Goal: Task Accomplishment & Management: Use online tool/utility

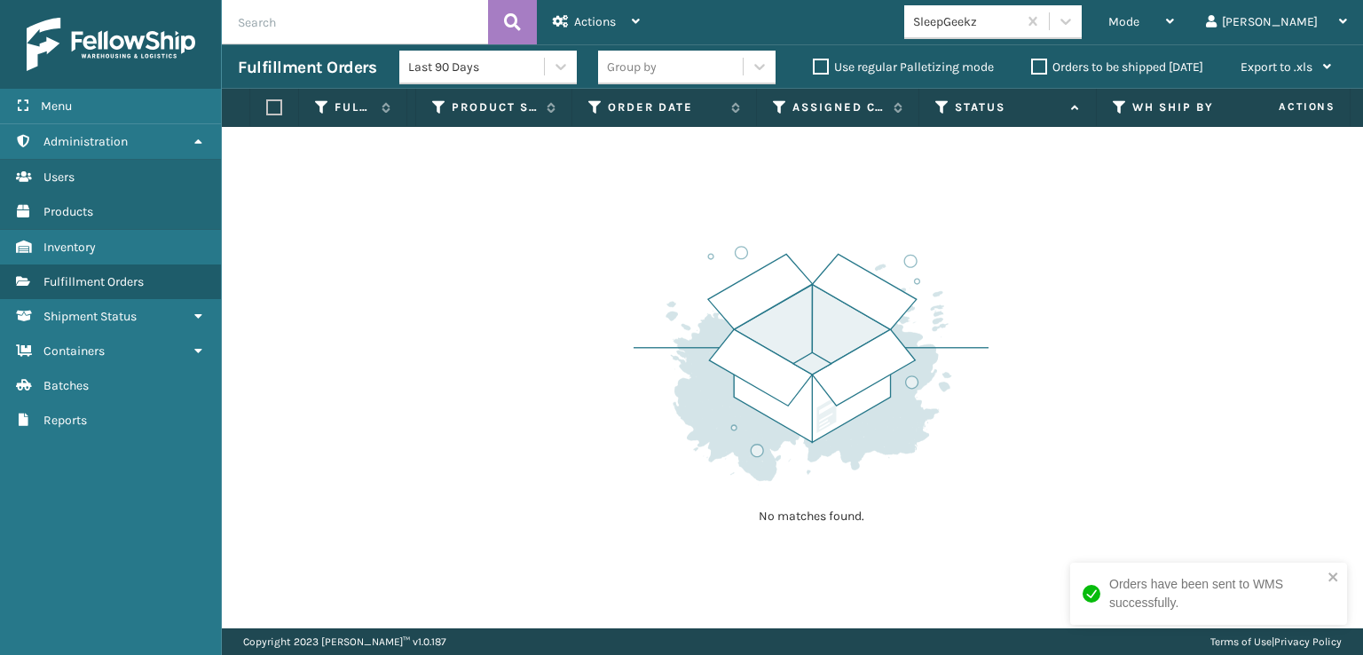
click at [277, 97] on th at bounding box center [274, 108] width 49 height 38
click at [266, 116] on th at bounding box center [274, 108] width 49 height 38
click at [269, 111] on label at bounding box center [271, 107] width 11 height 16
click at [267, 111] on input "checkbox" at bounding box center [266, 108] width 1 height 12
click at [525, 15] on button at bounding box center [512, 22] width 49 height 44
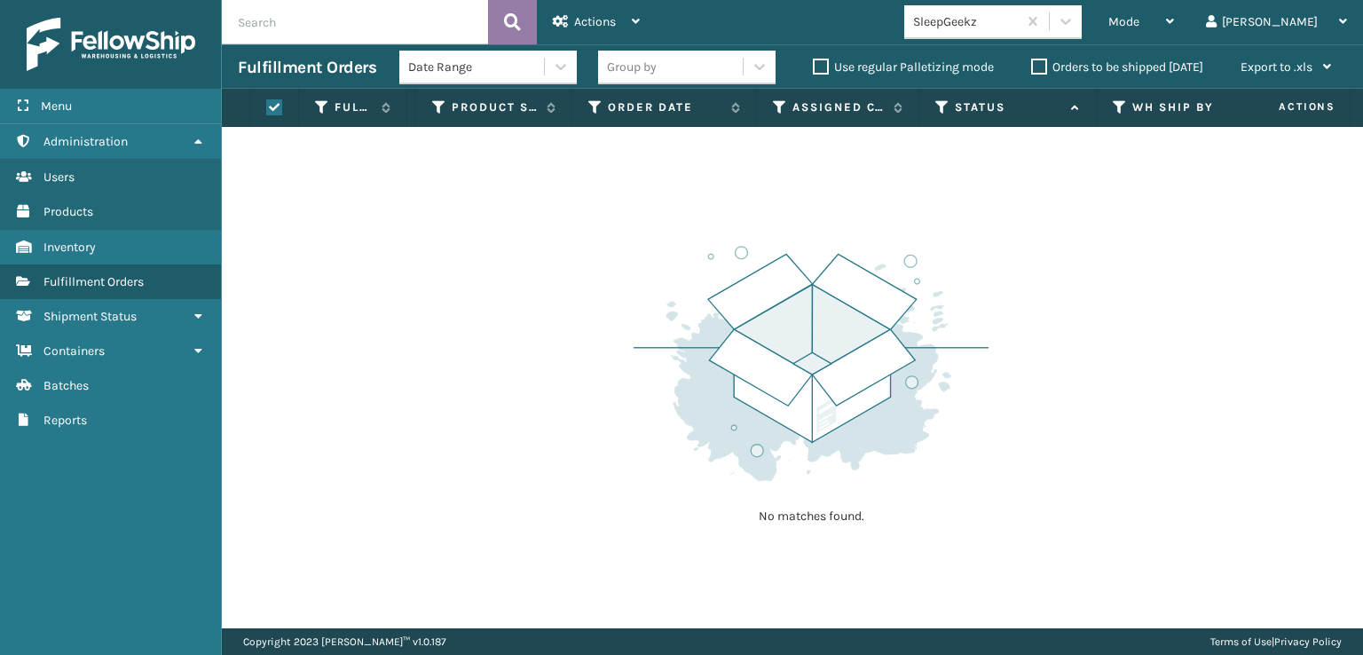
click at [525, 15] on button at bounding box center [512, 22] width 49 height 44
click at [273, 104] on label at bounding box center [271, 107] width 11 height 16
click at [267, 104] on input "checkbox" at bounding box center [266, 108] width 1 height 12
checkbox input "false"
click at [533, 27] on button at bounding box center [512, 22] width 49 height 44
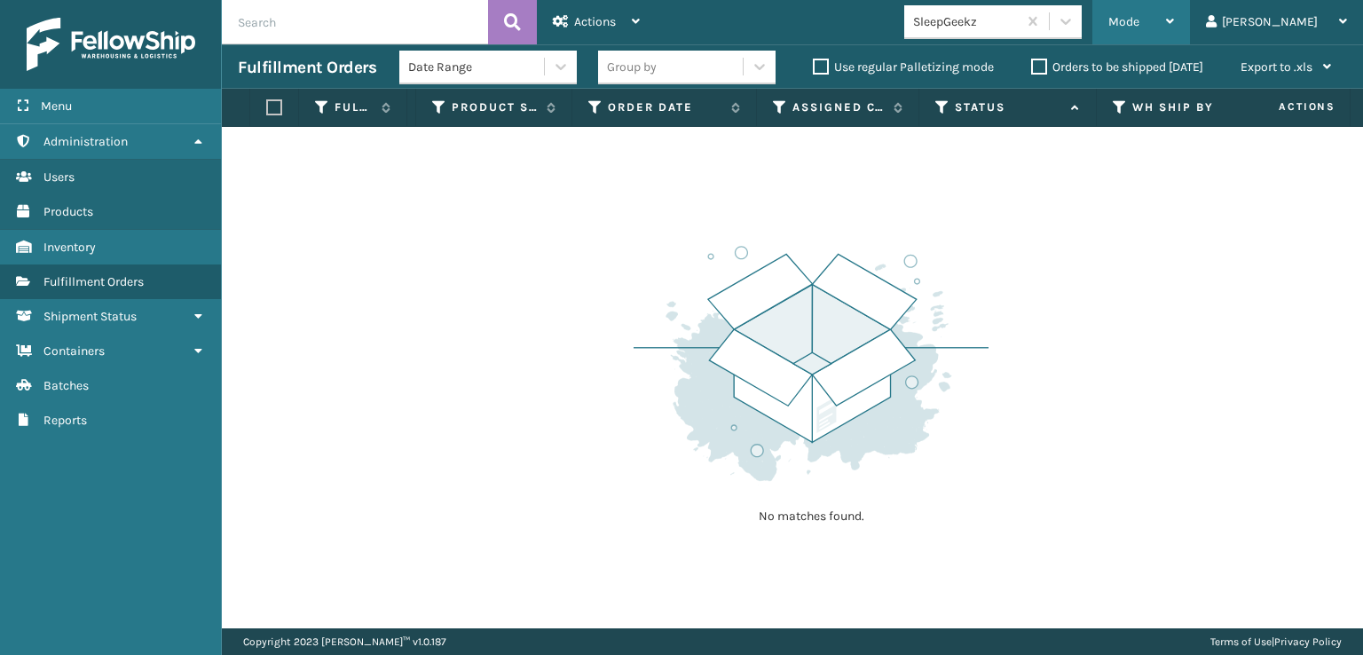
click at [1174, 21] on div "Mode" at bounding box center [1142, 22] width 66 height 44
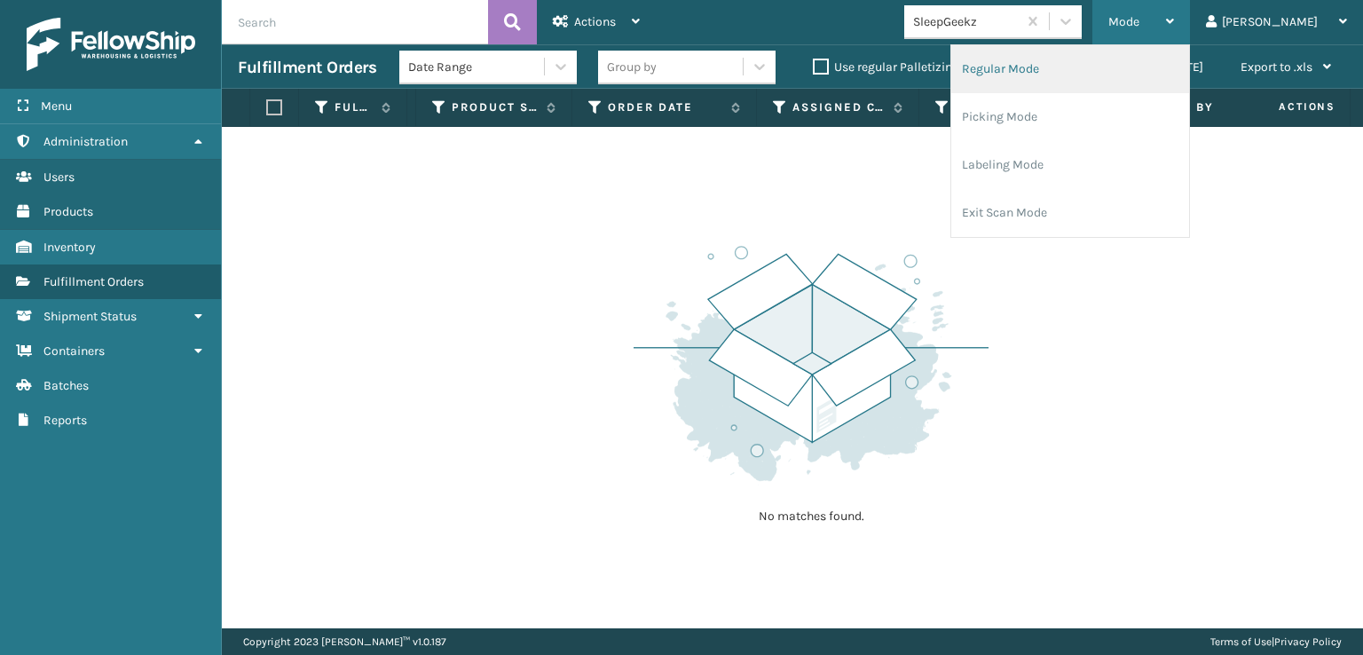
click at [1143, 73] on li "Regular Mode" at bounding box center [1071, 69] width 238 height 48
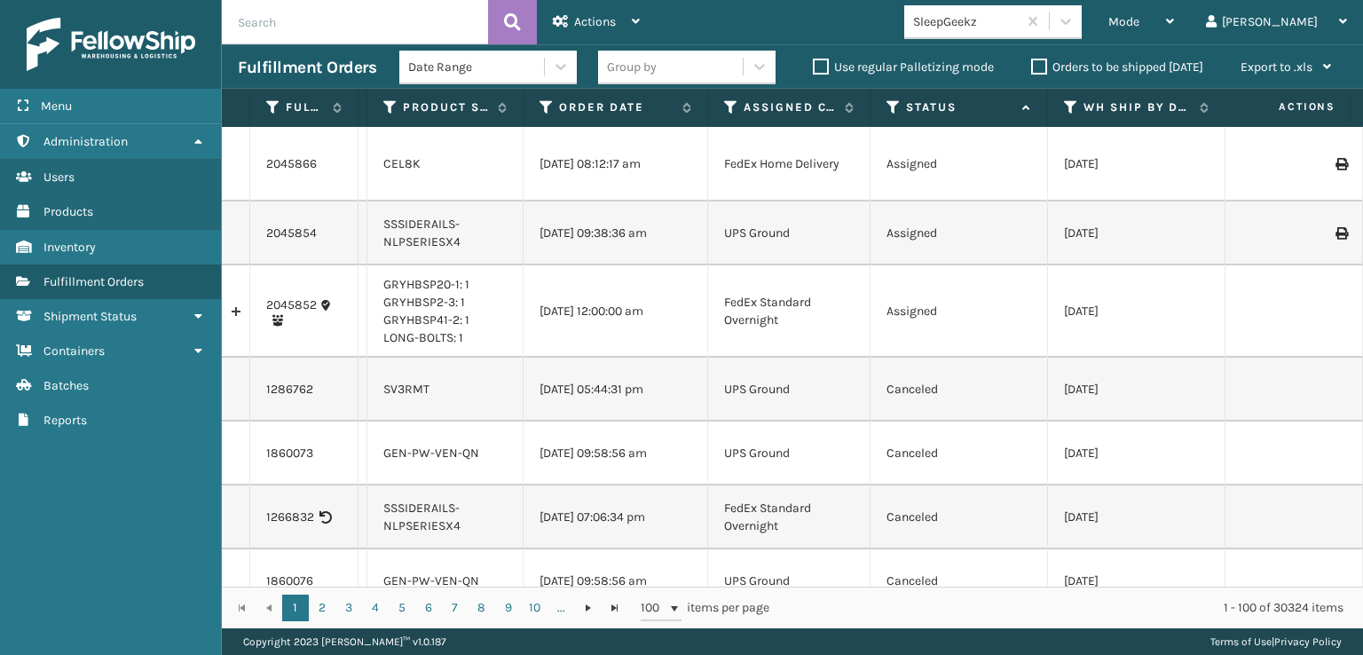
drag, startPoint x: 322, startPoint y: 1, endPoint x: 310, endPoint y: 24, distance: 26.2
click at [322, 4] on input "text" at bounding box center [355, 22] width 266 height 44
type input "2045852"
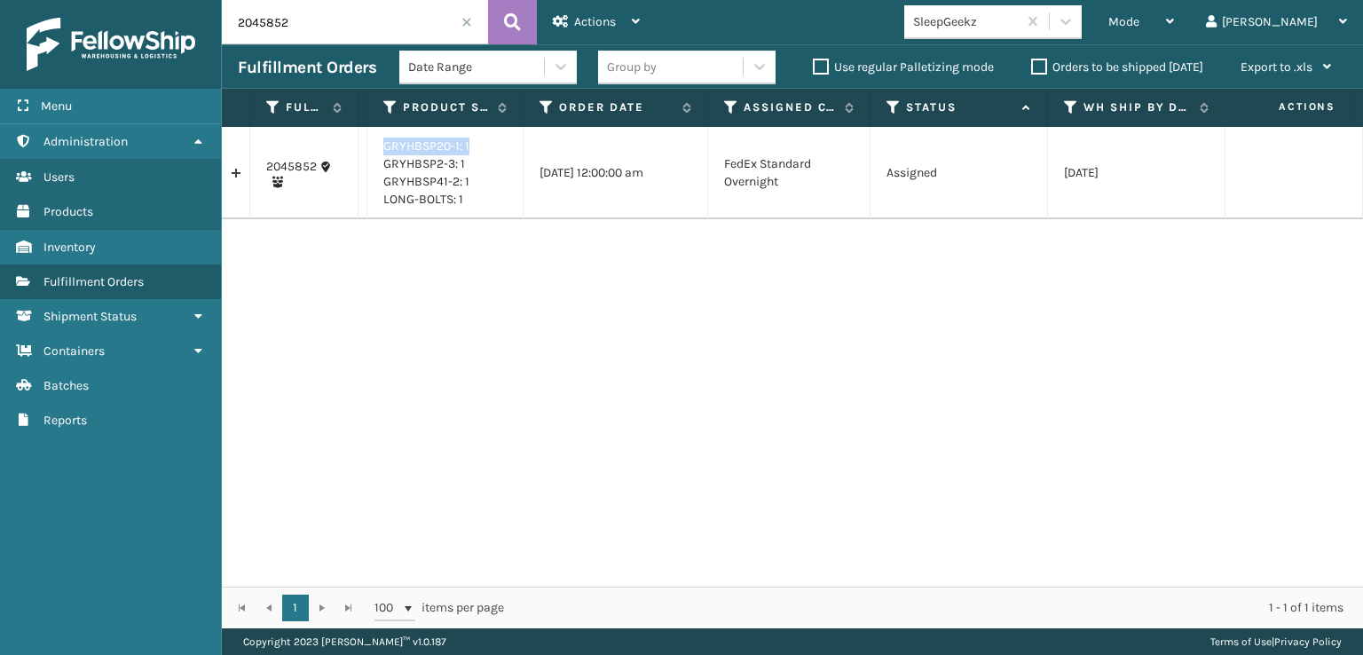
drag, startPoint x: 478, startPoint y: 138, endPoint x: 377, endPoint y: 147, distance: 101.6
click at [377, 147] on td "GRYHBSP20-1: 1 GRYHBSP2-3: 1 GRYHBSP41-2: 1 LONG-BOLTS: 1" at bounding box center [445, 173] width 156 height 92
click at [369, 295] on div "2045852 SS43944 GRYHBSP20-1: 1 GRYHBSP2-3: 1 GRYHBSP41-2: 1 LONG-BOLTS: 1 [DATE…" at bounding box center [793, 357] width 1142 height 460
drag, startPoint x: 383, startPoint y: 151, endPoint x: 459, endPoint y: 154, distance: 76.4
click at [459, 154] on td "GRYHBSP20-1: 1 GRYHBSP2-3: 1 GRYHBSP41-2: 1 LONG-BOLTS: 1" at bounding box center [445, 173] width 156 height 92
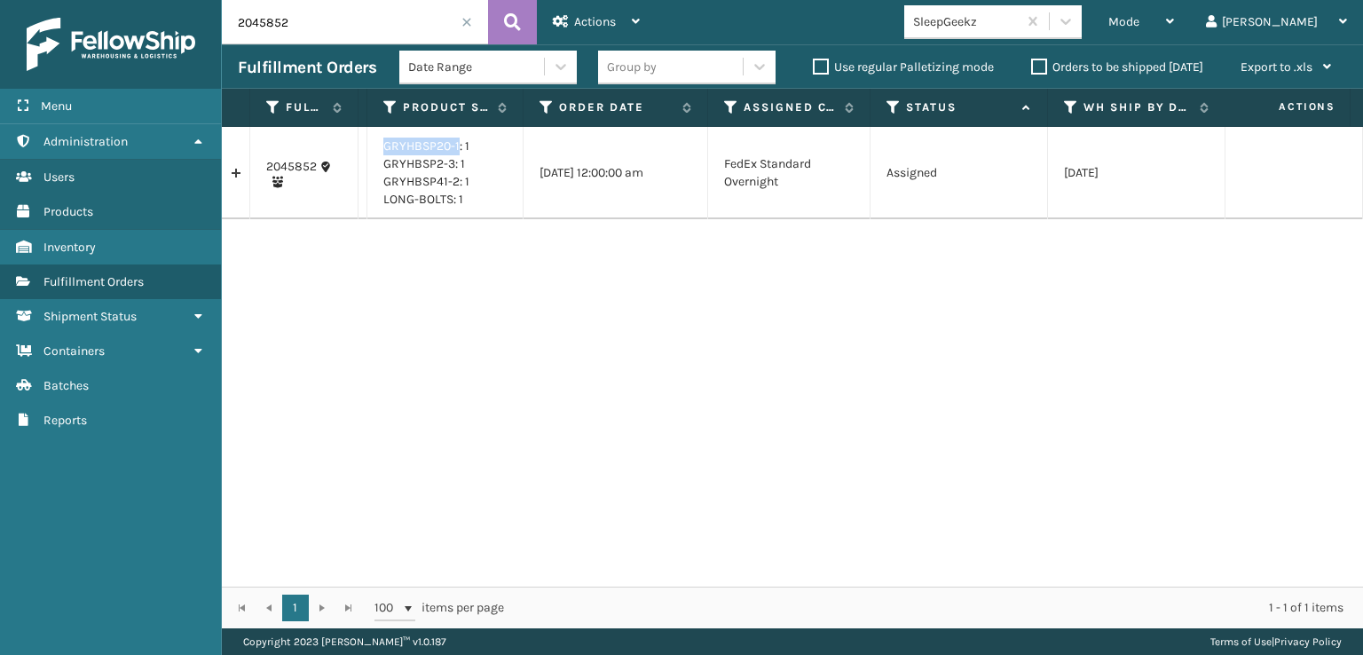
copy link "GRYHBSP20-1"
click at [1174, 31] on div "Mode" at bounding box center [1142, 22] width 66 height 44
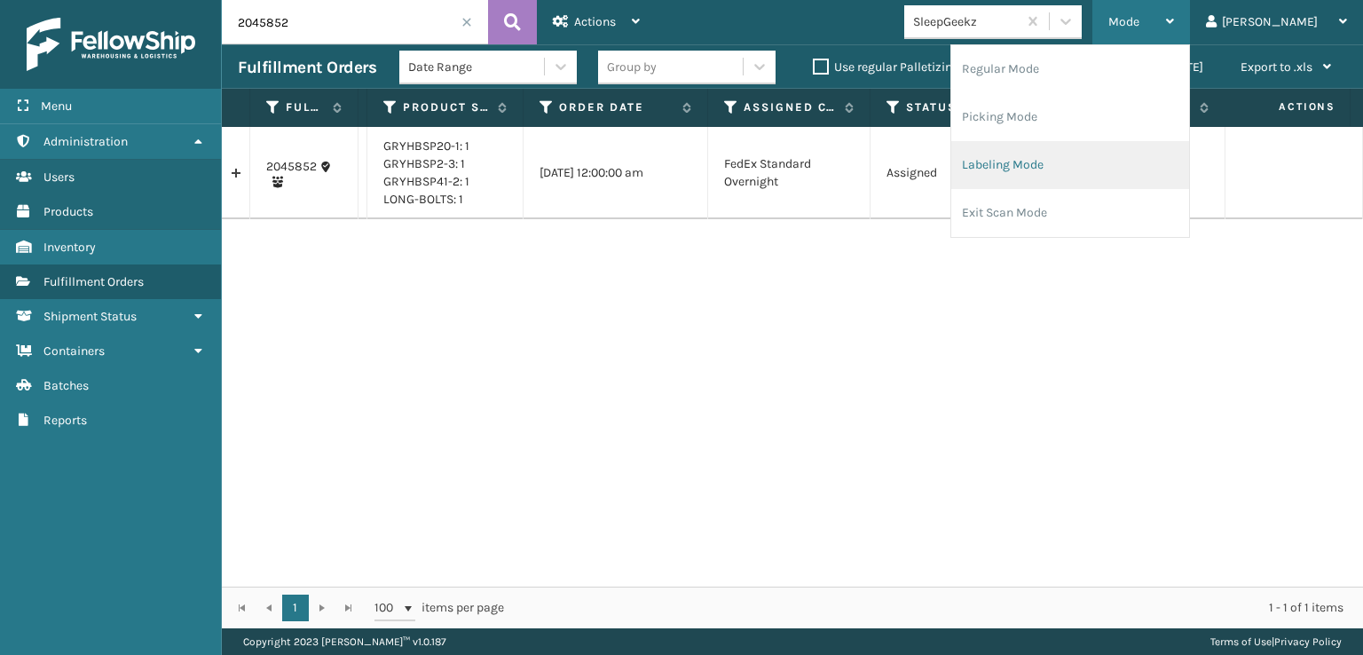
click at [1104, 162] on li "Labeling Mode" at bounding box center [1071, 165] width 238 height 48
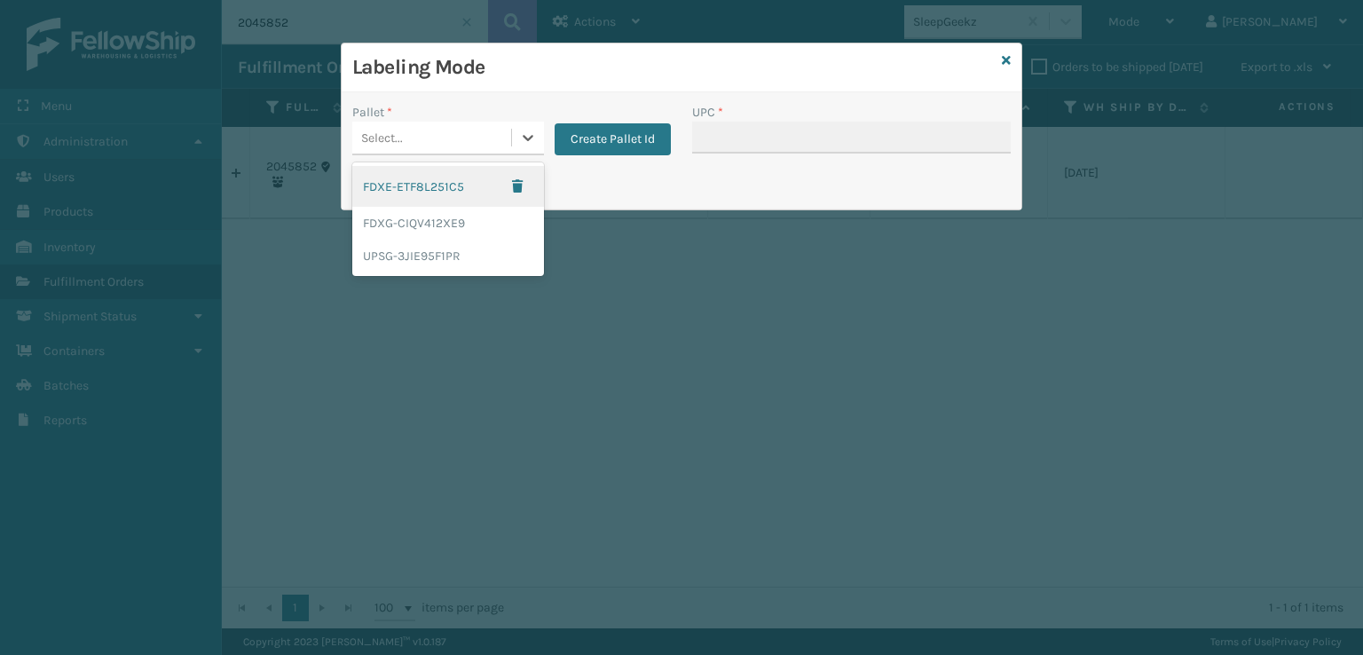
click at [449, 152] on div "Select..." at bounding box center [448, 139] width 192 height 34
click at [412, 220] on div "FDXG-CIQV412XE9" at bounding box center [448, 223] width 192 height 33
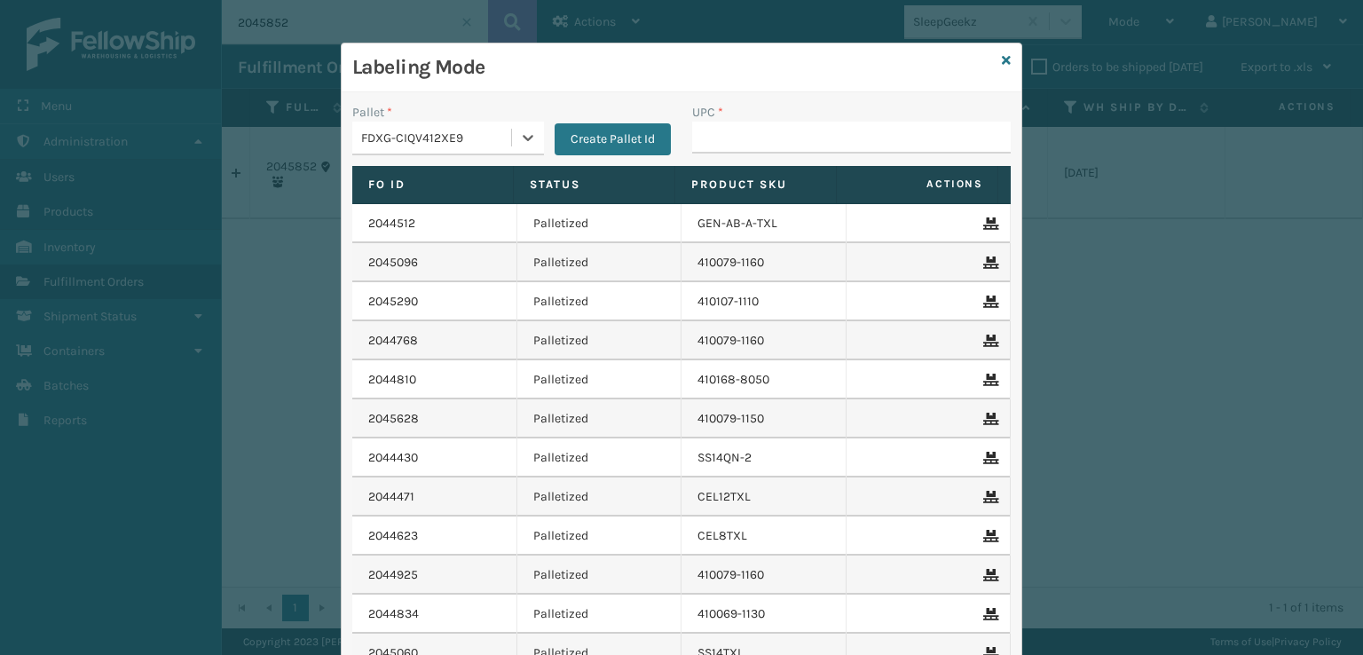
click at [400, 145] on div "FDXG-CIQV412XE9" at bounding box center [437, 138] width 152 height 19
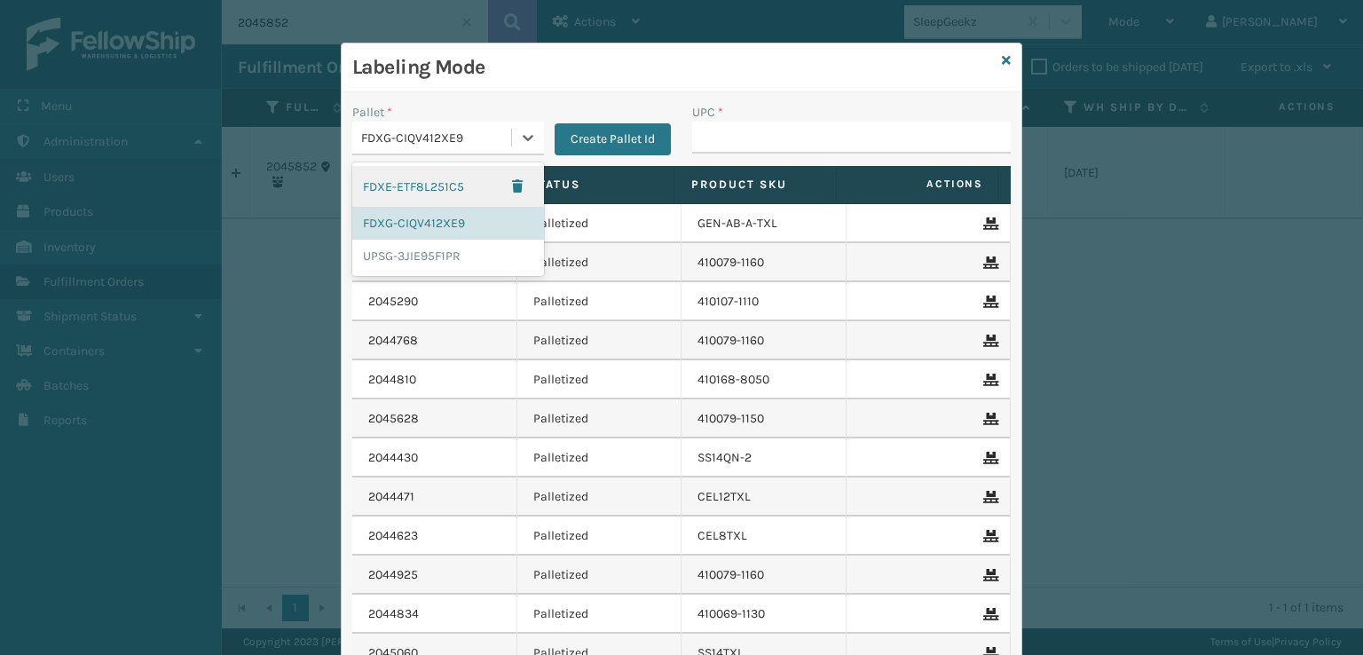
click at [395, 191] on div "FDXE-ETF8L251C5" at bounding box center [448, 186] width 192 height 41
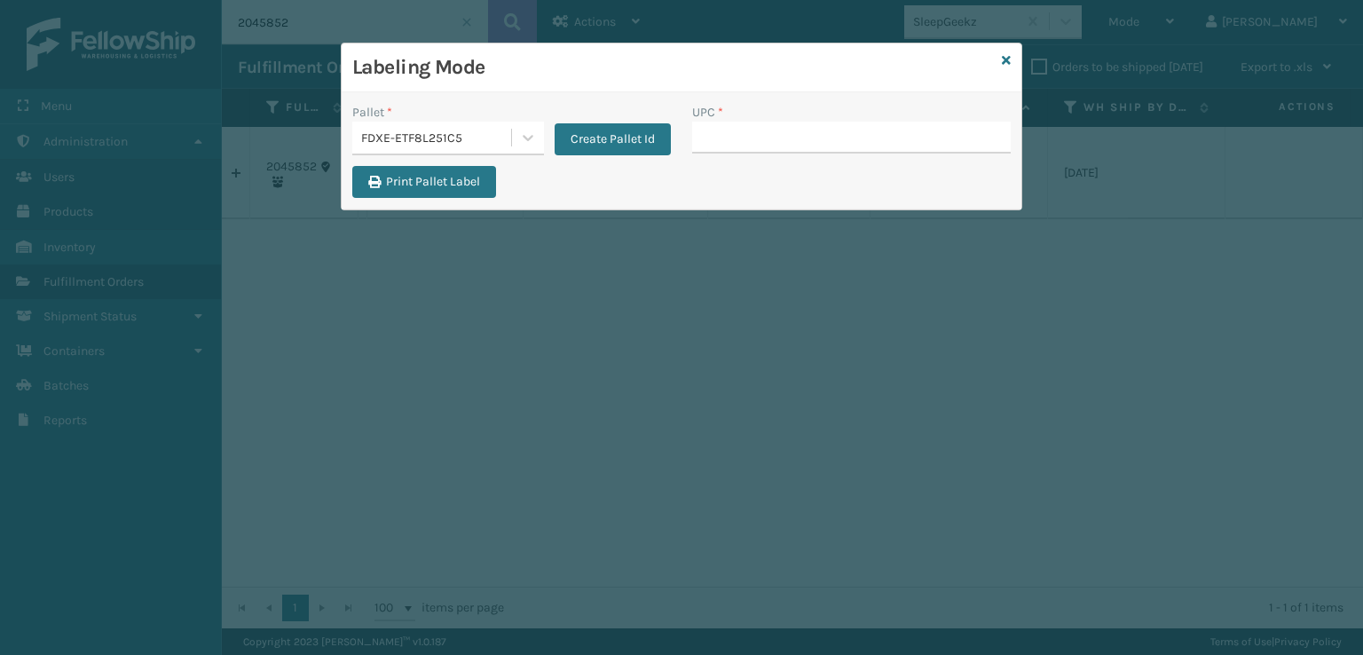
click at [778, 103] on div "UPC *" at bounding box center [851, 112] width 319 height 19
click at [769, 125] on input "UPC *" at bounding box center [851, 138] width 319 height 32
paste input "GRYHBSP20-1"
type input "GRYHBSP20-1"
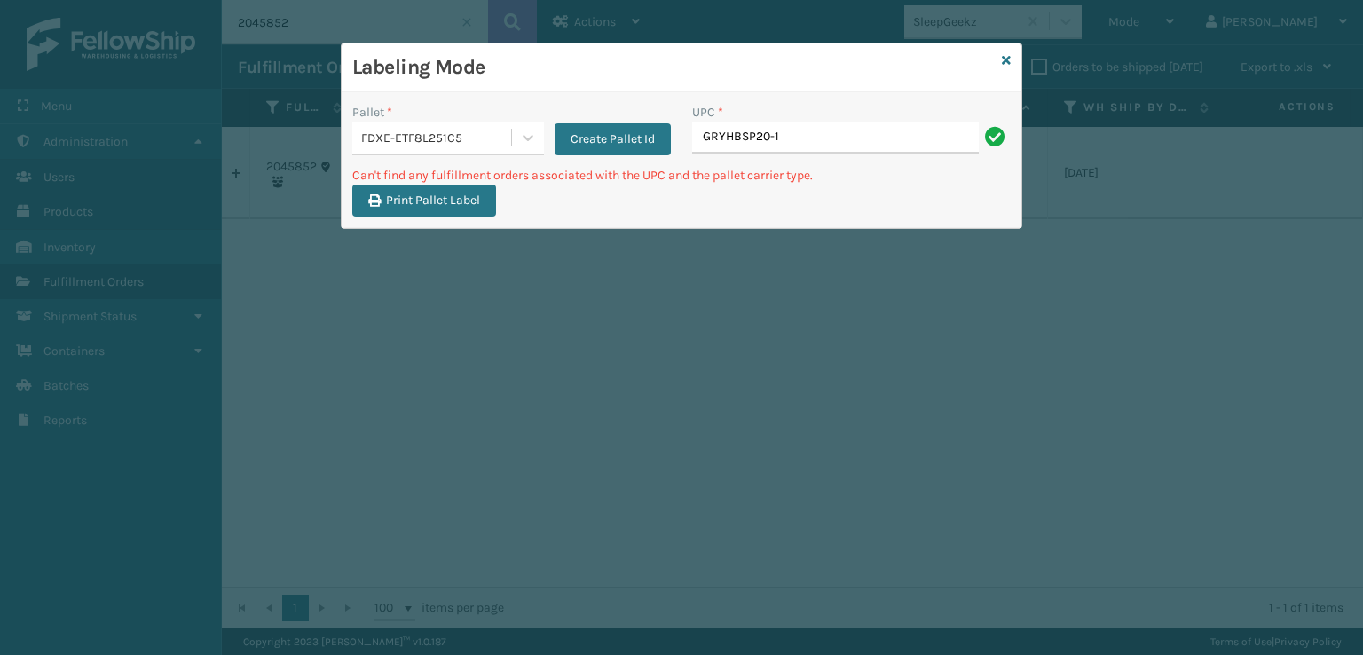
drag, startPoint x: 802, startPoint y: 141, endPoint x: 704, endPoint y: 154, distance: 98.4
click at [704, 154] on div "UPC * GRYHBSP20-1" at bounding box center [852, 134] width 340 height 63
click at [861, 131] on input "GRYHBSP20-1" at bounding box center [835, 138] width 287 height 32
drag, startPoint x: 785, startPoint y: 137, endPoint x: 664, endPoint y: 151, distance: 121.6
click at [670, 147] on div "Pallet * FDXE-ETF8L251C5 Create Pallet Id UPC * GRYHBSP20-1" at bounding box center [682, 134] width 680 height 63
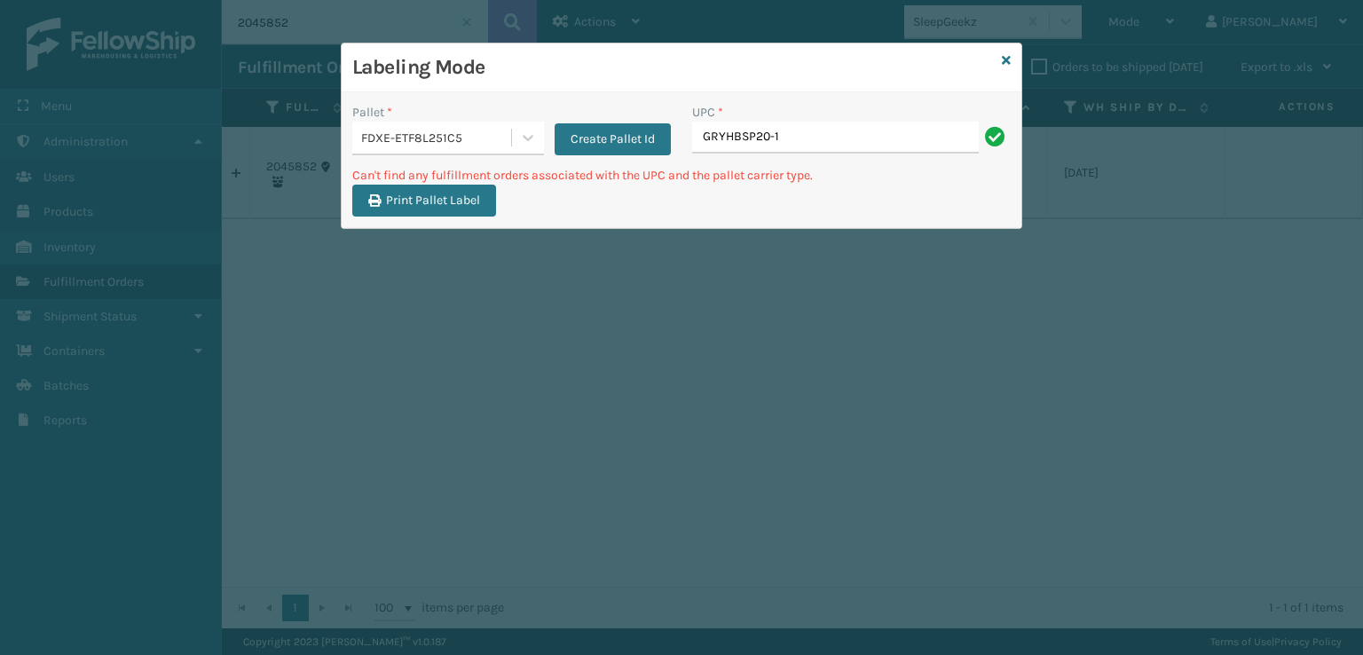
click at [1140, 204] on div "Labeling Mode Pallet * FDXE-ETF8L251C5 Create Pallet Id UPC * GRYHBSP20-1 Can't…" at bounding box center [681, 327] width 1363 height 655
click at [1004, 51] on link at bounding box center [1006, 60] width 9 height 19
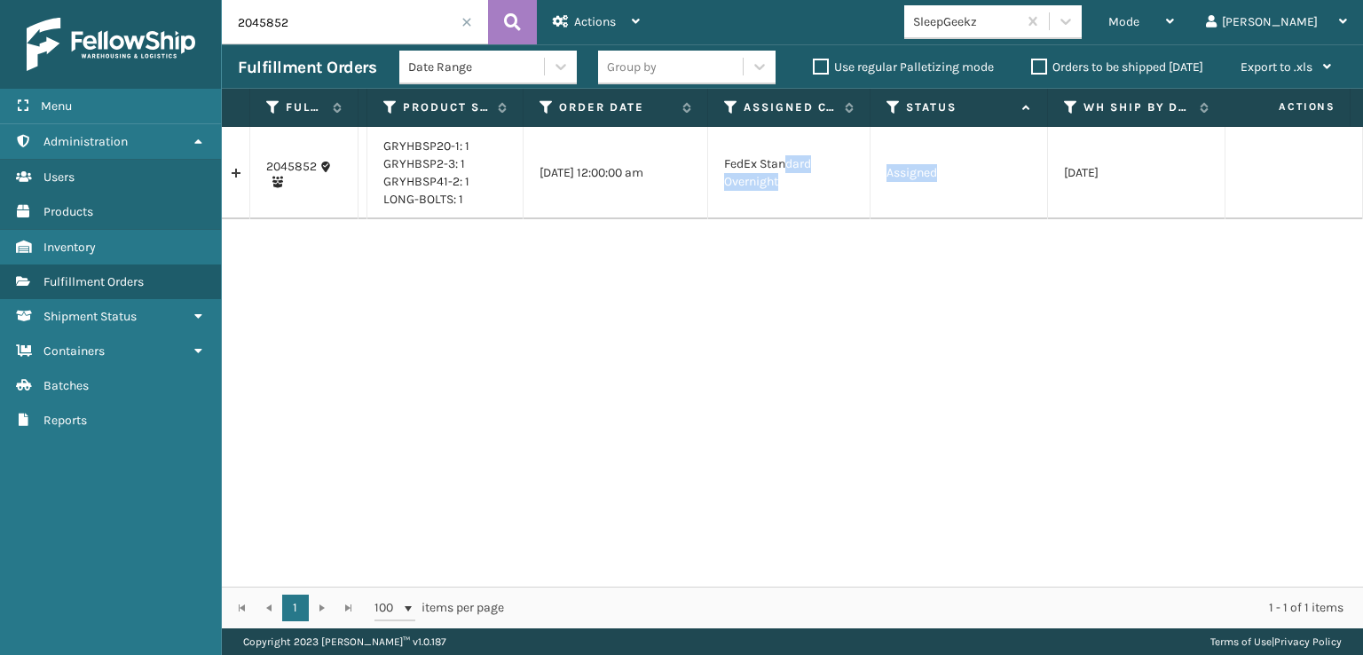
drag, startPoint x: 937, startPoint y: 167, endPoint x: 783, endPoint y: 171, distance: 154.5
click at [927, 380] on div "2045852 SS43944 GRYHBSP20-1: 1 GRYHBSP2-3: 1 GRYHBSP41-2: 1 LONG-BOLTS: 1 [DATE…" at bounding box center [793, 357] width 1142 height 460
drag, startPoint x: 998, startPoint y: 171, endPoint x: 882, endPoint y: 181, distance: 115.8
click at [882, 181] on td "Assigned" at bounding box center [960, 173] width 178 height 92
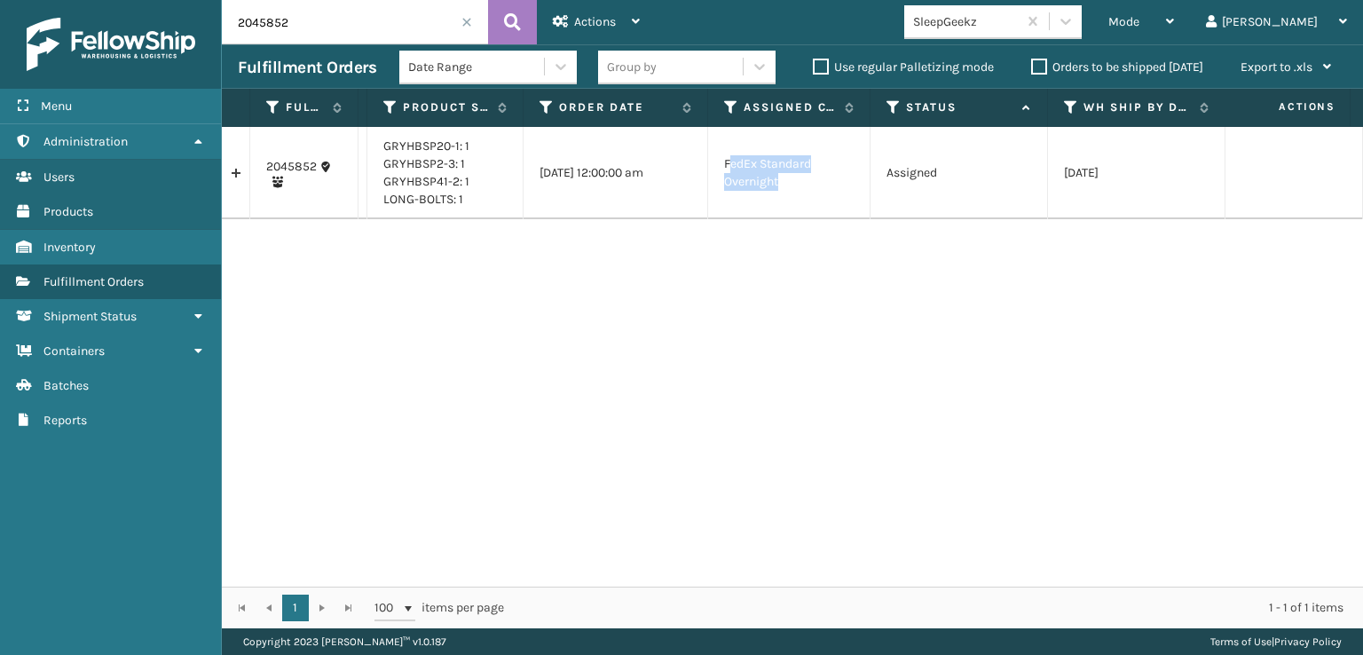
drag, startPoint x: 809, startPoint y: 190, endPoint x: 728, endPoint y: 167, distance: 84.0
click at [728, 166] on td "FedEx Standard Overnight" at bounding box center [789, 173] width 162 height 92
drag, startPoint x: 1015, startPoint y: 255, endPoint x: 841, endPoint y: 207, distance: 180.5
click at [1015, 255] on div "2045852 SS43944 GRYHBSP20-1: 1 GRYHBSP2-3: 1 GRYHBSP41-2: 1 LONG-BOLTS: 1 [DATE…" at bounding box center [793, 357] width 1142 height 460
click at [1174, 8] on div "Mode" at bounding box center [1142, 22] width 66 height 44
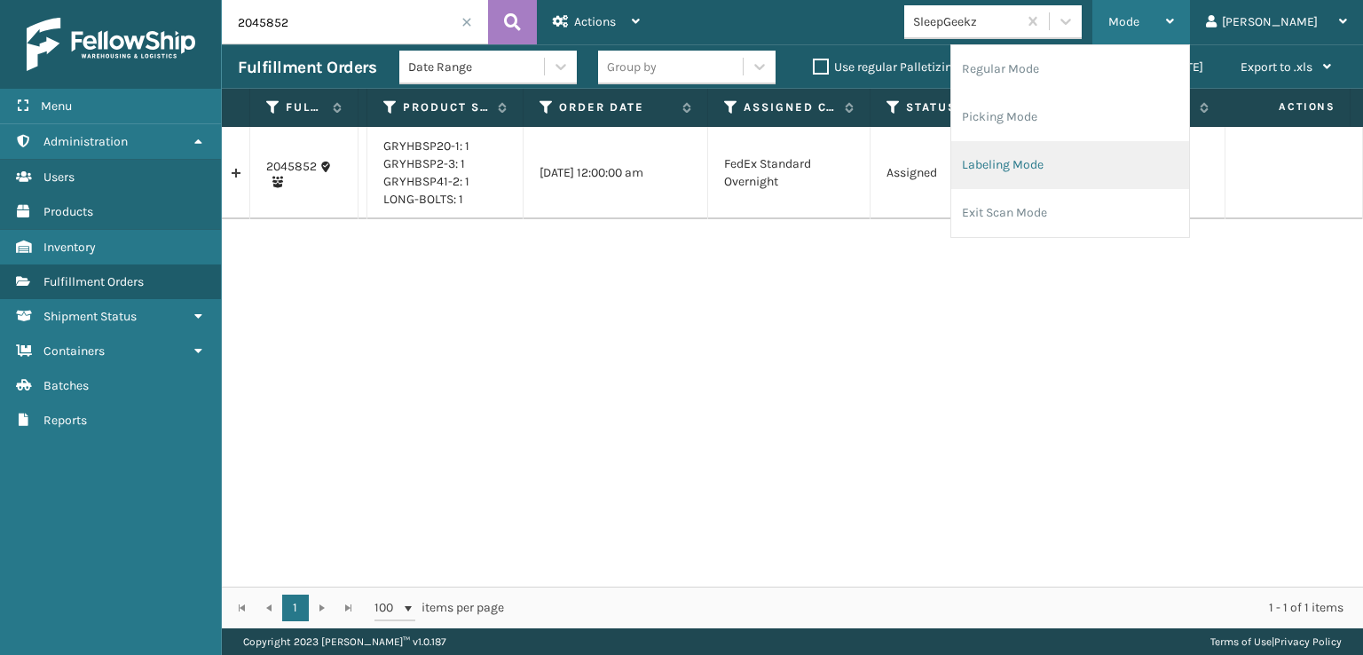
click at [1140, 150] on li "Labeling Mode" at bounding box center [1071, 165] width 238 height 48
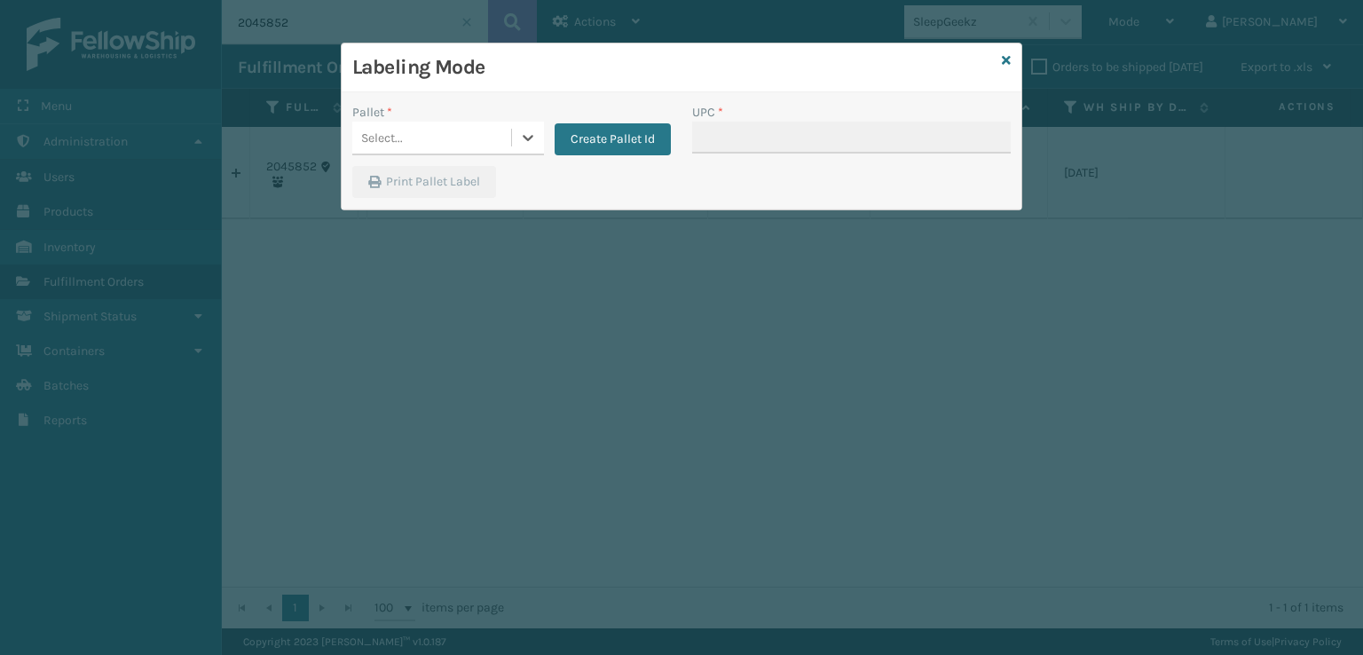
click at [439, 148] on div "Select..." at bounding box center [431, 137] width 159 height 29
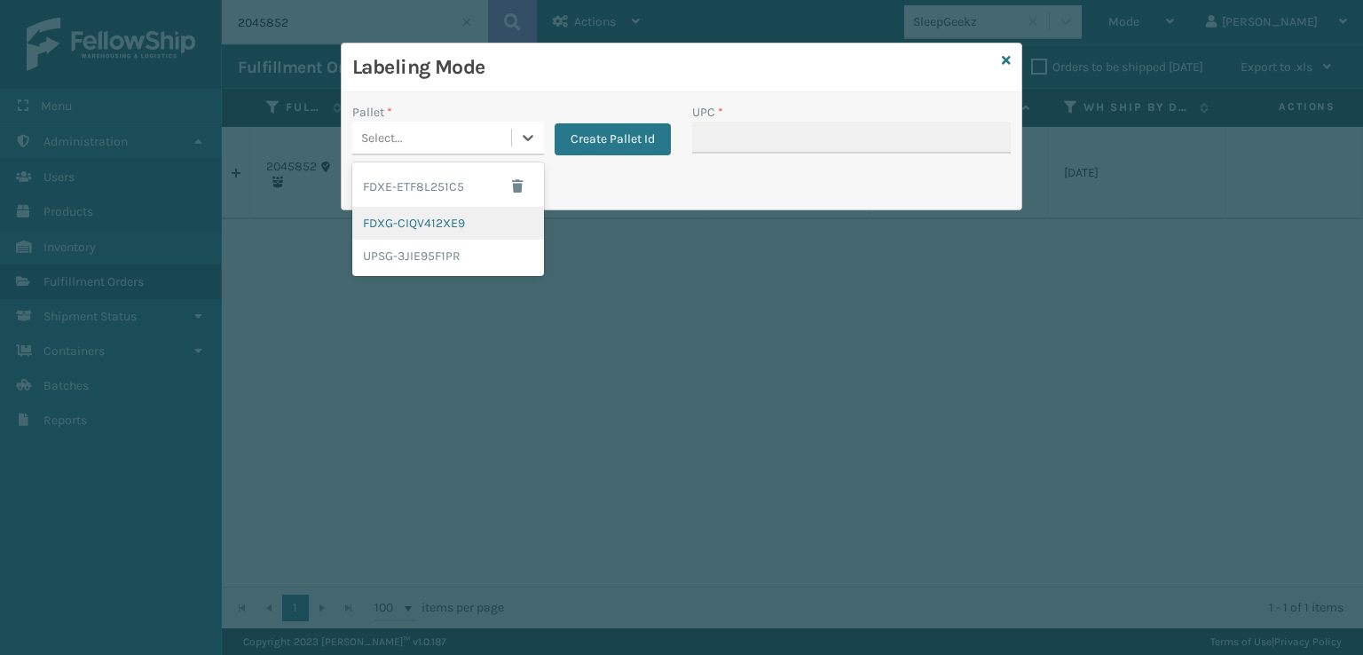
click at [423, 217] on div "FDXG-CIQV412XE9" at bounding box center [448, 223] width 192 height 33
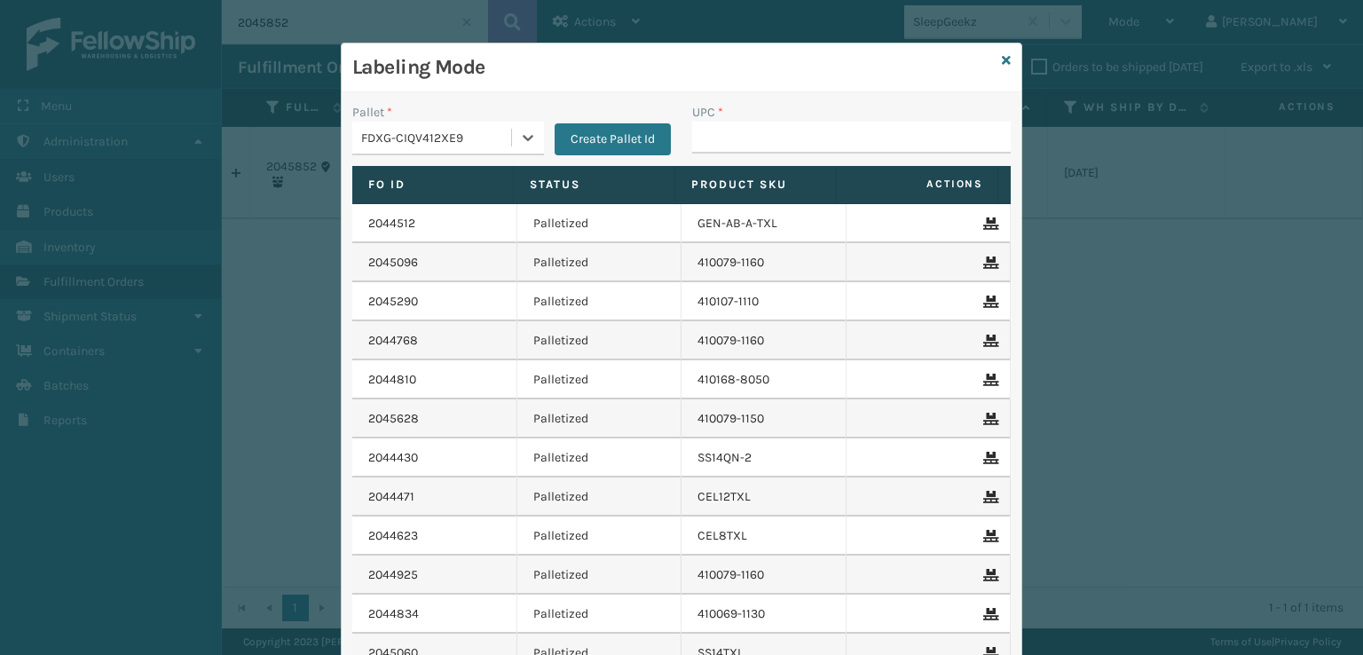
click at [841, 109] on div "UPC *" at bounding box center [851, 112] width 319 height 19
click at [842, 138] on input "UPC *" at bounding box center [851, 138] width 319 height 32
paste input "GRYHBSP20-1"
type input "GRYHBSP20-1"
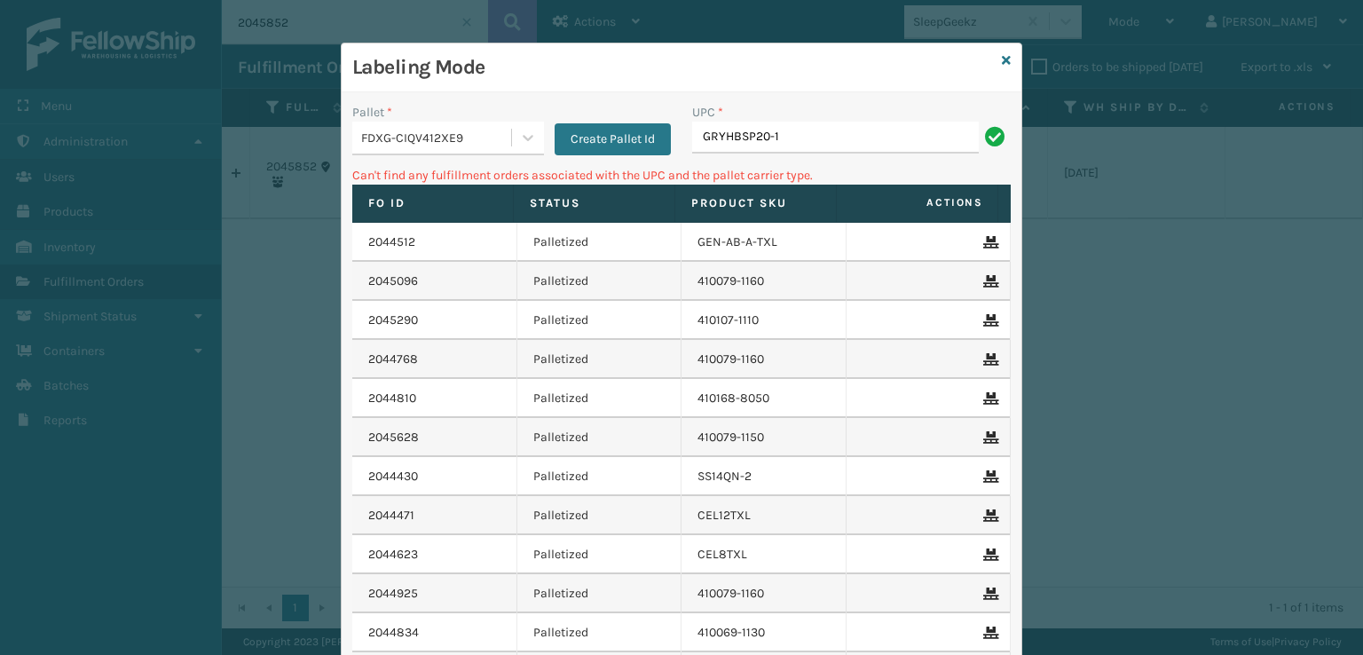
drag, startPoint x: 845, startPoint y: 130, endPoint x: 746, endPoint y: 132, distance: 99.4
click at [776, 147] on input "GRYHBSP20-1" at bounding box center [835, 138] width 287 height 32
drag, startPoint x: 802, startPoint y: 138, endPoint x: 644, endPoint y: 169, distance: 160.2
click at [644, 169] on div "Pallet * FDXG-CIQV412XE9 Create Pallet Id UPC * GRYHBSP20-1 Can't find any fulf…" at bounding box center [682, 441] width 680 height 698
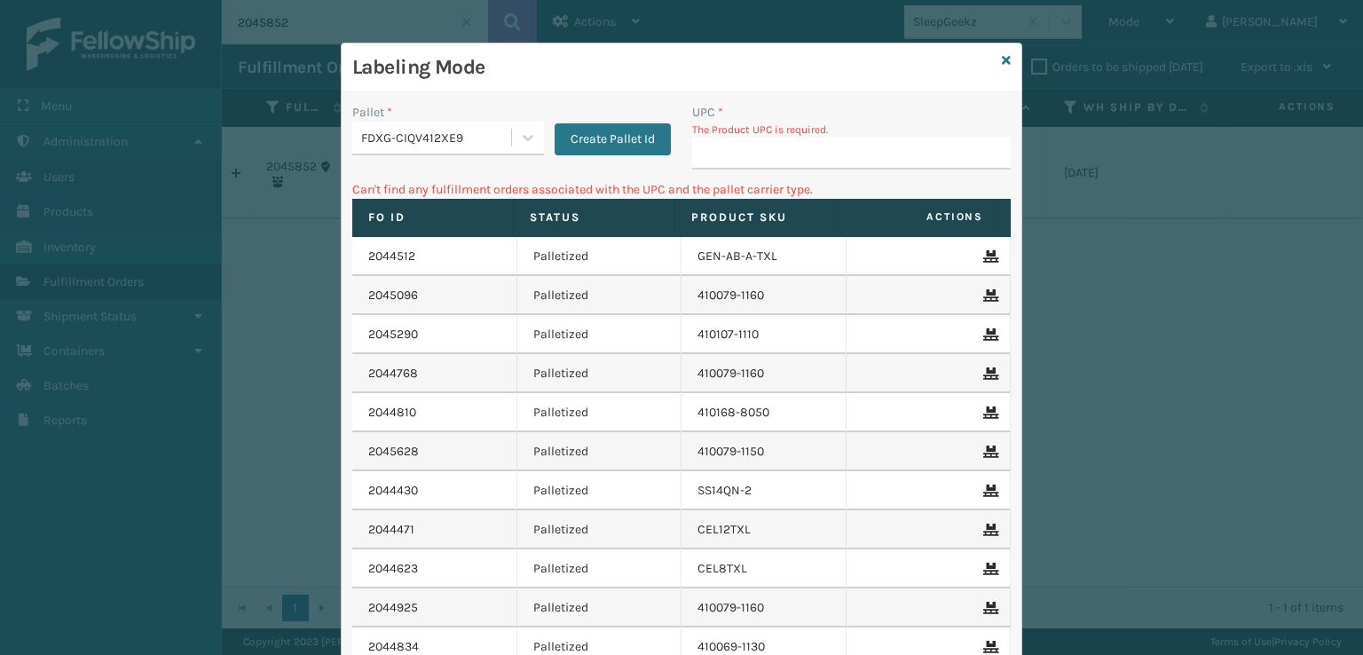
click at [1254, 161] on div "Labeling Mode Pallet * FDXG-CIQV412XE9 Create Pallet Id UPC * The Product UPC i…" at bounding box center [681, 327] width 1363 height 655
click at [1002, 56] on icon at bounding box center [1006, 60] width 9 height 12
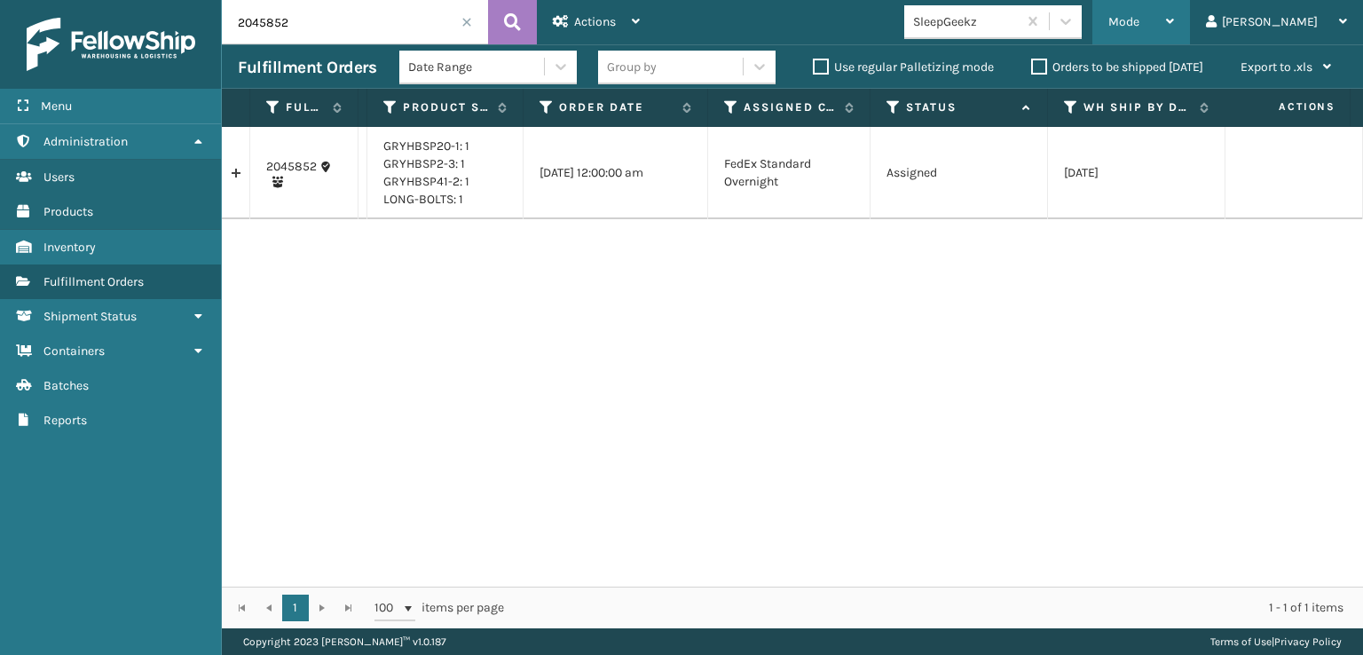
click at [1174, 34] on div "Mode" at bounding box center [1142, 22] width 66 height 44
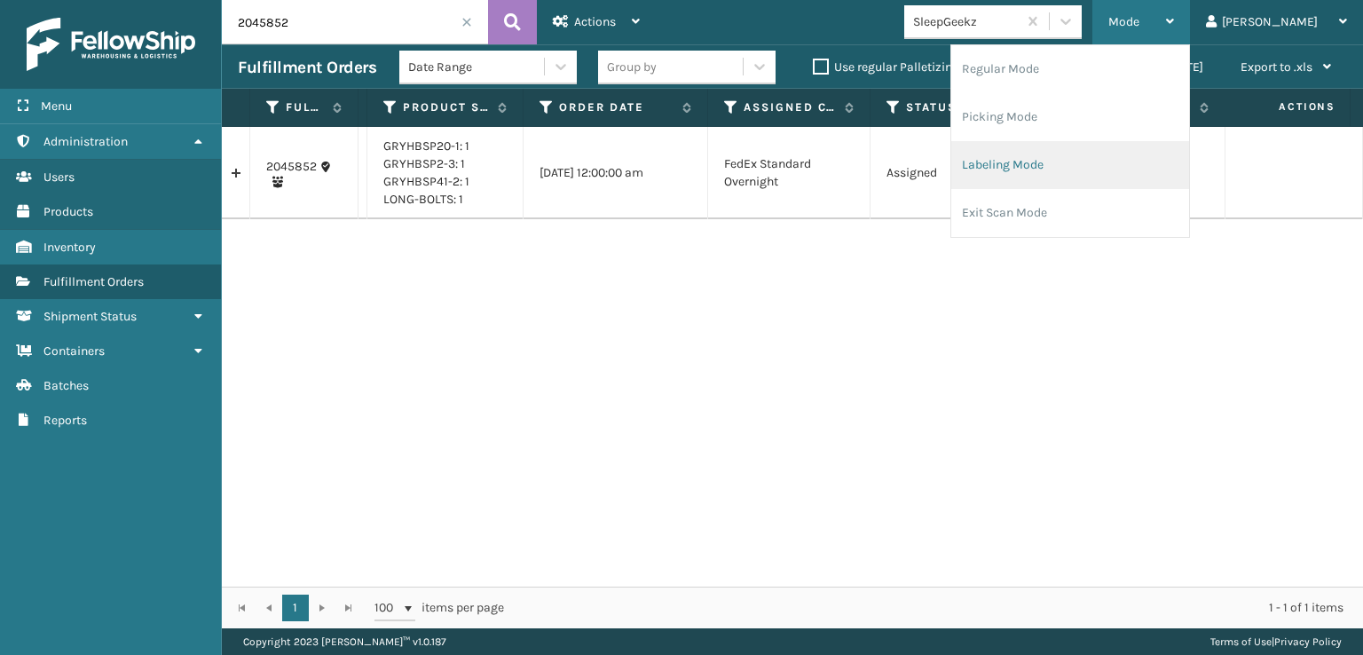
click at [1161, 150] on li "Labeling Mode" at bounding box center [1071, 165] width 238 height 48
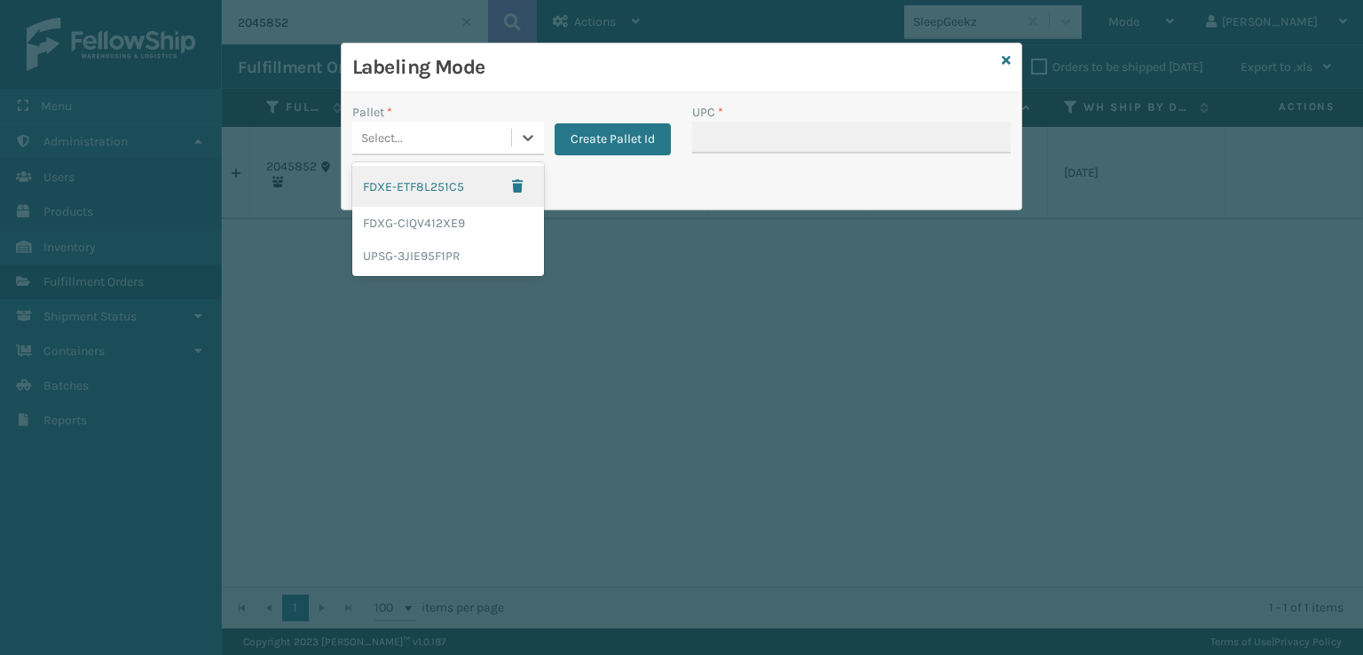
click at [391, 139] on div "Select..." at bounding box center [382, 138] width 42 height 19
click at [407, 174] on div "FDXE-ETF8L251C5" at bounding box center [448, 186] width 192 height 41
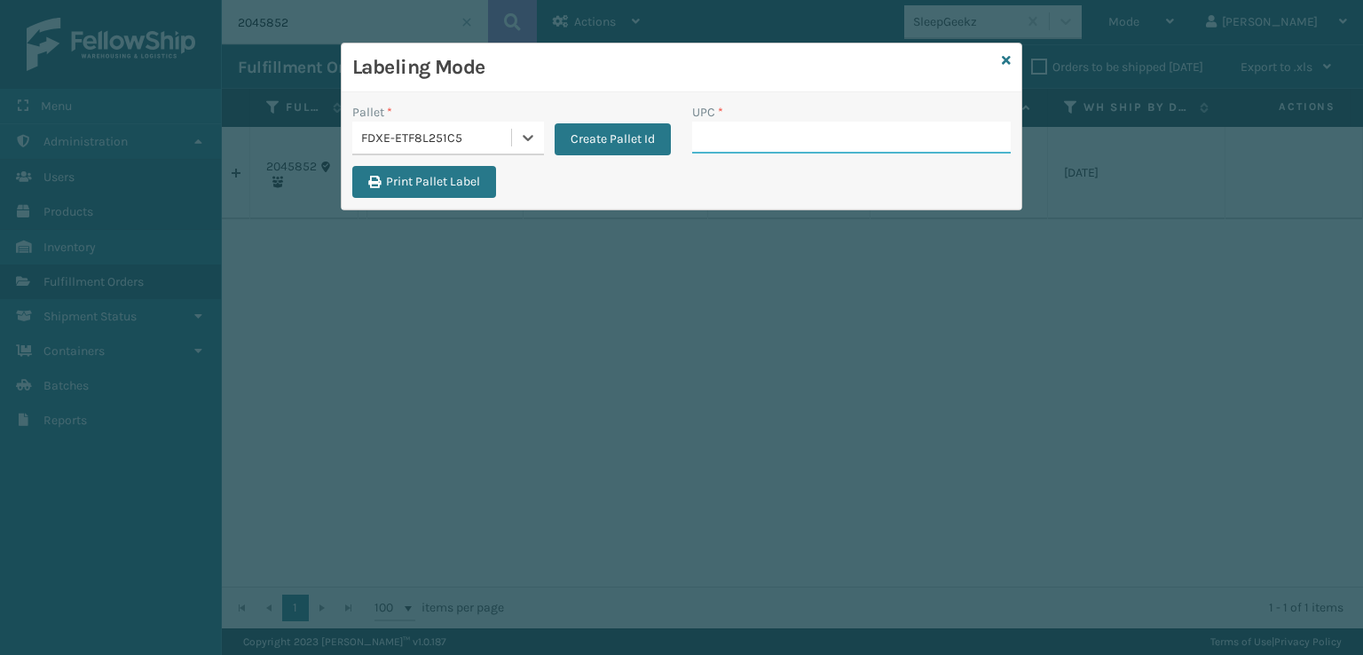
click at [826, 127] on input "UPC *" at bounding box center [851, 138] width 319 height 32
type input "long-bolts"
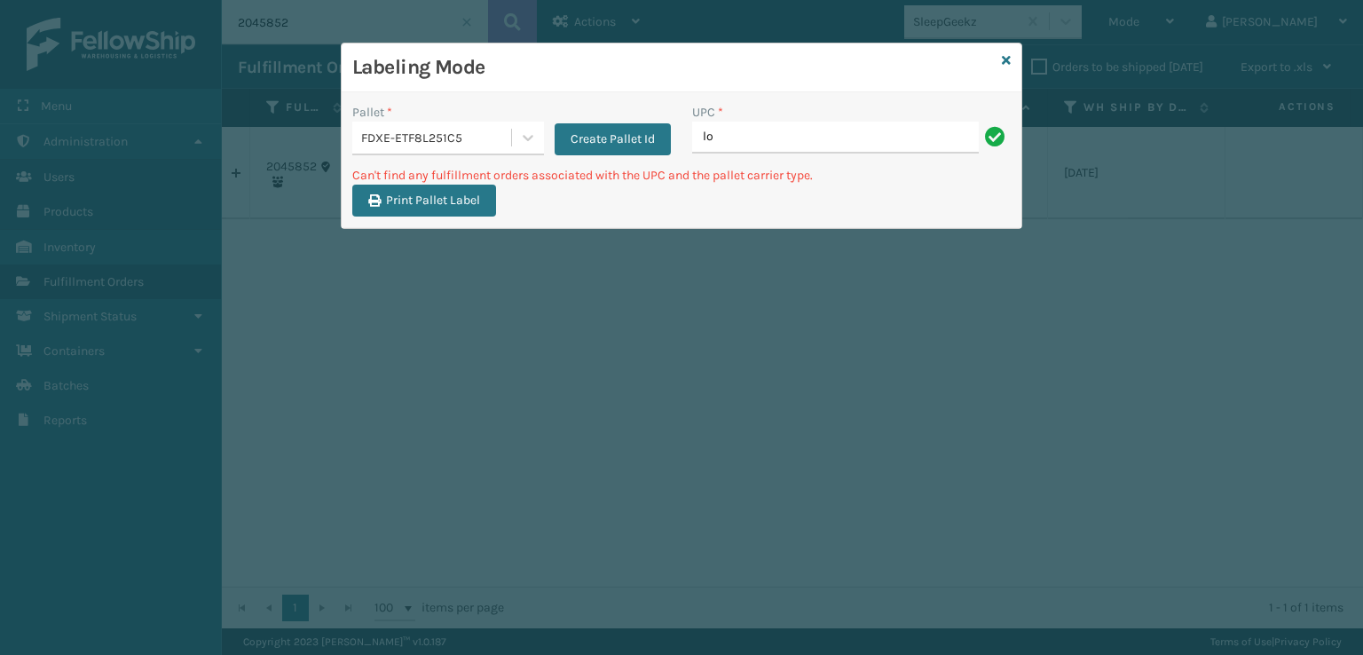
type input "l"
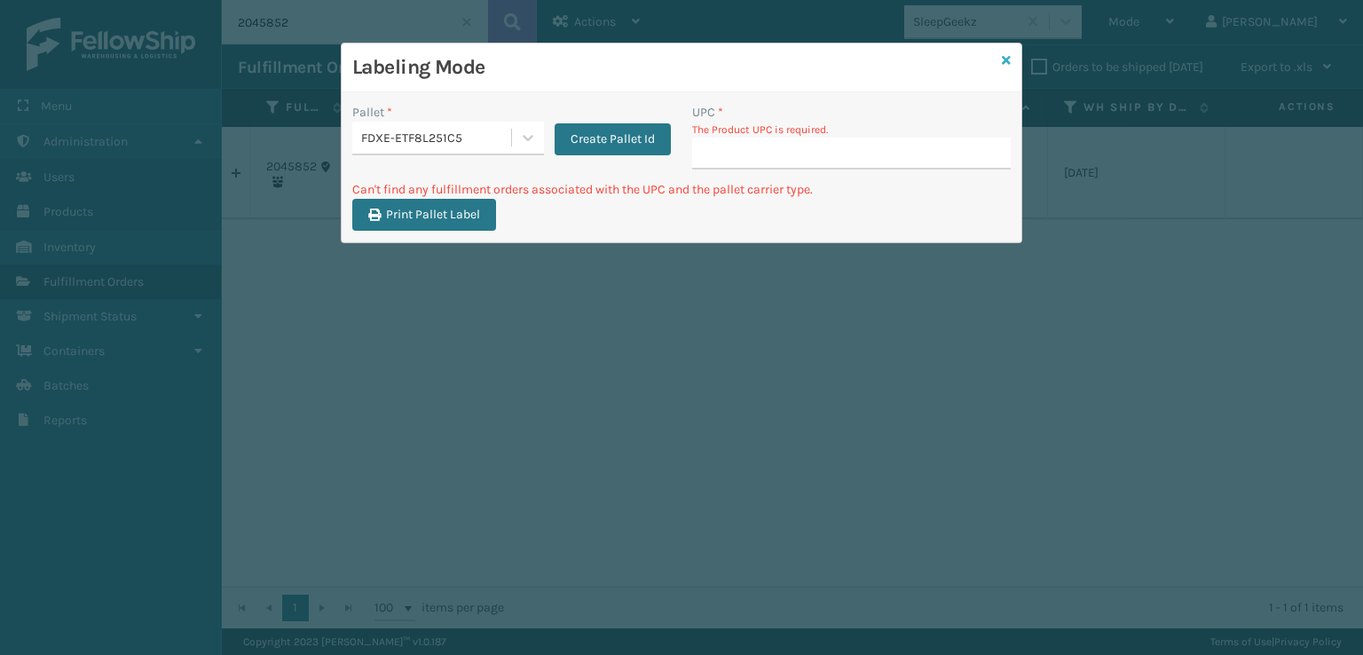
click at [1005, 58] on icon at bounding box center [1006, 60] width 9 height 12
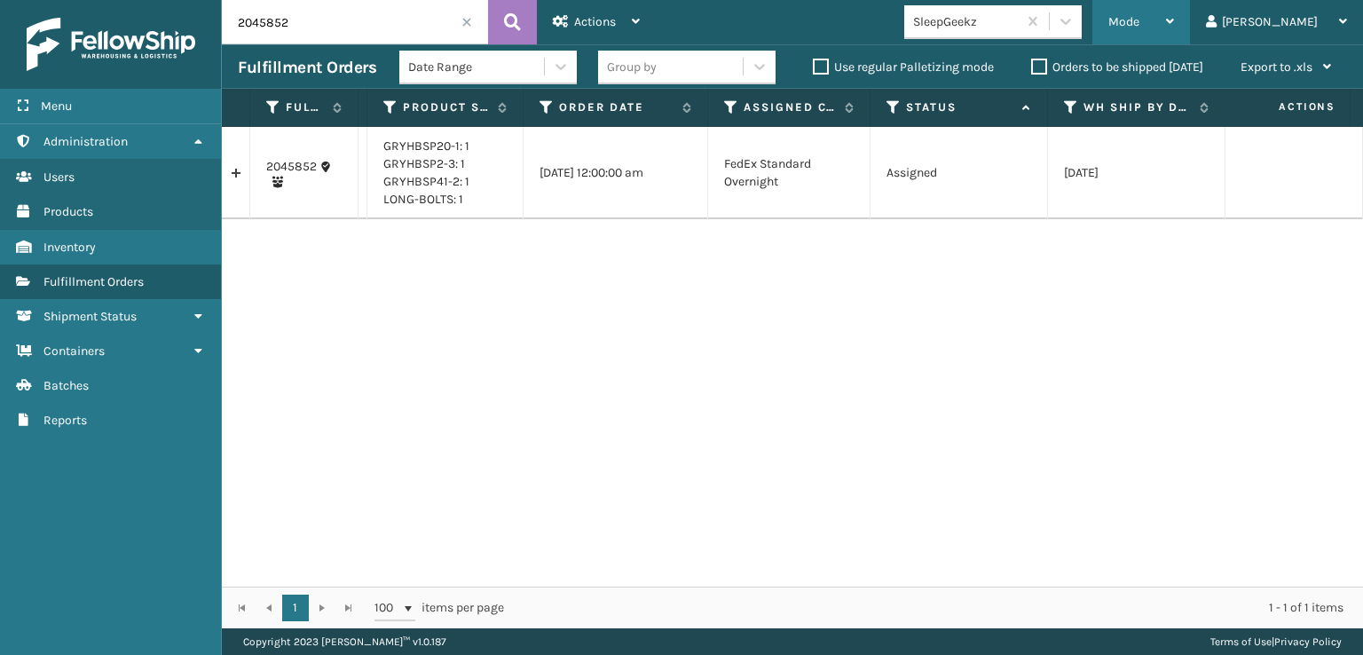
click at [1174, 22] on icon at bounding box center [1170, 21] width 8 height 12
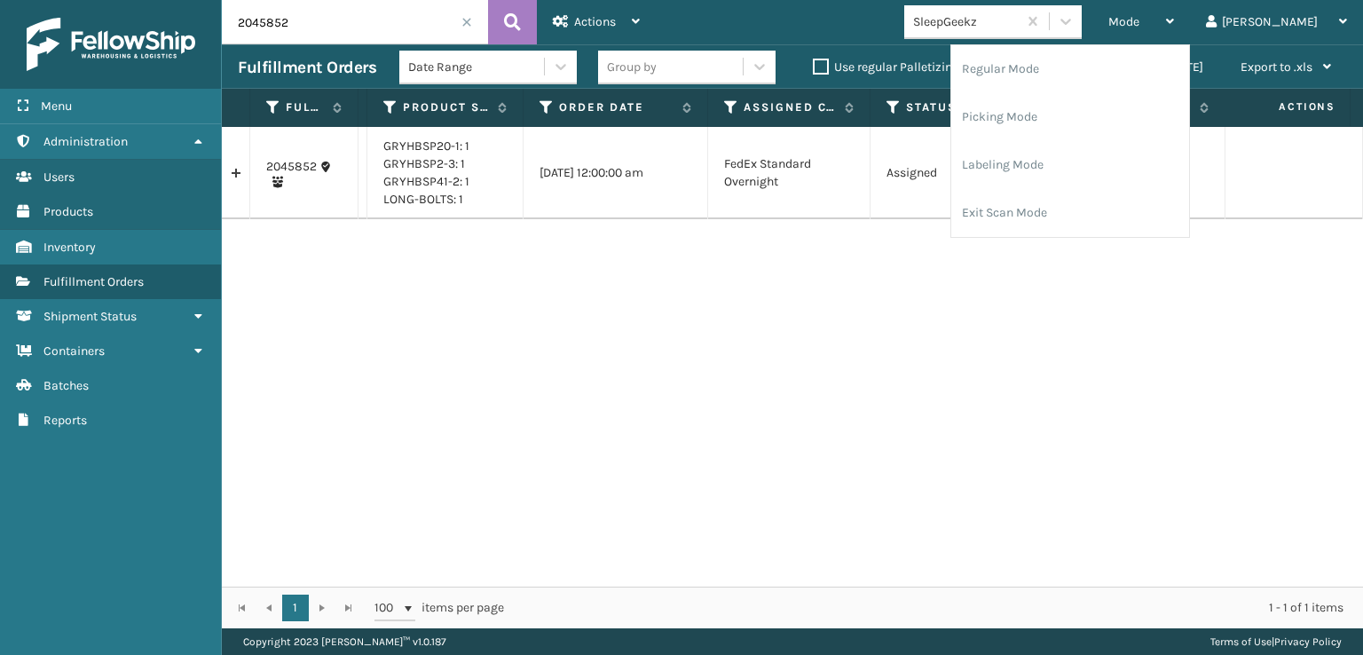
click at [394, 561] on div "2045852 SS43944 GRYHBSP20-1: 1 GRYHBSP2-3: 1 GRYHBSP41-2: 1 LONG-BOLTS: 1 [DATE…" at bounding box center [793, 357] width 1142 height 460
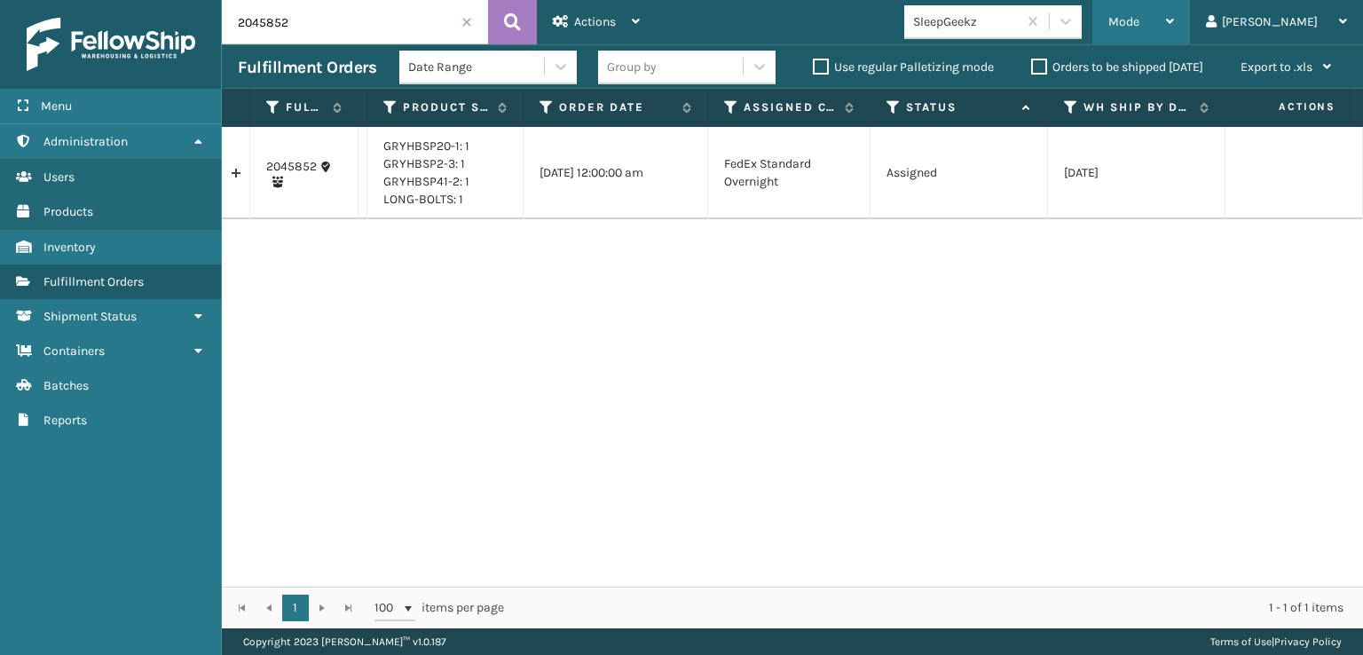
click at [1174, 11] on div "Mode" at bounding box center [1142, 22] width 66 height 44
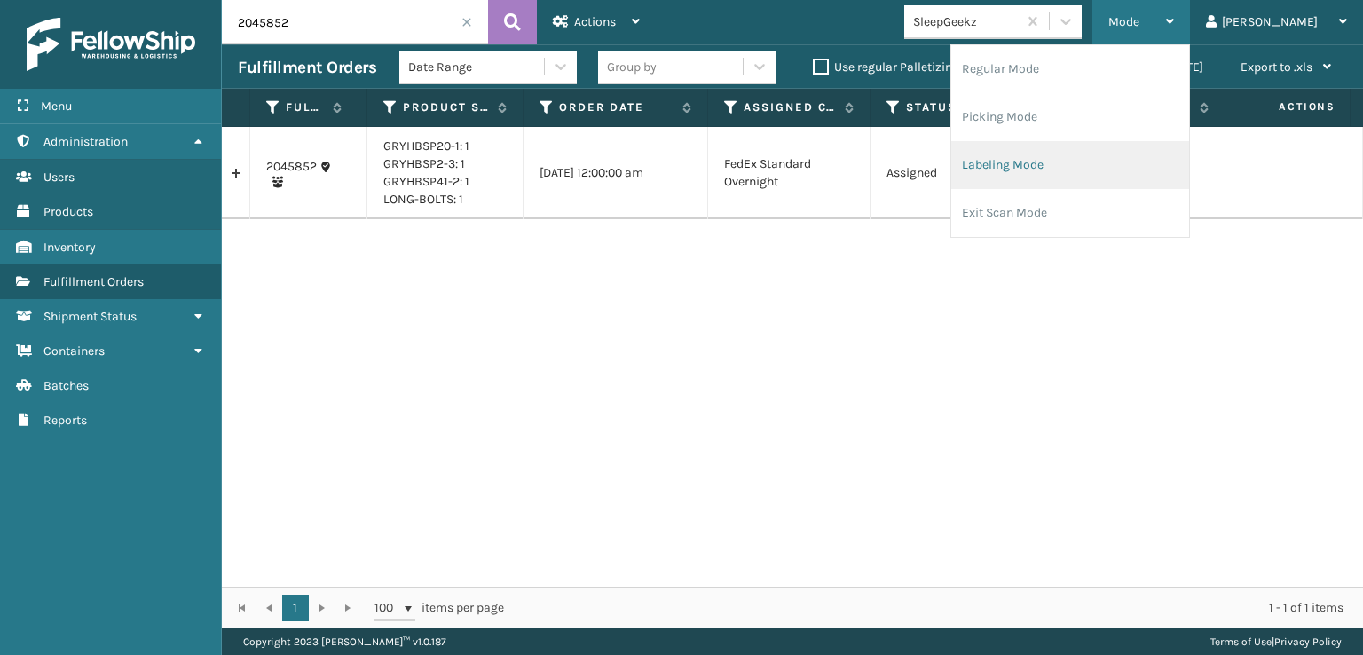
click at [1090, 164] on li "Labeling Mode" at bounding box center [1071, 165] width 238 height 48
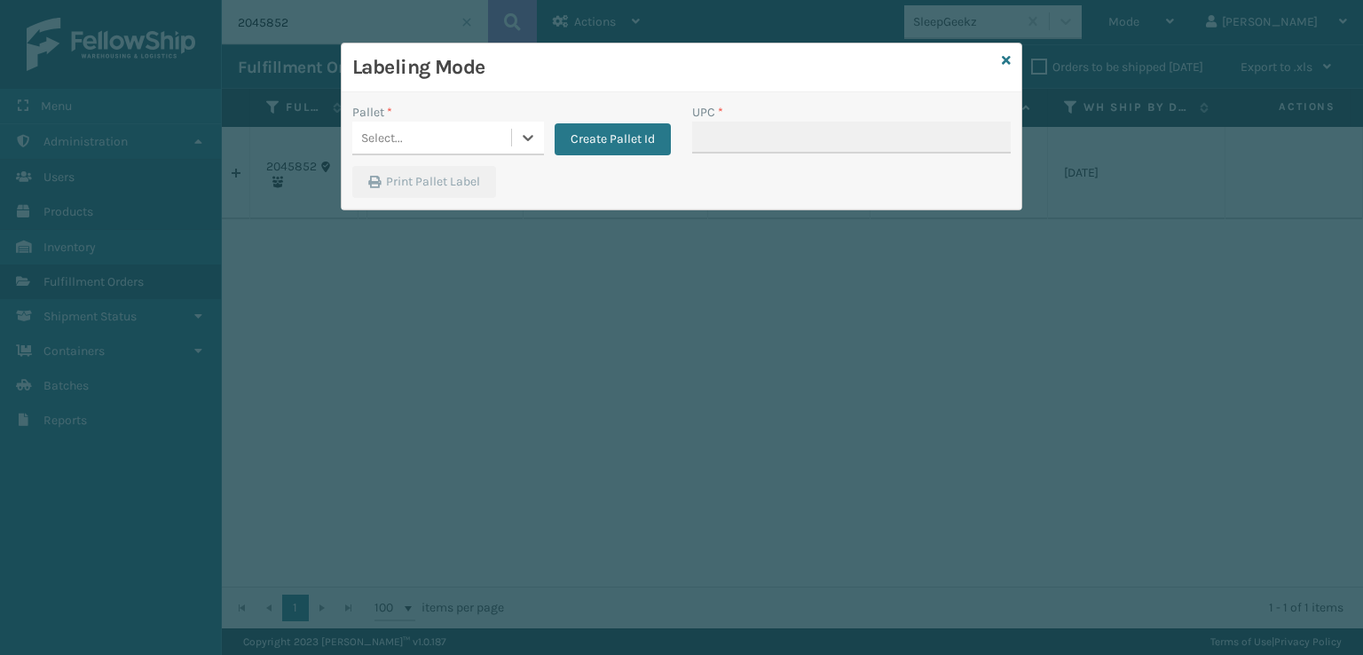
click at [1356, 67] on div "Labeling Mode Pallet * 0 results available. Select is focused ,type to refine l…" at bounding box center [681, 327] width 1363 height 655
click at [1013, 60] on div "Labeling Mode" at bounding box center [682, 67] width 680 height 49
click at [1005, 61] on icon at bounding box center [1006, 60] width 9 height 12
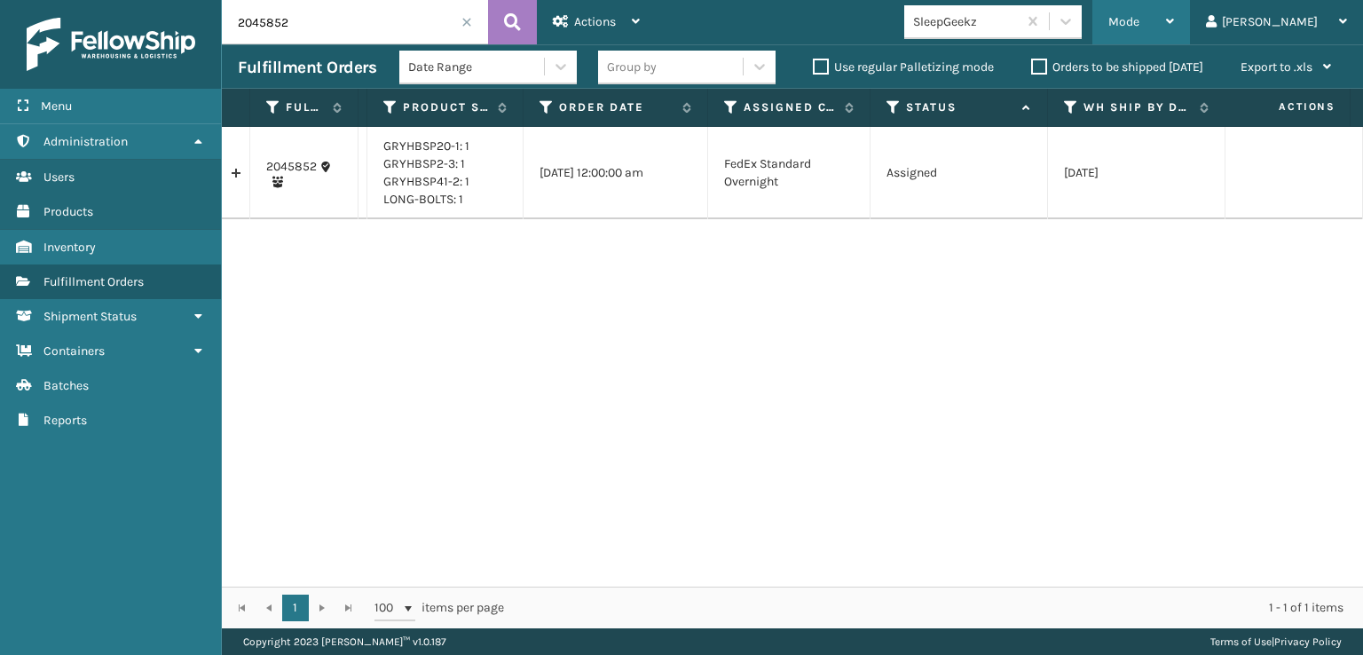
click at [1174, 12] on div "Mode" at bounding box center [1142, 22] width 66 height 44
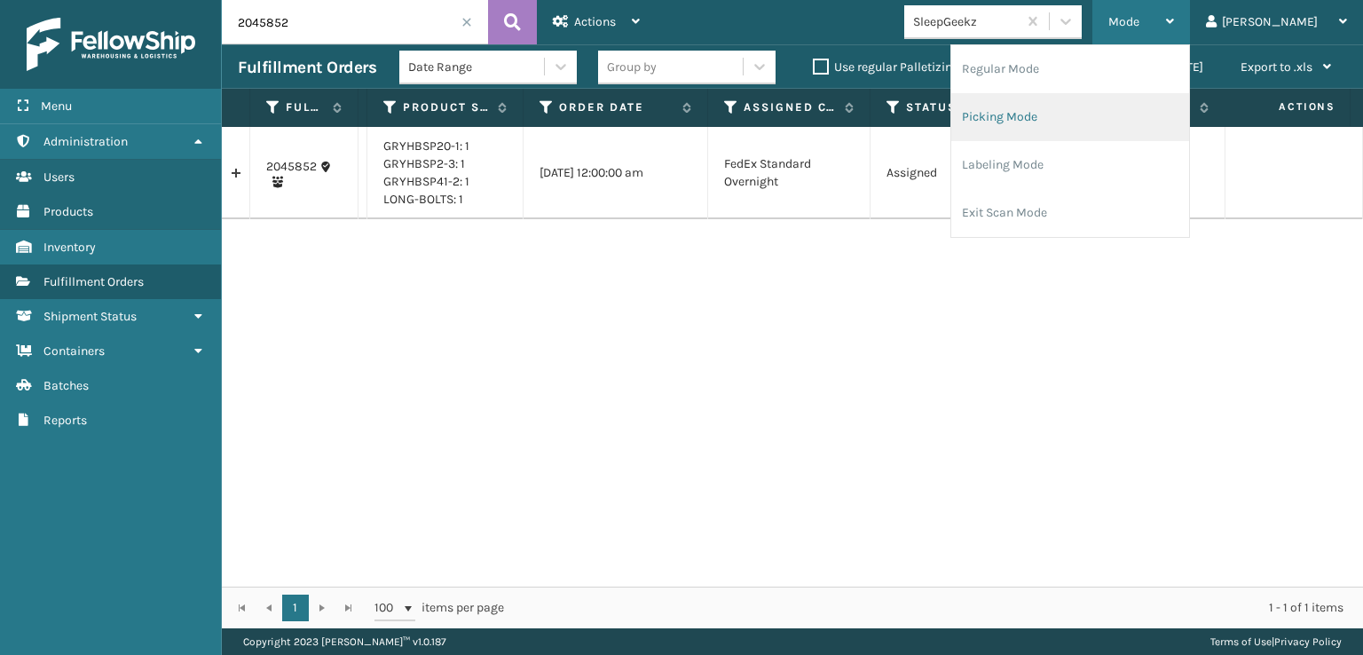
click at [1108, 108] on li "Picking Mode" at bounding box center [1071, 117] width 238 height 48
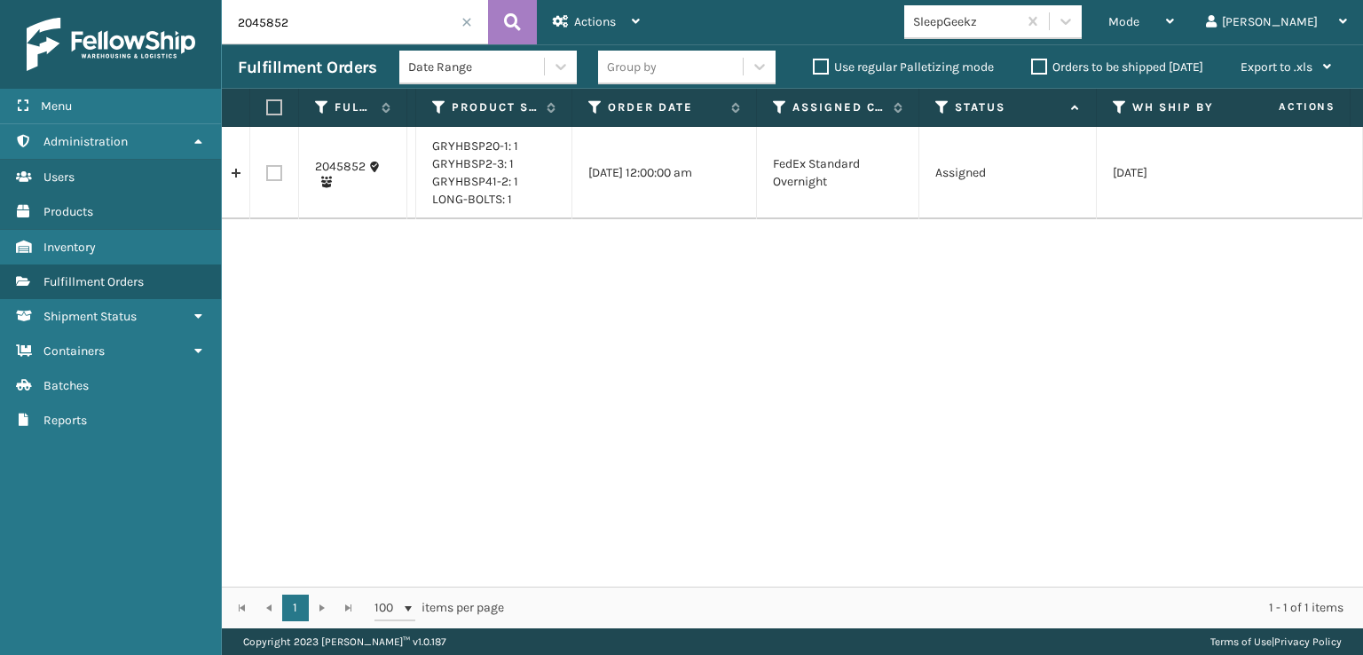
click at [275, 181] on td at bounding box center [274, 173] width 49 height 92
click at [280, 169] on label at bounding box center [274, 173] width 16 height 16
click at [267, 169] on input "checkbox" at bounding box center [266, 171] width 1 height 12
checkbox input "true"
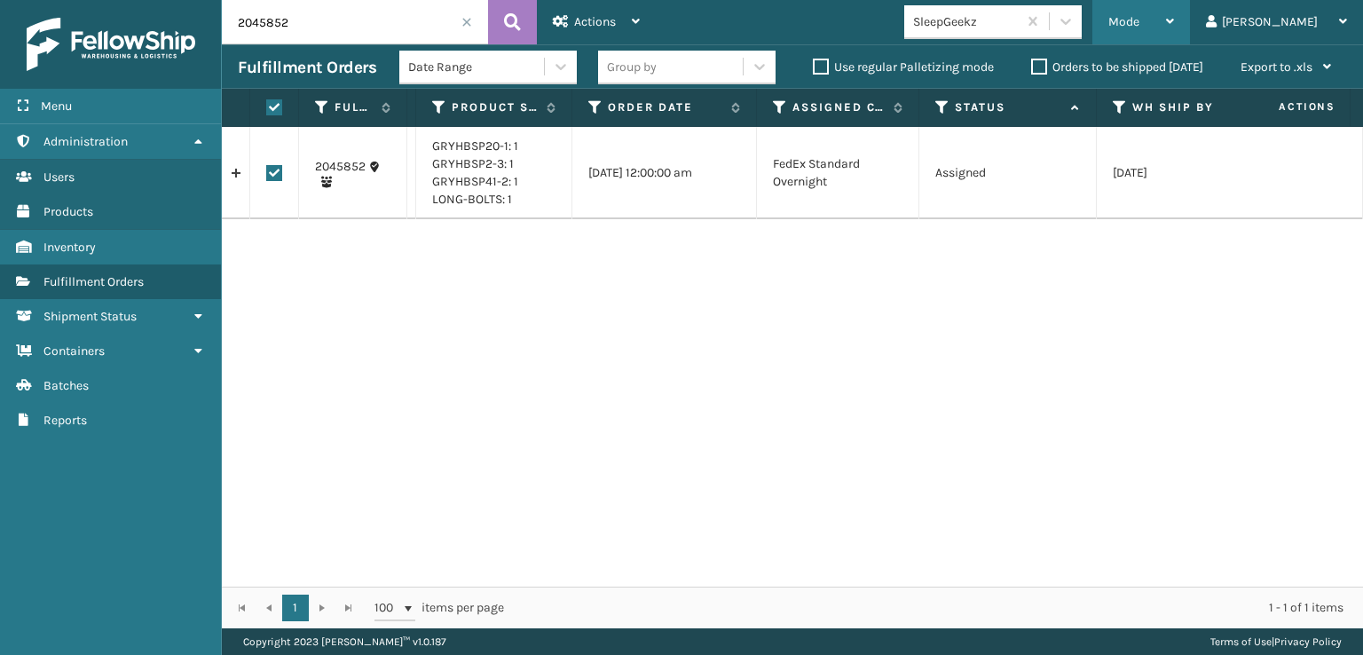
click at [1140, 23] on span "Mode" at bounding box center [1124, 21] width 31 height 15
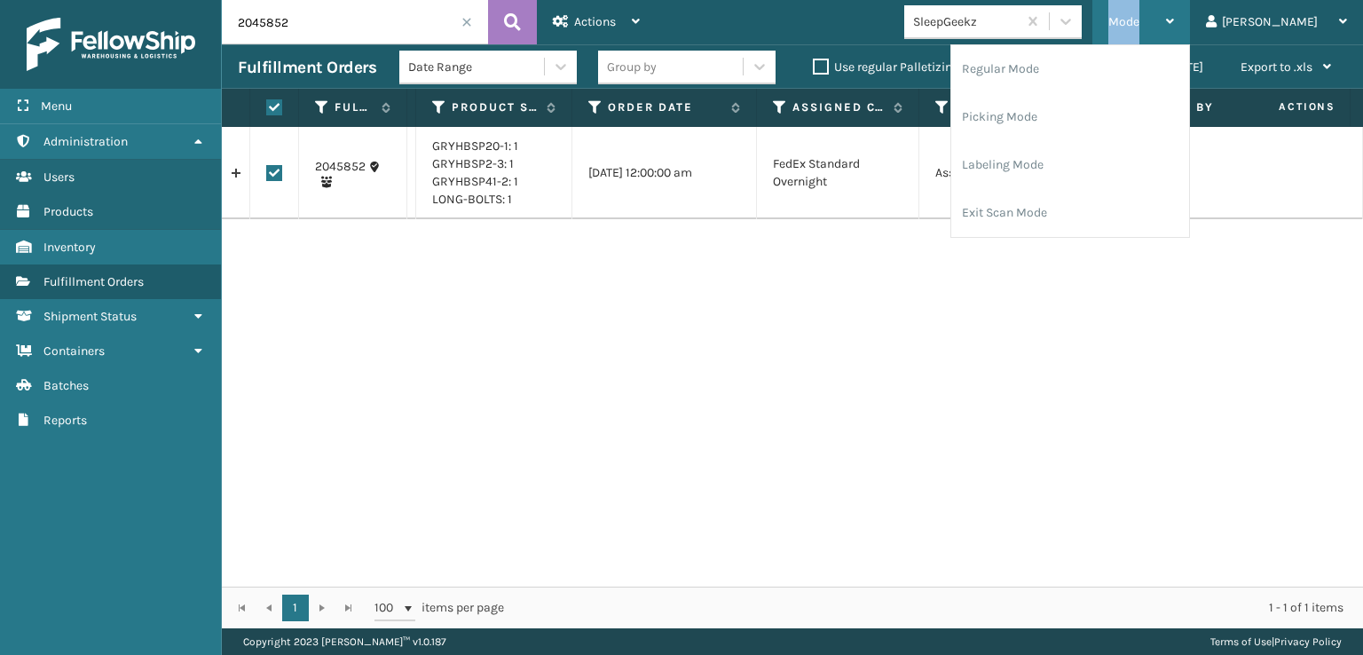
click at [1140, 23] on span "Mode" at bounding box center [1124, 21] width 31 height 15
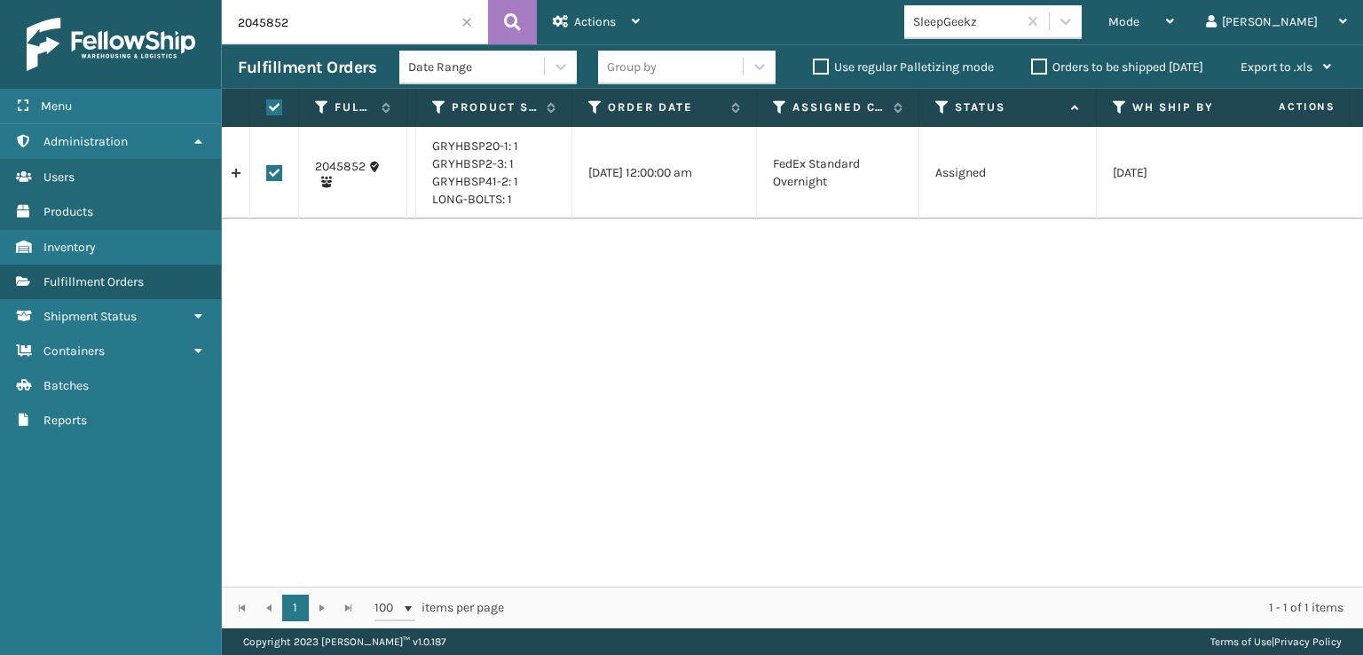
drag, startPoint x: 998, startPoint y: 186, endPoint x: 998, endPoint y: 167, distance: 19.5
click at [998, 172] on td "Assigned" at bounding box center [1009, 173] width 178 height 92
click at [585, 4] on div "Actions" at bounding box center [596, 22] width 87 height 44
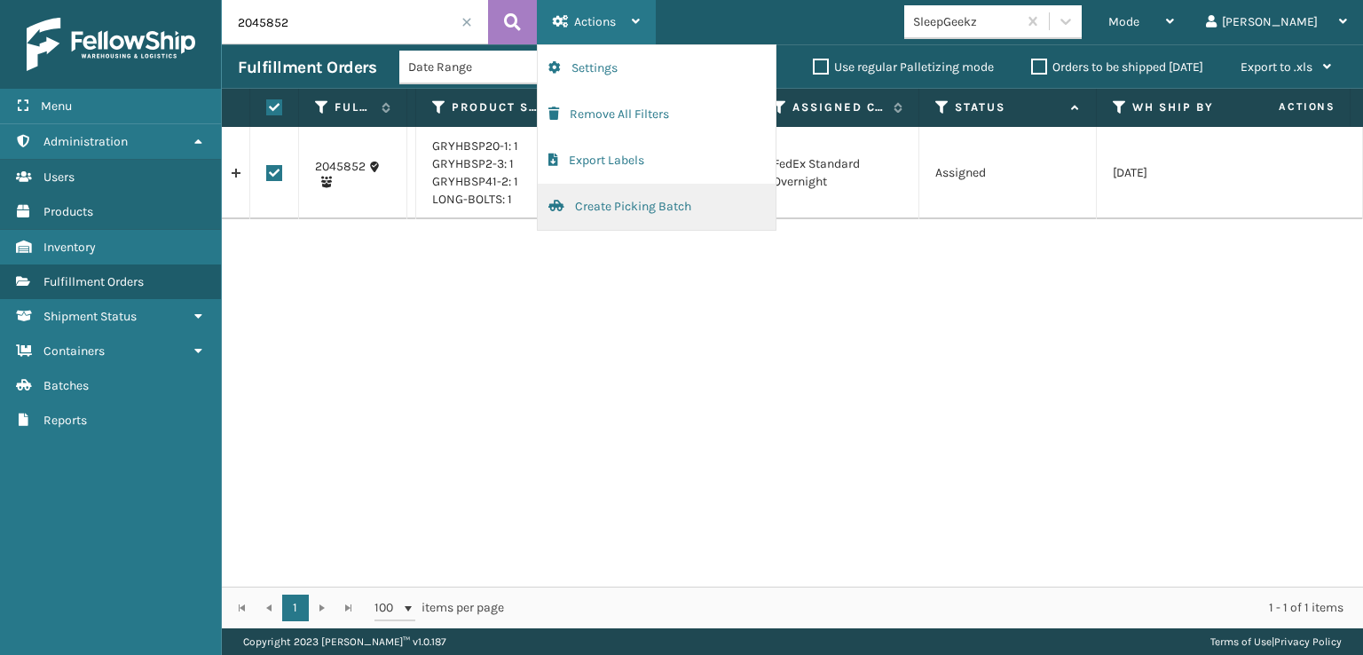
click at [642, 204] on button "Create Picking Batch" at bounding box center [657, 207] width 238 height 46
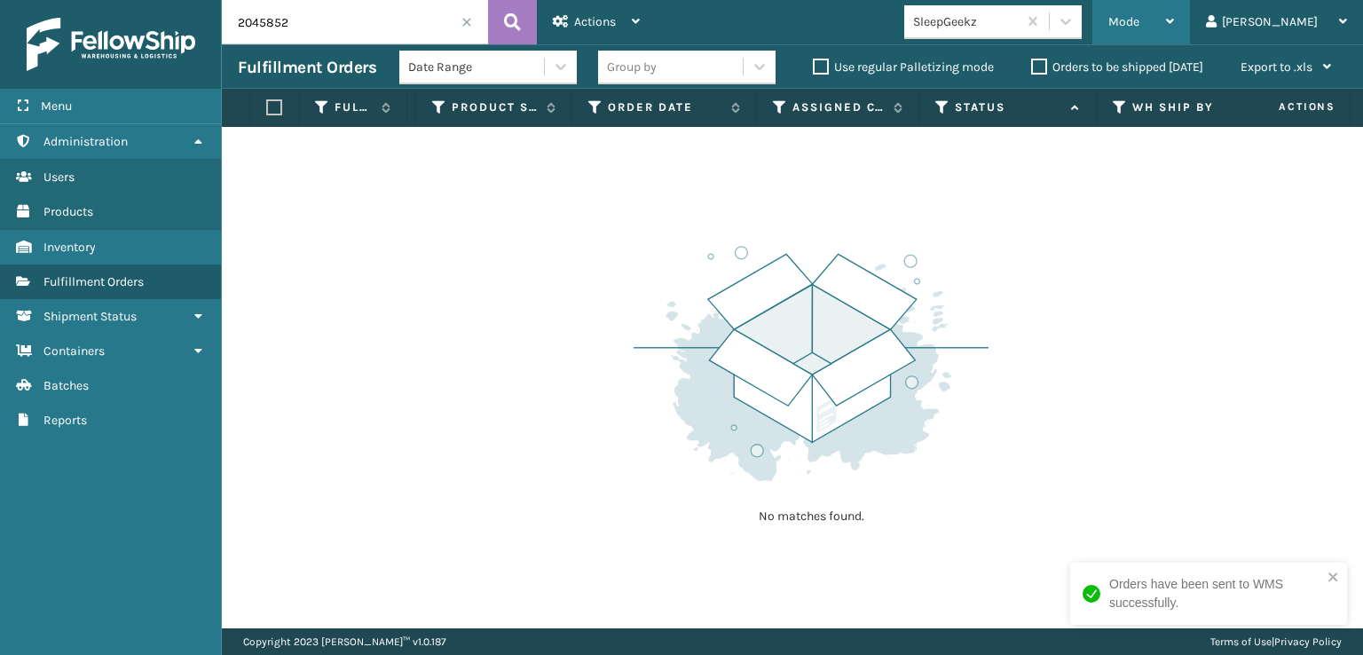
click at [1174, 36] on div "Mode" at bounding box center [1142, 22] width 66 height 44
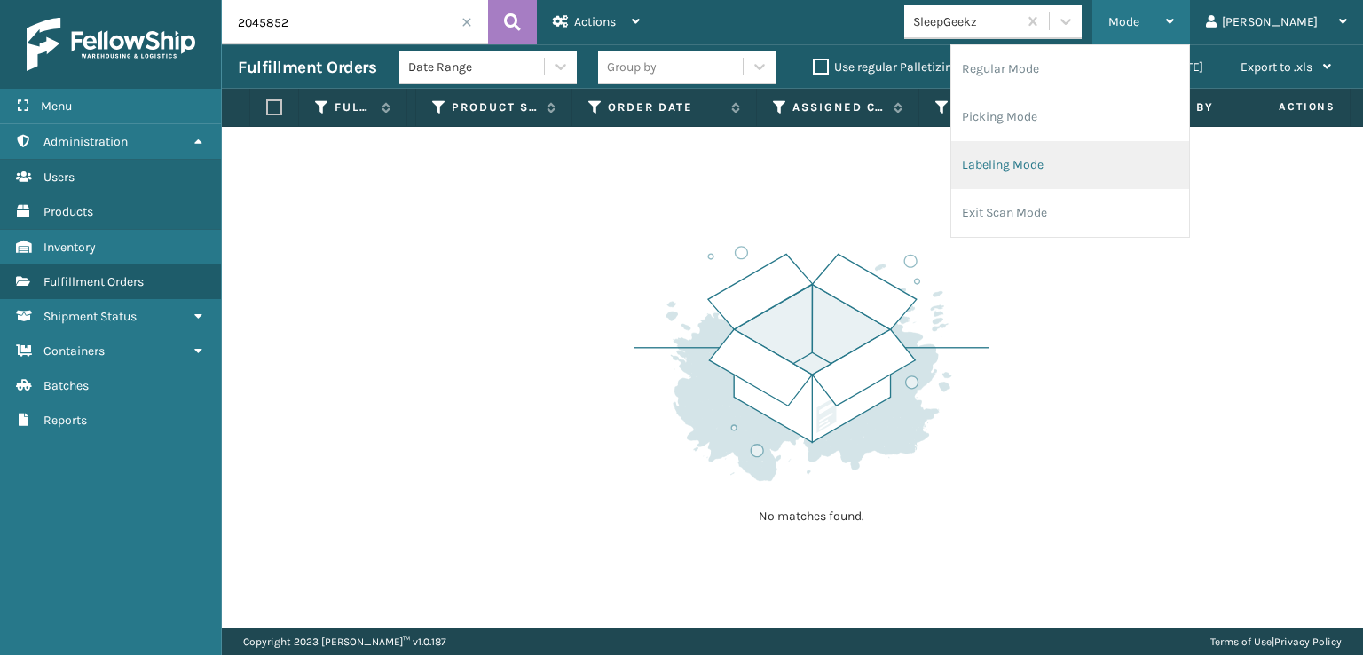
click at [1110, 178] on li "Labeling Mode" at bounding box center [1071, 165] width 238 height 48
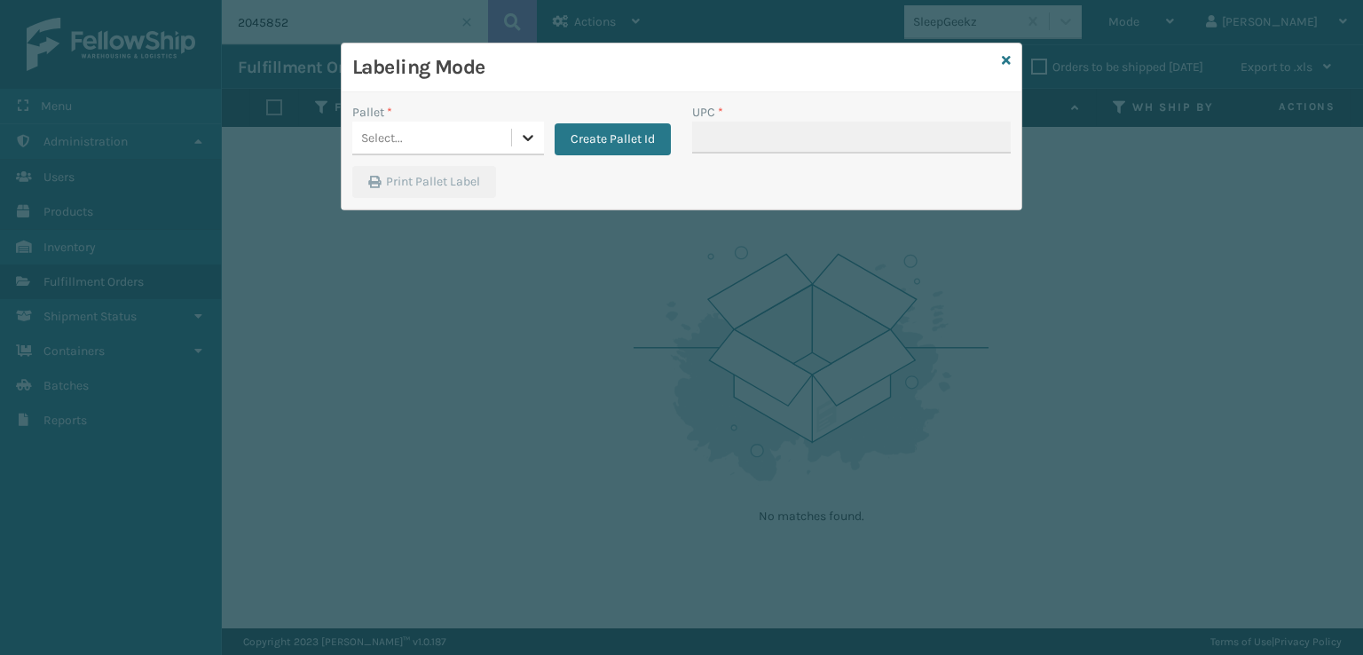
click at [525, 143] on icon at bounding box center [528, 138] width 18 height 18
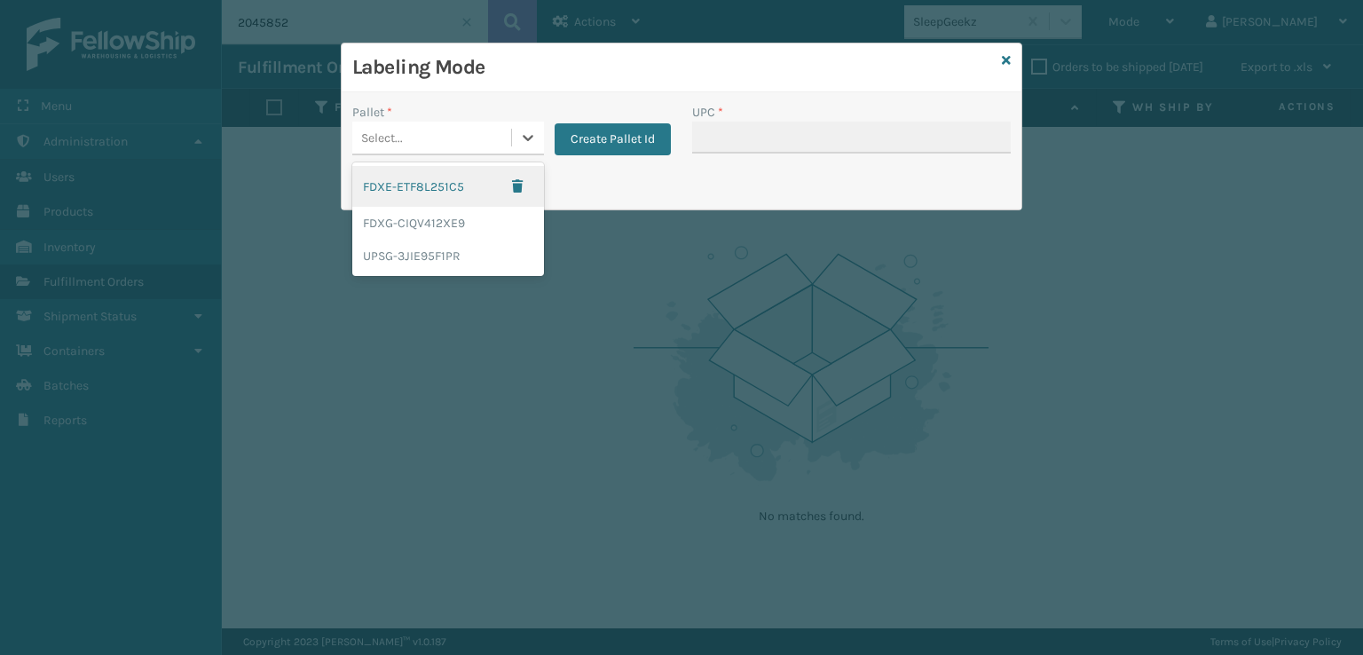
click at [436, 196] on div "FDXE-ETF8L251C5" at bounding box center [448, 186] width 192 height 41
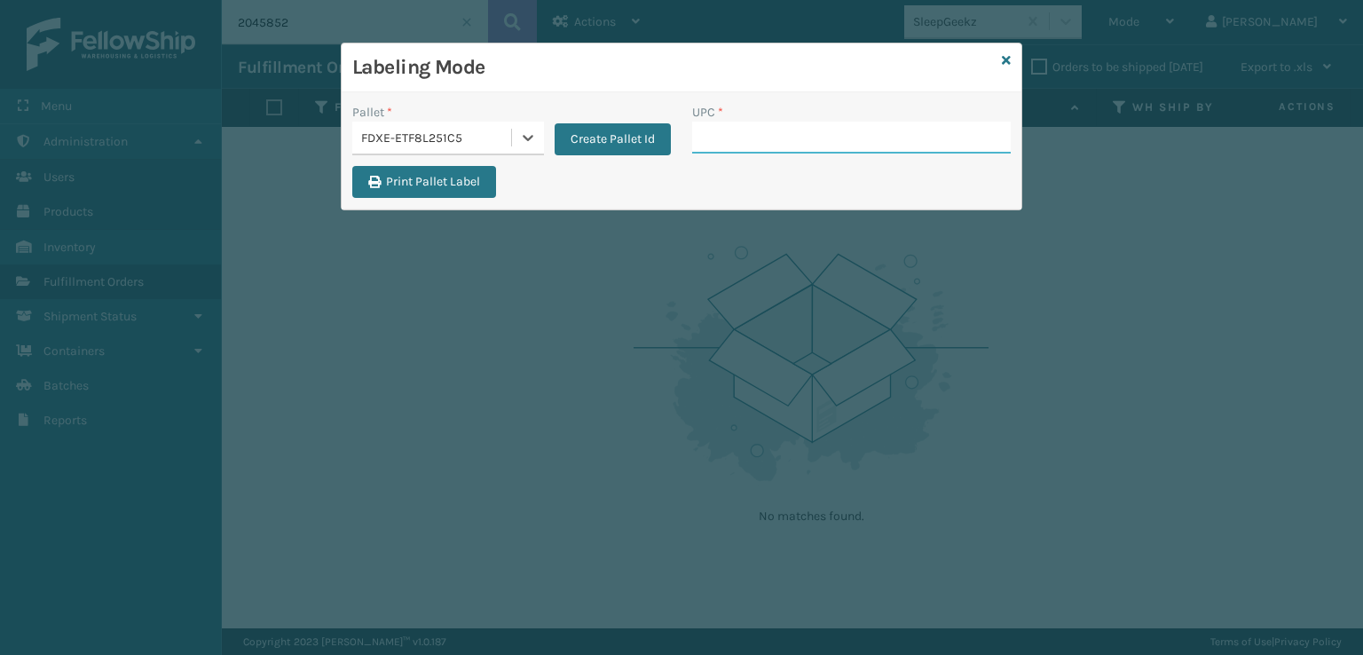
click at [828, 137] on input "UPC *" at bounding box center [851, 138] width 319 height 32
paste input "GRYHBSP20-1"
type input "GRYHBSP20-1"
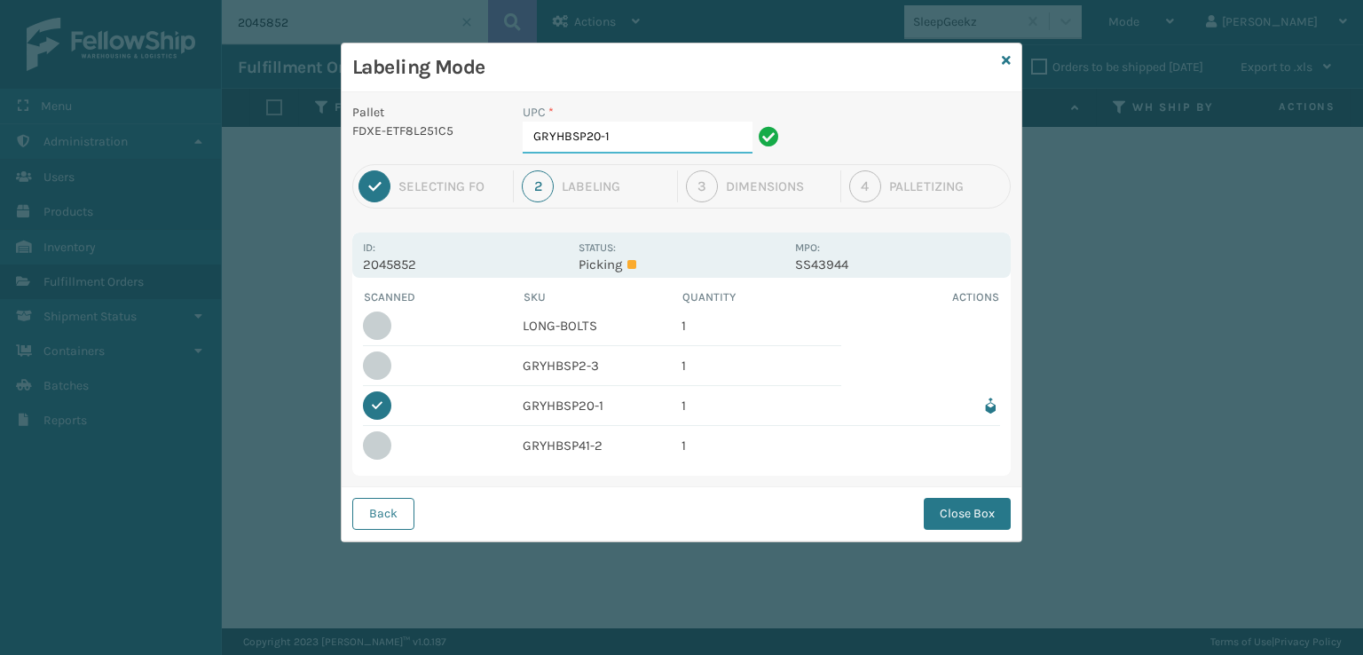
drag, startPoint x: 642, startPoint y: 124, endPoint x: 11, endPoint y: 212, distance: 637.2
click at [83, 200] on div "Labeling Mode Pallet FDXE-ETF8L251C5 UPC * GRYHBSP20-1 1 Selecting FO 2 Labelin…" at bounding box center [681, 327] width 1363 height 655
drag, startPoint x: 597, startPoint y: 322, endPoint x: 494, endPoint y: 342, distance: 103.9
click at [494, 342] on tr "LONG-BOLTS 1" at bounding box center [681, 326] width 637 height 40
copy td "LONG-BOLTS"
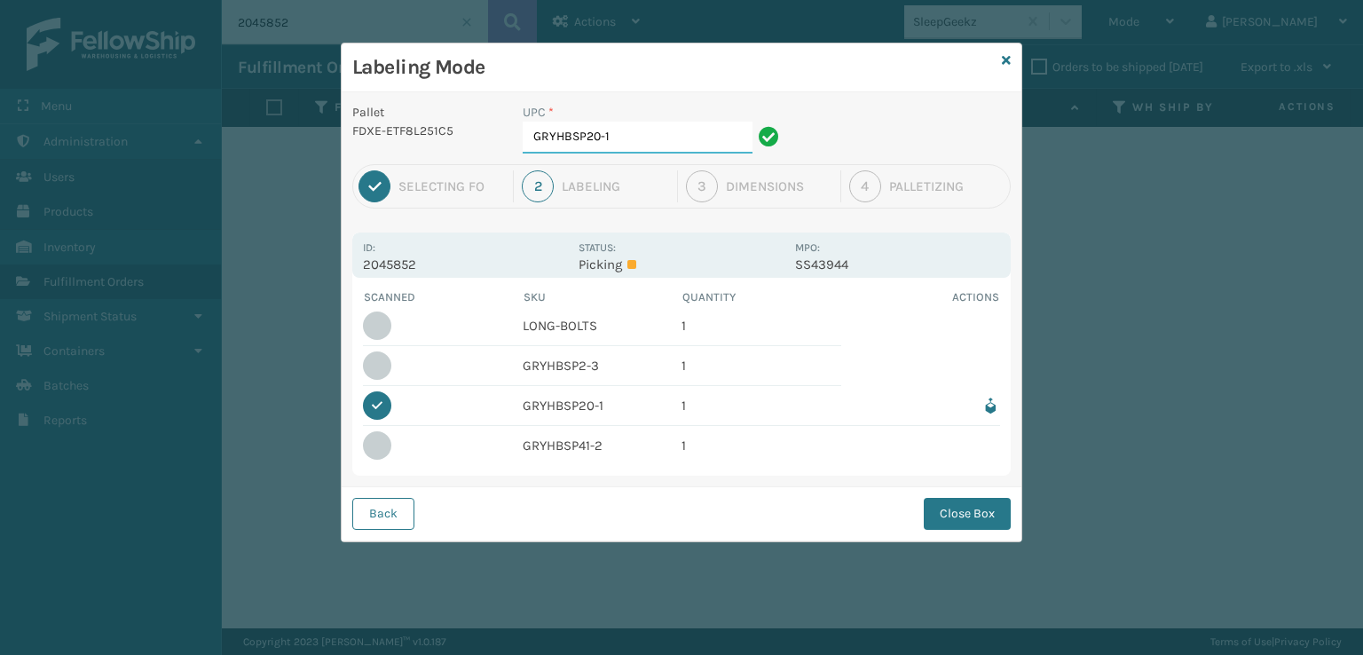
drag, startPoint x: 471, startPoint y: 138, endPoint x: 322, endPoint y: 167, distance: 152.0
click at [312, 143] on div "Labeling Mode Pallet FDXE-ETF8L251C5 UPC * GRYHBSP20-1 1 Selecting FO 2 Labelin…" at bounding box center [681, 327] width 1363 height 655
paste input "LONG-BOLTS"
drag, startPoint x: 603, startPoint y: 367, endPoint x: 478, endPoint y: 378, distance: 125.6
click at [478, 378] on tr "GRYHBSP2-3 1" at bounding box center [681, 366] width 637 height 40
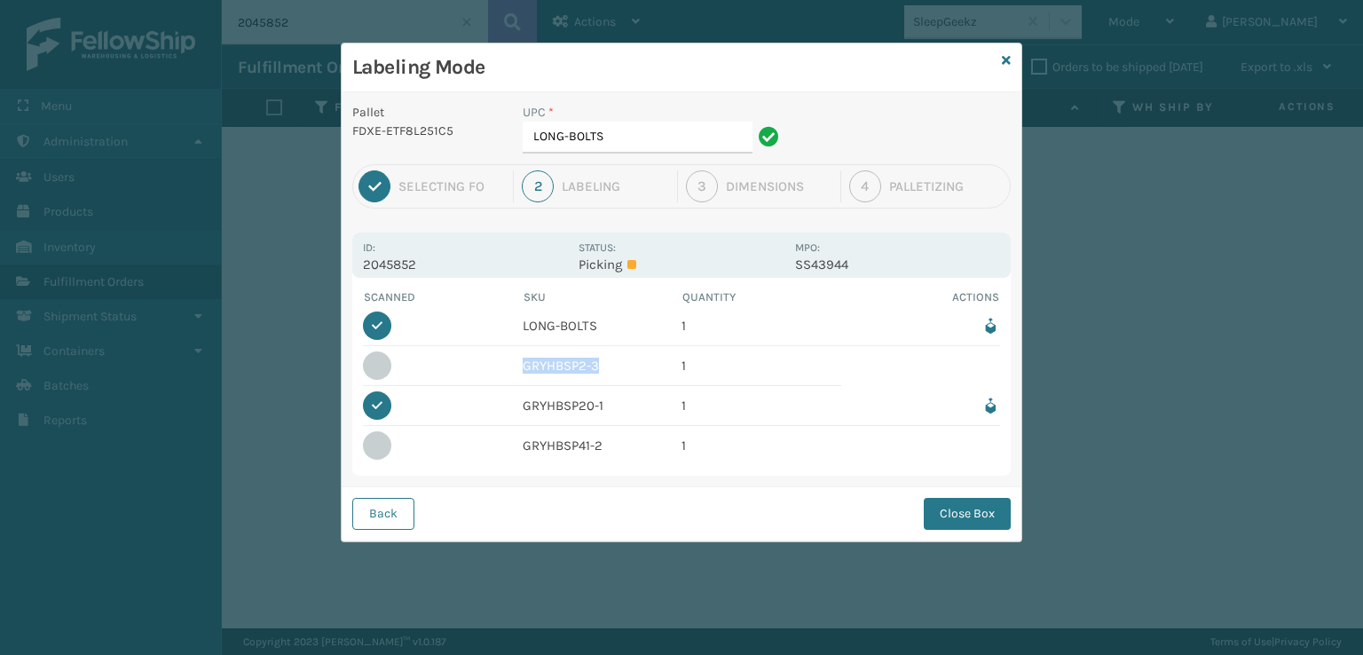
copy td "GRYHBSP2-3"
click at [632, 162] on div "Pallet FDXE-ETF8L251C5 UPC * LONG-BOLTS 1 Selecting FO 2 Labeling 3 Dimensions …" at bounding box center [682, 316] width 680 height 449
drag, startPoint x: 631, startPoint y: 151, endPoint x: 311, endPoint y: 153, distance: 320.4
click at [312, 152] on div "Labeling Mode Pallet FDXE-ETF8L251C5 UPC * LONG-BOLTS 1 Selecting FO 2 Labeling…" at bounding box center [681, 327] width 1363 height 655
paste input "GRYHBSP2-3"
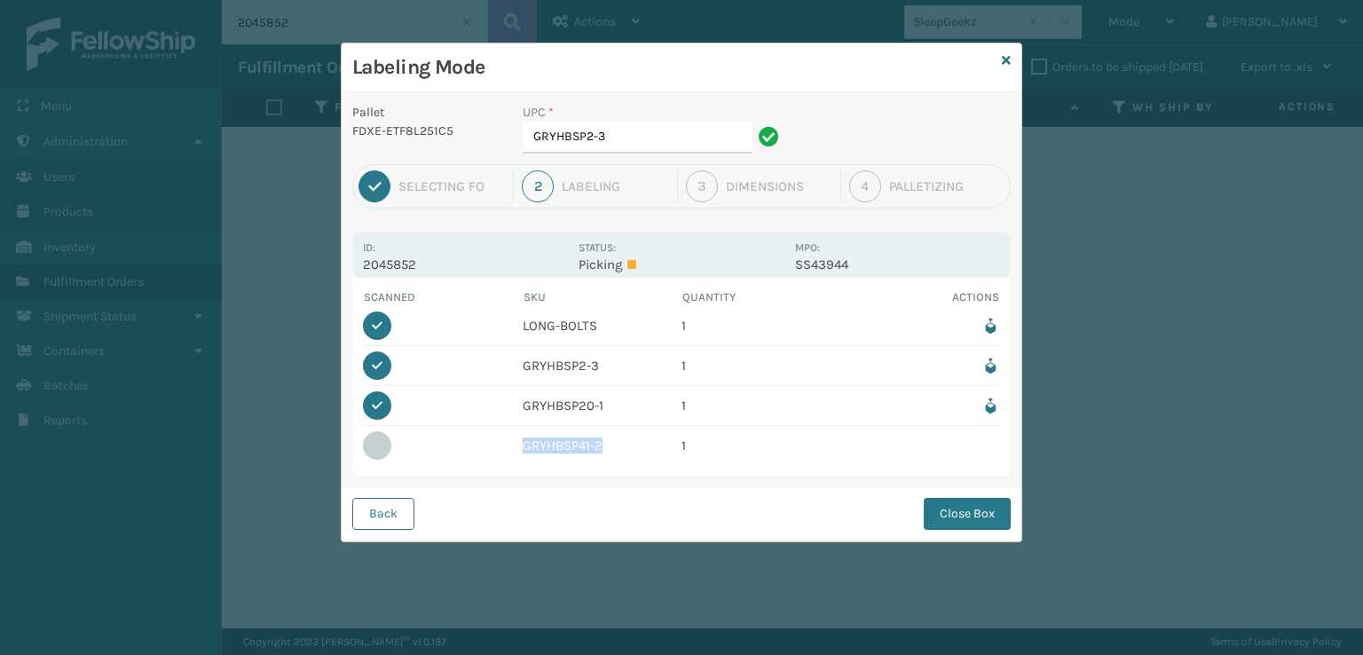
drag, startPoint x: 511, startPoint y: 447, endPoint x: 488, endPoint y: 451, distance: 23.4
click at [488, 451] on tr "GRYHBSP41-2 1" at bounding box center [681, 445] width 637 height 39
copy td "GRYHBSP41-2"
click at [686, 122] on input "GRYHBSP2-3" at bounding box center [638, 138] width 230 height 32
drag, startPoint x: 660, startPoint y: 146, endPoint x: 45, endPoint y: 151, distance: 615.2
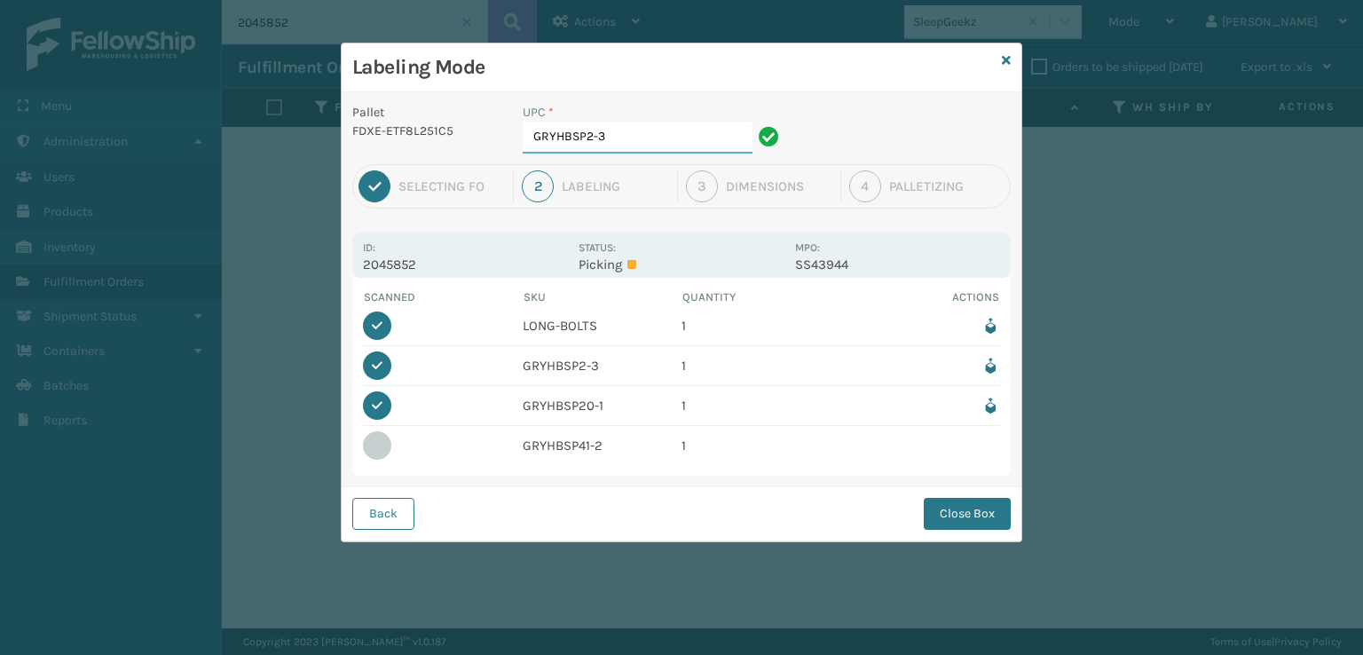
click at [92, 146] on div "Labeling Mode Pallet FDXE-ETF8L251C5 UPC * GRYHBSP2-3 1 Selecting FO 2 Labeling…" at bounding box center [681, 327] width 1363 height 655
paste input "41-2"
type input "GRYHBSP41-2"
click at [960, 515] on button "Close Box" at bounding box center [967, 514] width 87 height 32
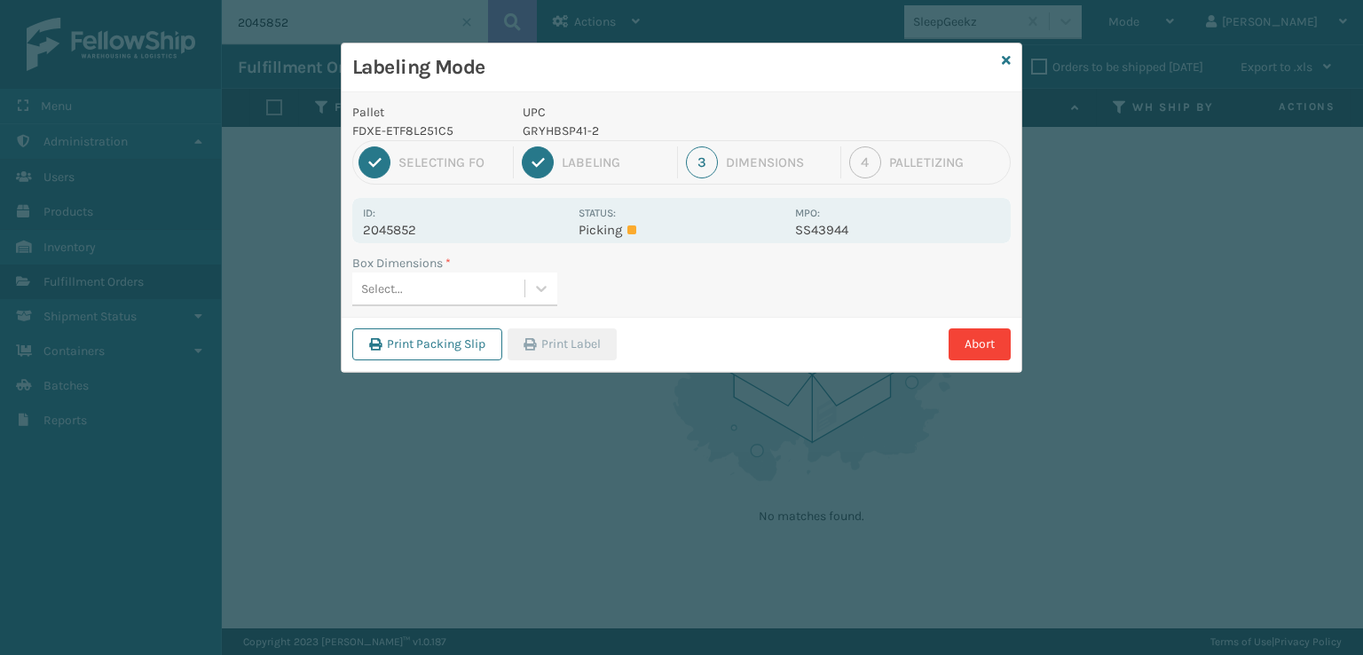
click at [439, 269] on label "Box Dimensions *" at bounding box center [401, 263] width 99 height 19
click at [430, 284] on div "Select..." at bounding box center [438, 288] width 172 height 29
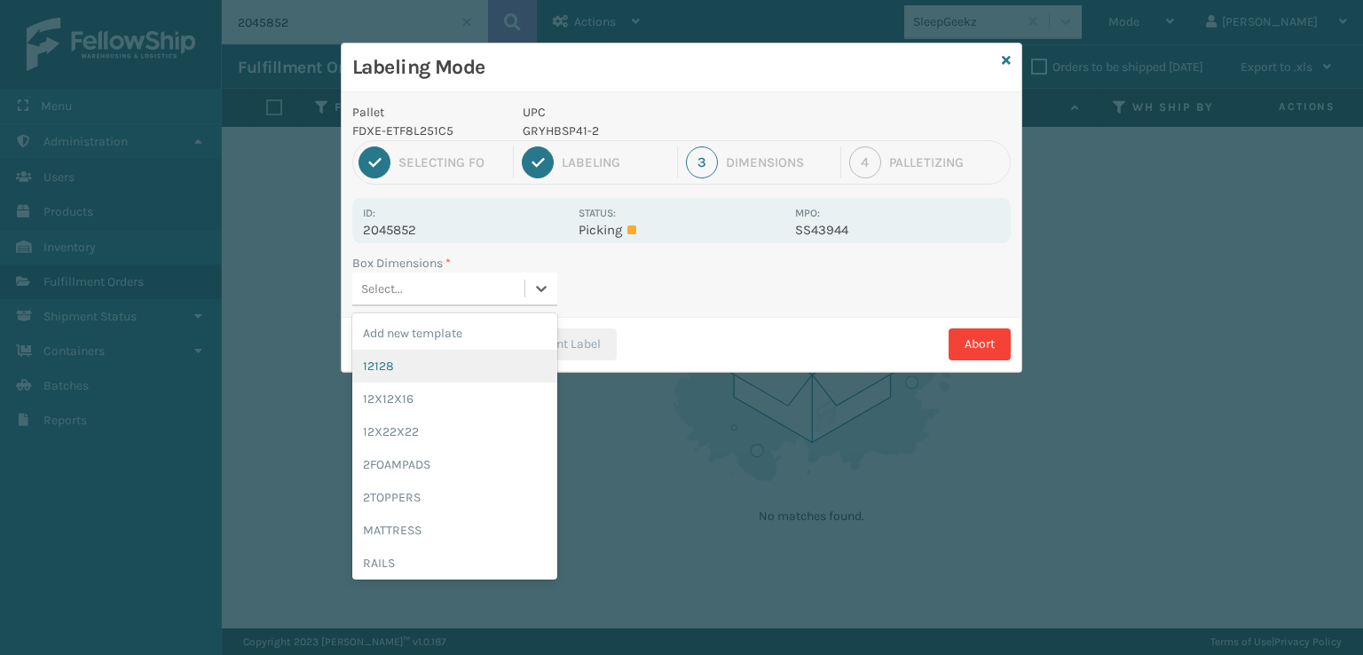
click at [412, 374] on div "12128" at bounding box center [454, 366] width 205 height 33
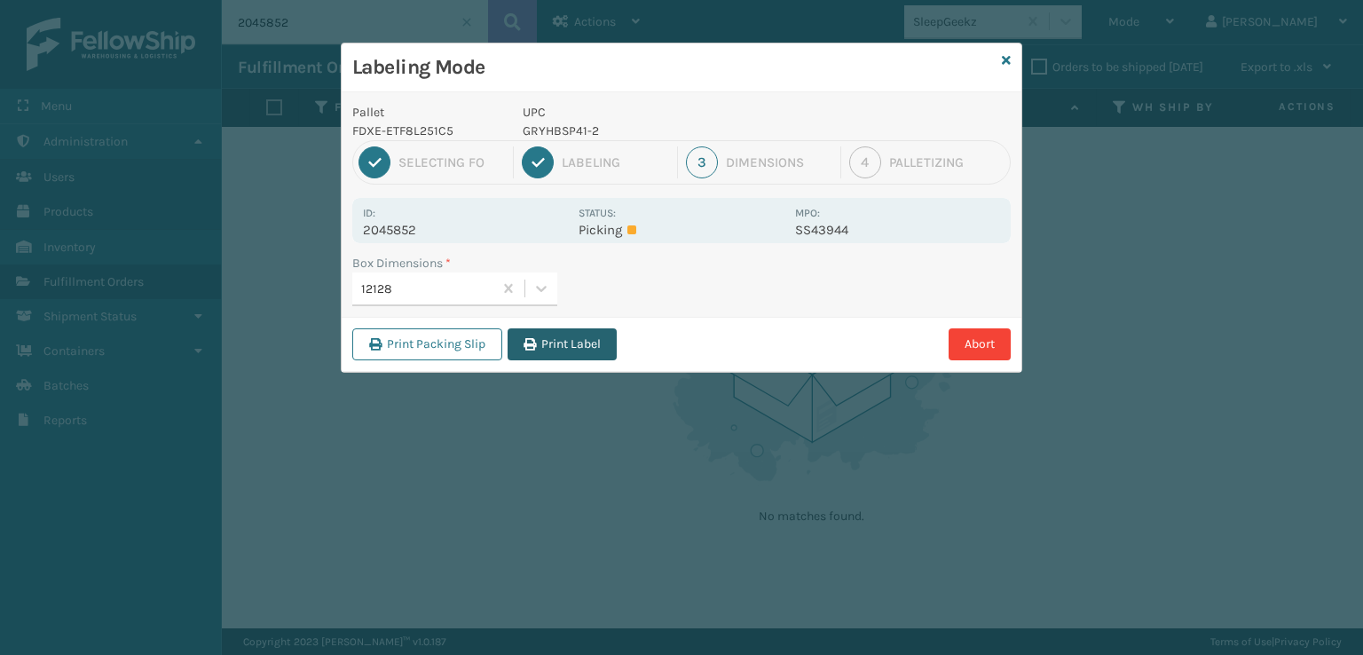
click at [555, 335] on button "Print Label" at bounding box center [562, 344] width 109 height 32
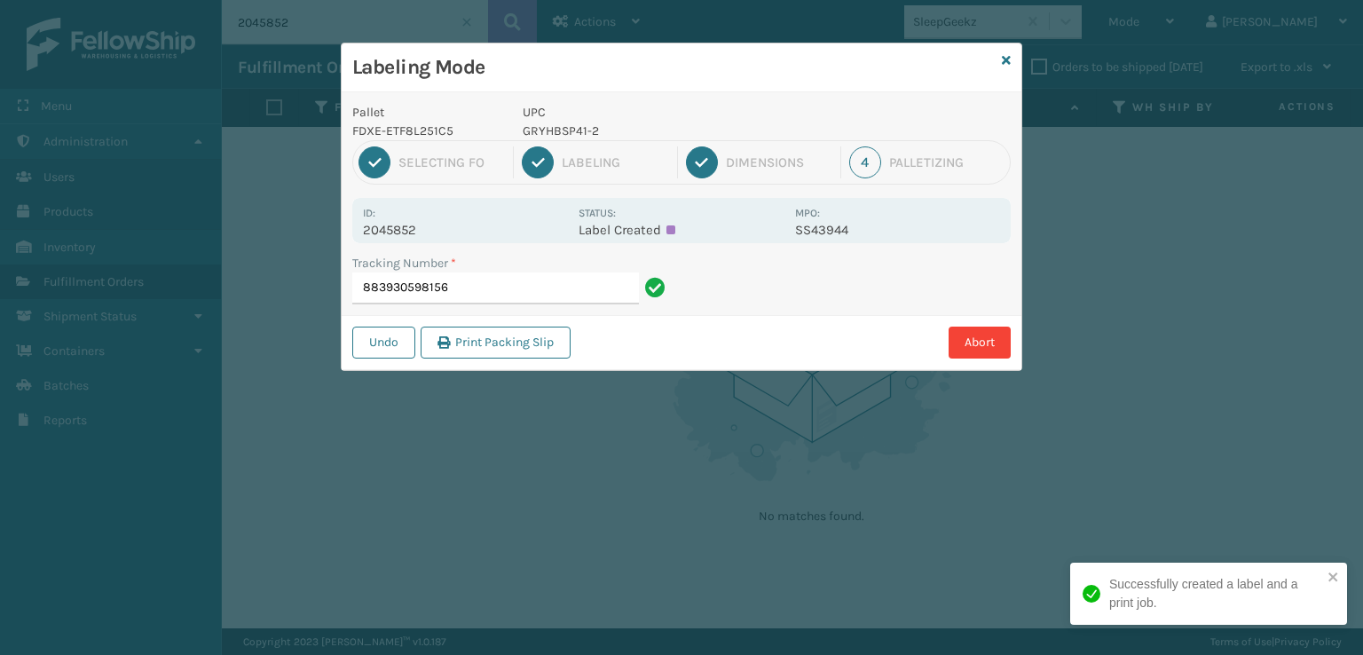
click at [497, 292] on input "883930598156" at bounding box center [495, 289] width 287 height 32
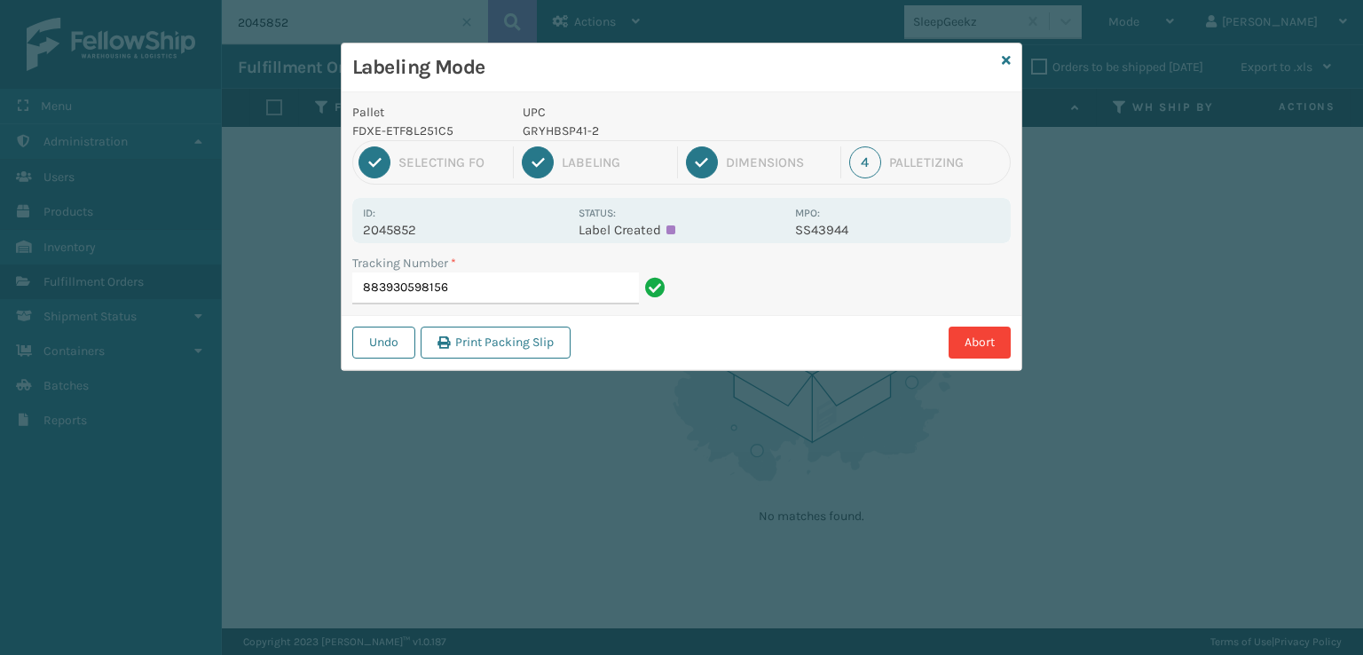
drag, startPoint x: 525, startPoint y: 280, endPoint x: 354, endPoint y: 292, distance: 170.8
click at [354, 292] on input "883930598156" at bounding box center [495, 289] width 287 height 32
click at [599, 278] on input "883930598156" at bounding box center [495, 289] width 287 height 32
click at [459, 287] on input "883930598156" at bounding box center [495, 289] width 287 height 32
click at [519, 348] on button "Print Packing Slip" at bounding box center [496, 343] width 150 height 32
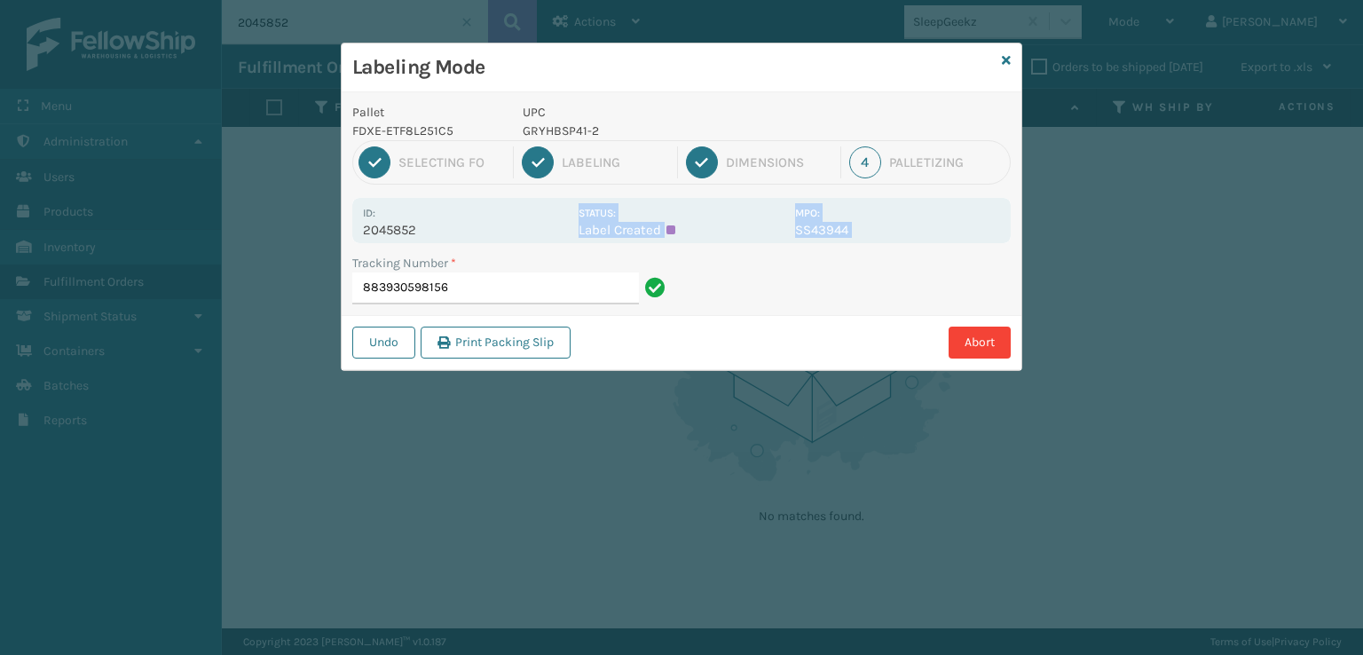
drag, startPoint x: 451, startPoint y: 234, endPoint x: 354, endPoint y: 242, distance: 97.1
click at [354, 242] on div "Pallet FDXE-ETF8L251C5 UPC GRYHBSP41-2 1 Selecting FO 2 Labeling 3 Dimensions 4…" at bounding box center [682, 231] width 680 height 278
click at [431, 209] on div "Id: 2045852" at bounding box center [465, 220] width 205 height 35
drag, startPoint x: 423, startPoint y: 225, endPoint x: 352, endPoint y: 241, distance: 73.0
click at [352, 241] on div "Pallet FDXE-ETF8L251C5 UPC GRYHBSP41-2 1 Selecting FO 2 Labeling 3 Dimensions 4…" at bounding box center [682, 231] width 680 height 278
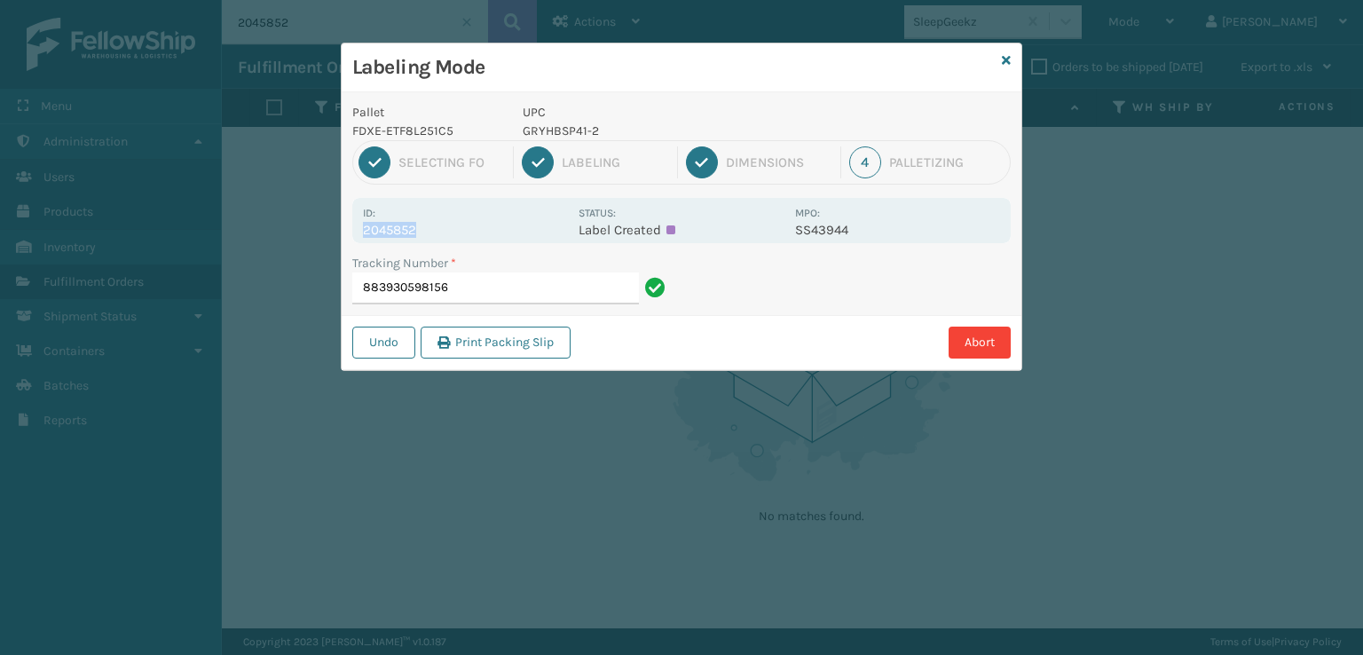
copy p "2045852"
click at [473, 294] on input "883930598156" at bounding box center [495, 289] width 287 height 32
click at [1007, 62] on icon at bounding box center [1006, 60] width 9 height 12
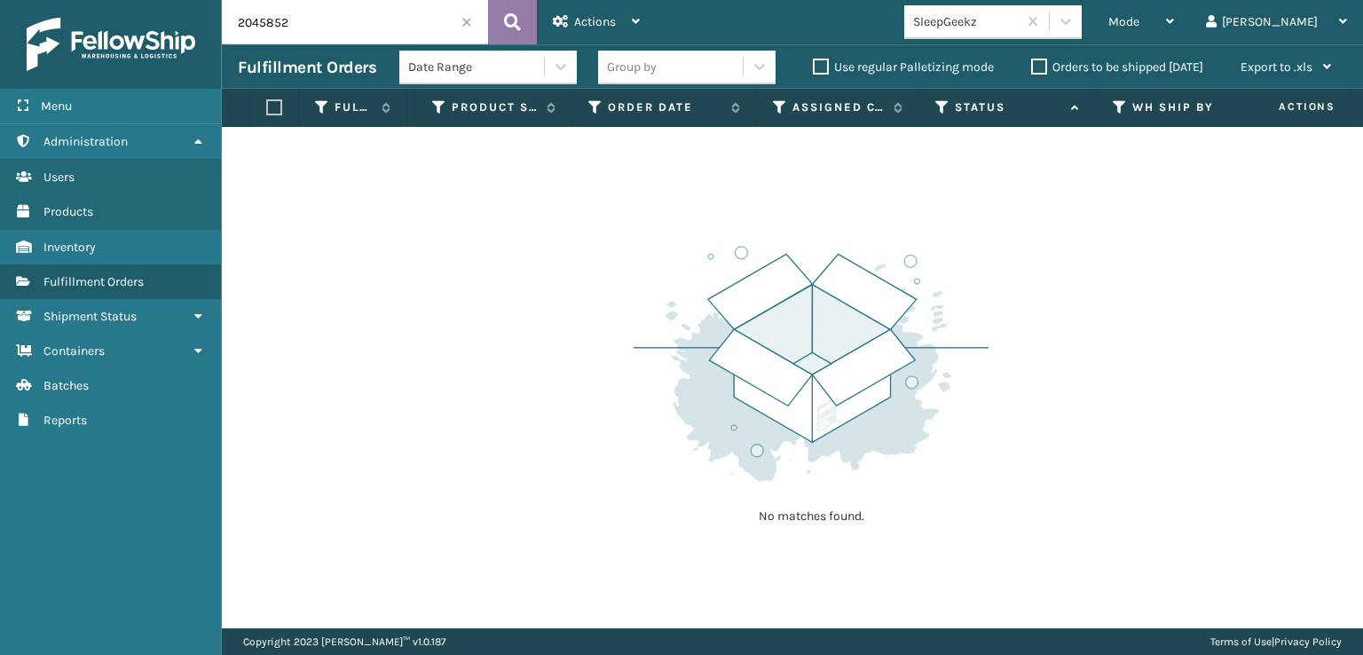
click at [506, 19] on icon at bounding box center [512, 22] width 17 height 27
click at [1174, 14] on div "Mode" at bounding box center [1142, 22] width 66 height 44
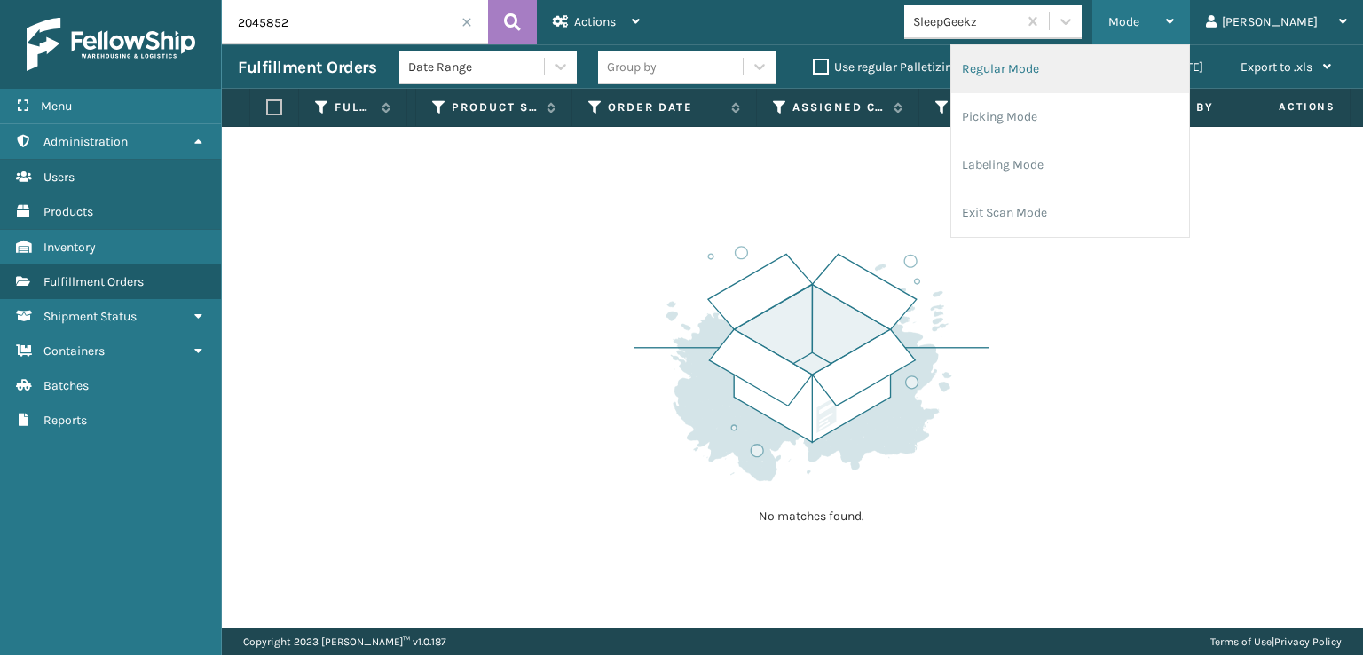
click at [1131, 68] on li "Regular Mode" at bounding box center [1071, 69] width 238 height 48
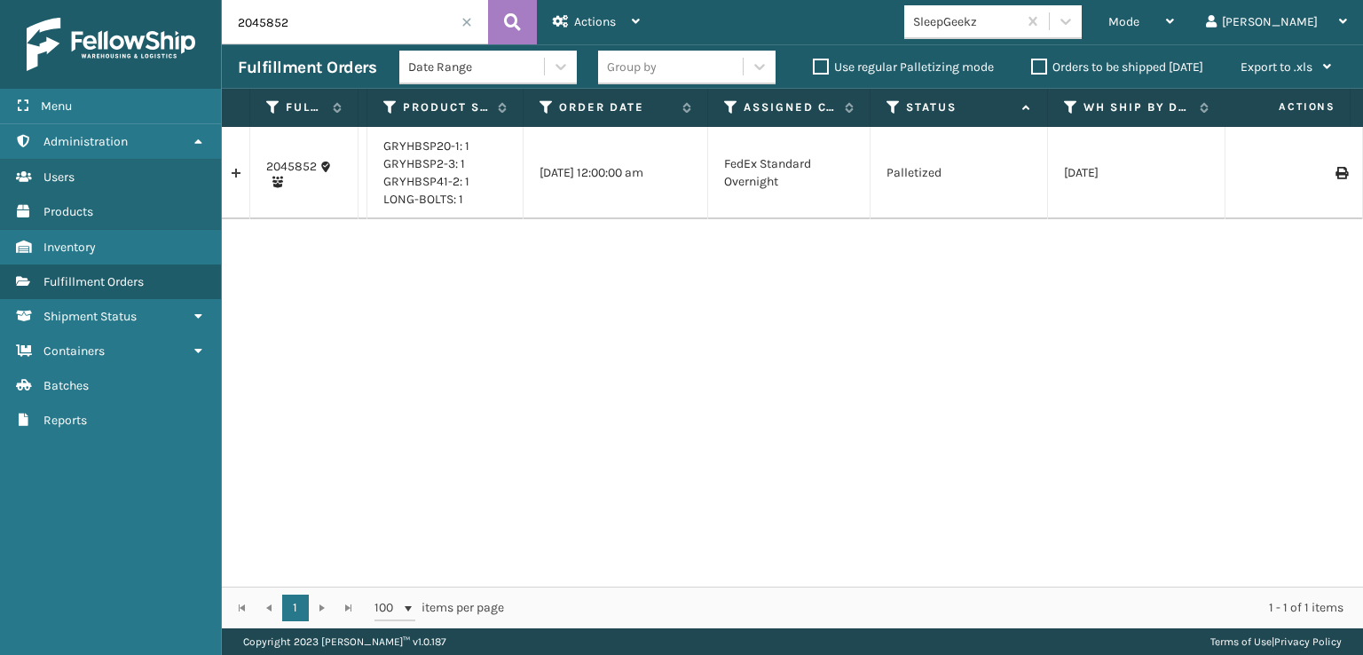
click at [1336, 170] on icon at bounding box center [1341, 173] width 11 height 12
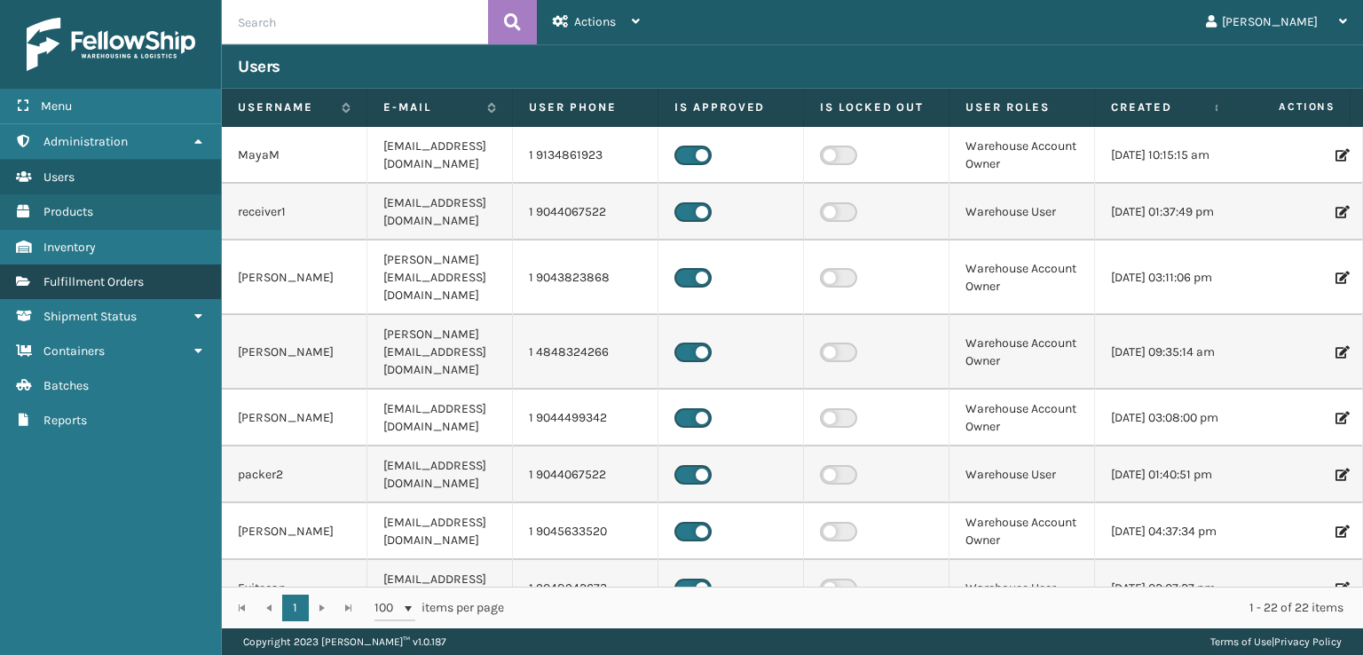
click at [90, 284] on span "Fulfillment Orders" at bounding box center [93, 281] width 100 height 15
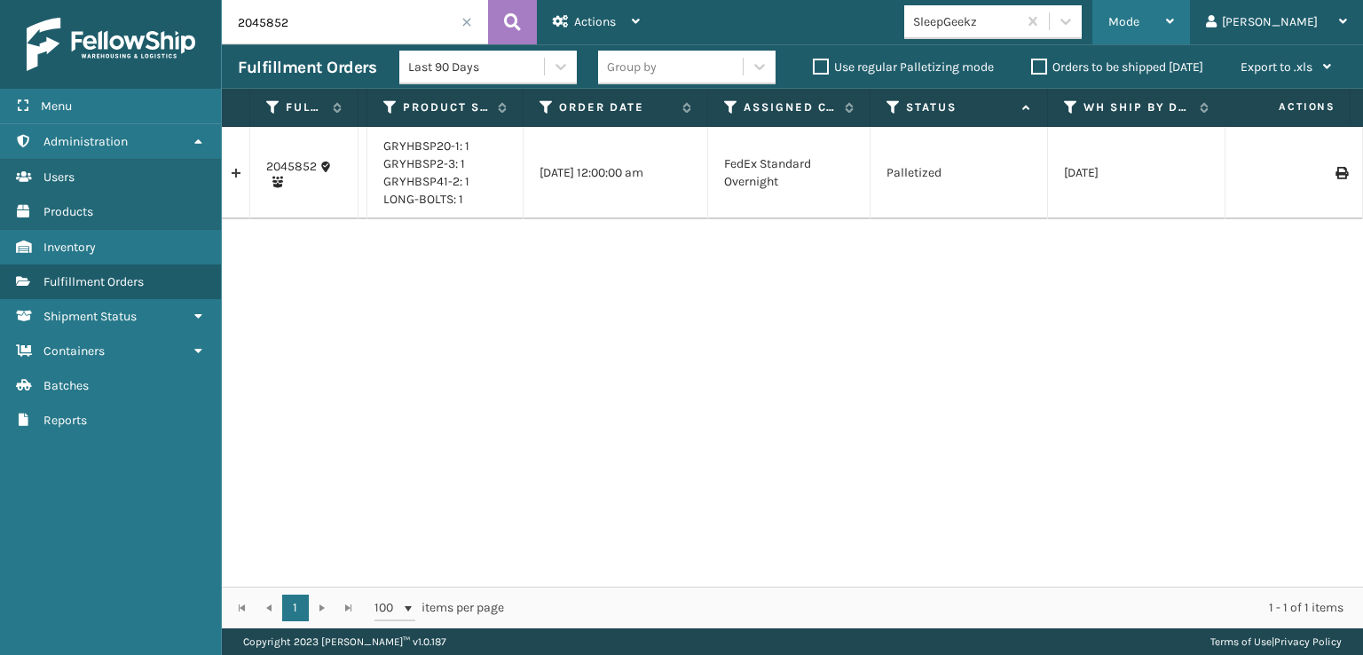
click at [1174, 25] on div "Mode Regular Mode Picking Mode Labeling Mode Exit Scan Mode" at bounding box center [1142, 22] width 98 height 44
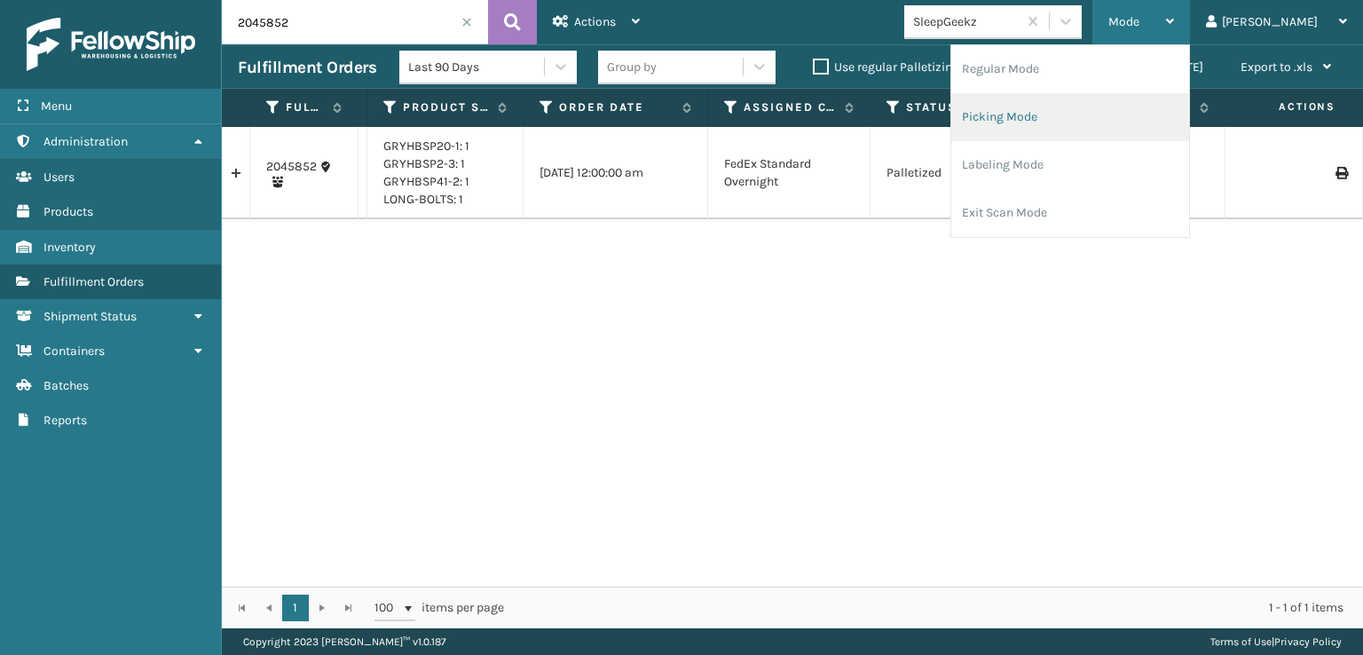
click at [1047, 113] on li "Picking Mode" at bounding box center [1071, 117] width 238 height 48
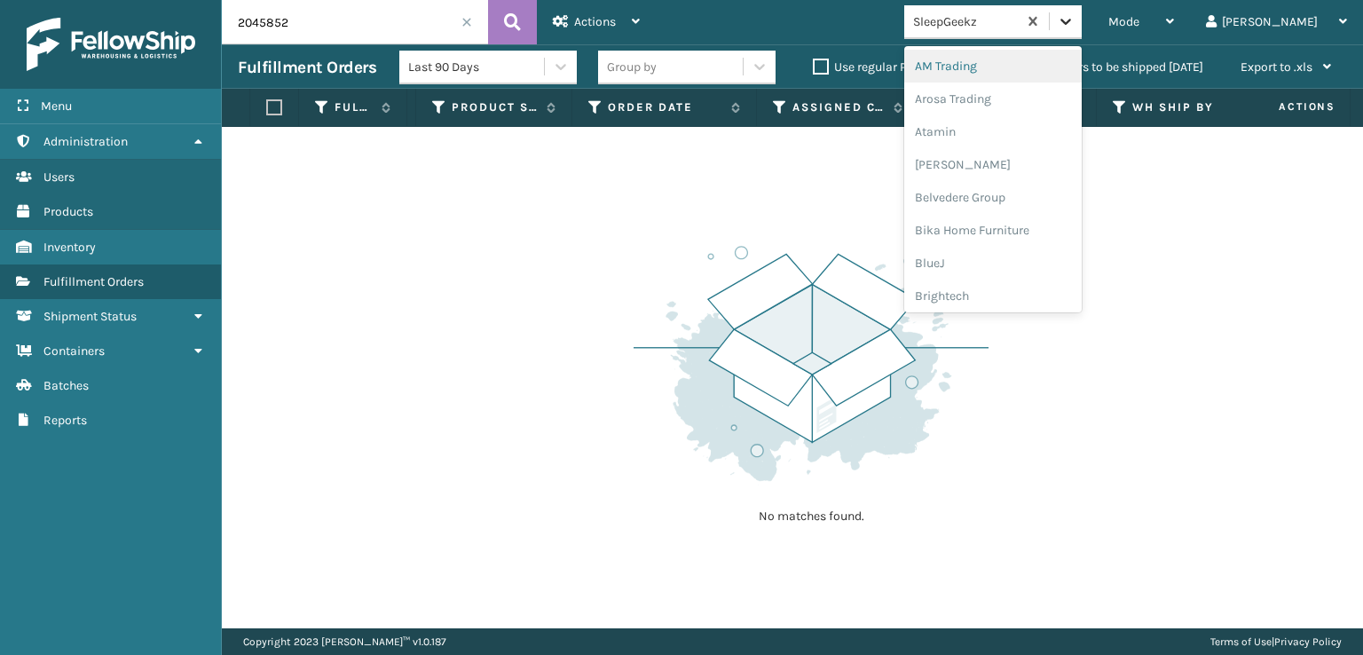
click at [1075, 14] on icon at bounding box center [1066, 21] width 18 height 18
click at [1038, 217] on div "FoamTex" at bounding box center [994, 226] width 178 height 33
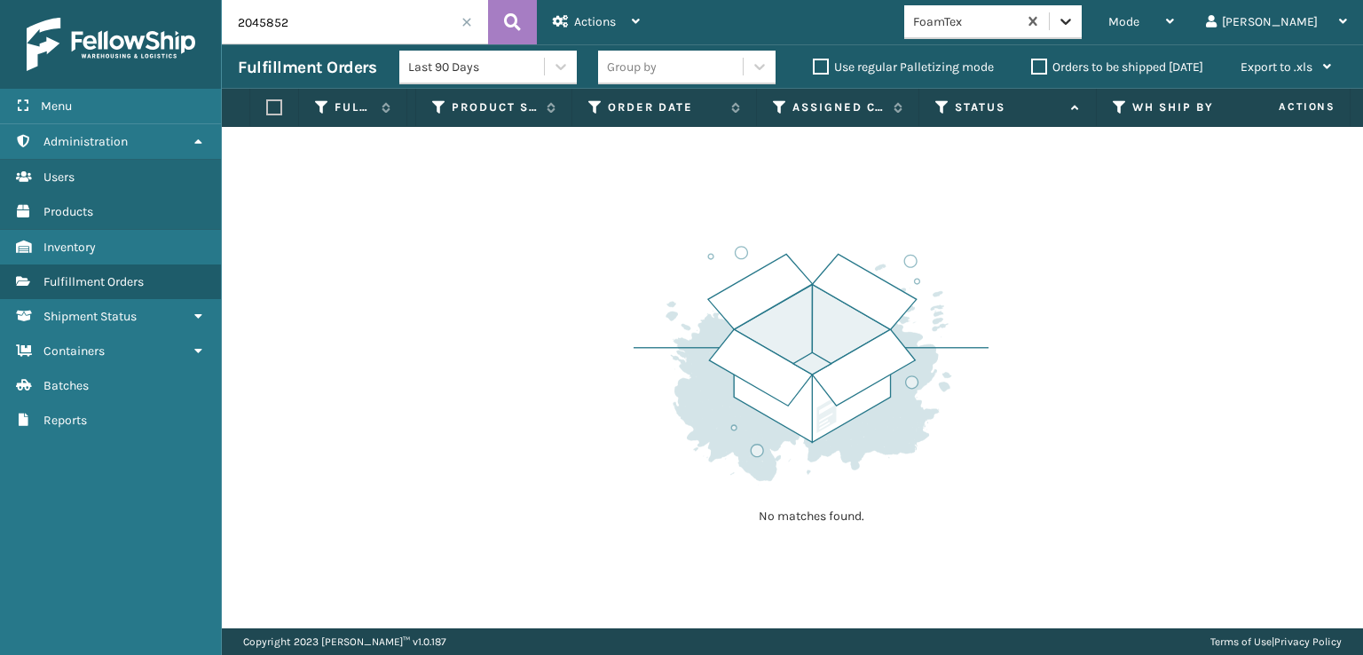
click at [1071, 21] on icon at bounding box center [1066, 22] width 11 height 6
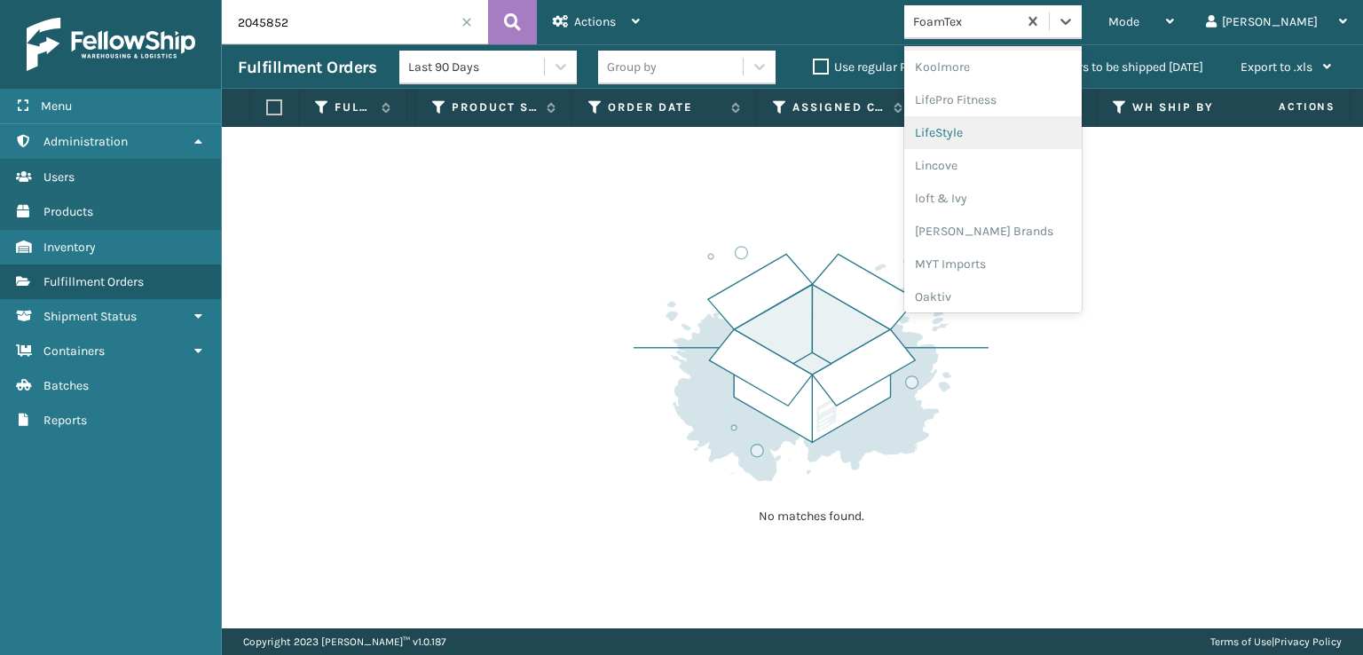
scroll to position [650, 0]
click at [1058, 196] on div "Milliard Brands" at bounding box center [994, 204] width 178 height 33
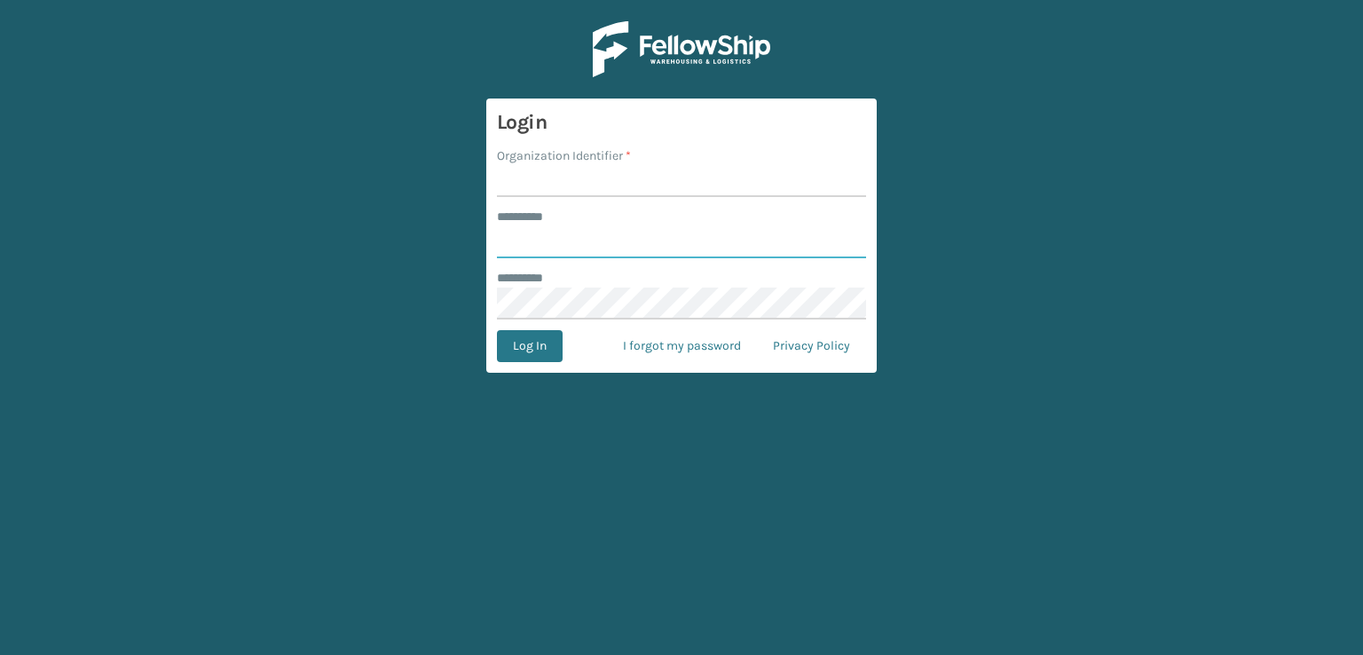
type input "***"
click at [611, 168] on input "Organization Identifier *" at bounding box center [681, 181] width 369 height 32
type input "sleepgeekz warehouse"
click at [540, 348] on button "Log In" at bounding box center [530, 346] width 66 height 32
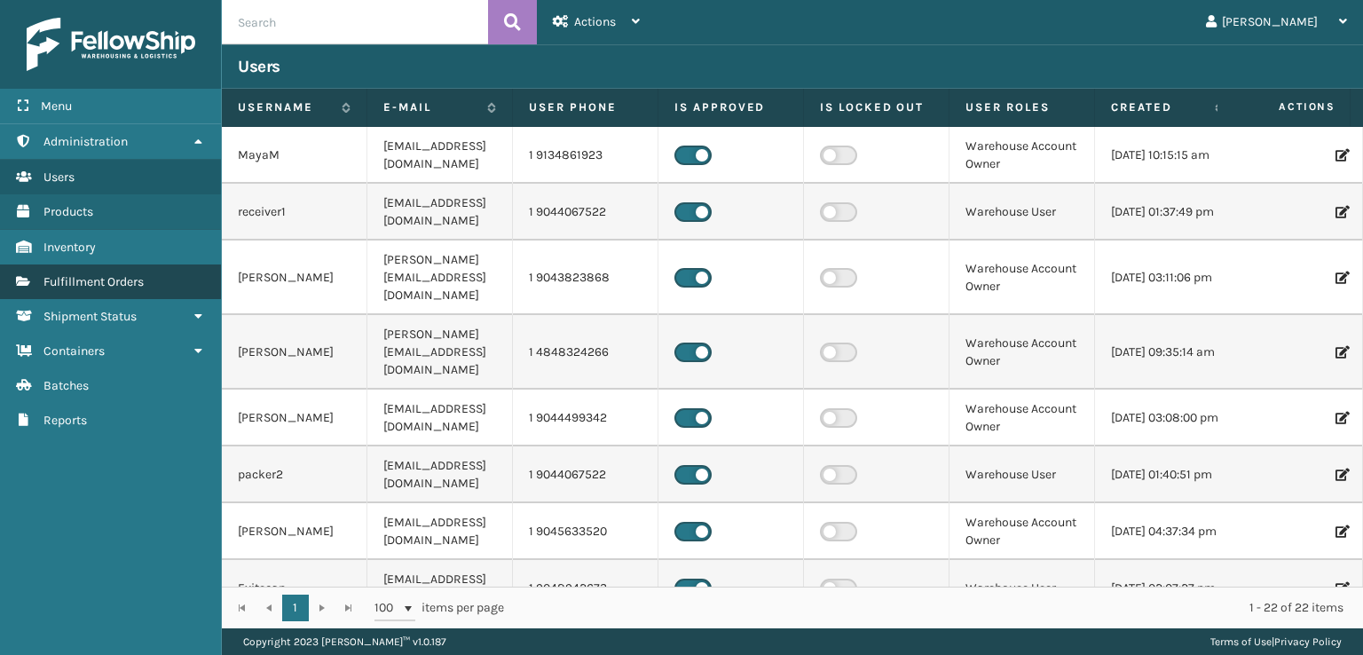
click at [158, 280] on link "Fulfillment Orders" at bounding box center [110, 282] width 221 height 35
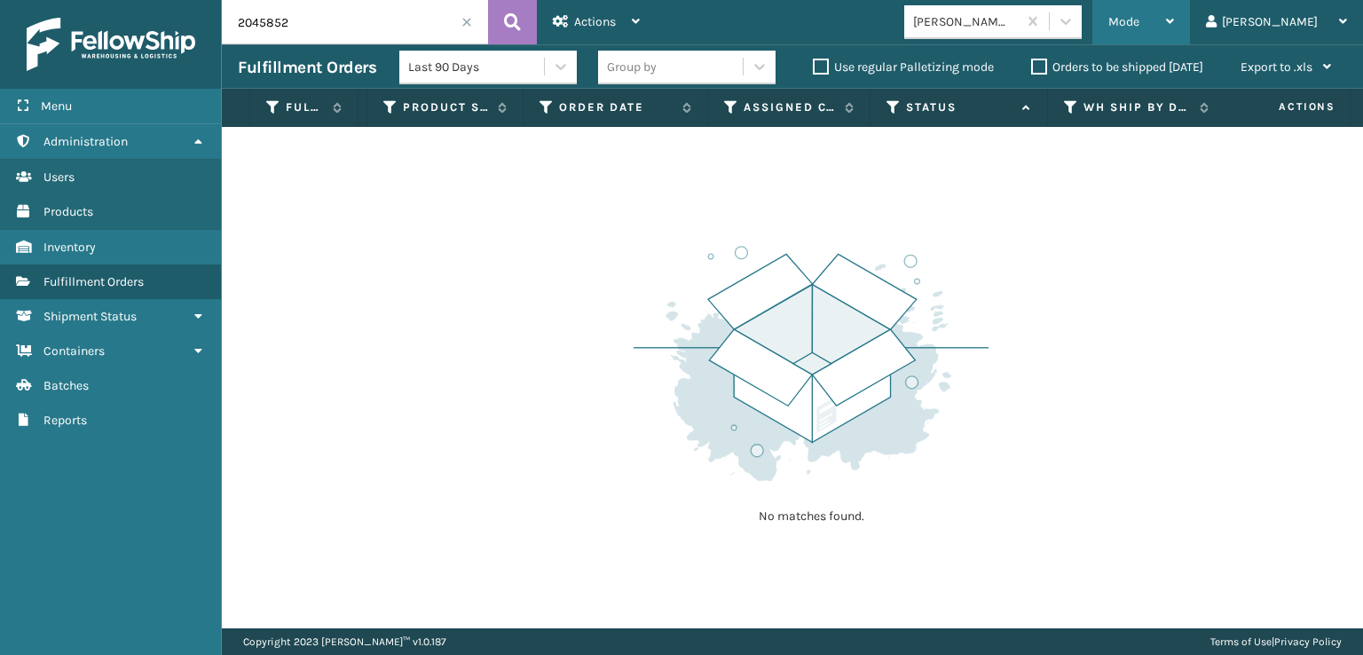
click at [1140, 19] on span "Mode" at bounding box center [1124, 21] width 31 height 15
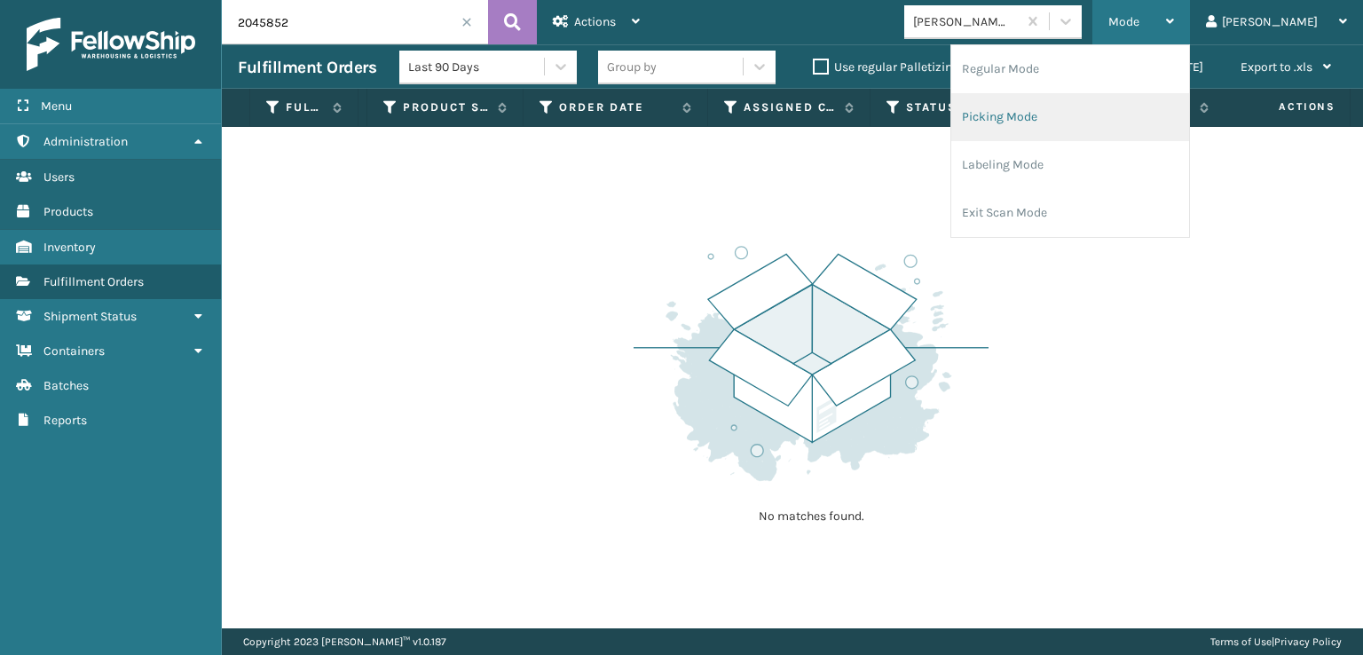
click at [1079, 116] on li "Picking Mode" at bounding box center [1071, 117] width 238 height 48
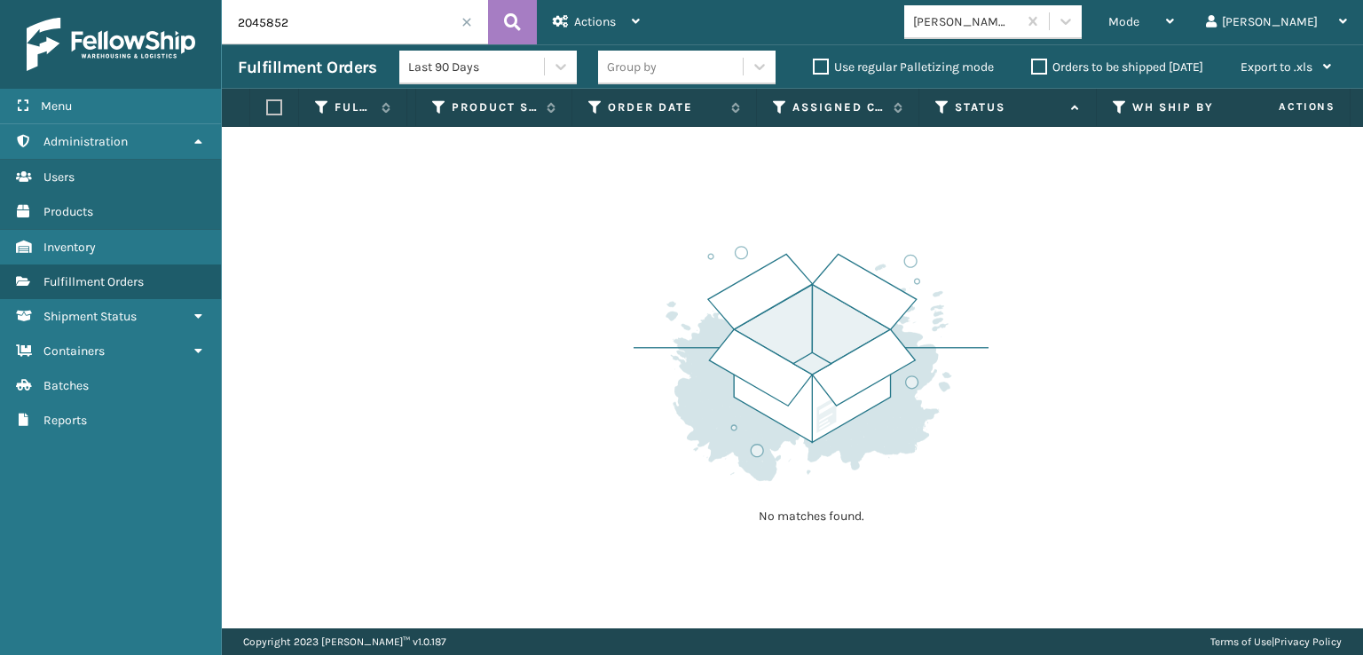
click at [468, 20] on span at bounding box center [467, 22] width 11 height 11
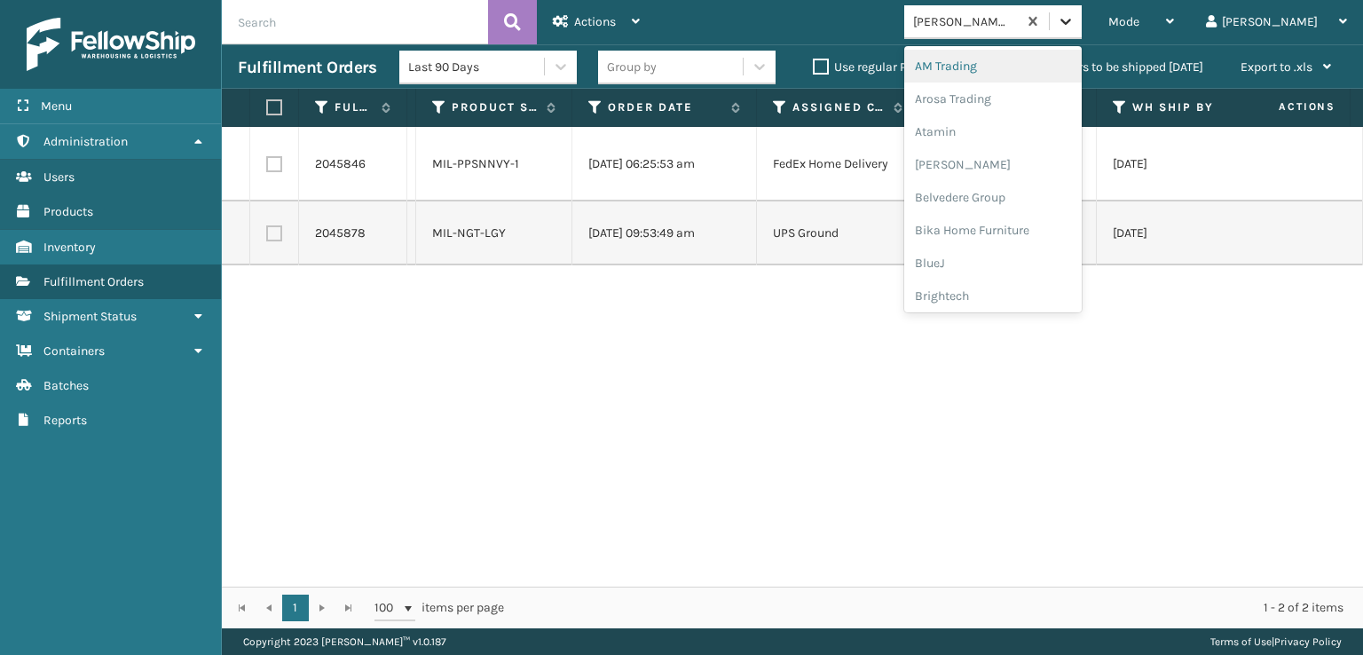
click at [1075, 26] on icon at bounding box center [1066, 21] width 18 height 18
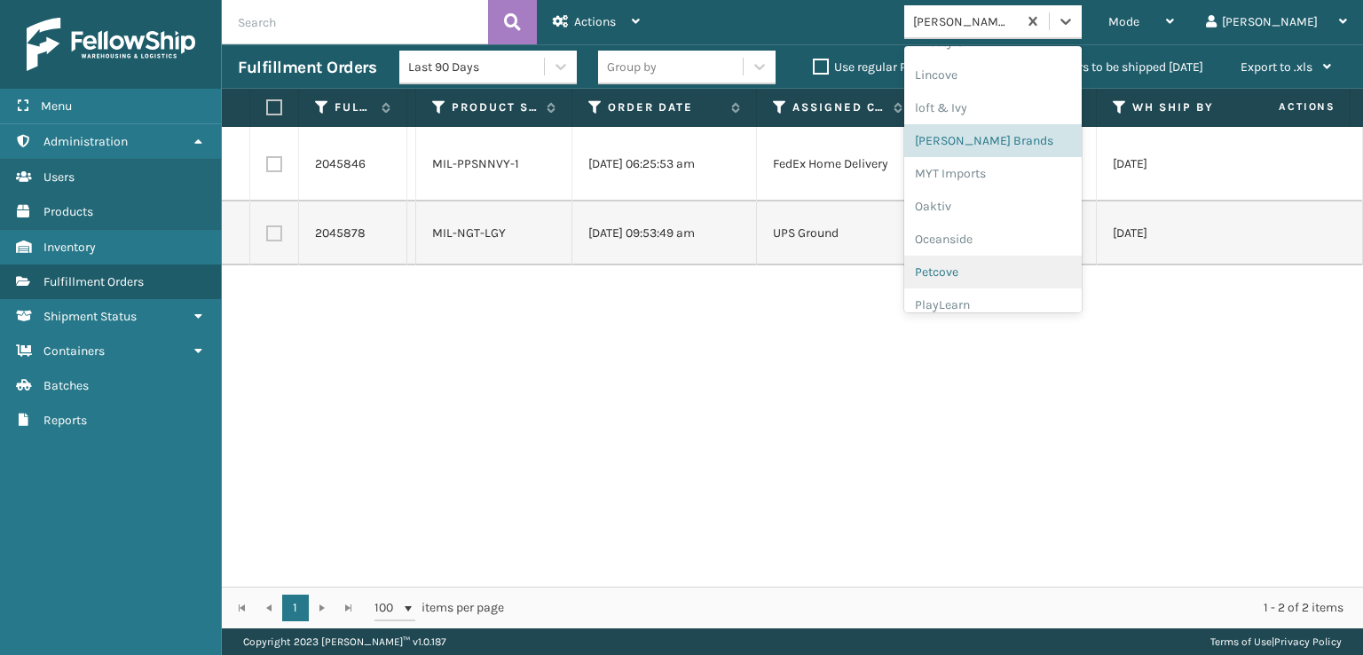
scroll to position [857, 0]
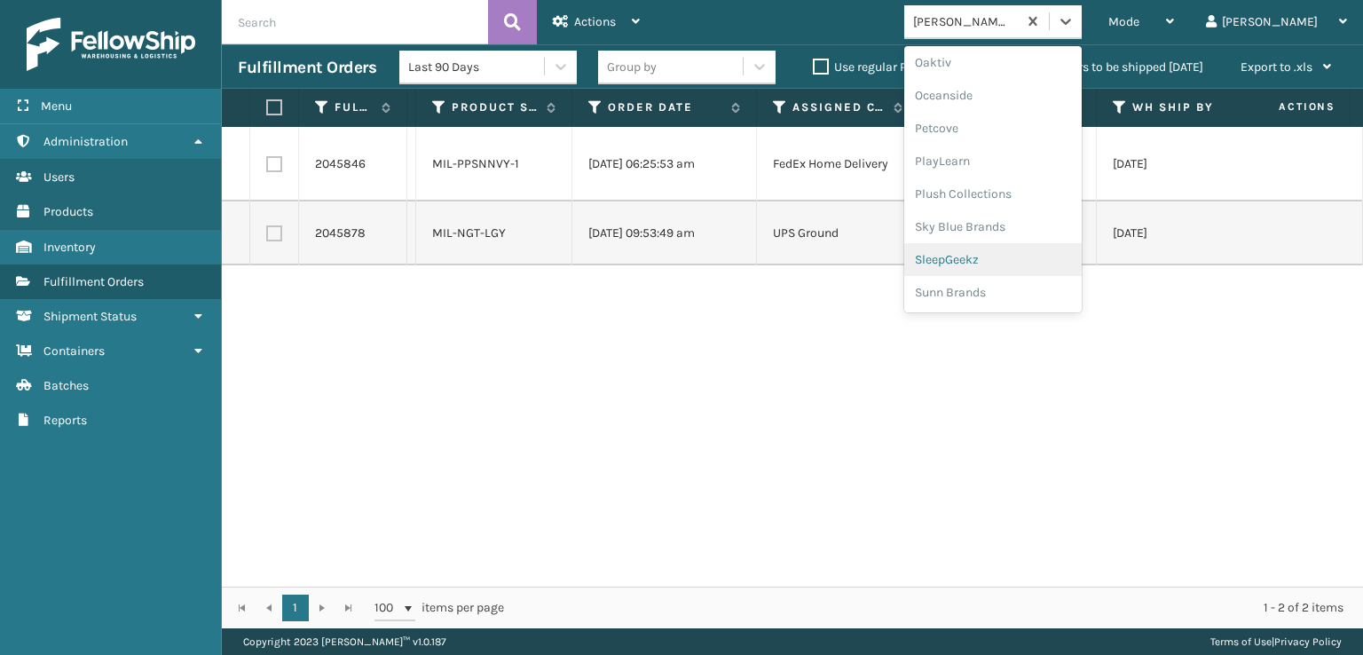
click at [1072, 260] on div "SleepGeekz" at bounding box center [994, 259] width 178 height 33
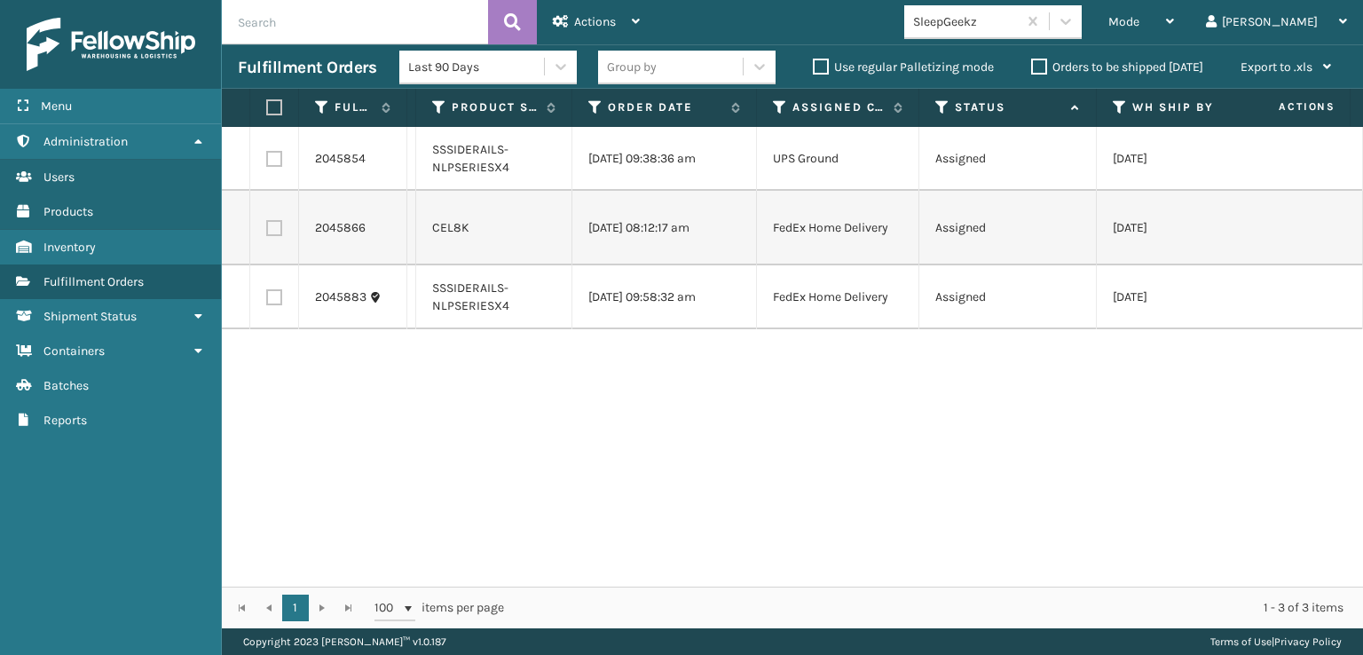
click at [272, 158] on label at bounding box center [274, 159] width 16 height 16
click at [267, 158] on input "checkbox" at bounding box center [266, 157] width 1 height 12
checkbox input "true"
click at [268, 296] on label at bounding box center [274, 297] width 16 height 16
click at [267, 296] on input "checkbox" at bounding box center [266, 295] width 1 height 12
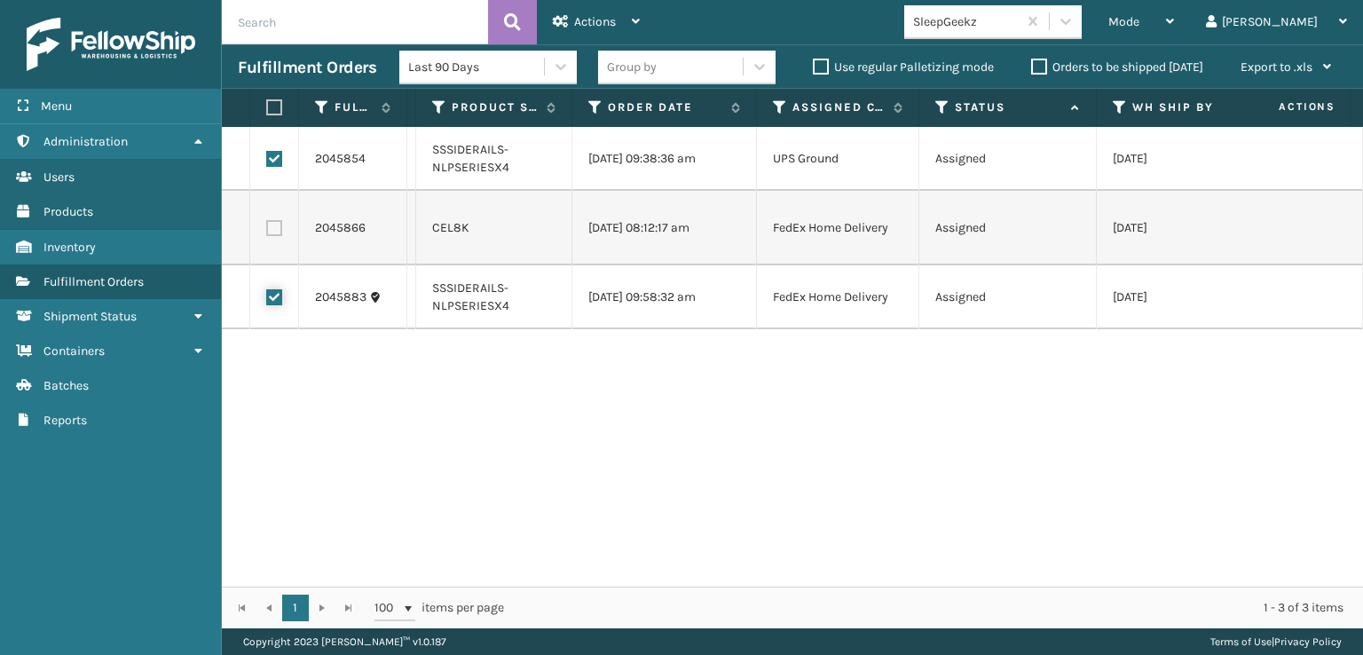
checkbox input "true"
click at [584, 23] on span "Actions" at bounding box center [595, 21] width 42 height 15
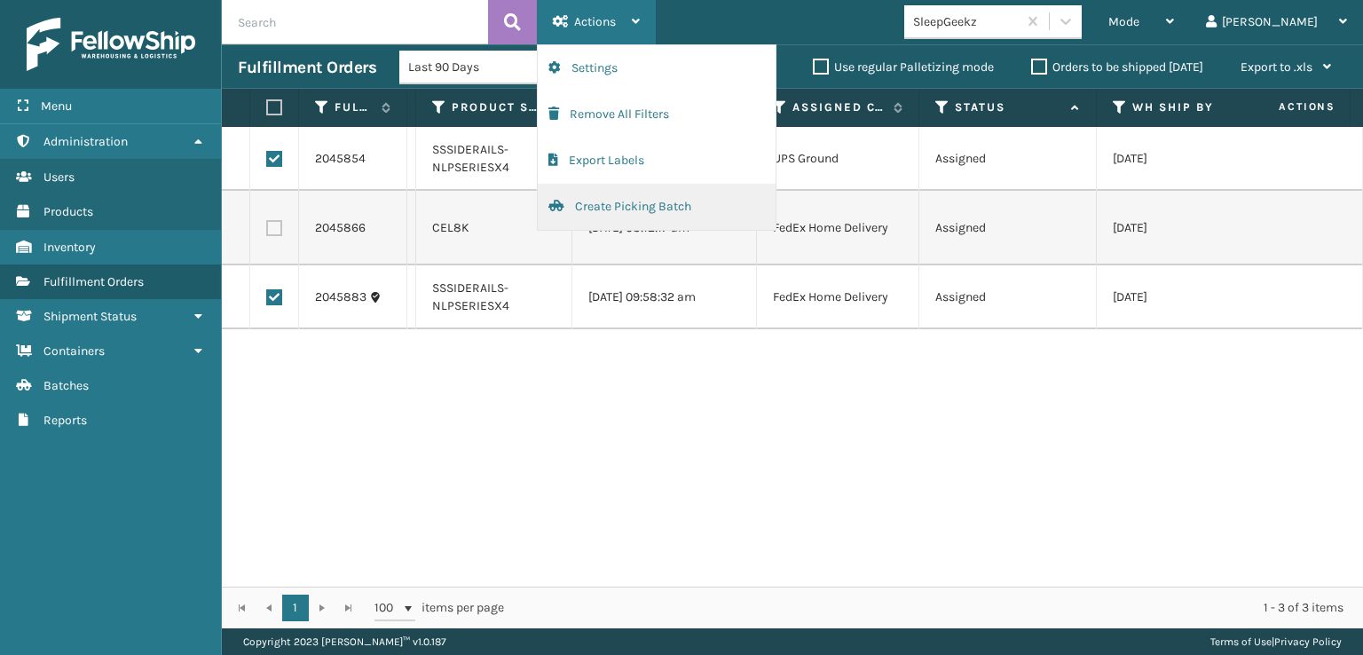
click at [593, 209] on button "Create Picking Batch" at bounding box center [657, 207] width 238 height 46
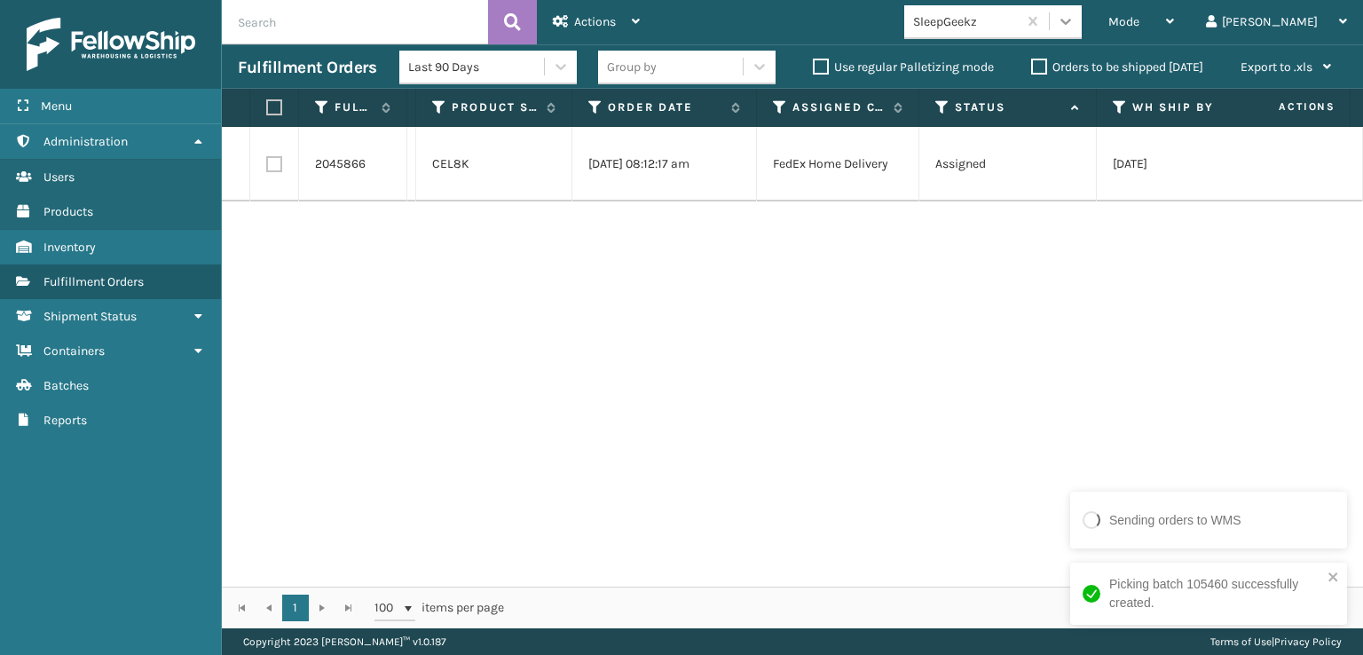
click at [1075, 29] on icon at bounding box center [1066, 21] width 18 height 18
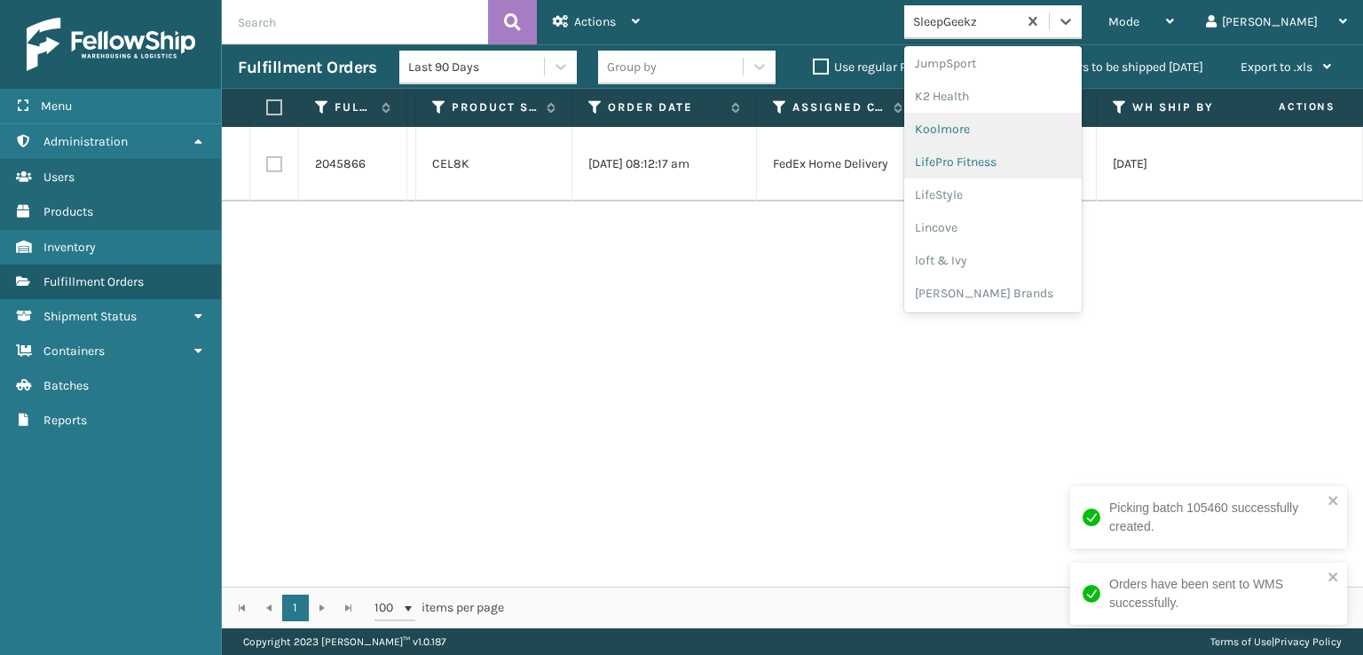
scroll to position [650, 0]
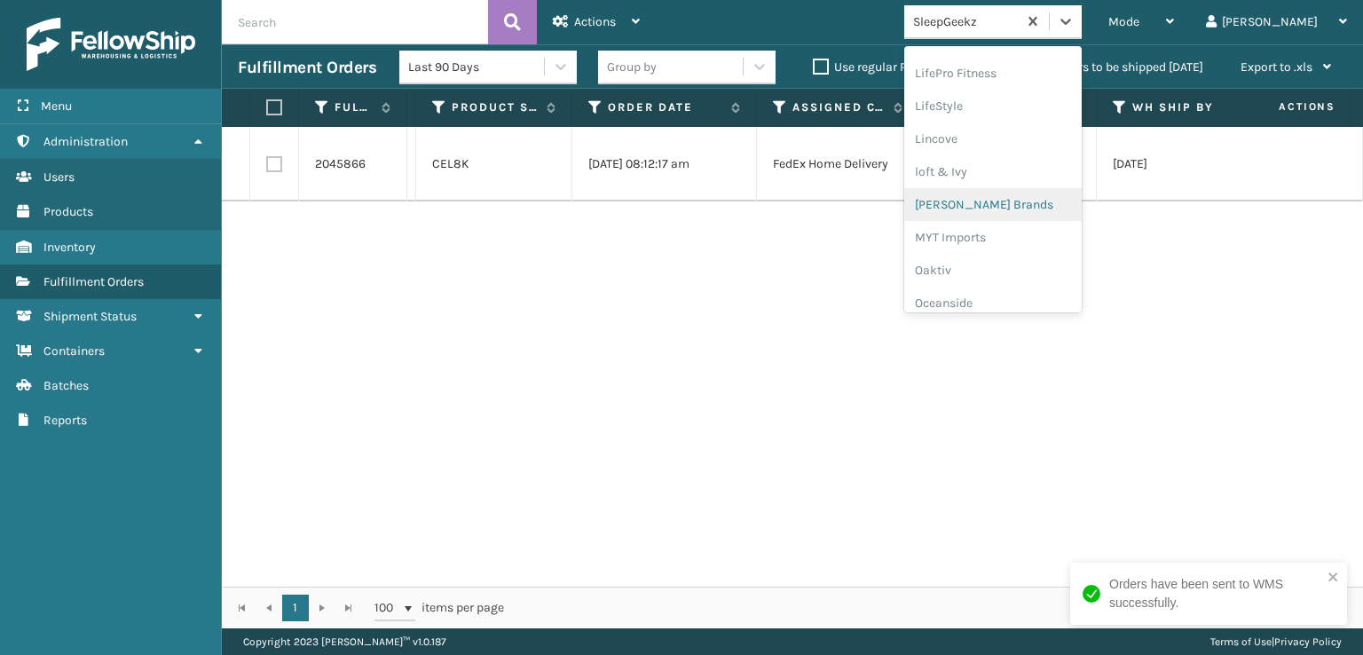
click at [1042, 198] on div "Milliard Brands" at bounding box center [994, 204] width 178 height 33
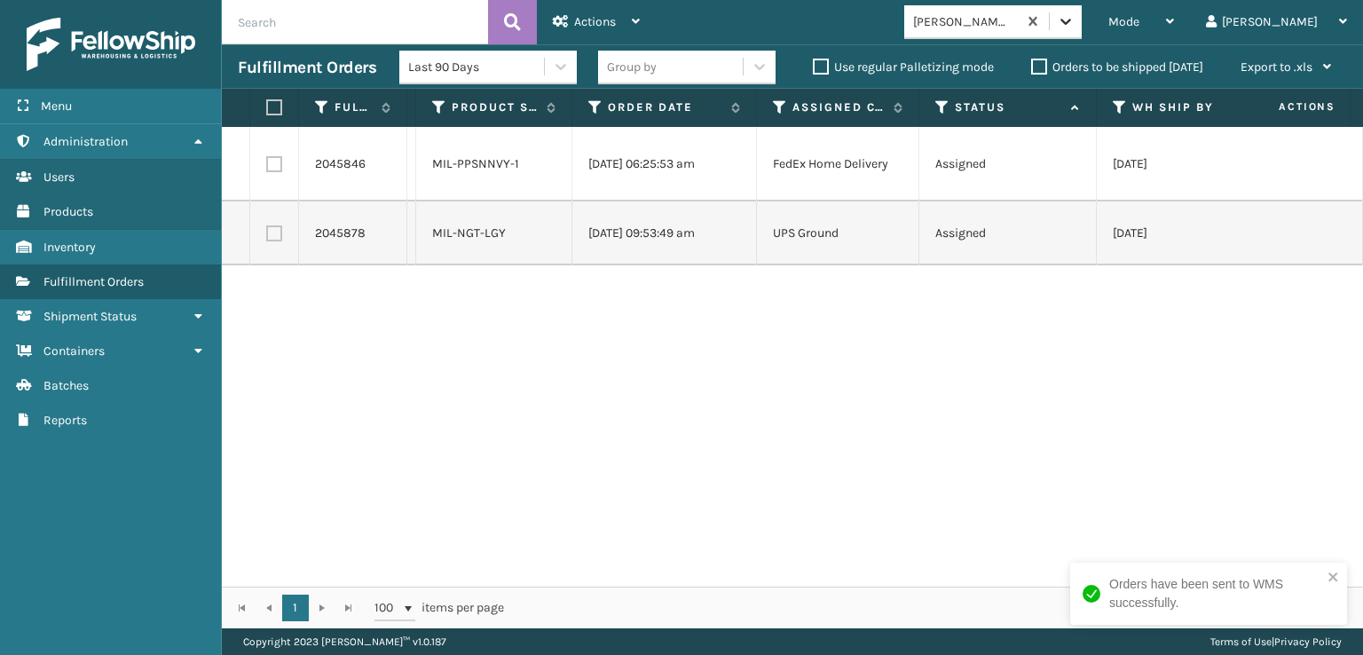
click at [1075, 21] on icon at bounding box center [1066, 21] width 18 height 18
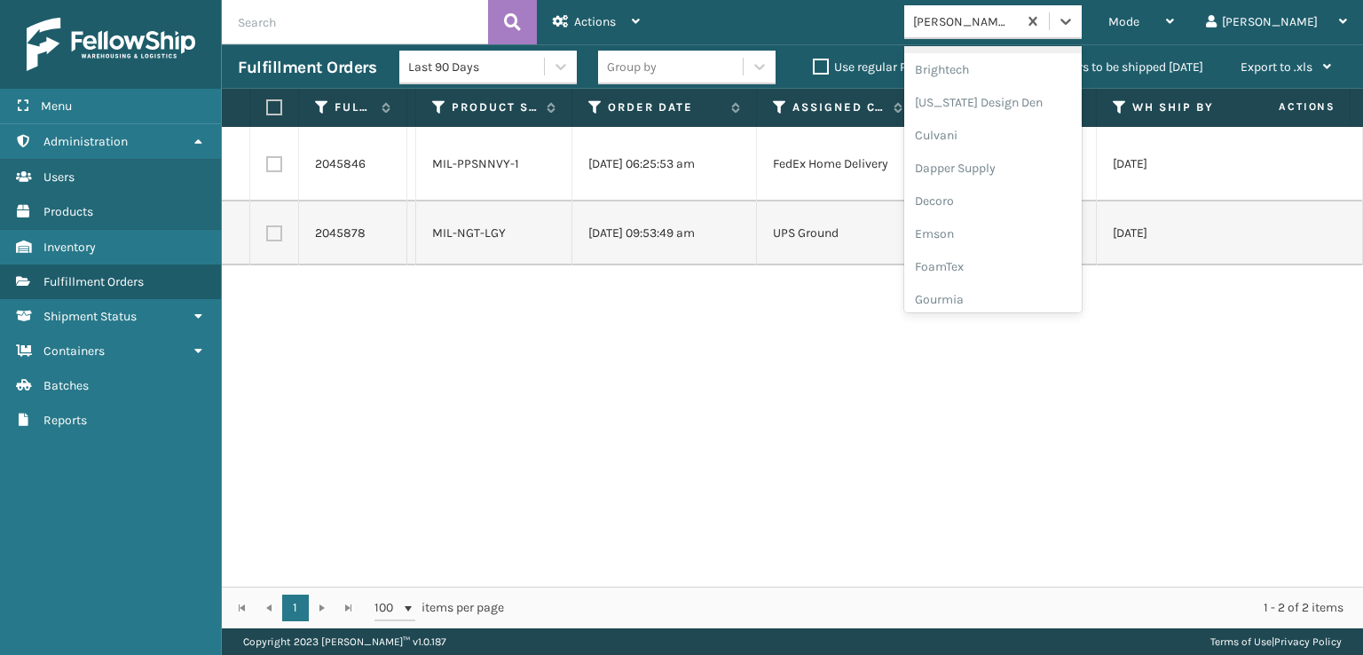
scroll to position [266, 0]
click at [1061, 228] on div "FoamTex" at bounding box center [994, 226] width 178 height 33
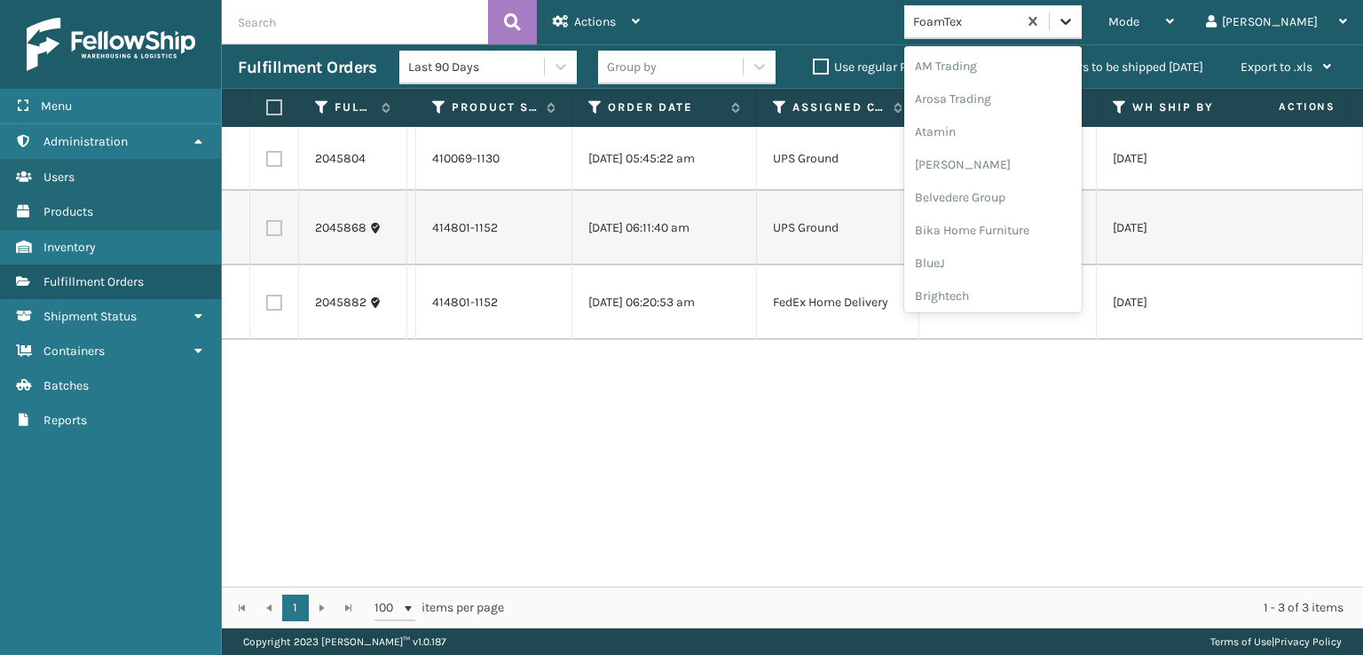
click at [1082, 8] on div at bounding box center [1066, 21] width 32 height 32
click at [1055, 131] on div "FoamTex" at bounding box center [994, 138] width 178 height 33
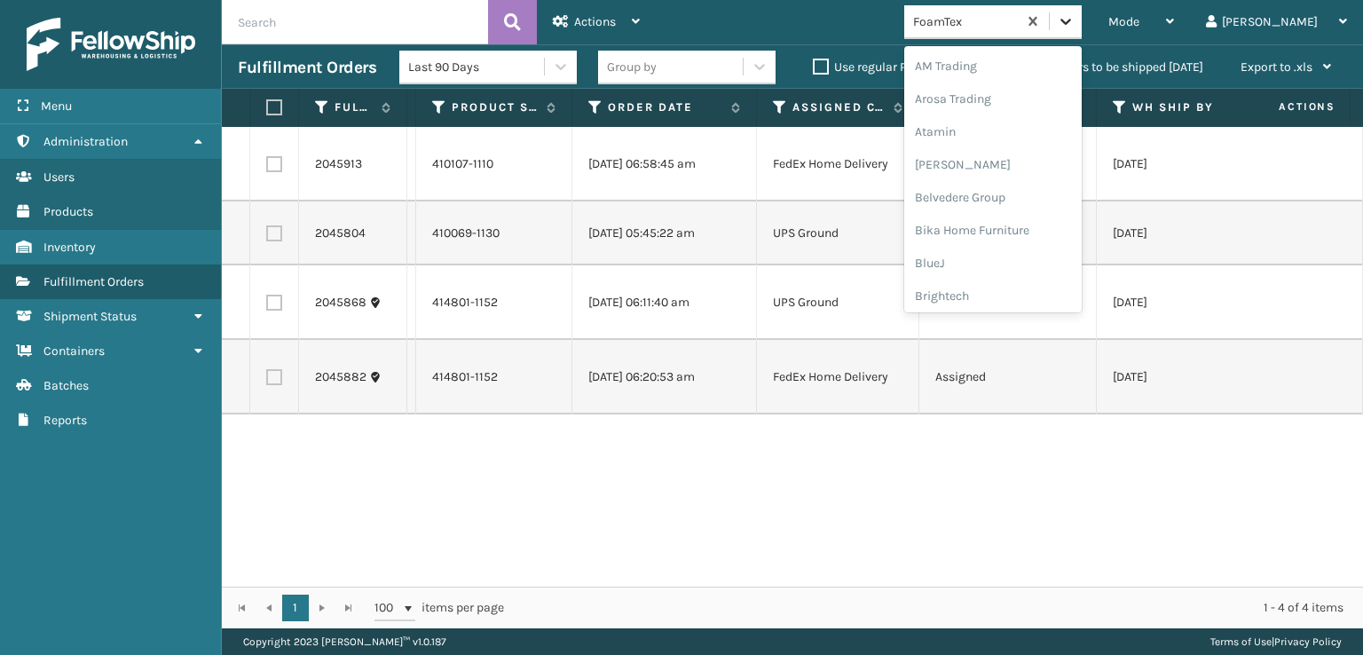
click at [1075, 22] on icon at bounding box center [1066, 21] width 18 height 18
click at [1059, 289] on div "Milliard Brands" at bounding box center [994, 293] width 178 height 33
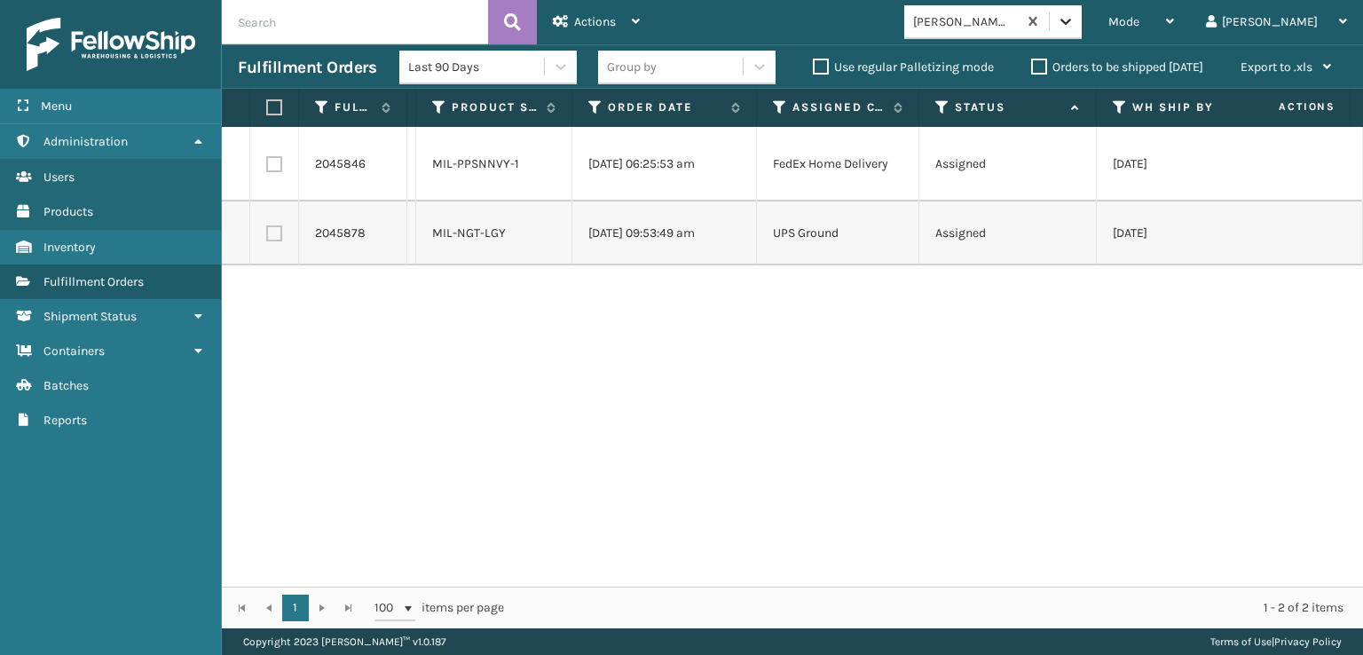
click at [1082, 15] on div at bounding box center [1066, 21] width 32 height 32
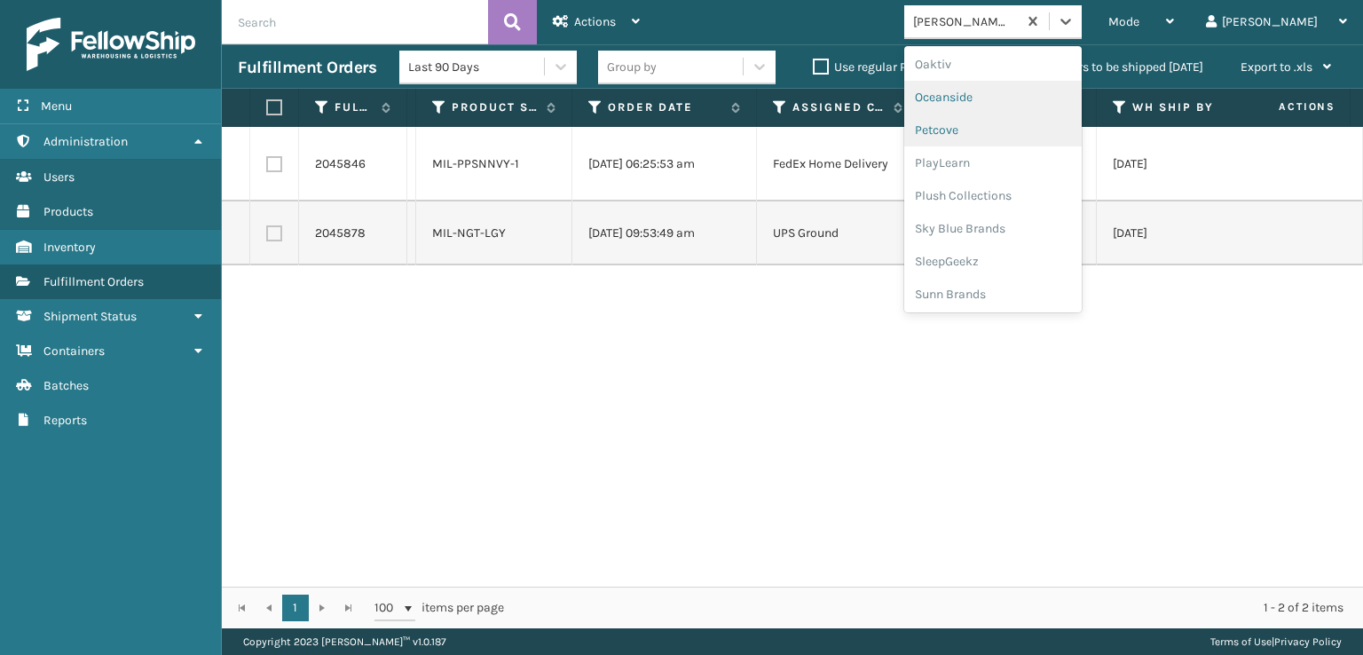
scroll to position [857, 0]
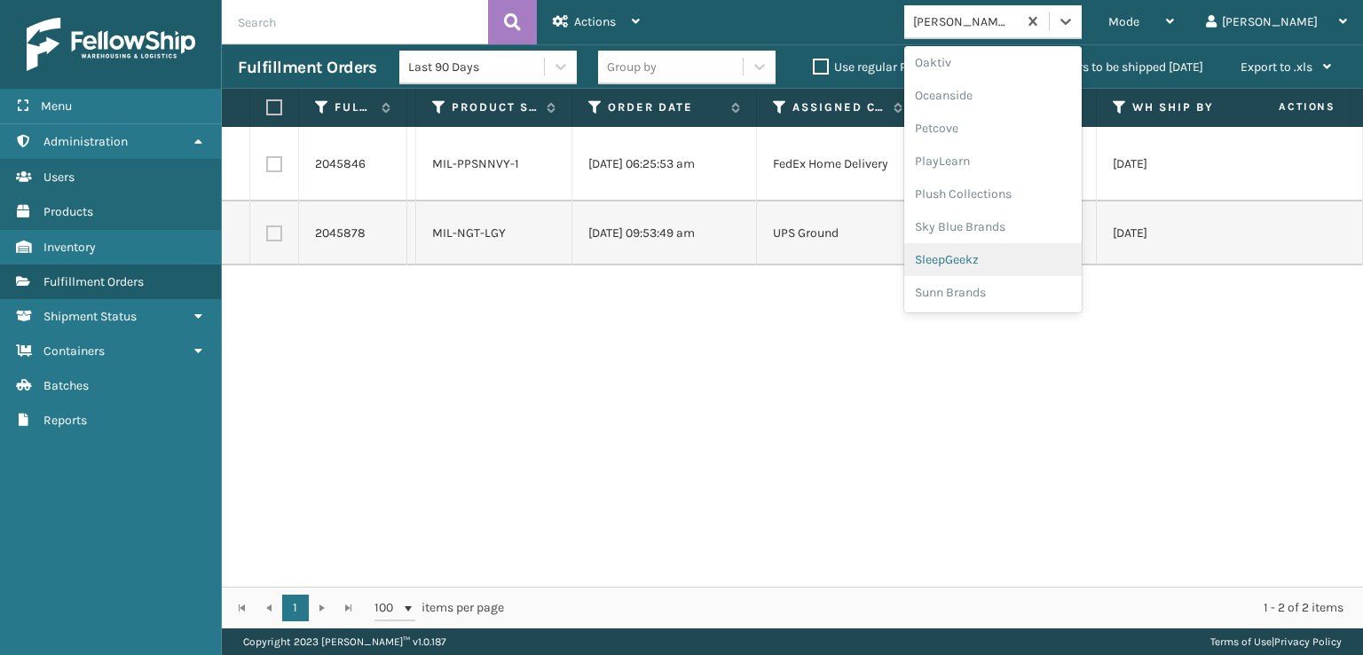
click at [1055, 253] on div "SleepGeekz" at bounding box center [994, 259] width 178 height 33
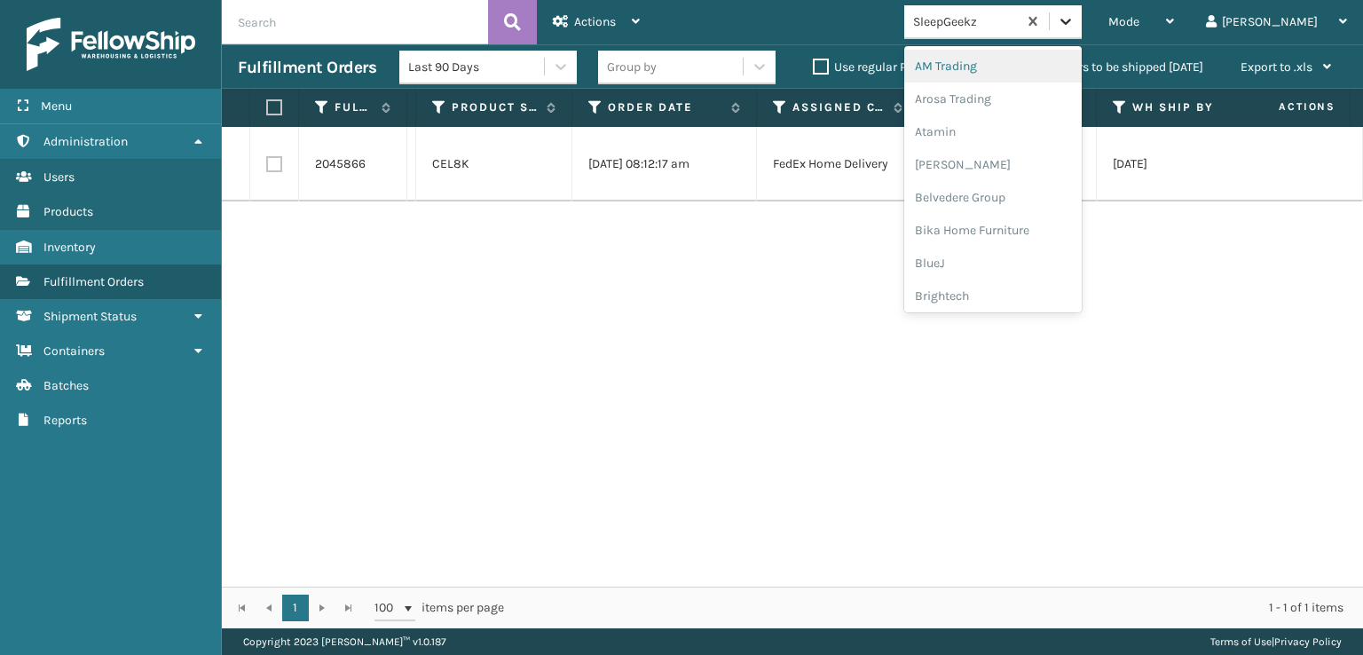
click at [1082, 22] on div at bounding box center [1066, 21] width 32 height 32
click at [1039, 221] on div "FoamTex" at bounding box center [994, 226] width 178 height 33
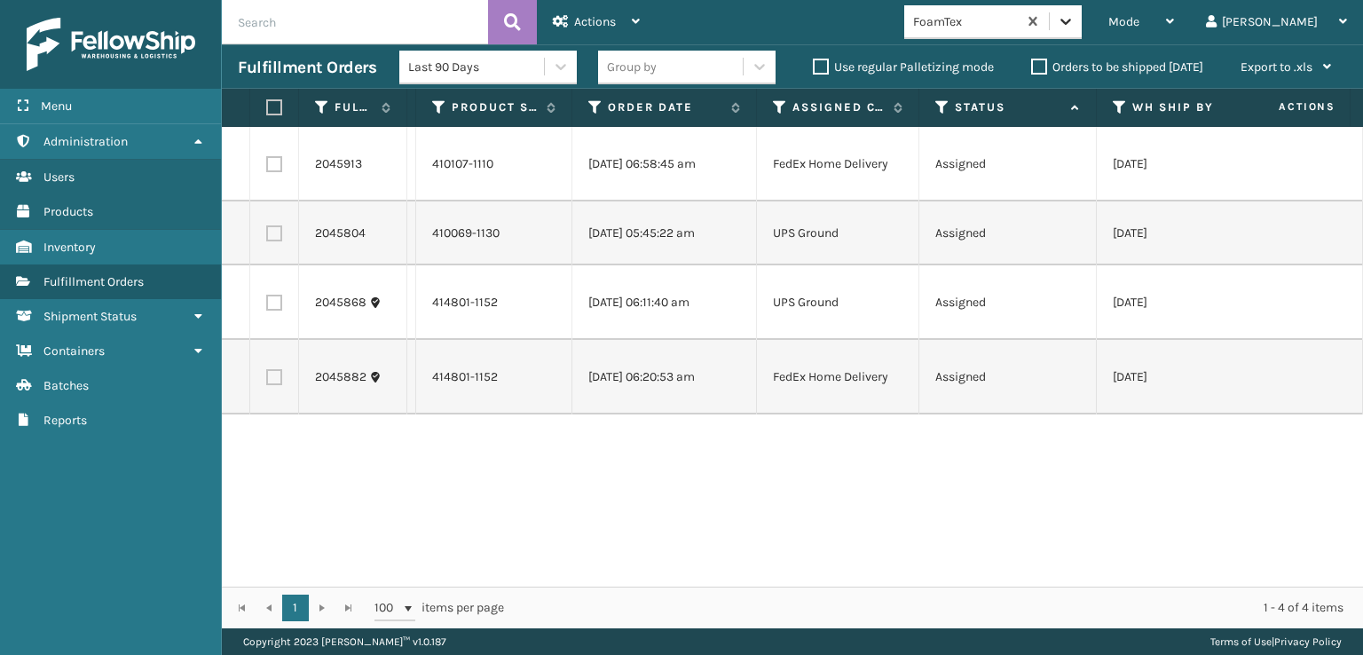
click at [1082, 26] on div at bounding box center [1066, 21] width 32 height 32
click at [1075, 18] on icon at bounding box center [1066, 21] width 18 height 18
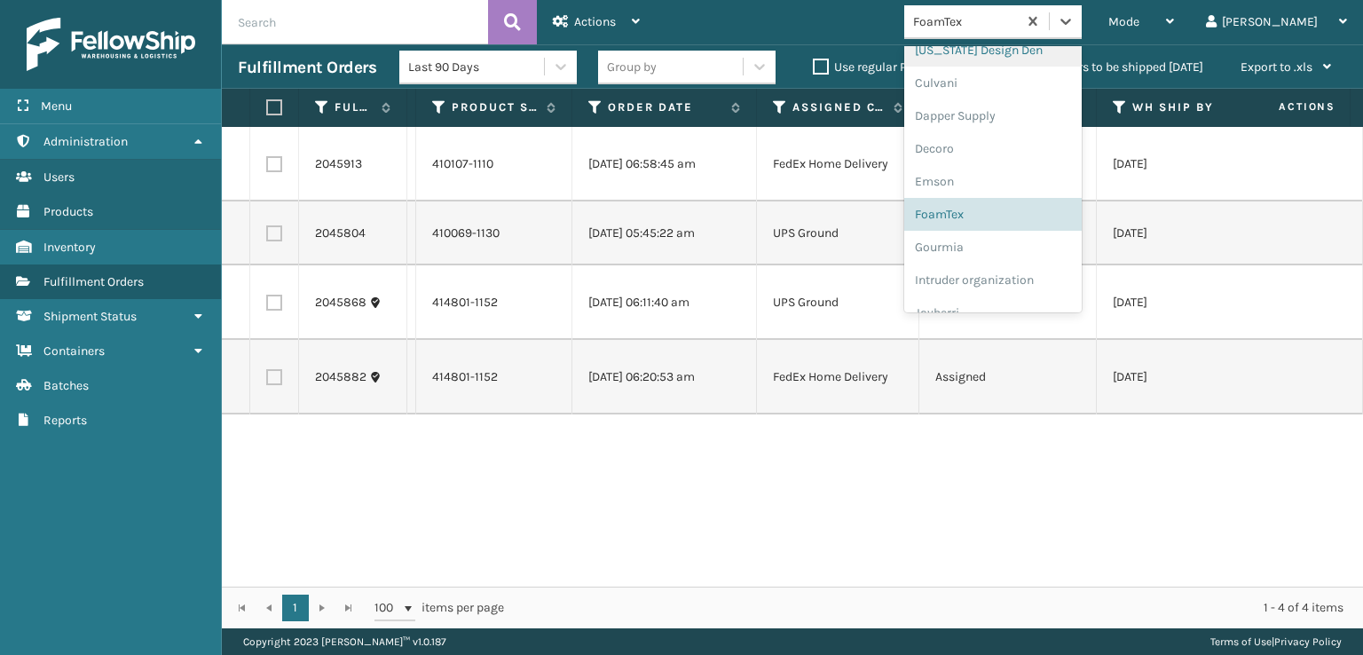
scroll to position [385, 0]
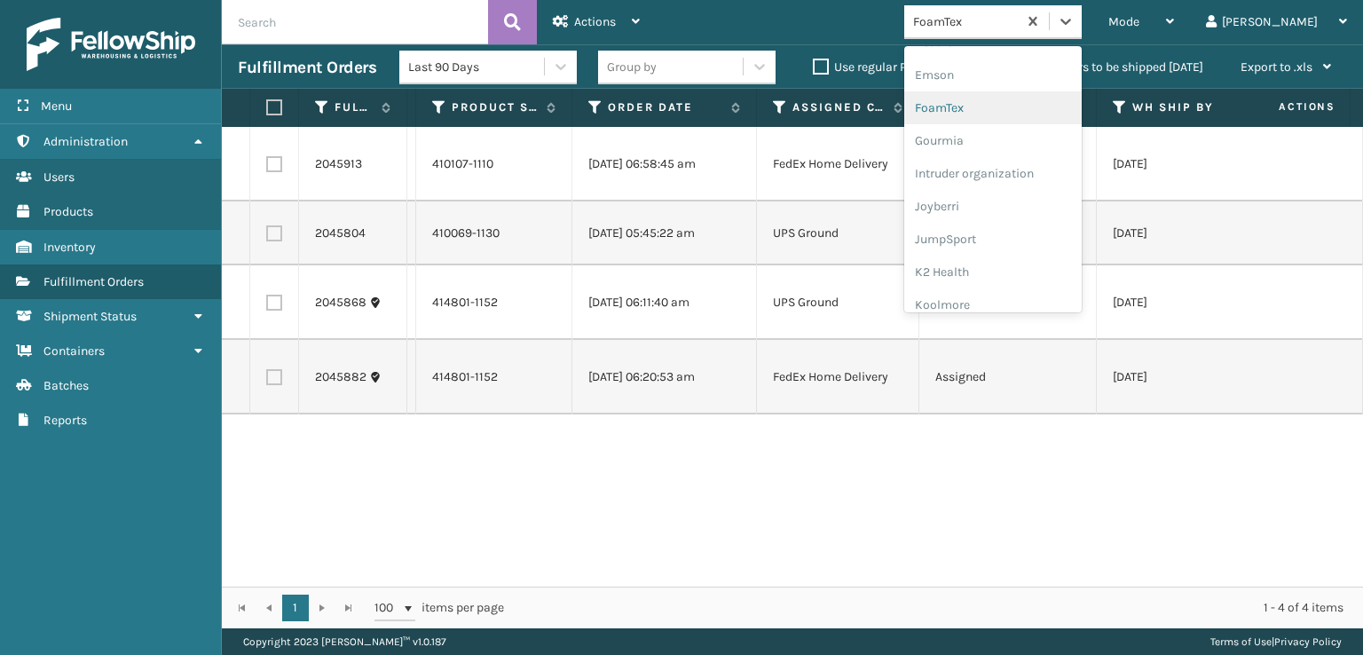
click at [1047, 111] on div "FoamTex" at bounding box center [994, 107] width 178 height 33
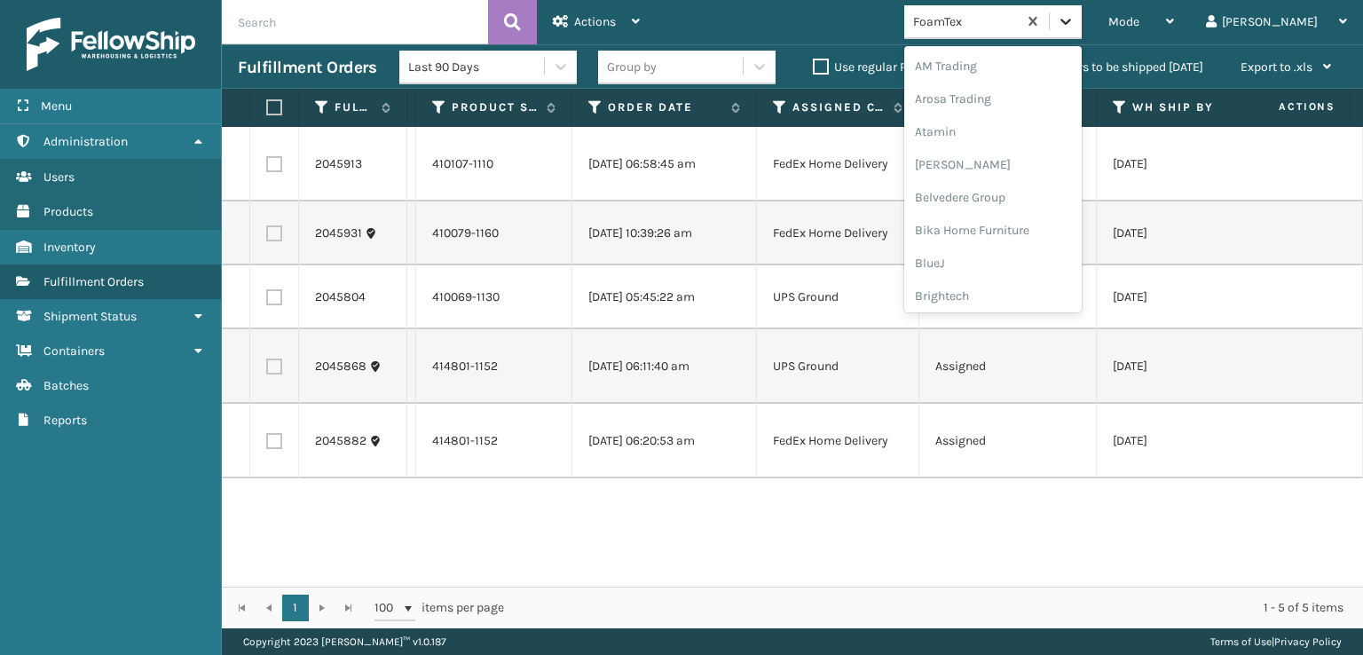
click at [1075, 28] on icon at bounding box center [1066, 21] width 18 height 18
click at [1052, 297] on div "Milliard Brands" at bounding box center [994, 293] width 178 height 33
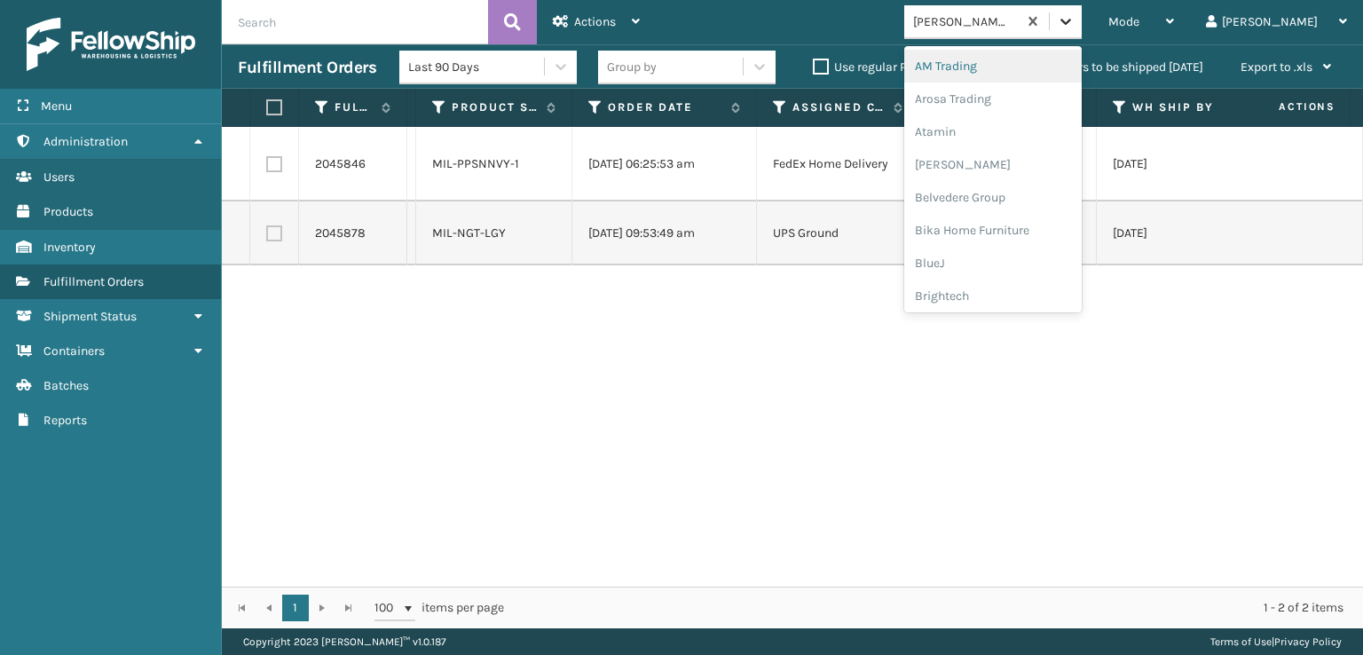
click at [1082, 9] on div at bounding box center [1066, 21] width 32 height 32
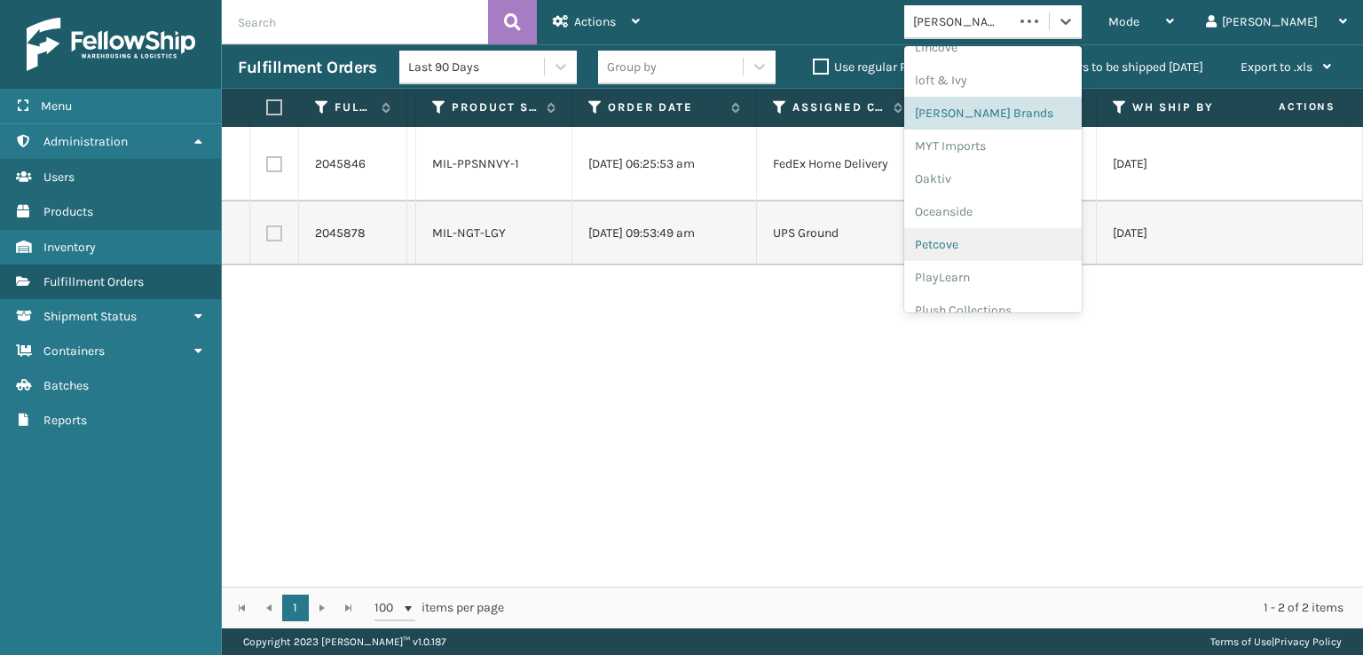
scroll to position [857, 0]
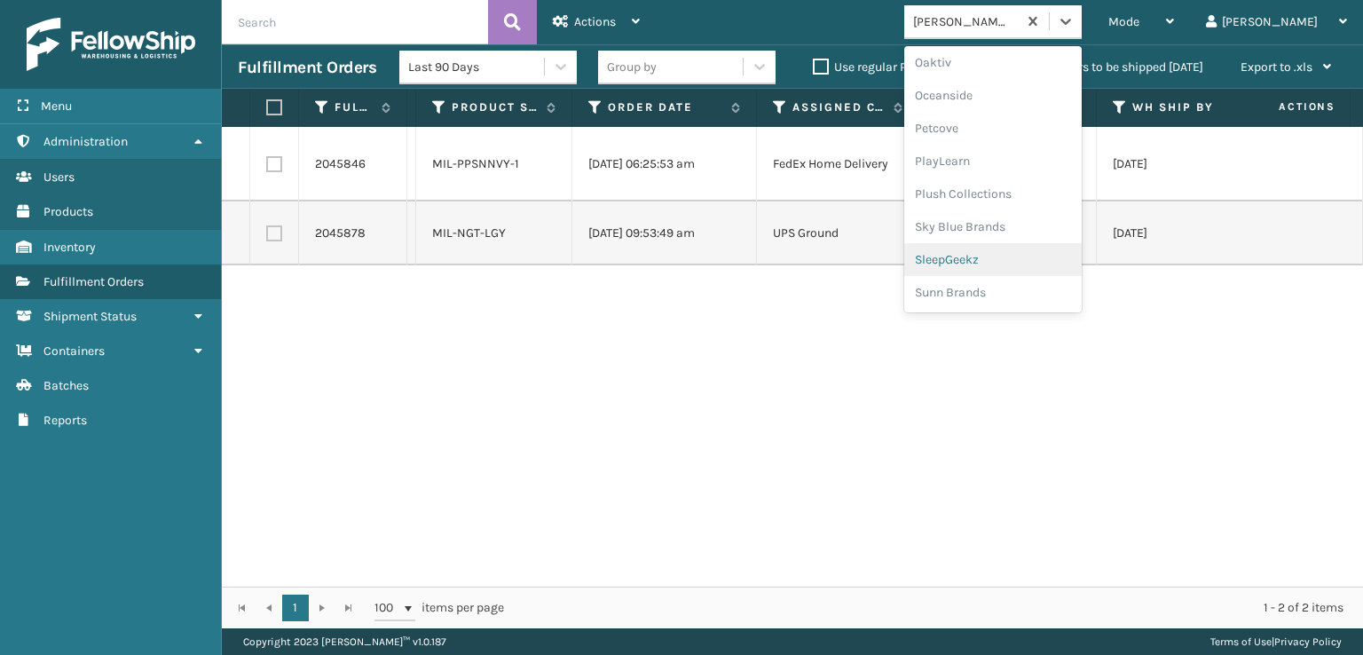
click at [1053, 260] on div "SleepGeekz" at bounding box center [994, 259] width 178 height 33
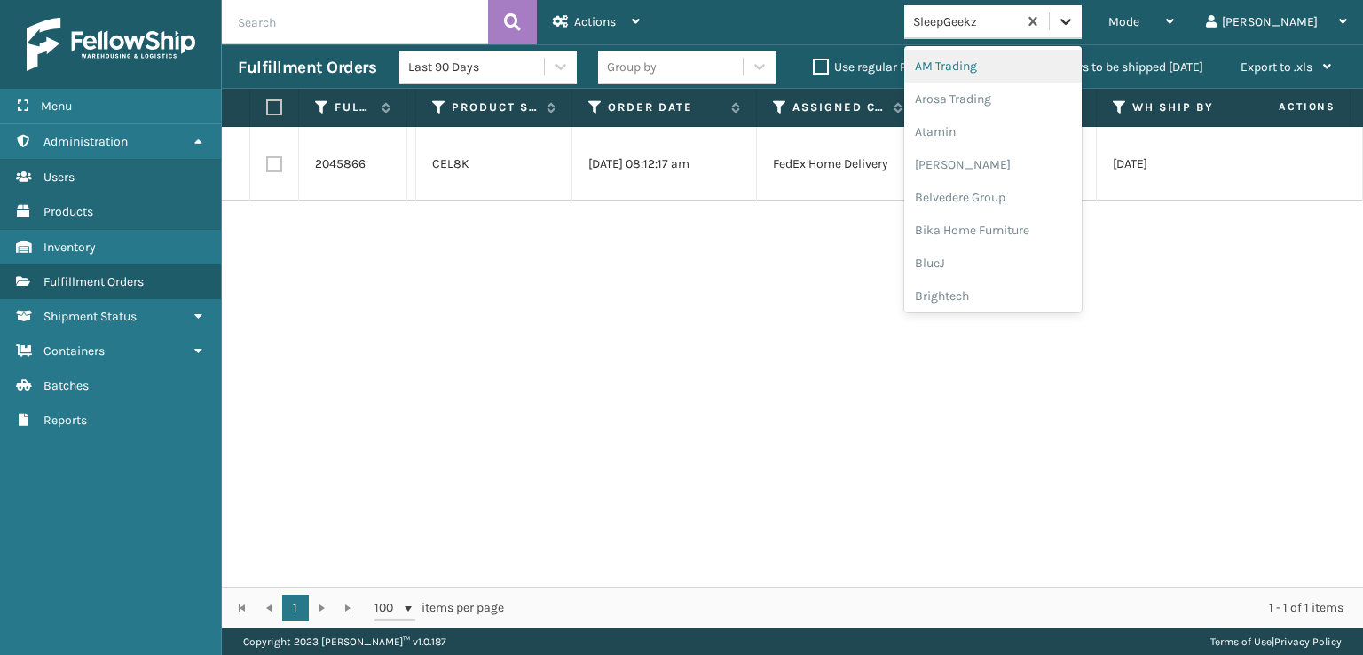
click at [1082, 12] on div at bounding box center [1066, 21] width 32 height 32
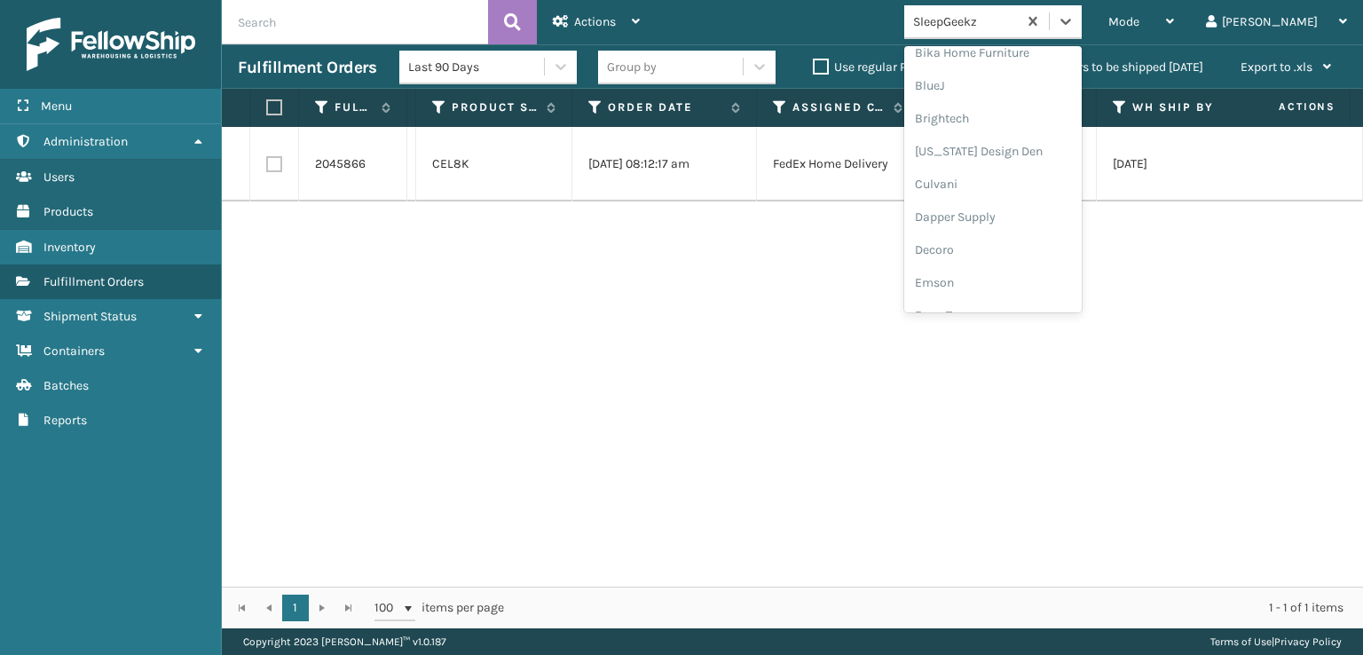
scroll to position [266, 0]
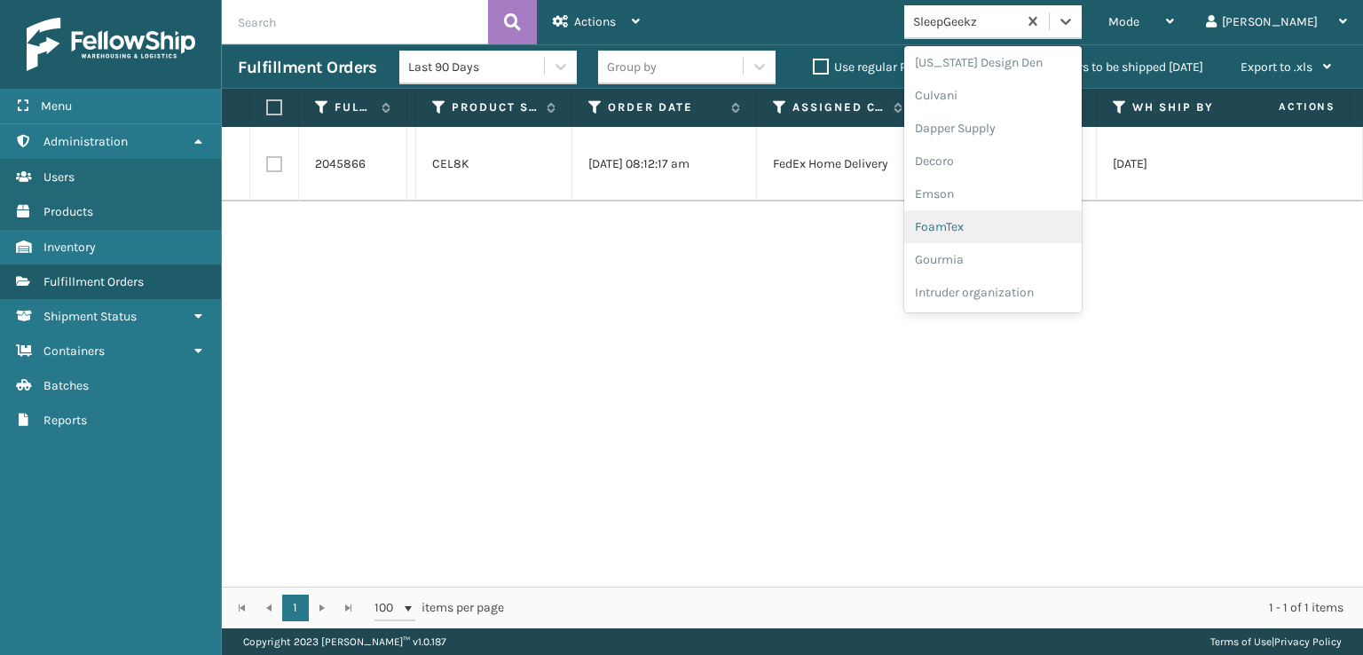
click at [1015, 217] on div "FoamTex" at bounding box center [994, 226] width 178 height 33
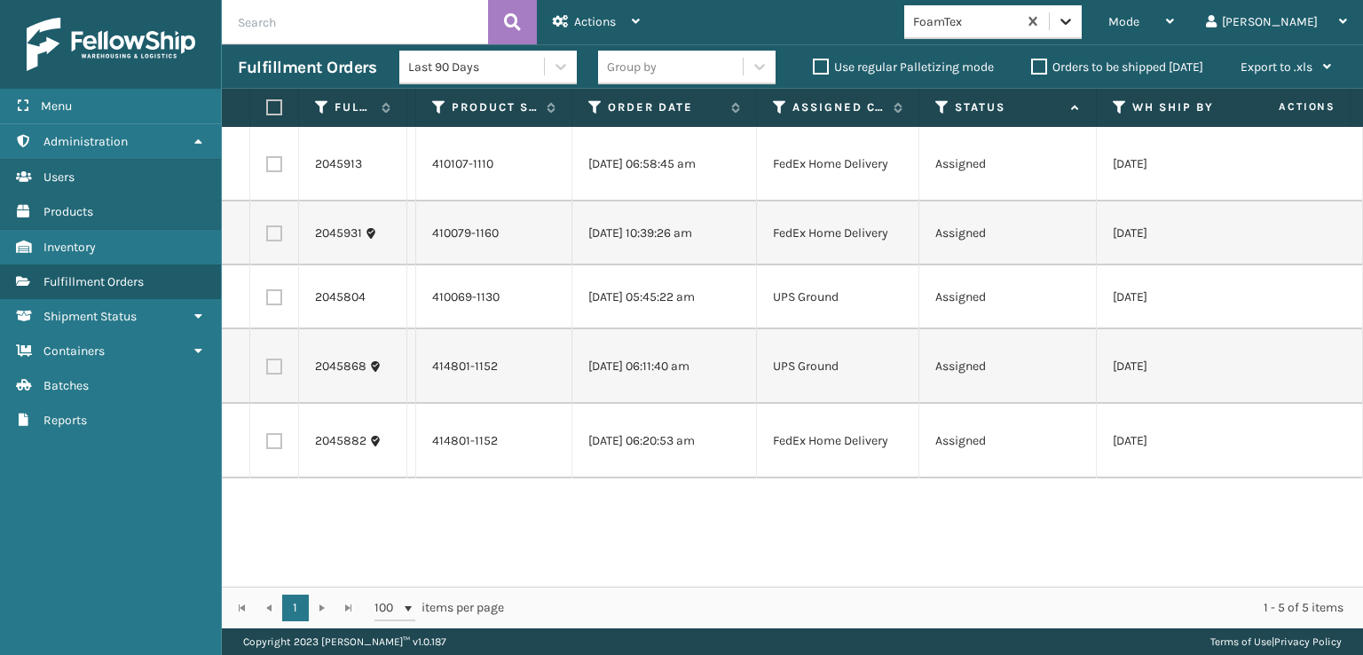
click at [1082, 11] on div at bounding box center [1066, 21] width 32 height 32
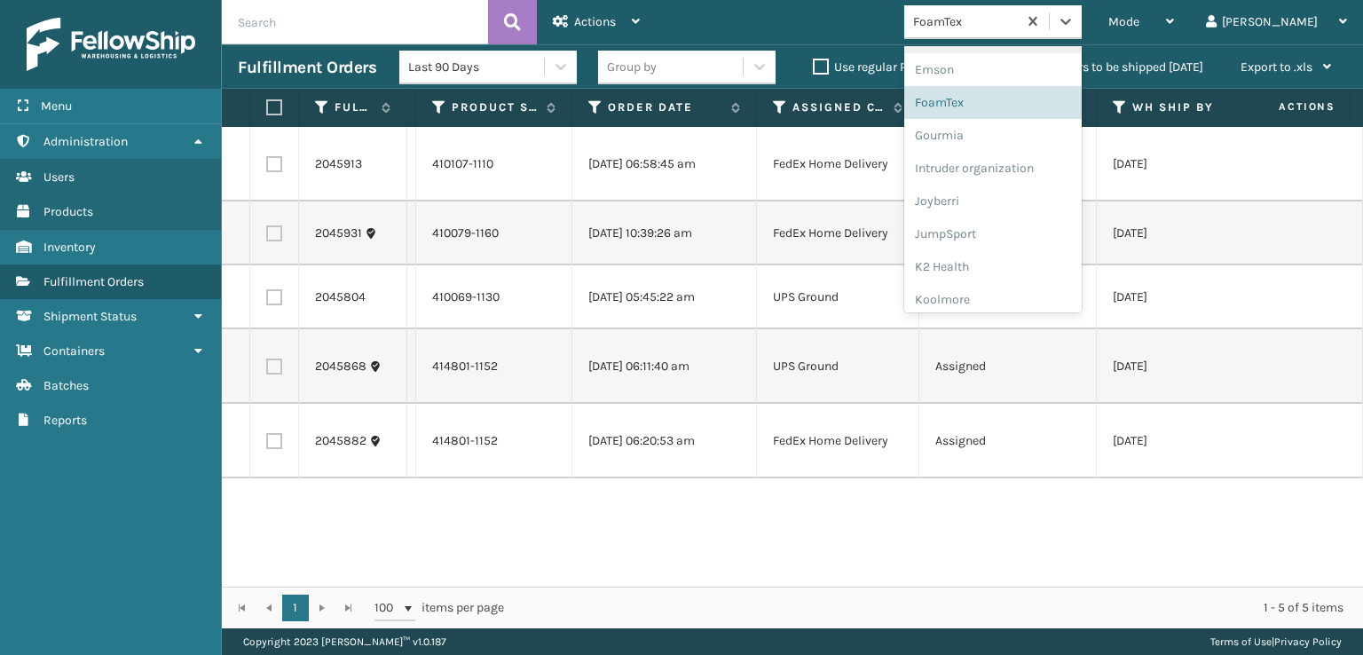
scroll to position [296, 0]
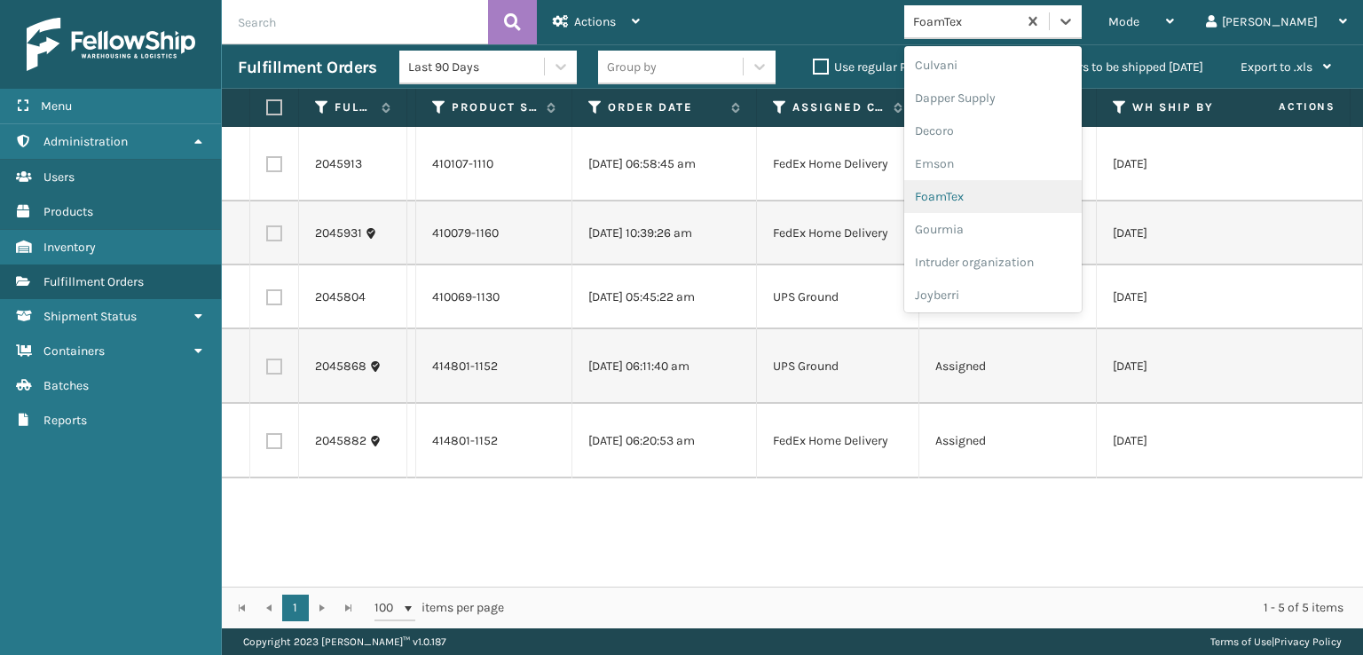
click at [1050, 186] on div "FoamTex" at bounding box center [994, 196] width 178 height 33
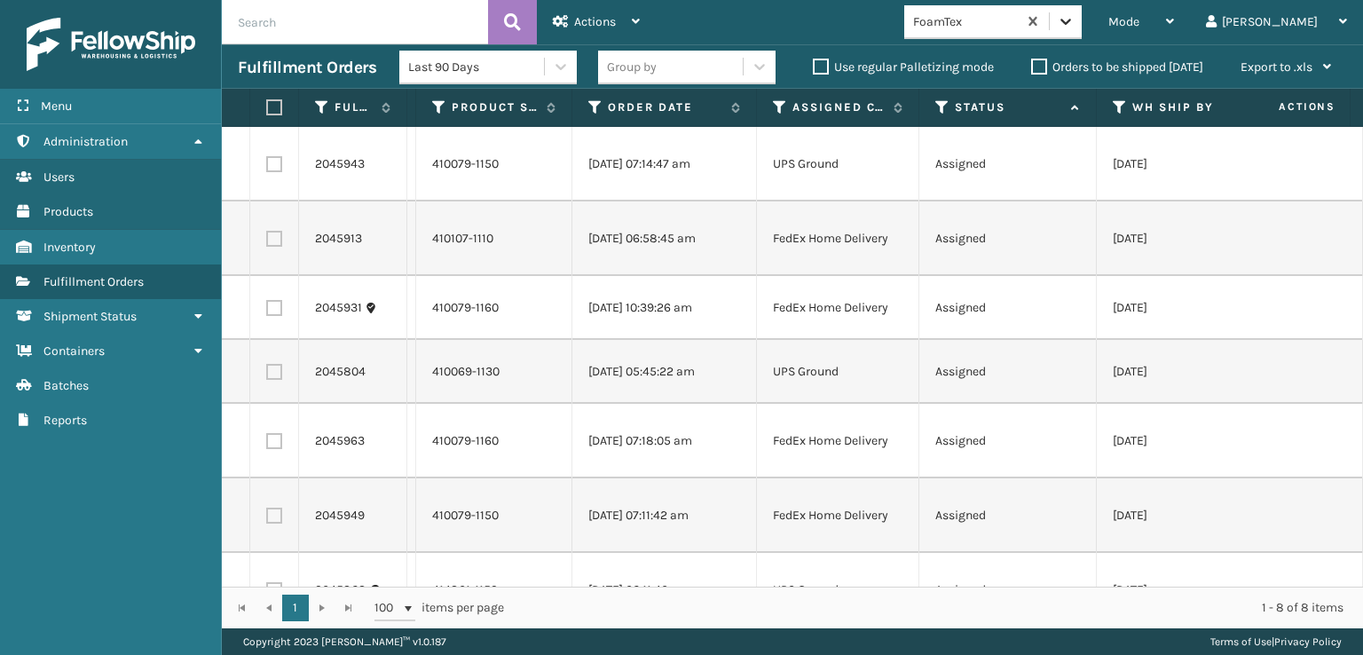
click at [1075, 20] on icon at bounding box center [1066, 21] width 18 height 18
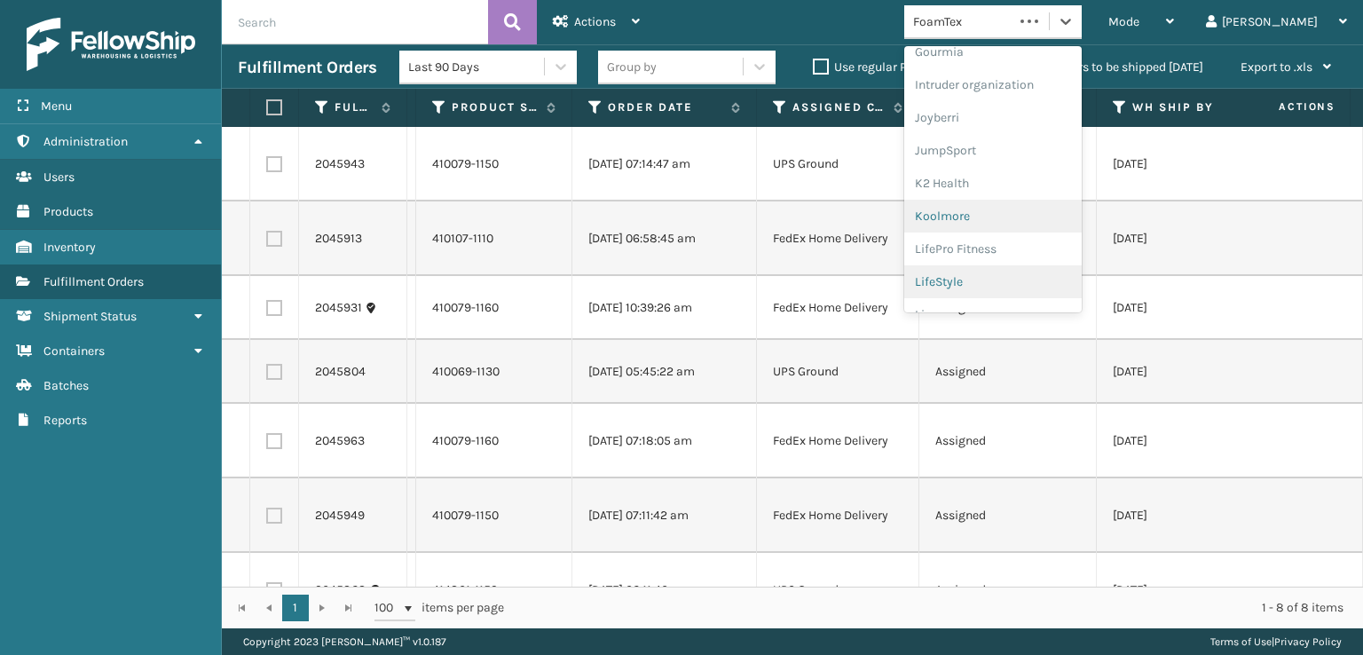
scroll to position [561, 0]
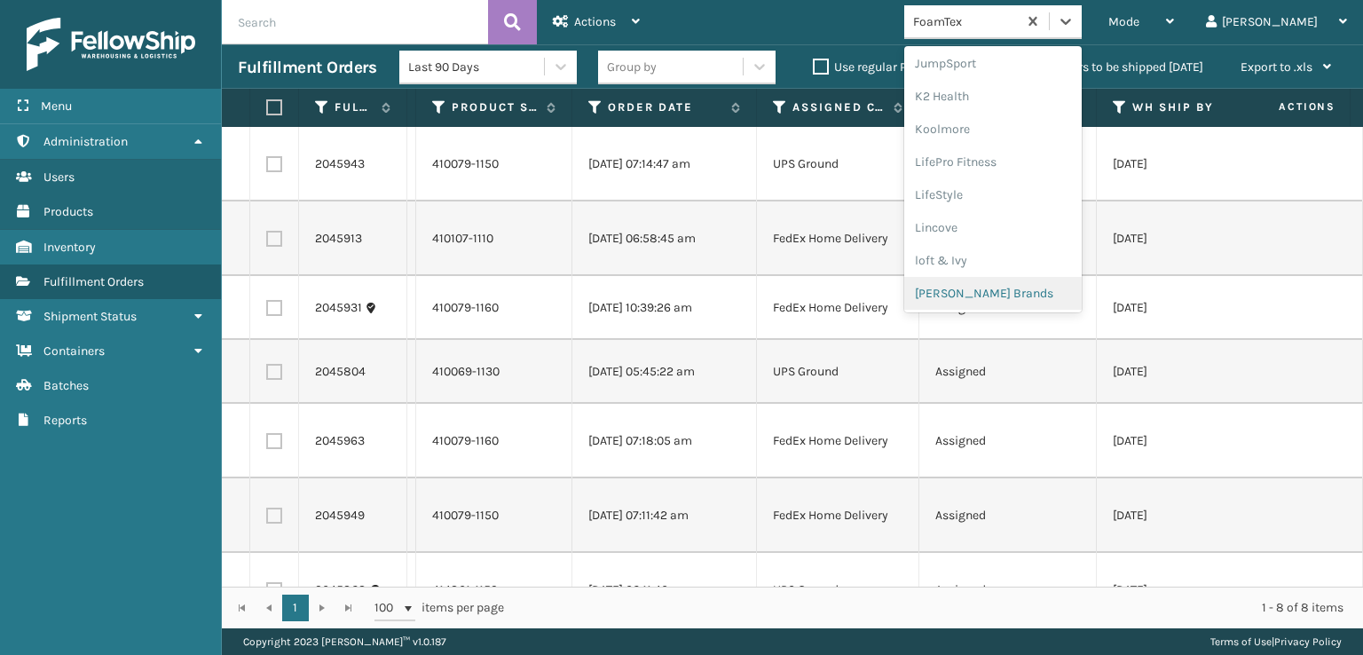
click at [1032, 302] on div "Milliard Brands" at bounding box center [994, 293] width 178 height 33
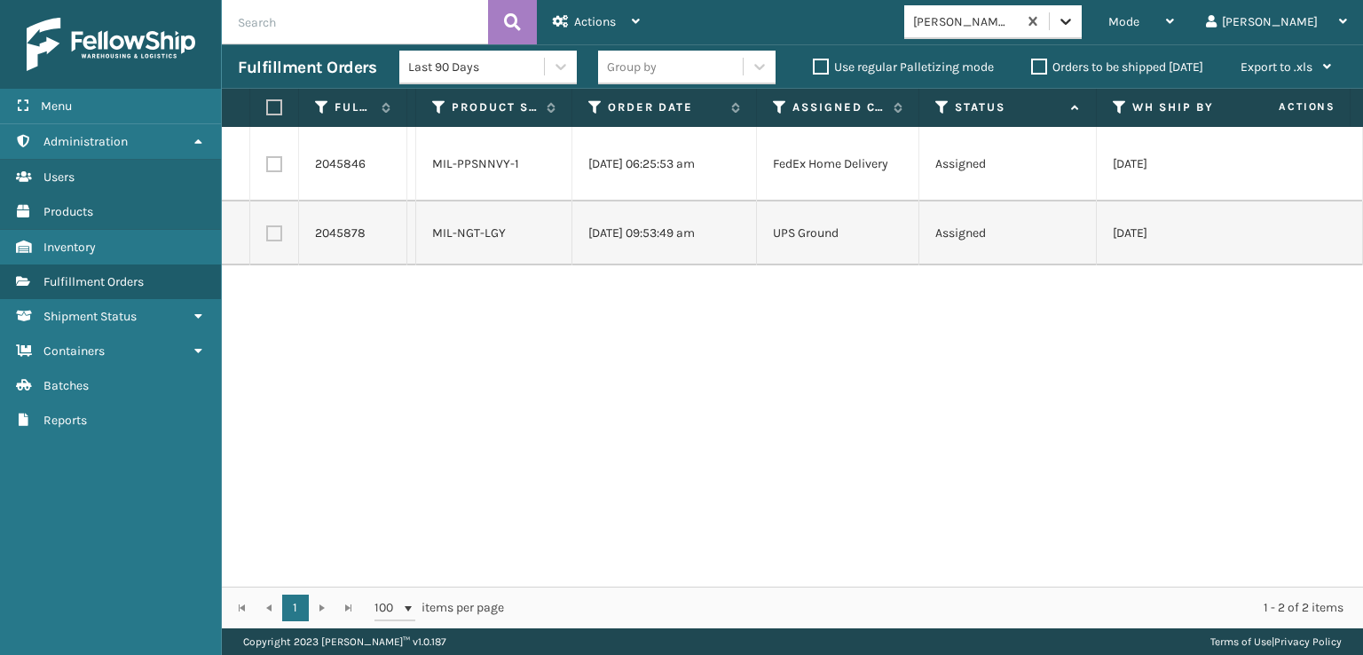
click at [1075, 15] on icon at bounding box center [1066, 21] width 18 height 18
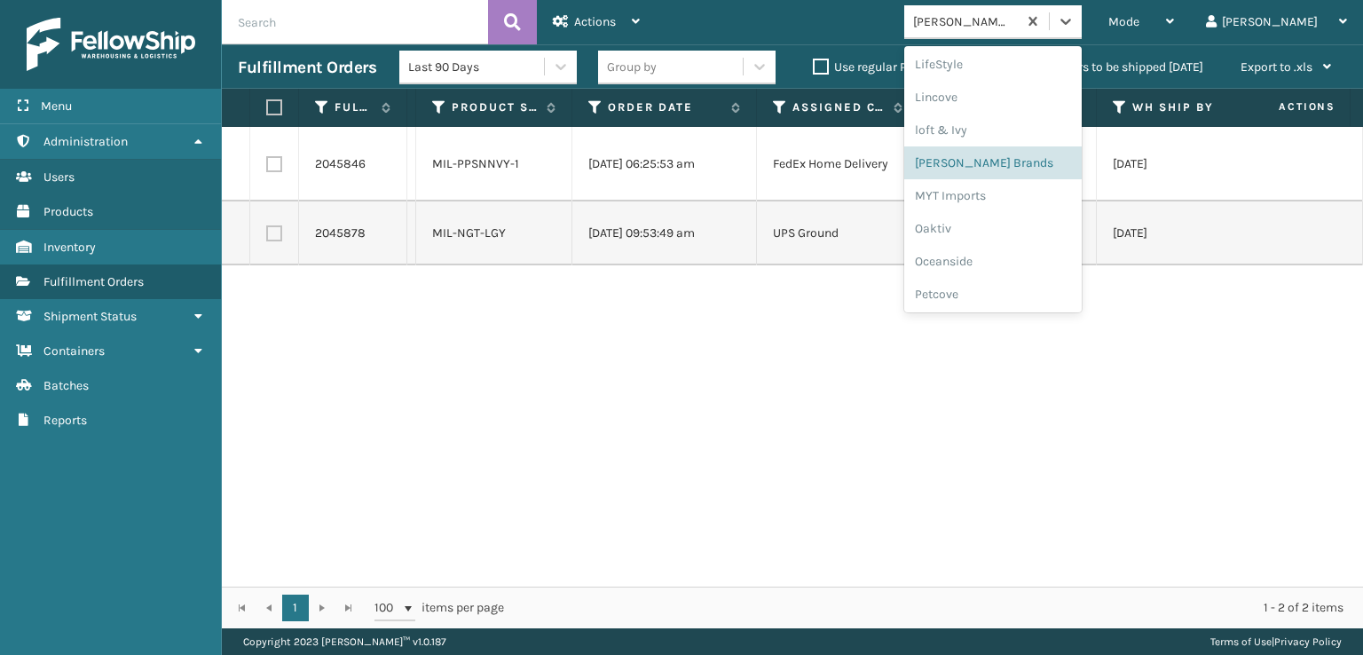
scroll to position [857, 0]
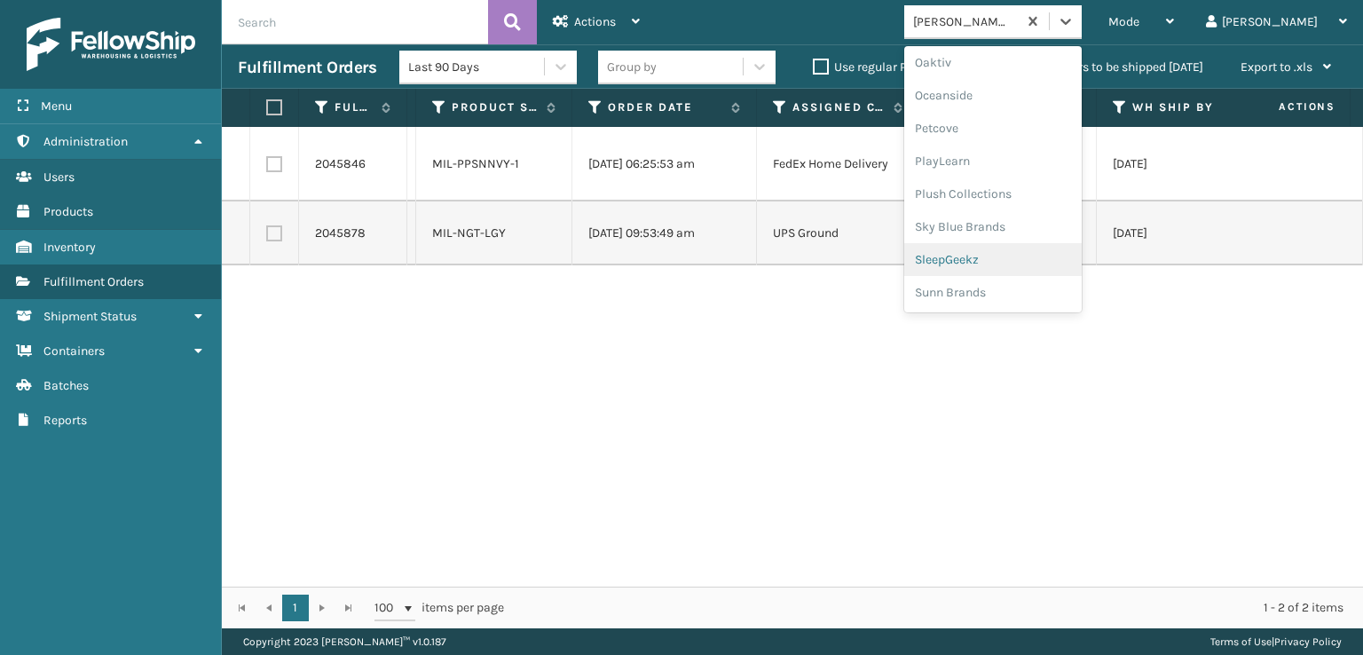
click at [1042, 253] on div "SleepGeekz" at bounding box center [994, 259] width 178 height 33
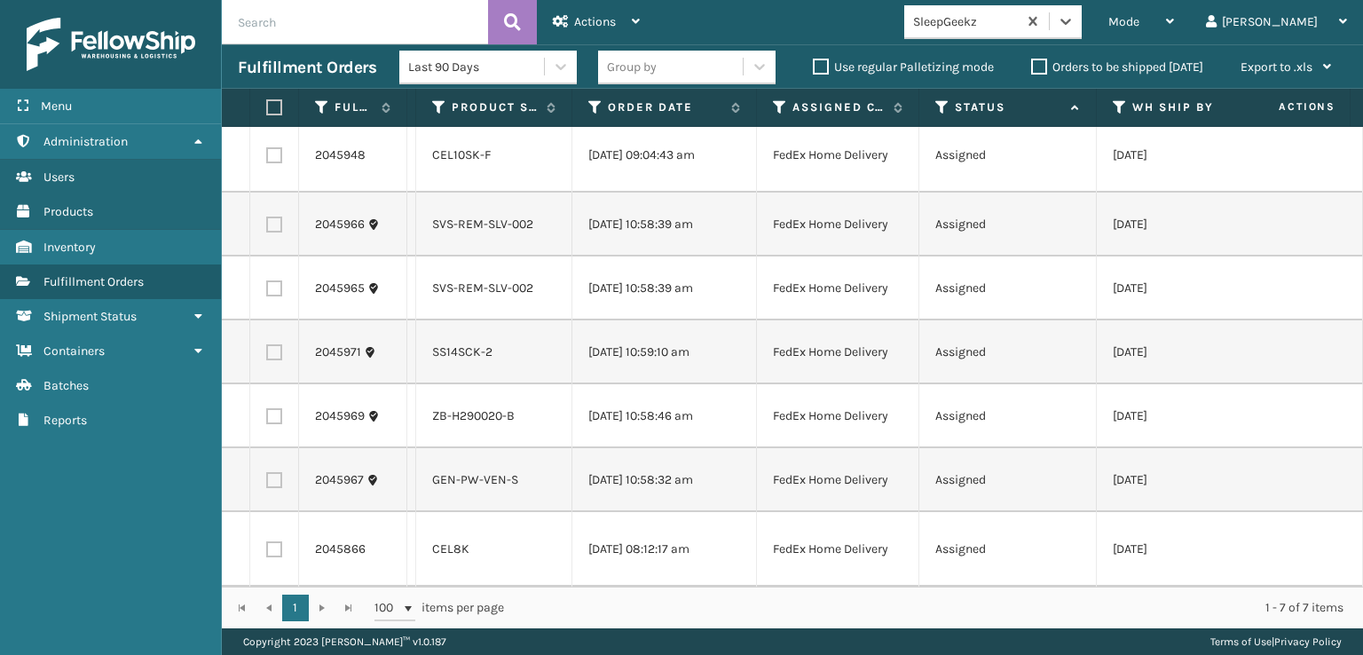
scroll to position [0, 0]
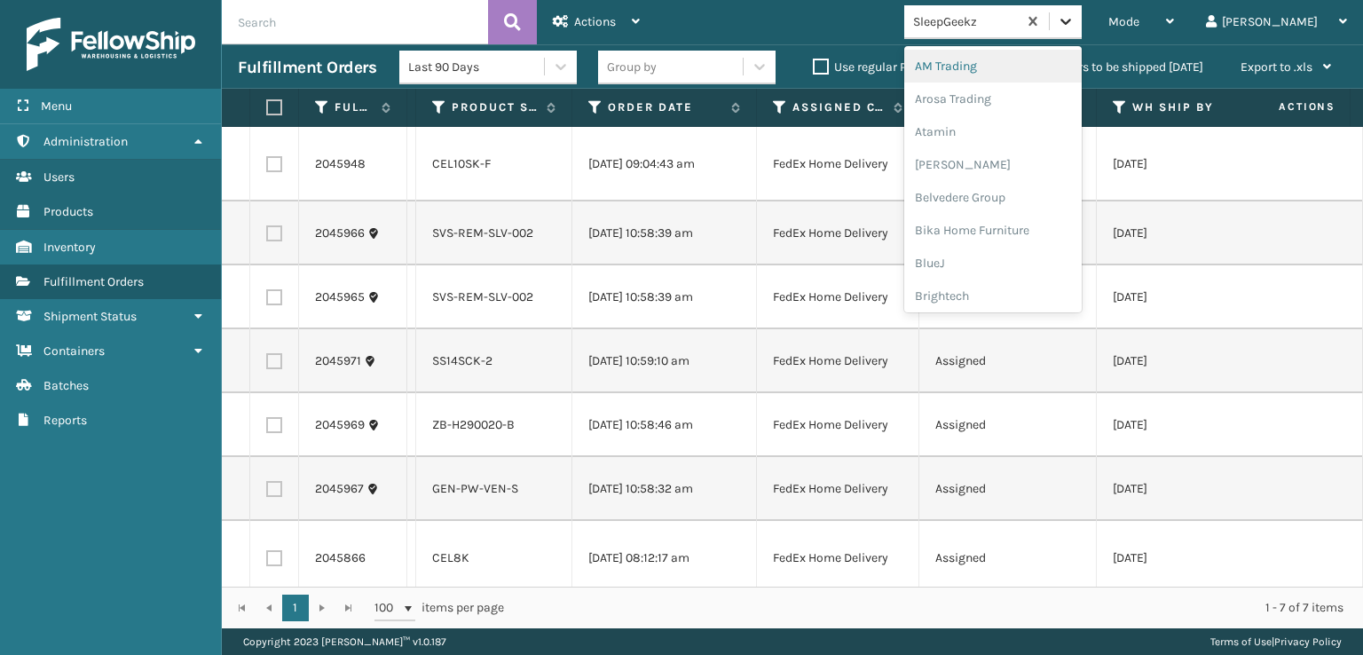
click at [1082, 18] on div at bounding box center [1066, 21] width 32 height 32
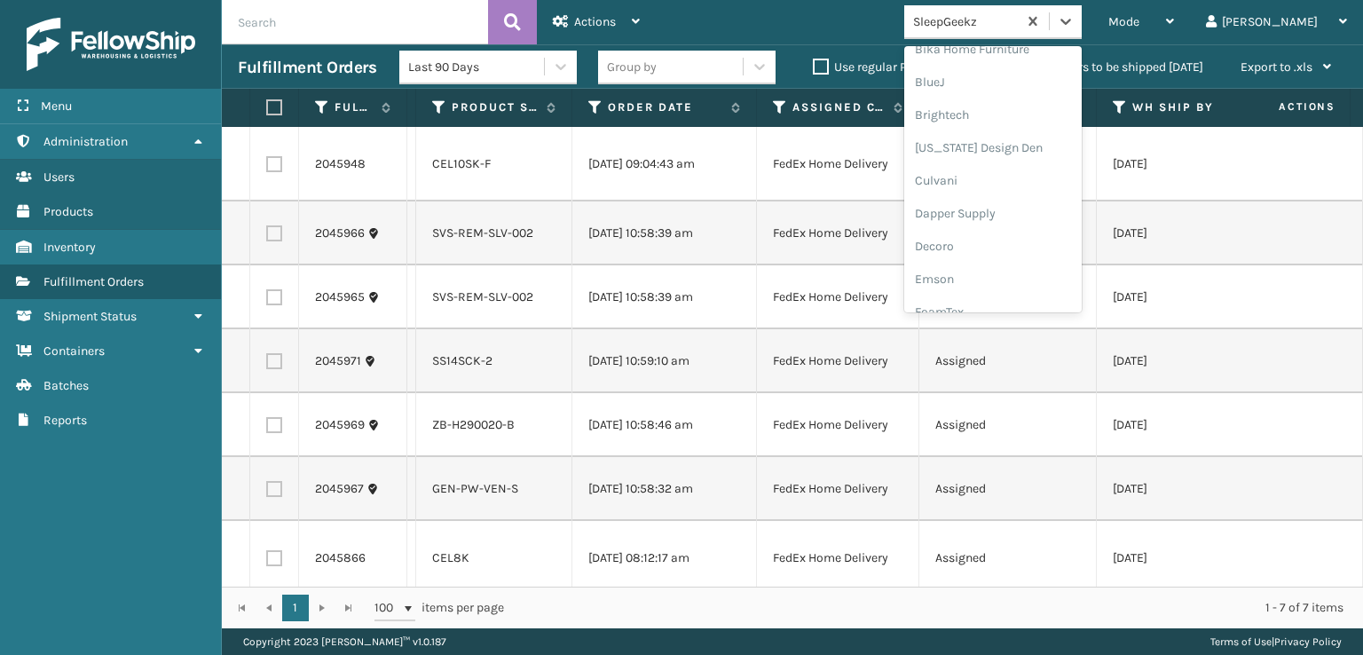
scroll to position [266, 0]
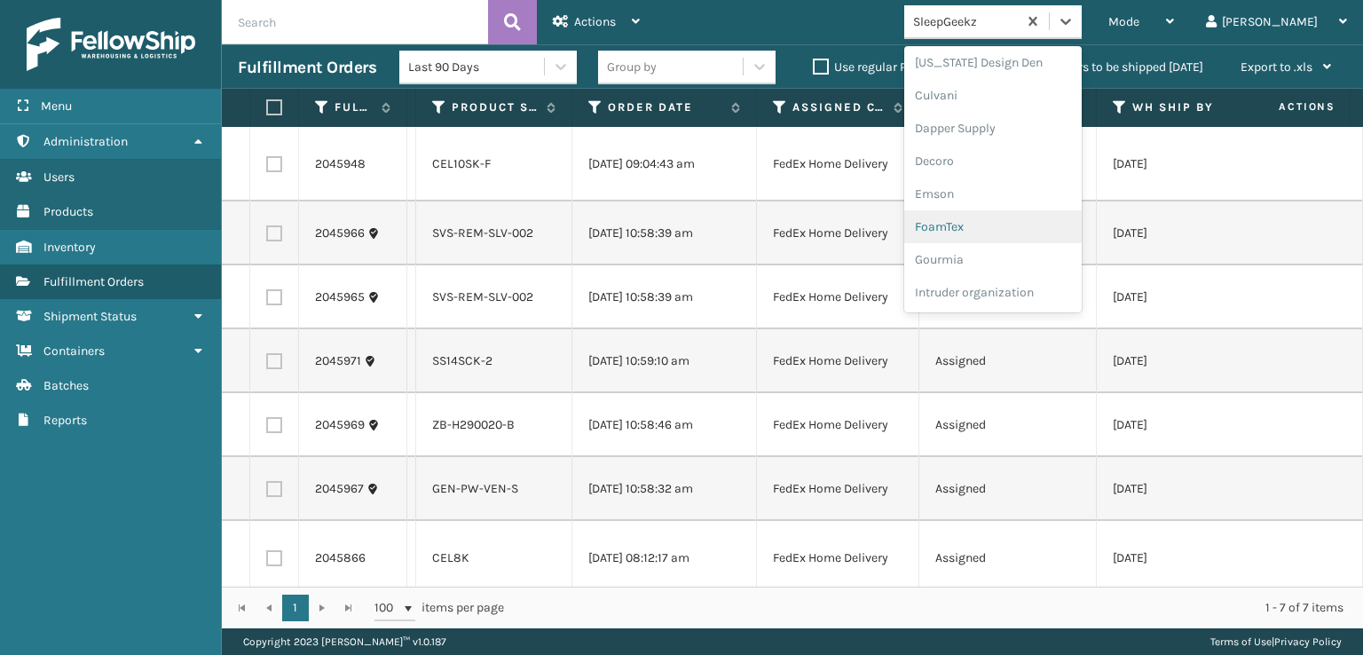
click at [1044, 233] on div "FoamTex" at bounding box center [994, 226] width 178 height 33
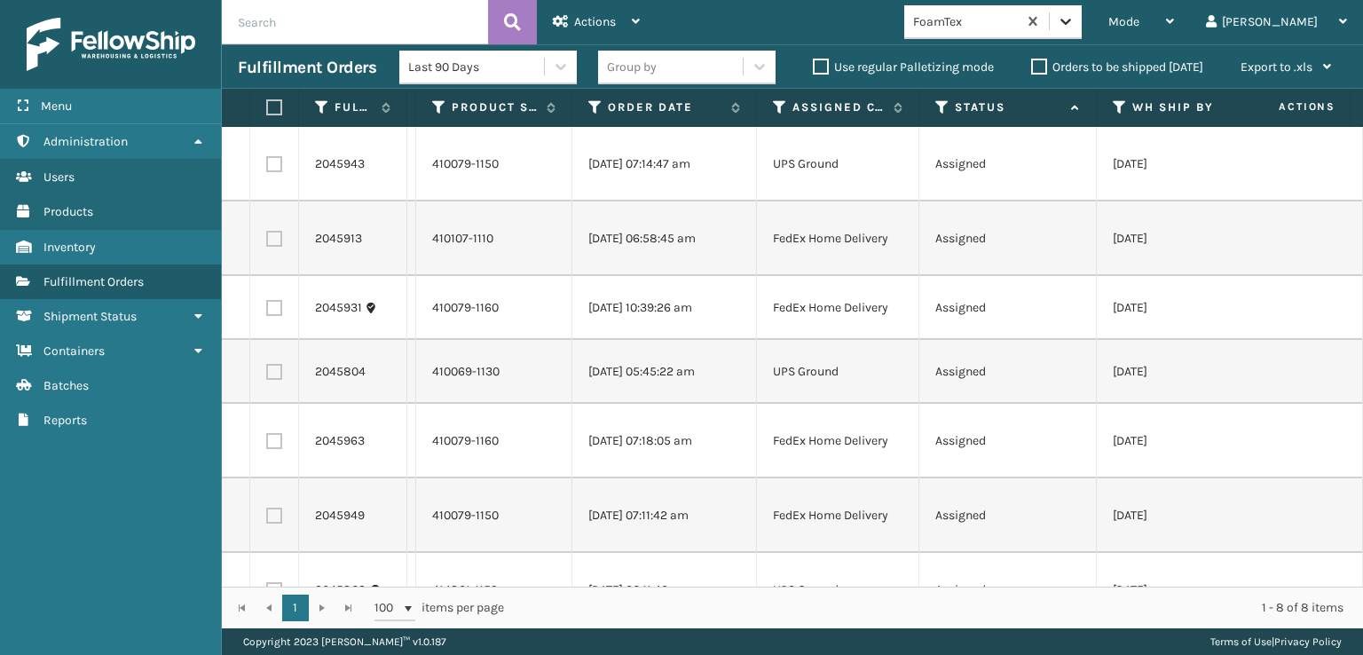
click at [1082, 22] on div at bounding box center [1066, 21] width 32 height 32
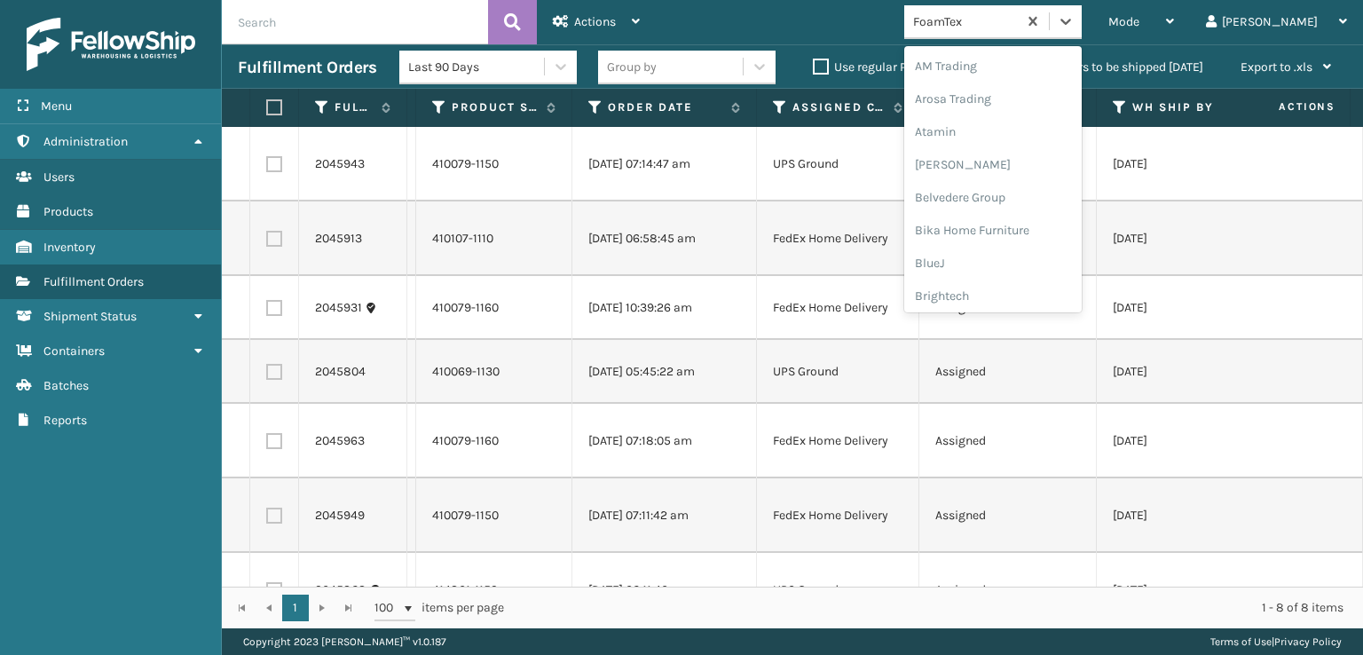
scroll to position [208, 0]
click at [1044, 288] on div "FoamTex" at bounding box center [994, 285] width 178 height 33
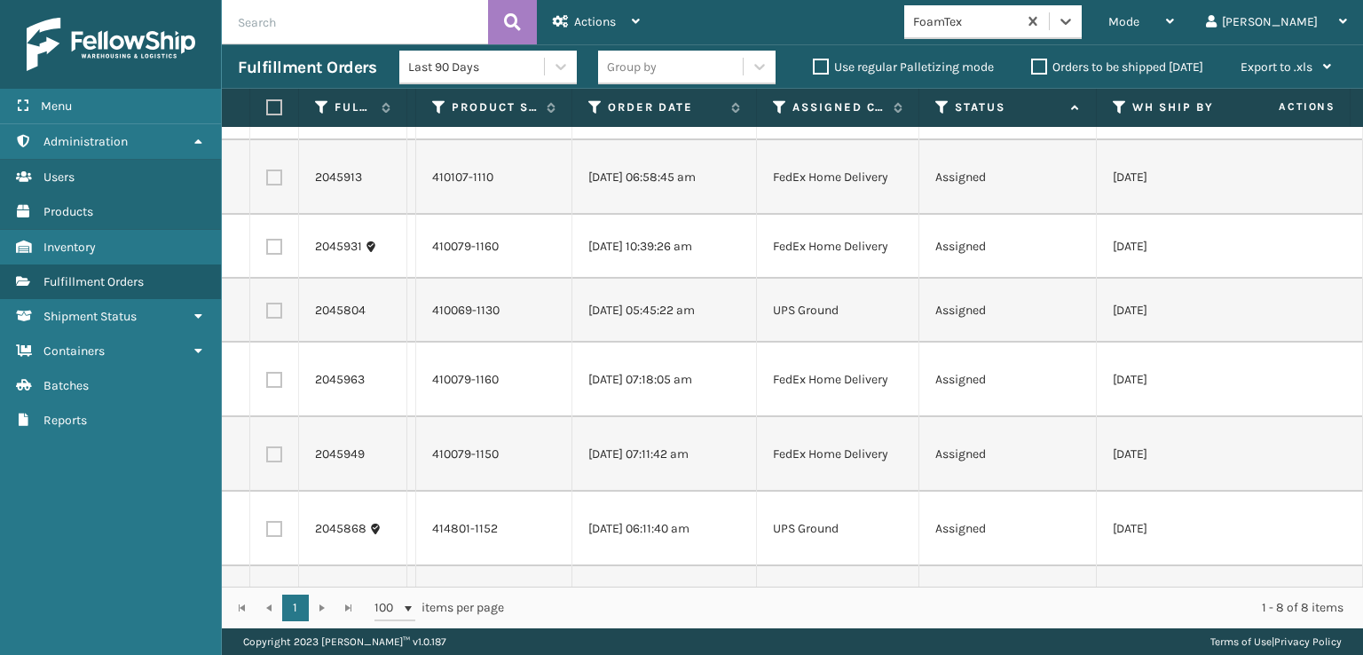
scroll to position [128, 0]
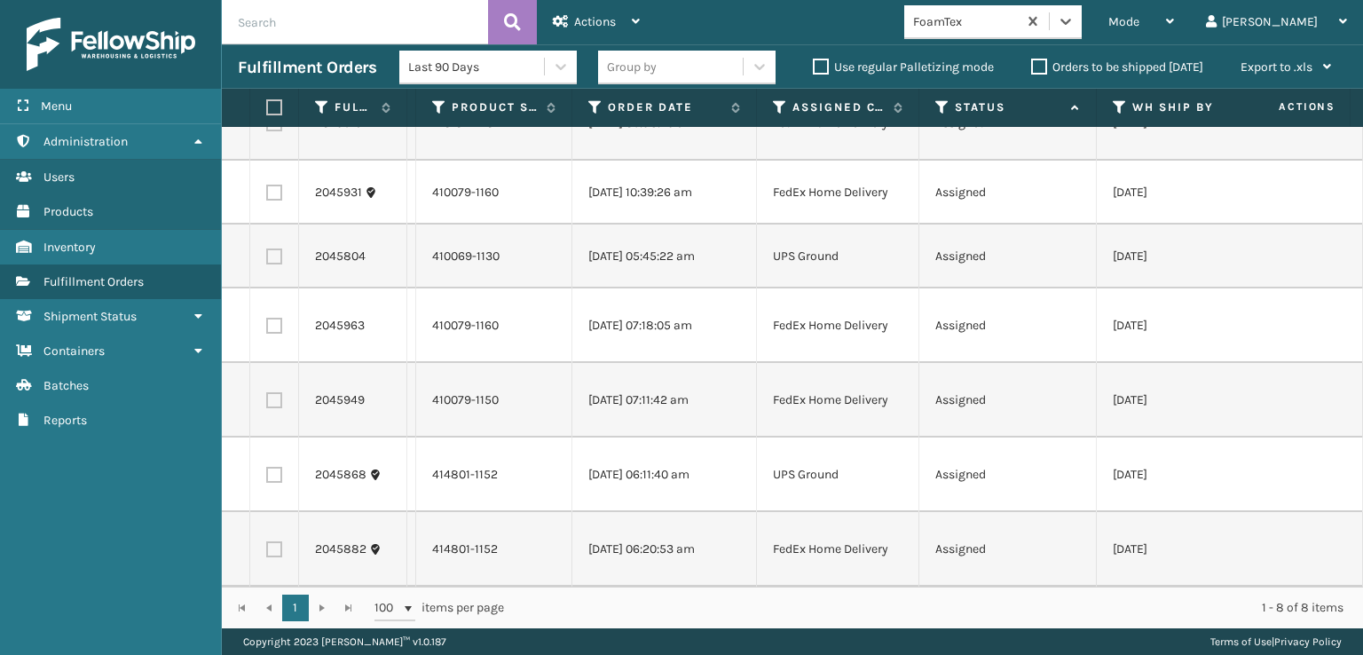
click at [273, 526] on td at bounding box center [274, 549] width 49 height 75
click at [273, 544] on td at bounding box center [274, 549] width 49 height 75
click at [273, 541] on label at bounding box center [274, 549] width 16 height 16
click at [267, 541] on input "checkbox" at bounding box center [266, 547] width 1 height 12
checkbox input "true"
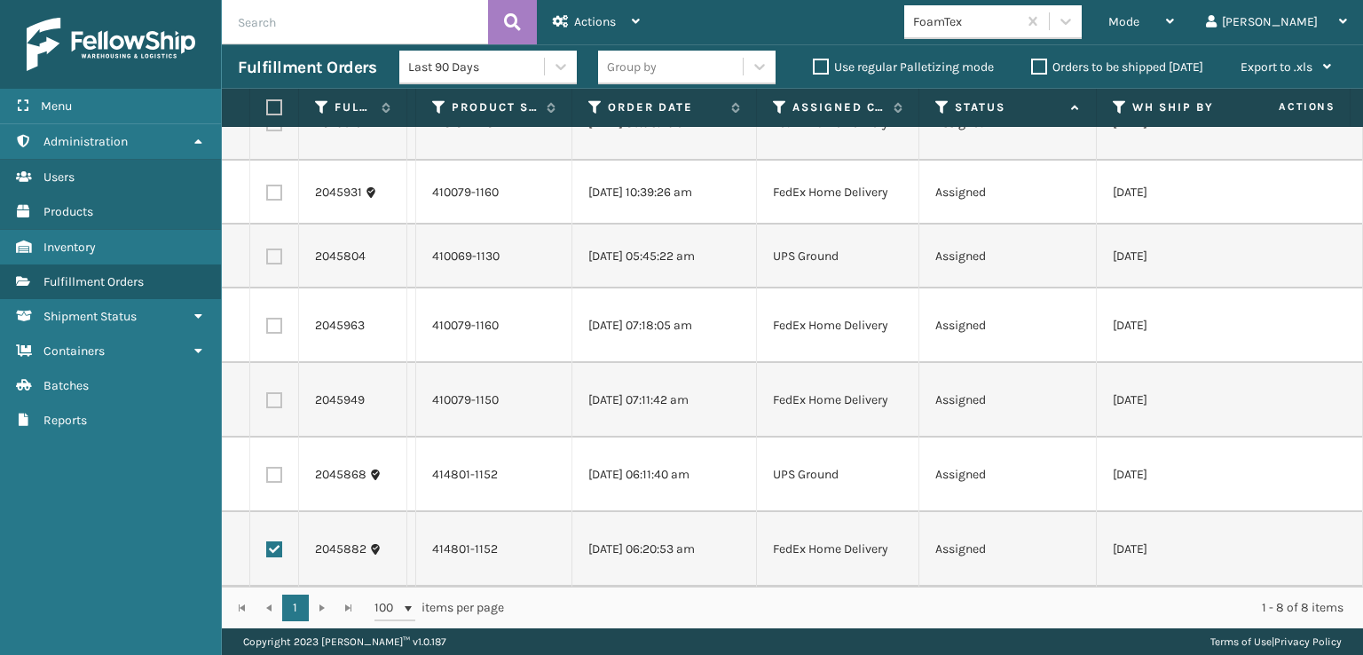
click at [277, 392] on label at bounding box center [274, 400] width 16 height 16
click at [267, 392] on input "checkbox" at bounding box center [266, 398] width 1 height 12
checkbox input "true"
click at [277, 318] on label at bounding box center [274, 326] width 16 height 16
click at [267, 318] on input "checkbox" at bounding box center [266, 324] width 1 height 12
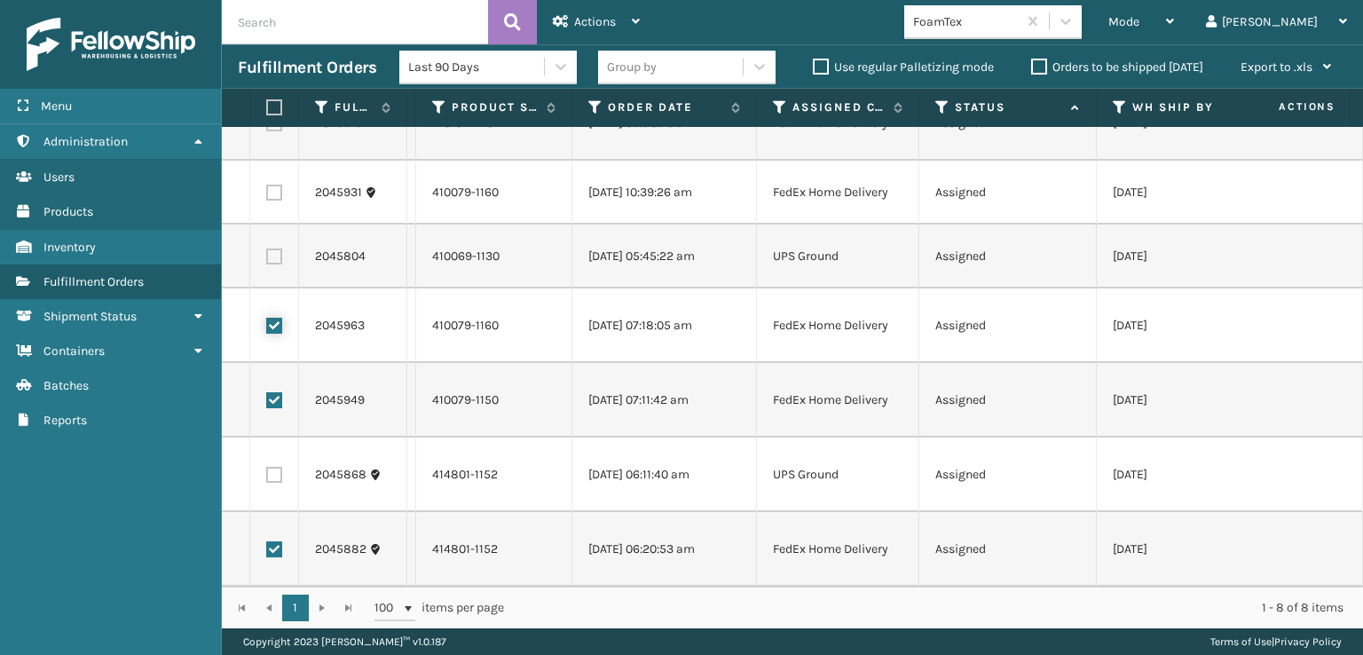
checkbox input "true"
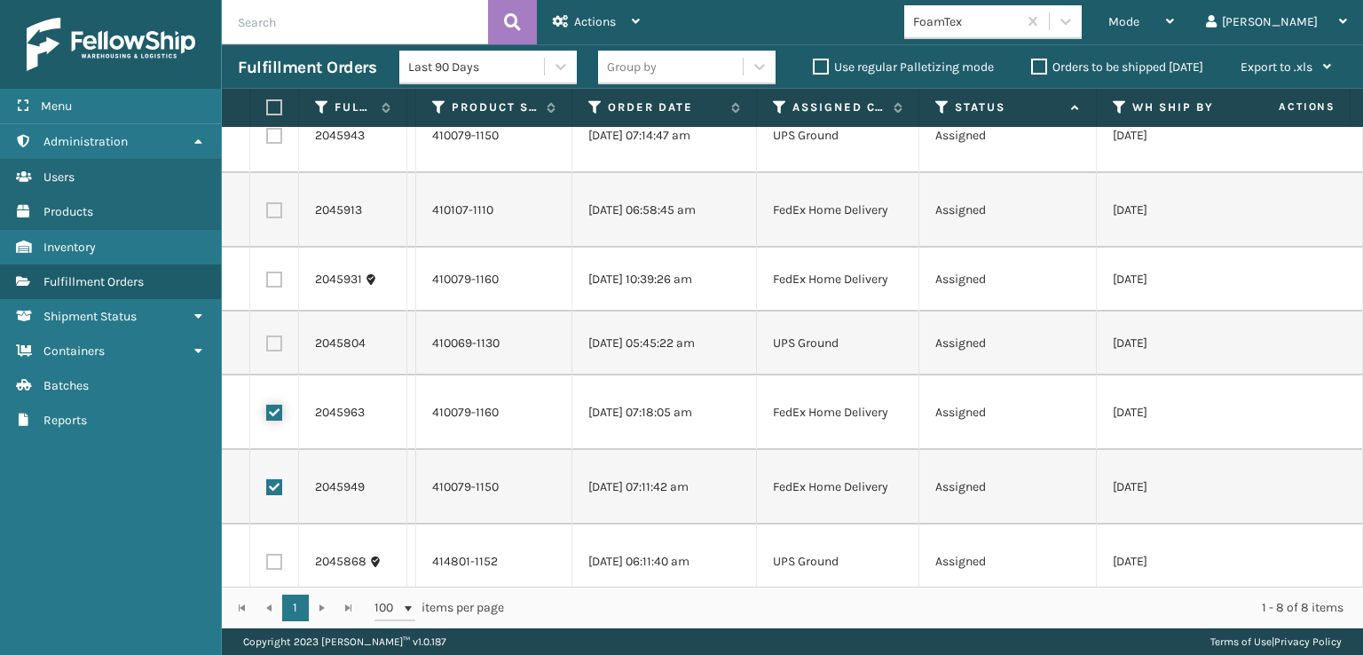
scroll to position [0, 0]
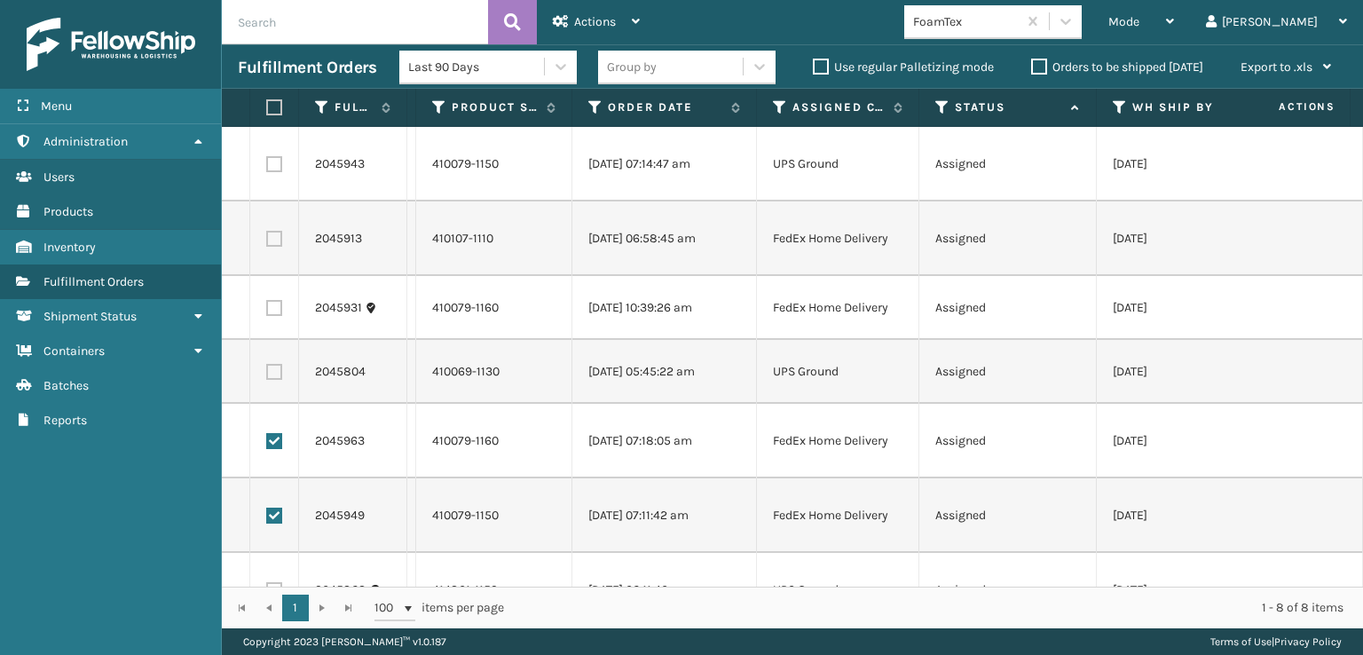
click at [277, 317] on td at bounding box center [274, 308] width 49 height 64
click at [273, 304] on label at bounding box center [274, 308] width 16 height 16
click at [267, 304] on input "checkbox" at bounding box center [266, 306] width 1 height 12
checkbox input "true"
click at [273, 243] on label at bounding box center [274, 239] width 16 height 16
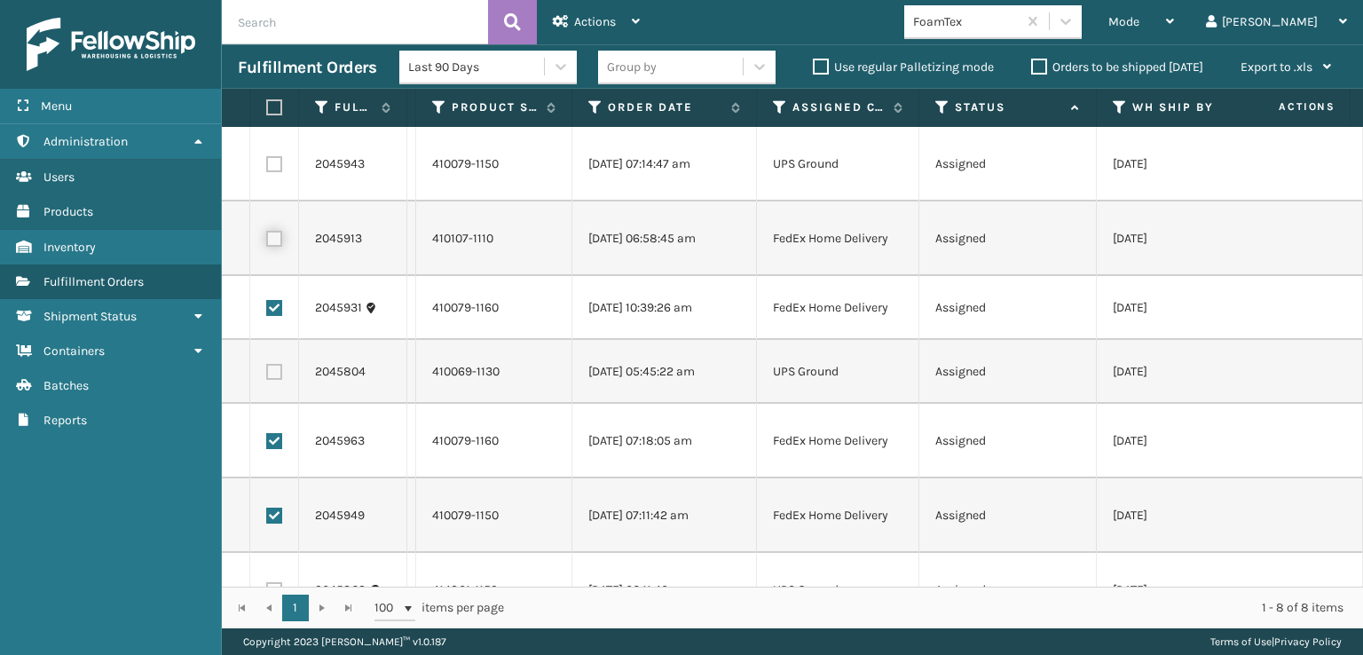
click at [267, 242] on input "checkbox" at bounding box center [266, 237] width 1 height 12
checkbox input "true"
click at [555, 15] on icon at bounding box center [561, 21] width 16 height 12
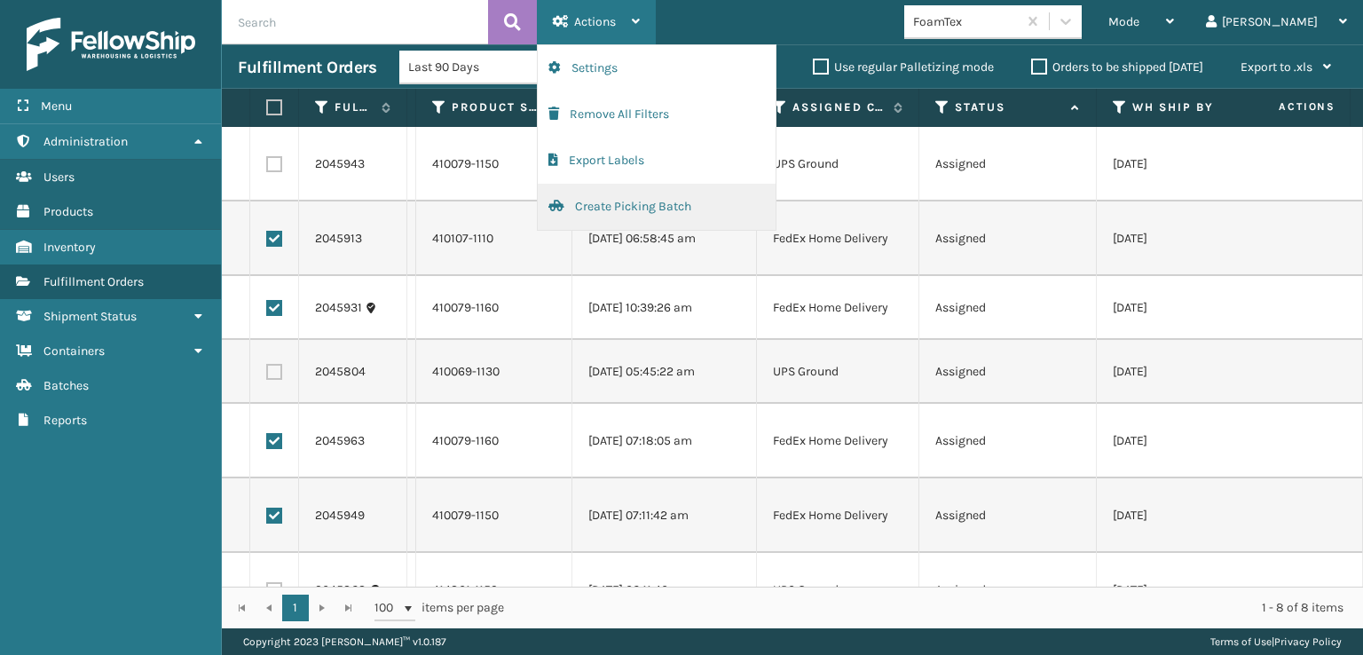
click at [576, 215] on button "Create Picking Batch" at bounding box center [657, 207] width 238 height 46
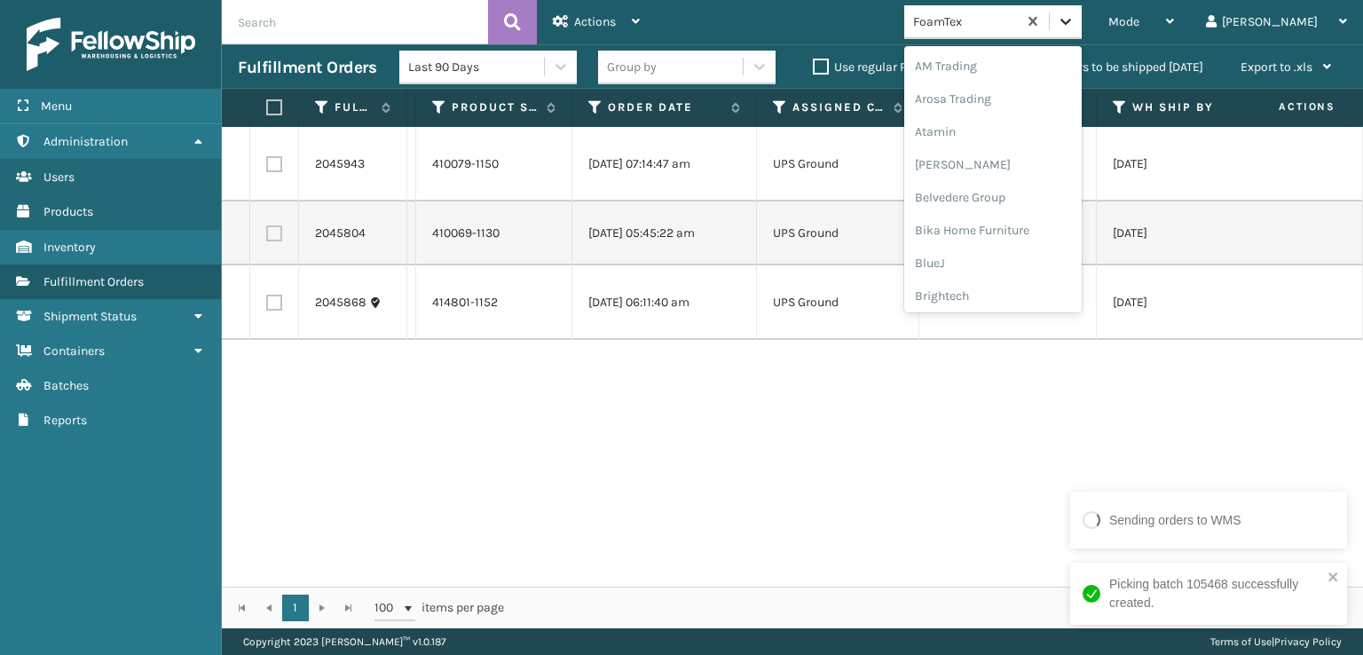
click at [1082, 31] on div at bounding box center [1066, 21] width 32 height 32
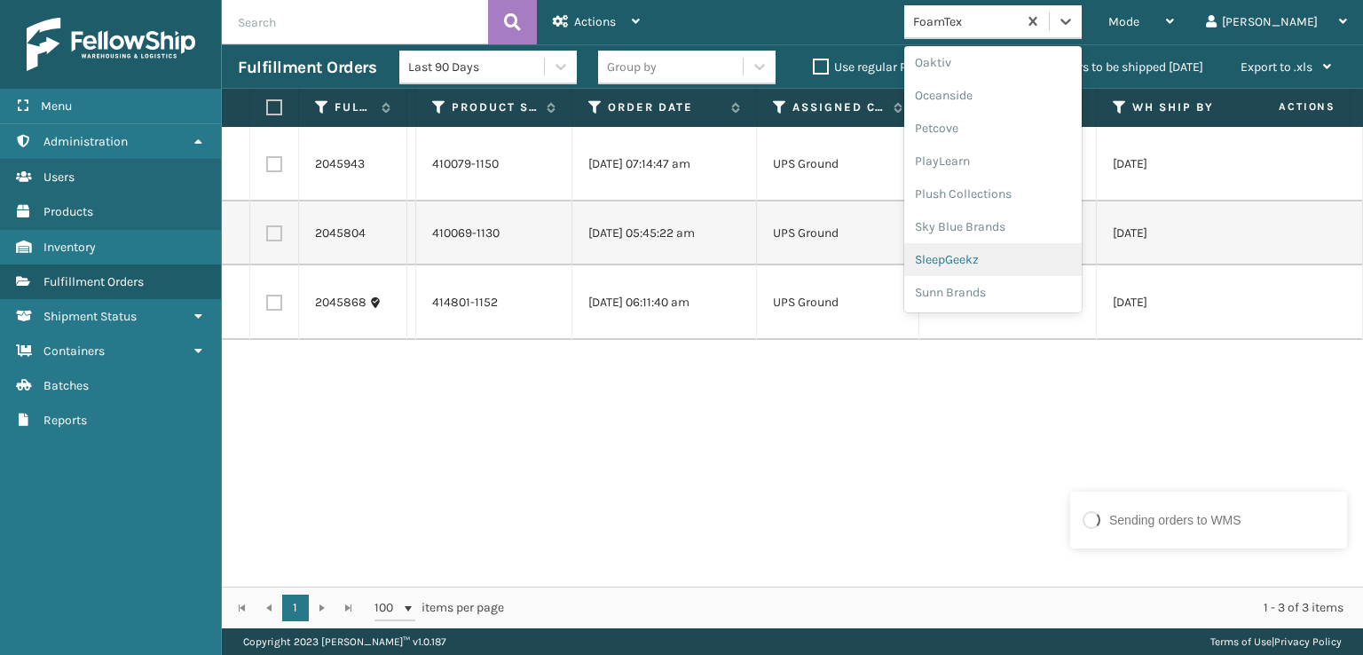
click at [1031, 265] on div "SleepGeekz" at bounding box center [994, 259] width 178 height 33
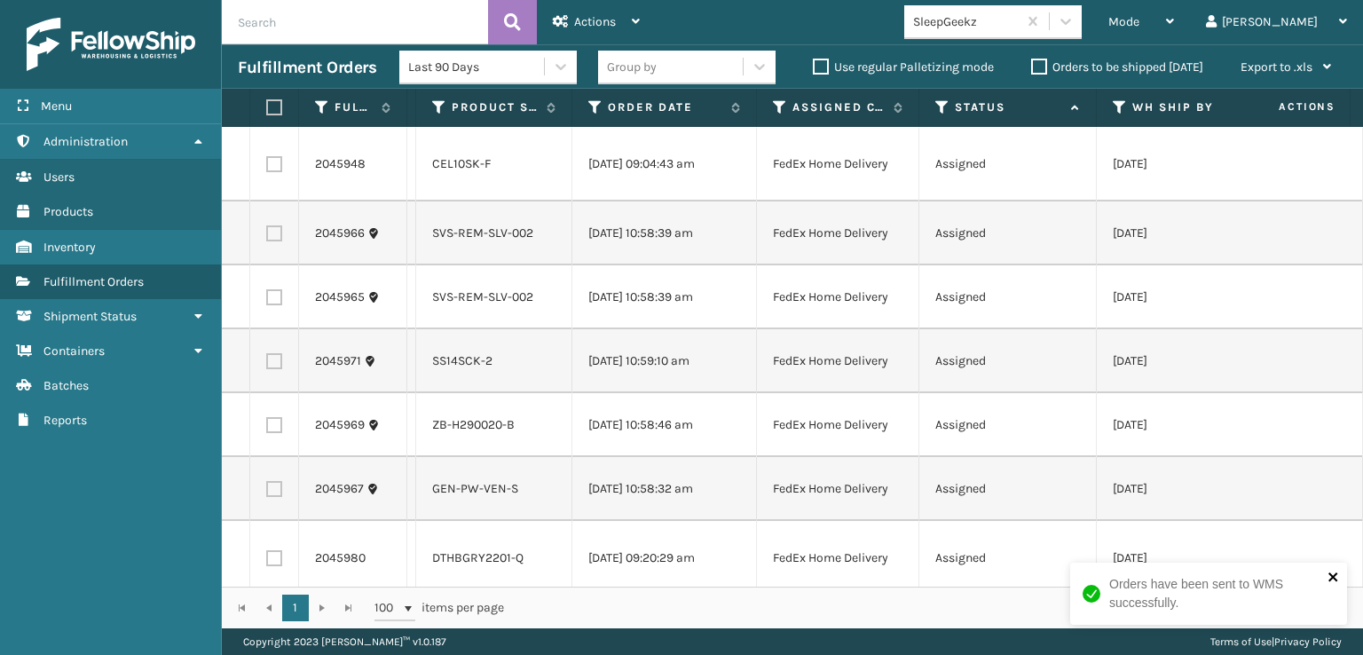
click at [1332, 576] on icon "close" at bounding box center [1333, 577] width 9 height 9
click at [273, 170] on label at bounding box center [274, 164] width 16 height 16
click at [267, 168] on input "checkbox" at bounding box center [266, 162] width 1 height 12
checkbox input "true"
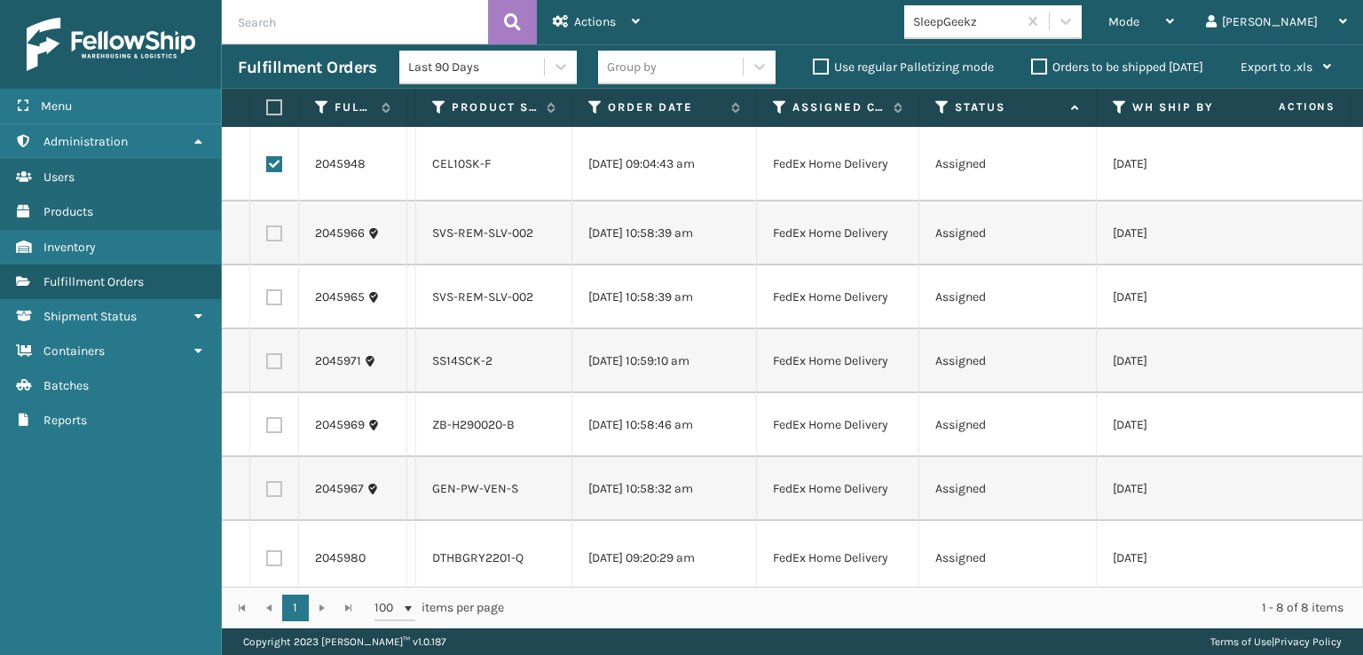
click at [279, 367] on label at bounding box center [274, 361] width 16 height 16
click at [267, 365] on input "checkbox" at bounding box center [266, 359] width 1 height 12
checkbox input "true"
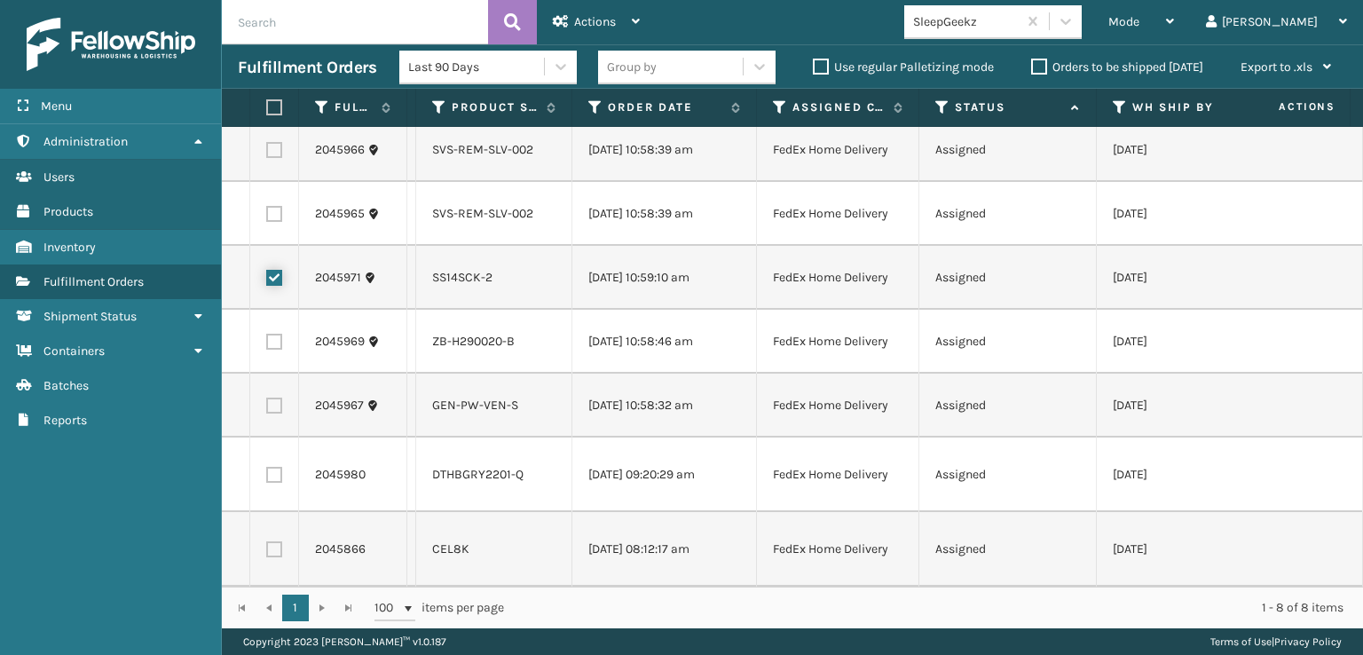
scroll to position [107, 0]
click at [270, 467] on label at bounding box center [274, 475] width 16 height 16
click at [267, 467] on input "checkbox" at bounding box center [266, 473] width 1 height 12
checkbox input "true"
click at [270, 541] on label at bounding box center [274, 549] width 16 height 16
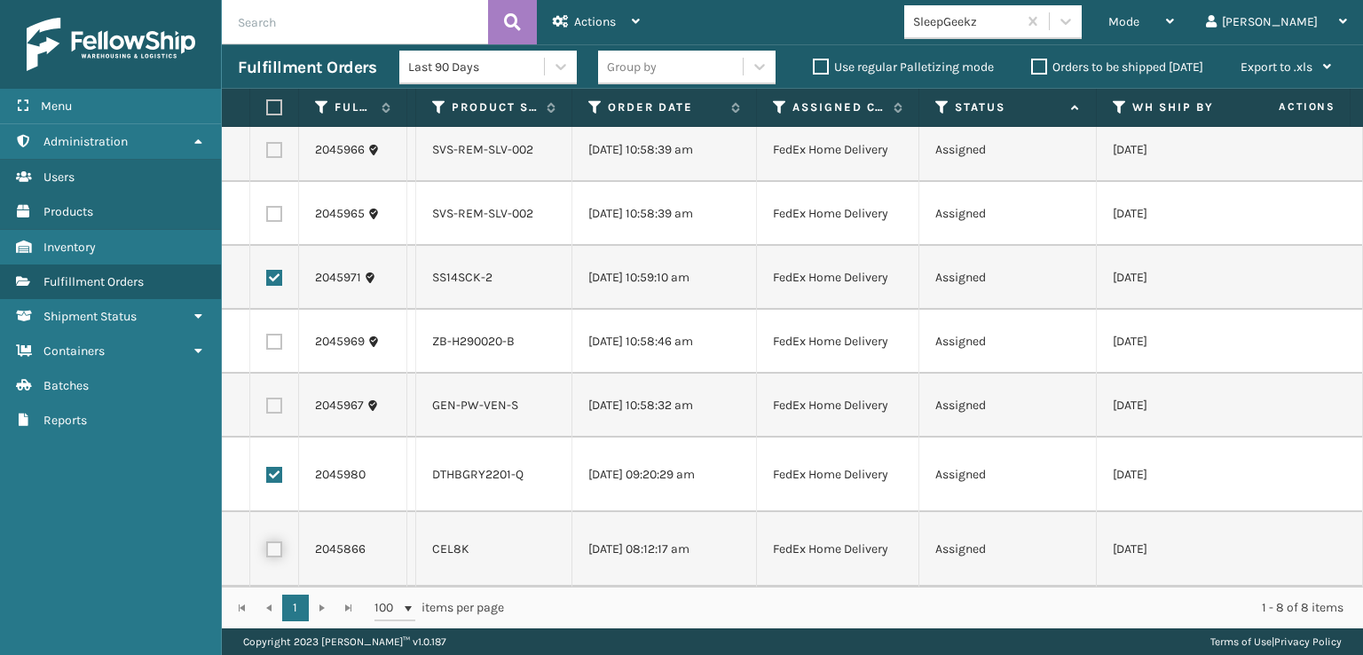
click at [267, 541] on input "checkbox" at bounding box center [266, 547] width 1 height 12
checkbox input "true"
click at [549, 28] on div "Actions Settings Remove All Filters Export Labels Create Picking Batch" at bounding box center [596, 22] width 119 height 44
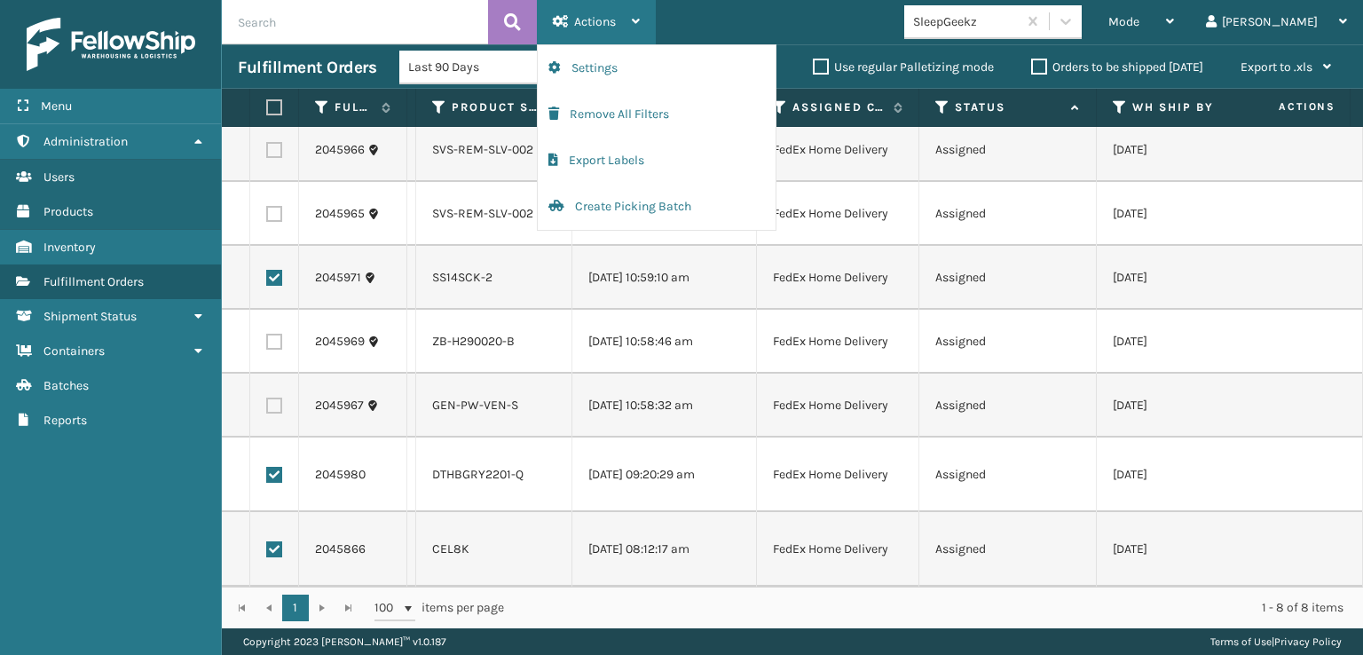
click at [581, 17] on span "Actions" at bounding box center [595, 21] width 42 height 15
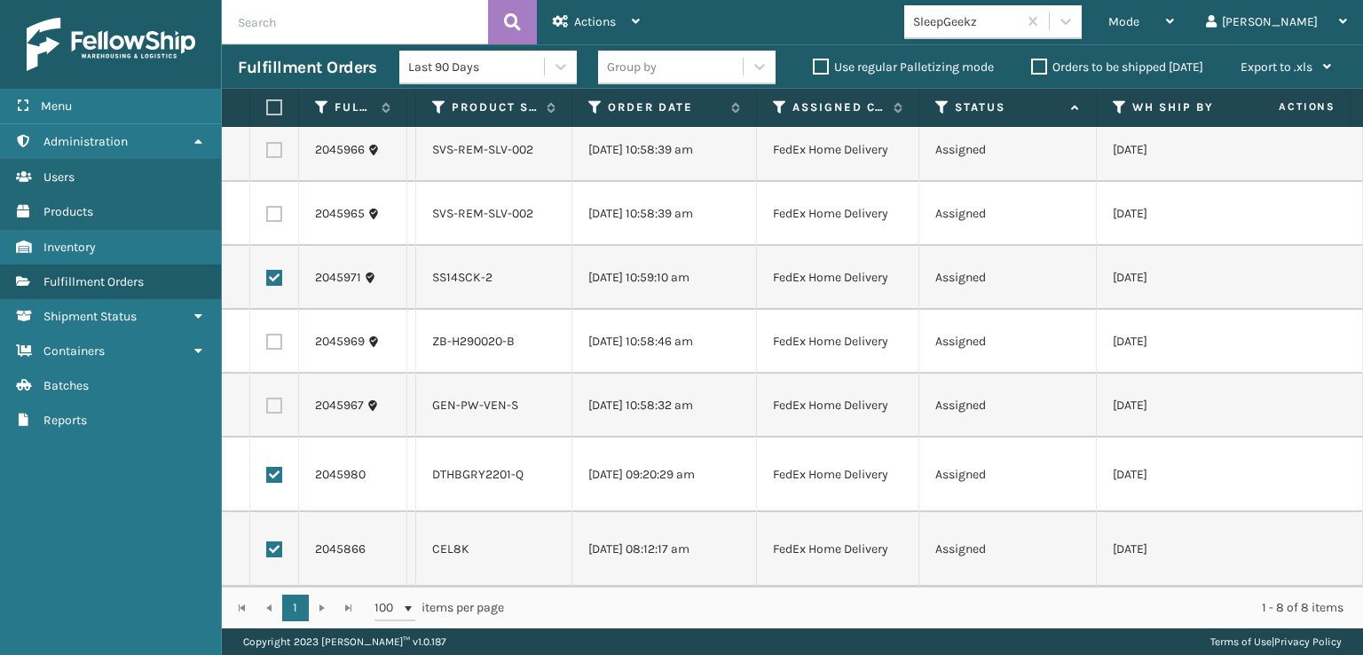
click at [273, 99] on label at bounding box center [271, 107] width 11 height 16
click at [267, 102] on input "checkbox" at bounding box center [266, 108] width 1 height 12
checkbox input "true"
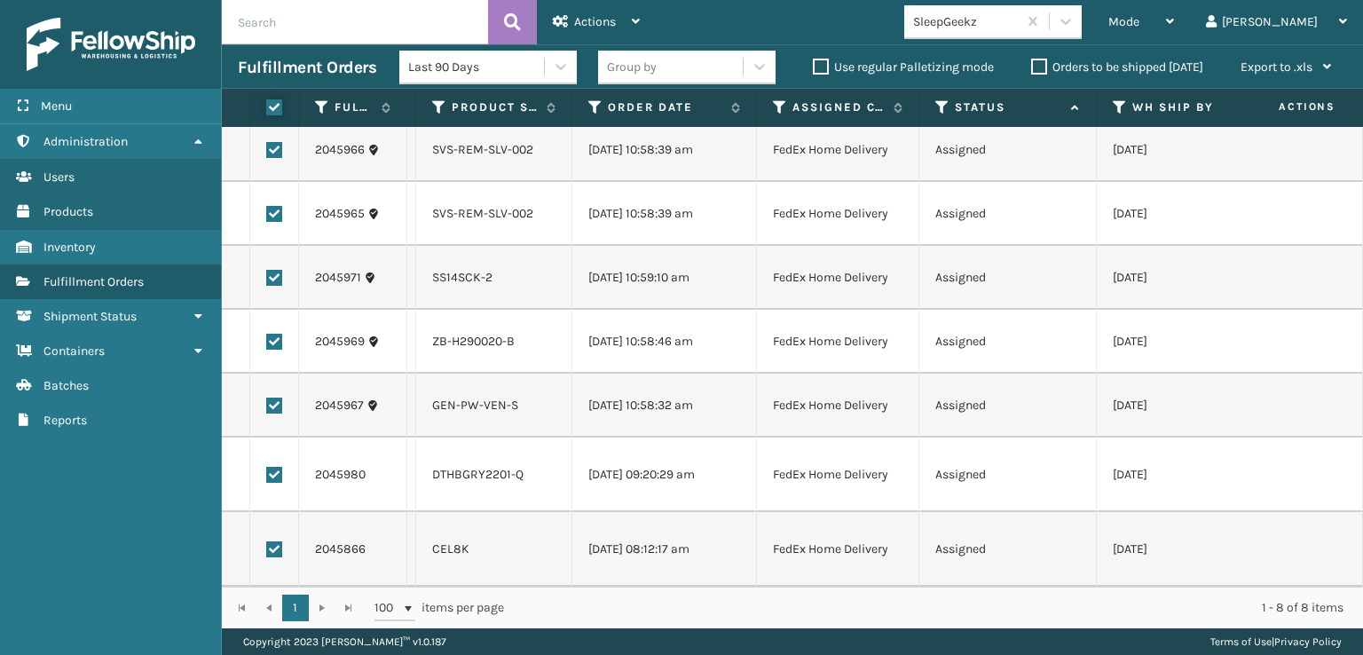
checkbox input "true"
click at [273, 99] on label at bounding box center [271, 107] width 11 height 16
click at [267, 102] on input "checkbox" at bounding box center [266, 108] width 1 height 12
checkbox input "false"
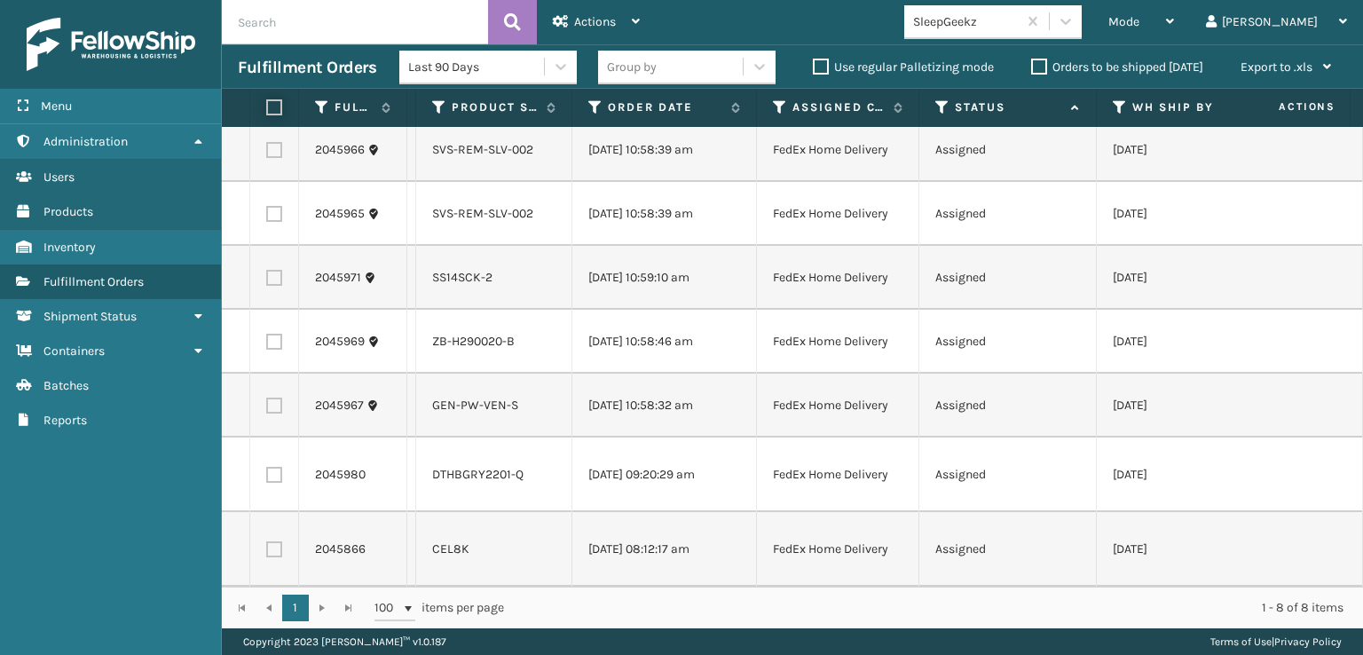
checkbox input "false"
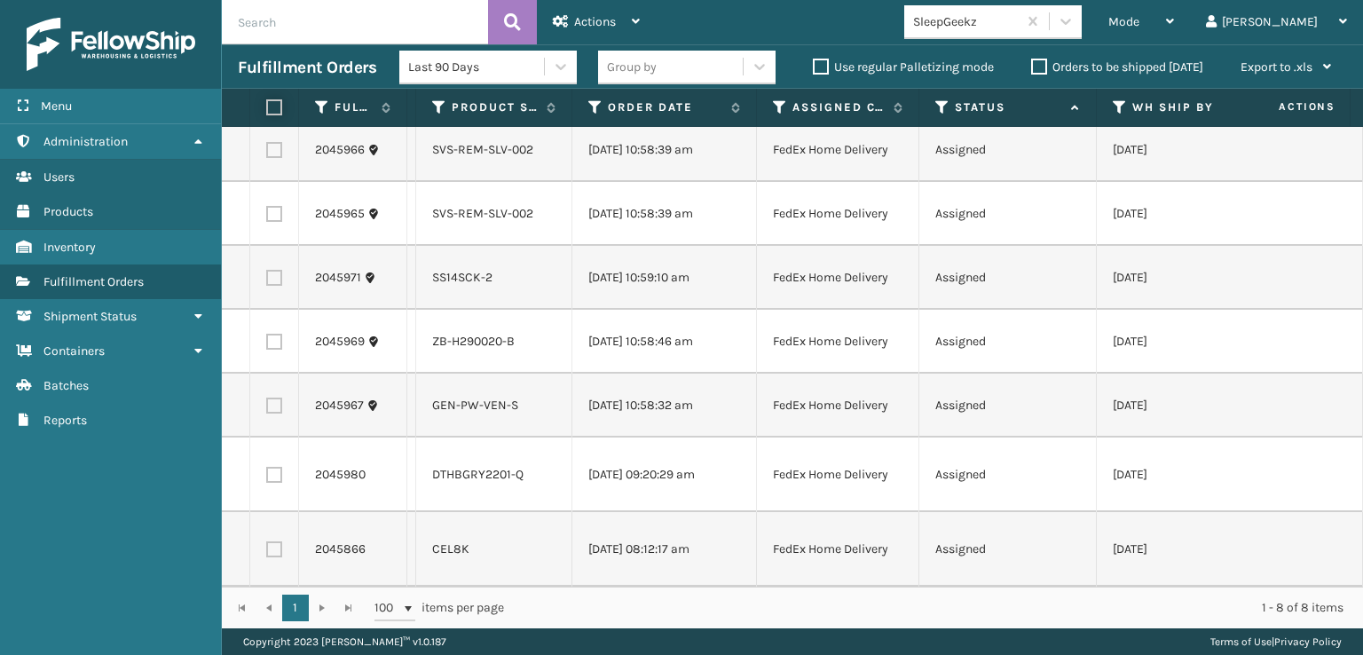
checkbox input "false"
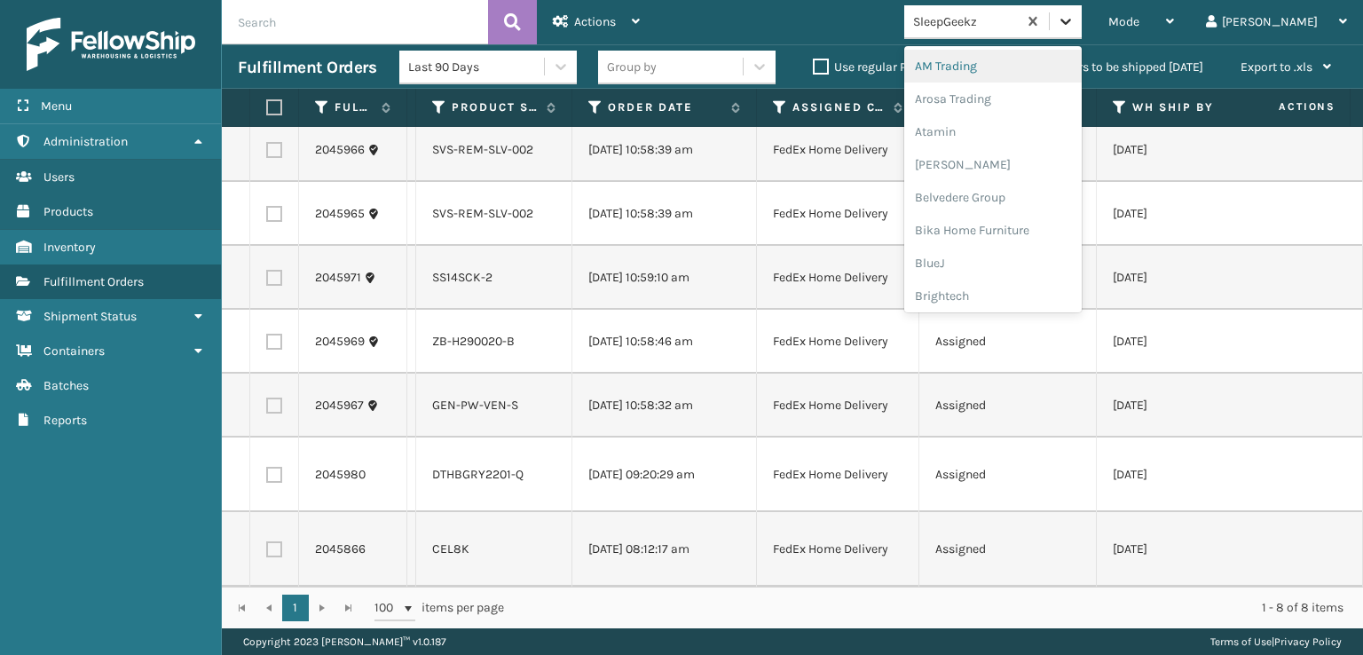
click at [1082, 18] on div at bounding box center [1066, 21] width 32 height 32
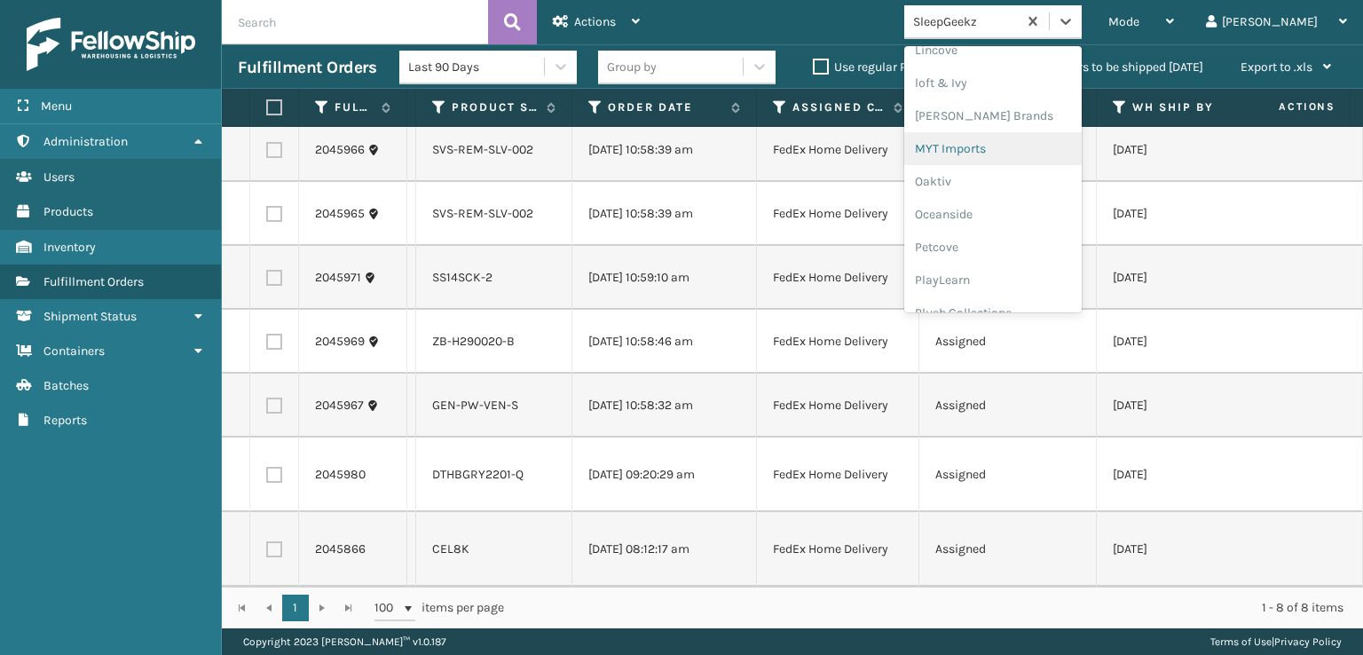
scroll to position [857, 0]
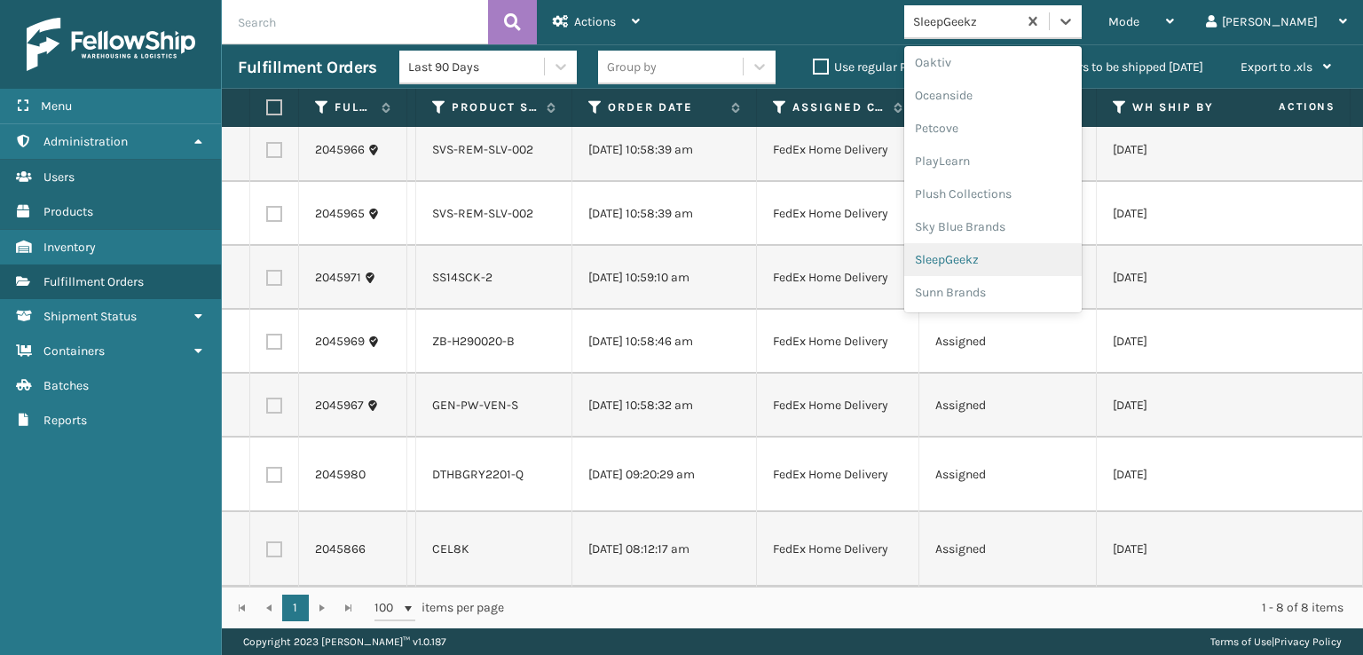
click at [1063, 257] on div "SleepGeekz" at bounding box center [994, 259] width 178 height 33
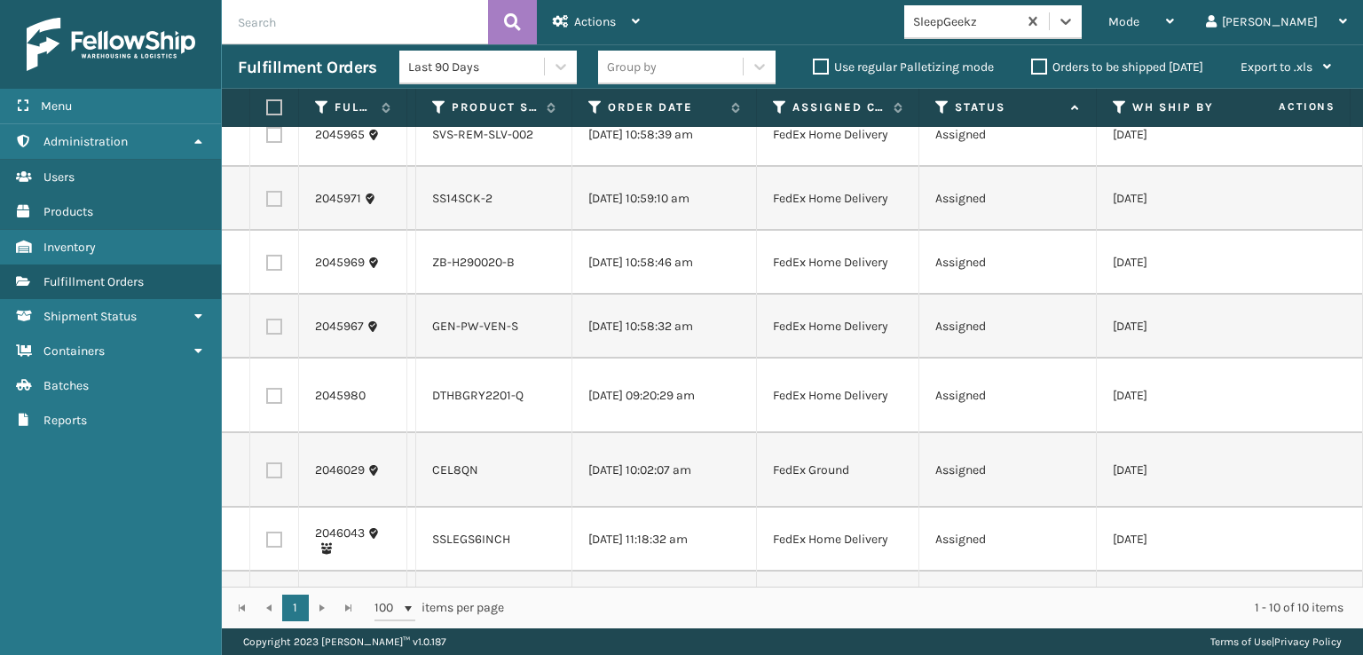
scroll to position [0, 0]
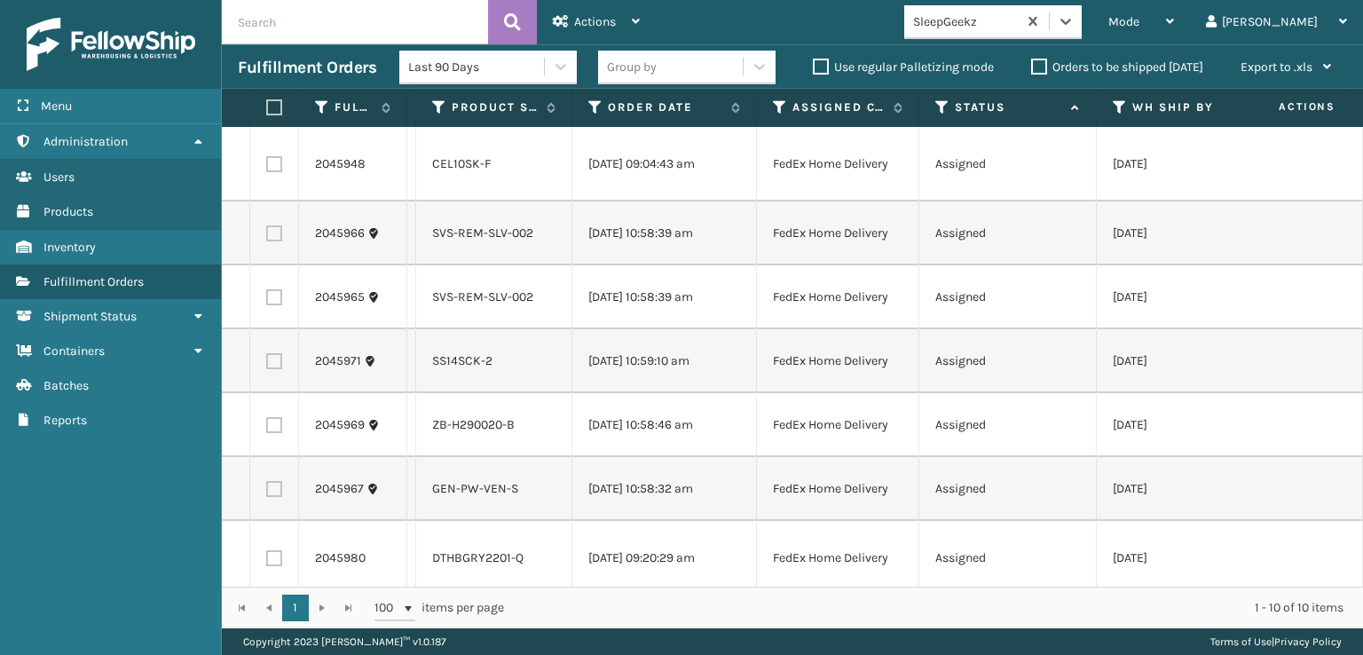
click at [271, 163] on label at bounding box center [274, 164] width 16 height 16
click at [267, 163] on input "checkbox" at bounding box center [266, 162] width 1 height 12
checkbox input "true"
click at [276, 359] on label at bounding box center [274, 361] width 16 height 16
click at [267, 359] on input "checkbox" at bounding box center [266, 359] width 1 height 12
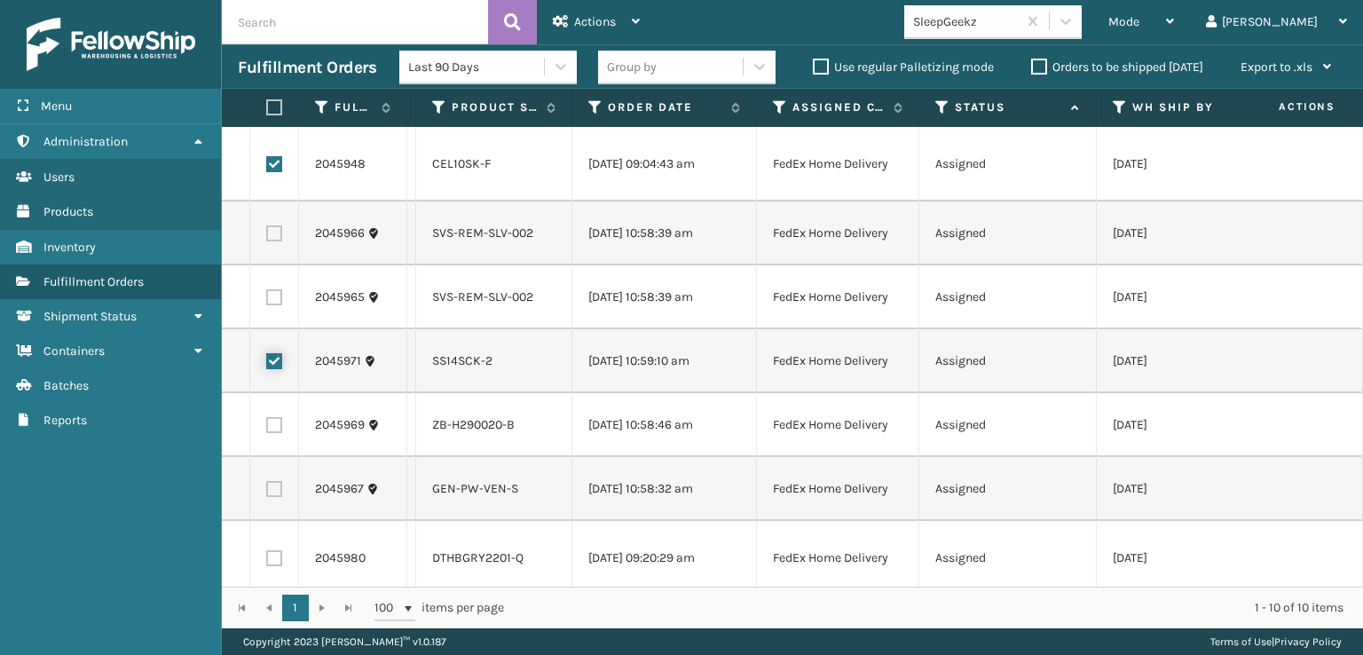
checkbox input "true"
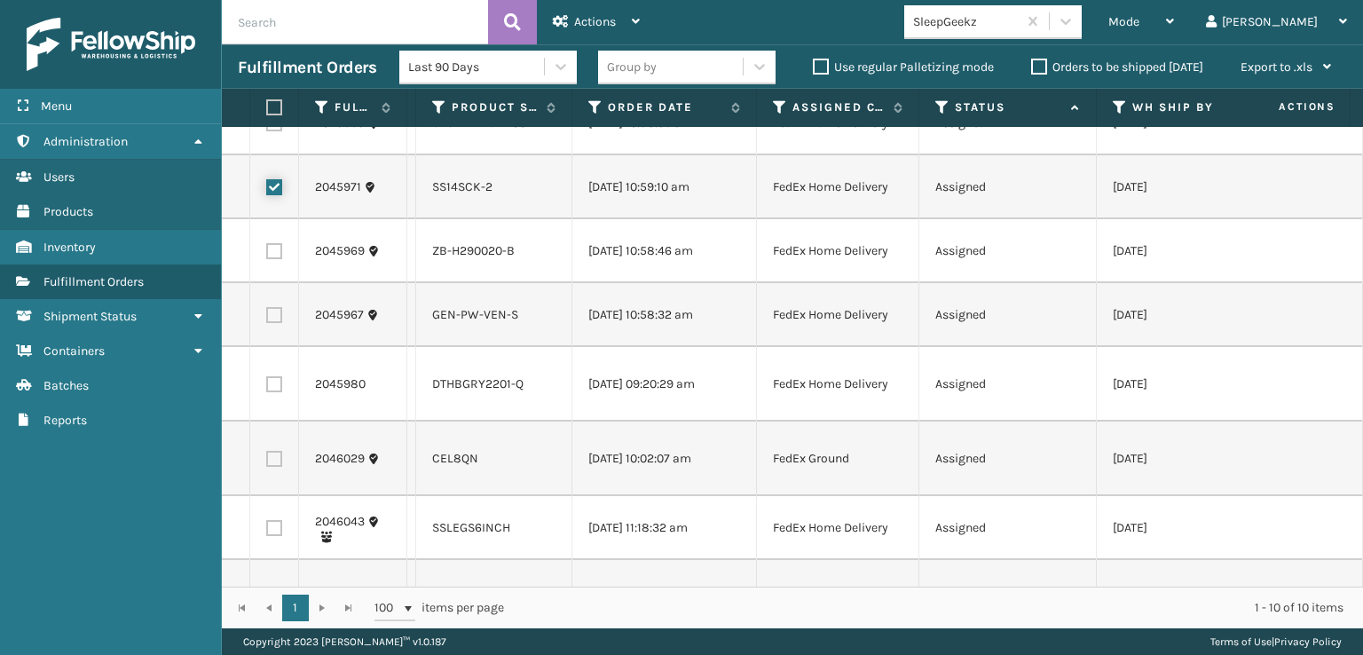
scroll to position [245, 0]
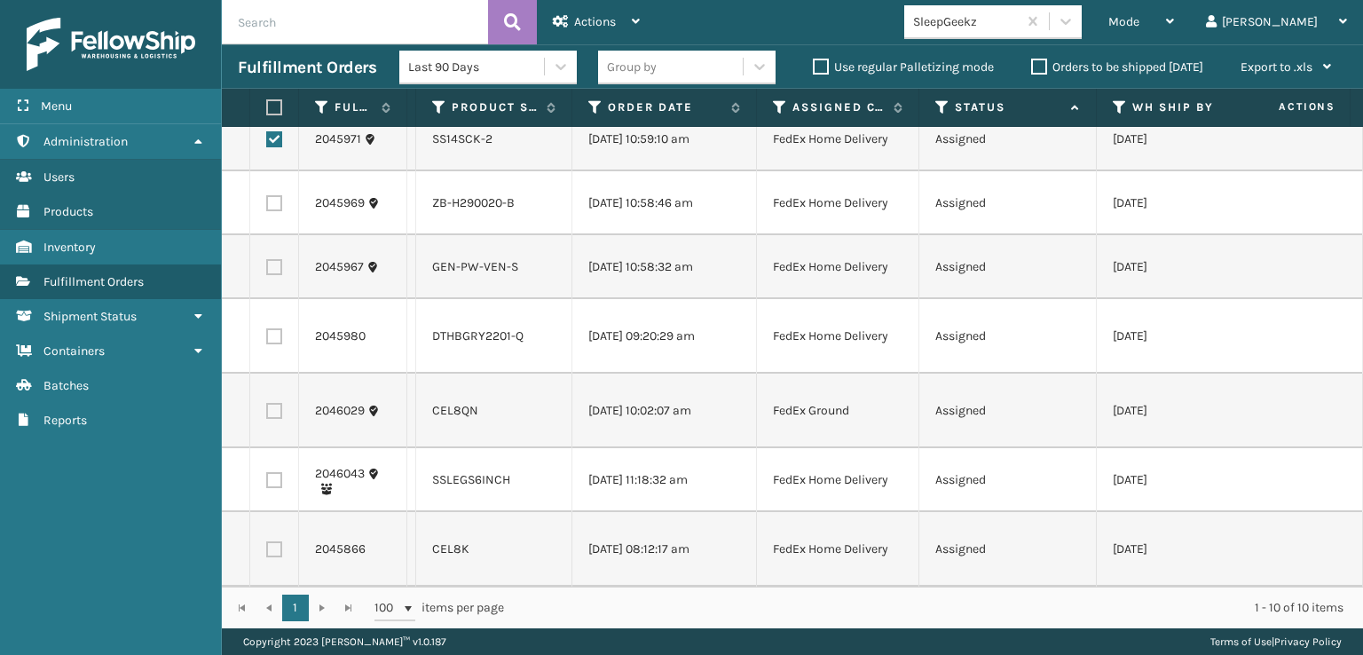
click at [280, 328] on label at bounding box center [274, 336] width 16 height 16
click at [267, 328] on input "checkbox" at bounding box center [266, 334] width 1 height 12
checkbox input "true"
click at [273, 406] on td at bounding box center [274, 411] width 49 height 75
click at [270, 403] on label at bounding box center [274, 411] width 16 height 16
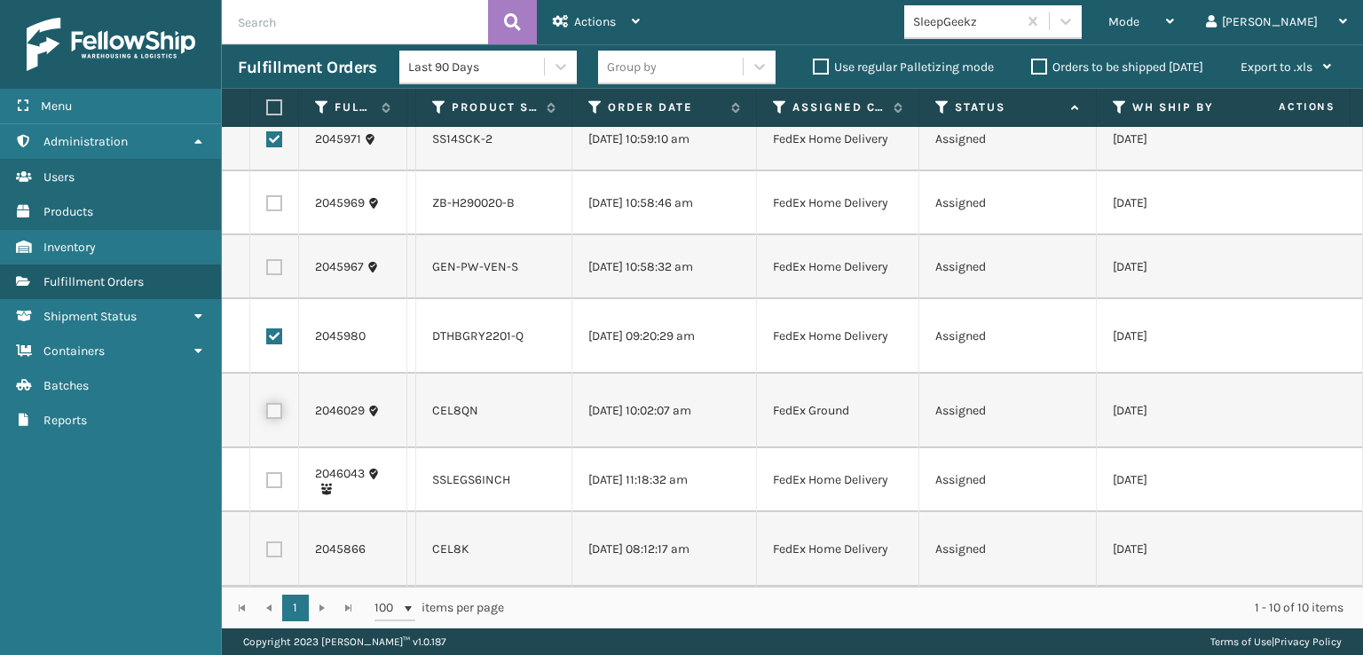
click at [267, 403] on input "checkbox" at bounding box center [266, 409] width 1 height 12
checkbox input "true"
click at [276, 541] on label at bounding box center [274, 549] width 16 height 16
click at [267, 541] on input "checkbox" at bounding box center [266, 547] width 1 height 12
checkbox input "true"
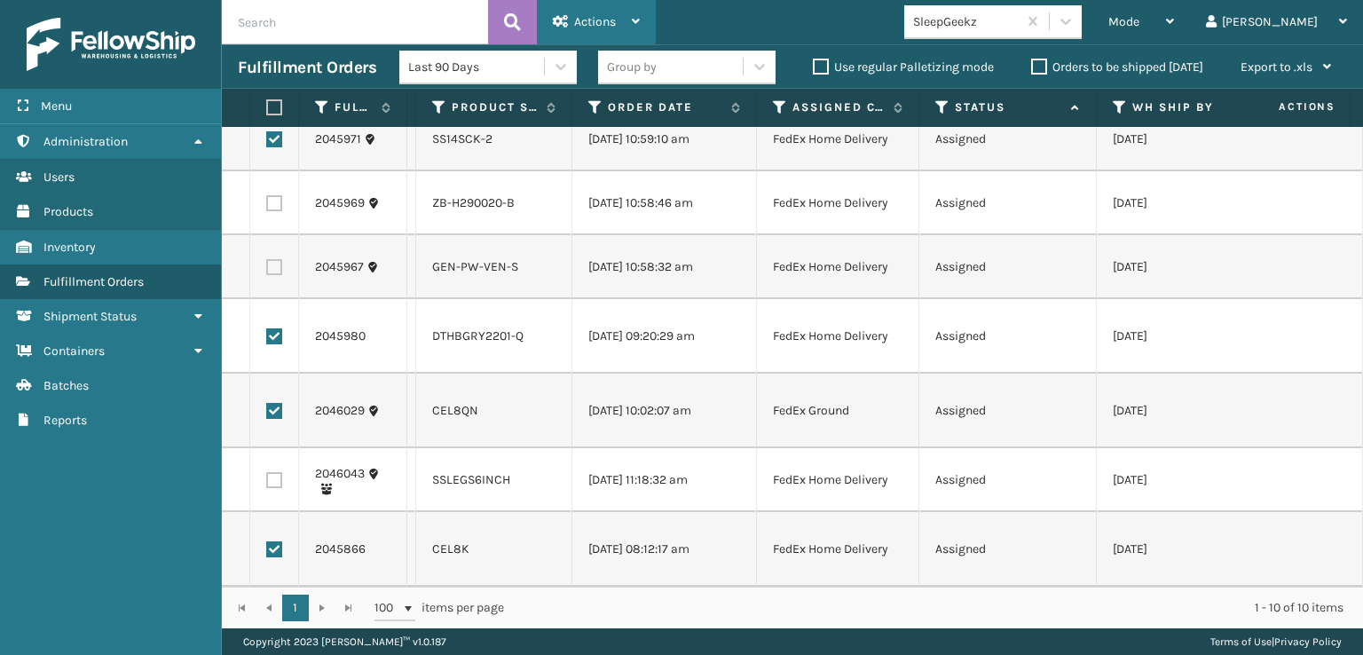
click at [612, 20] on span "Actions" at bounding box center [595, 21] width 42 height 15
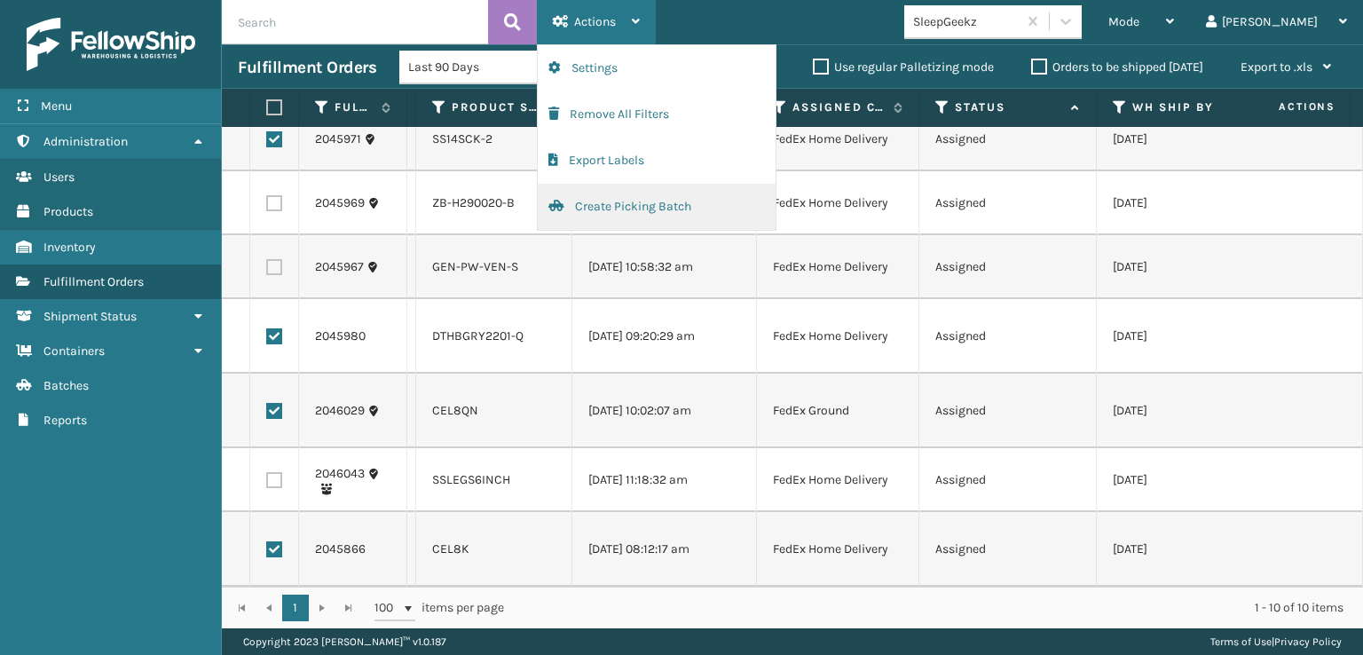
click at [630, 198] on button "Create Picking Batch" at bounding box center [657, 207] width 238 height 46
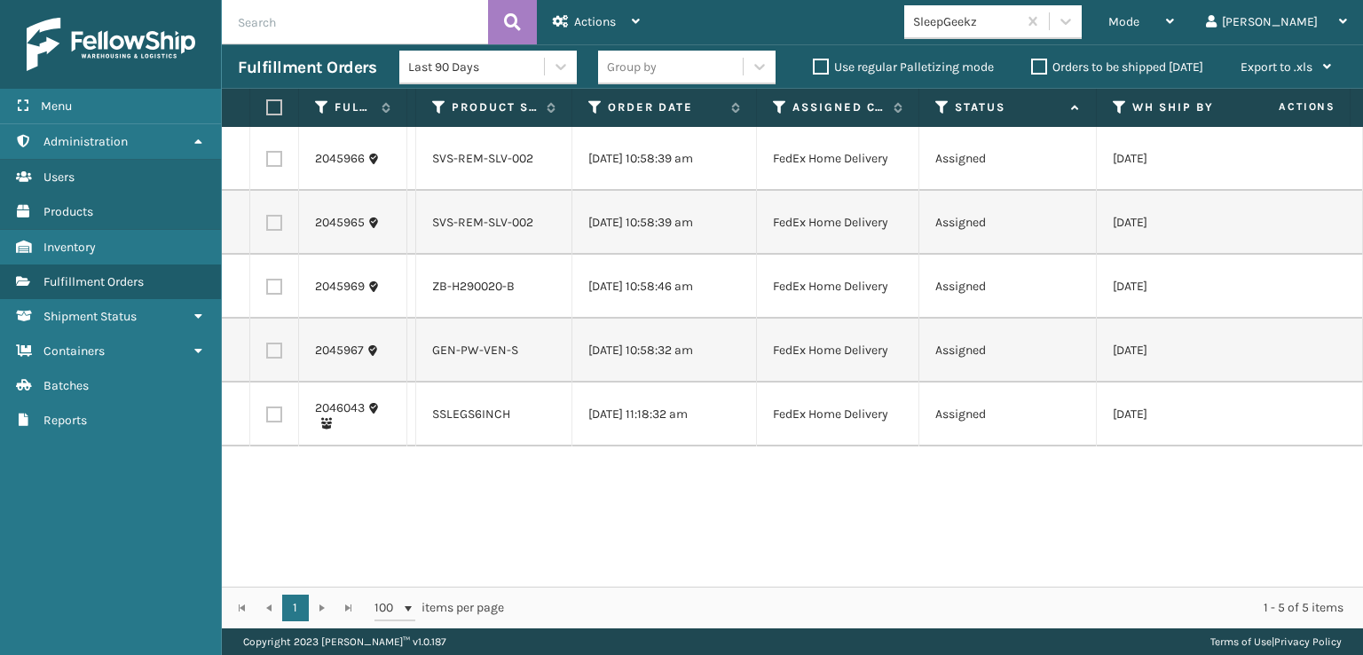
click at [273, 109] on label at bounding box center [271, 107] width 11 height 16
click at [267, 109] on input "checkbox" at bounding box center [266, 108] width 1 height 12
checkbox input "true"
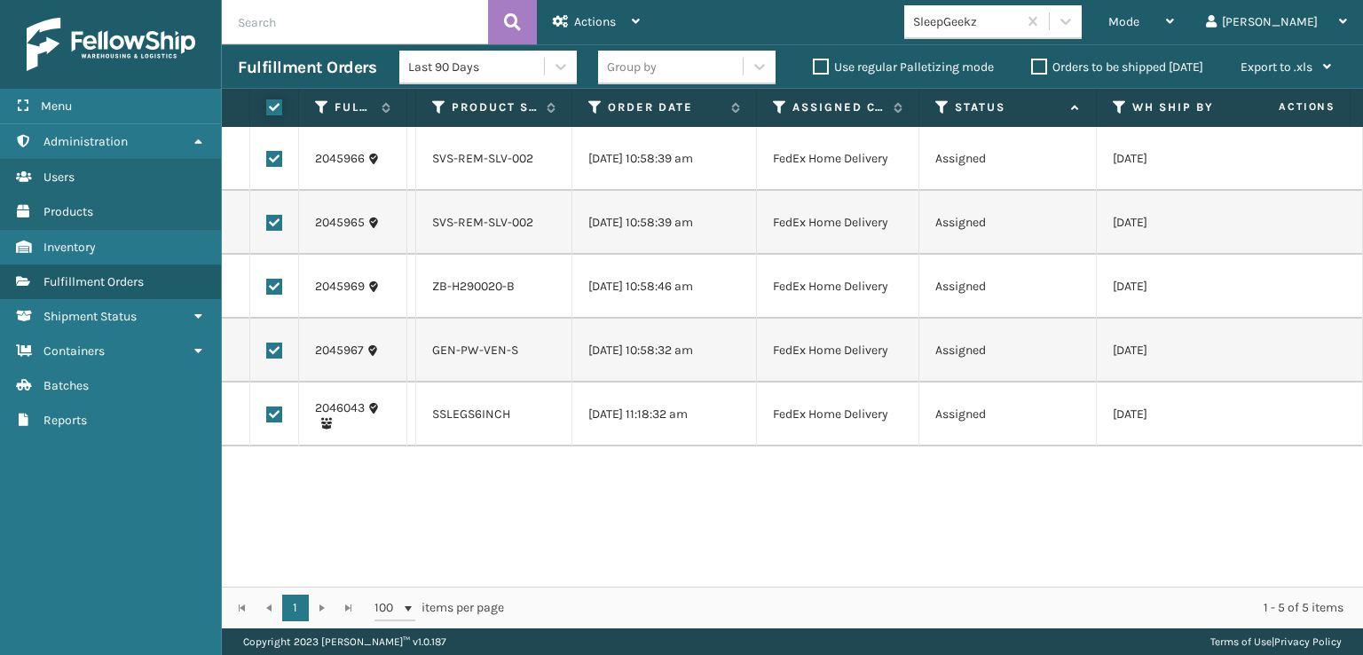
checkbox input "true"
click at [549, 2] on div "Actions Settings Remove All Filters Export Labels Create Picking Batch" at bounding box center [596, 22] width 119 height 44
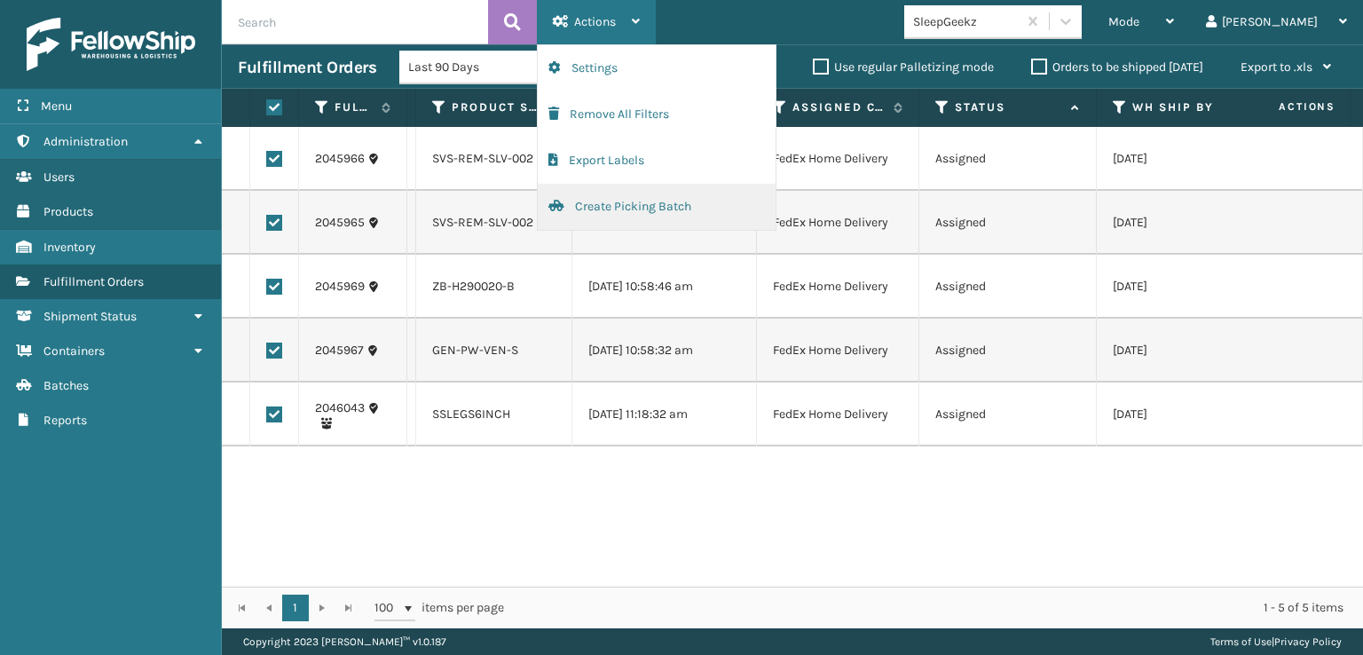
click at [668, 212] on button "Create Picking Batch" at bounding box center [657, 207] width 238 height 46
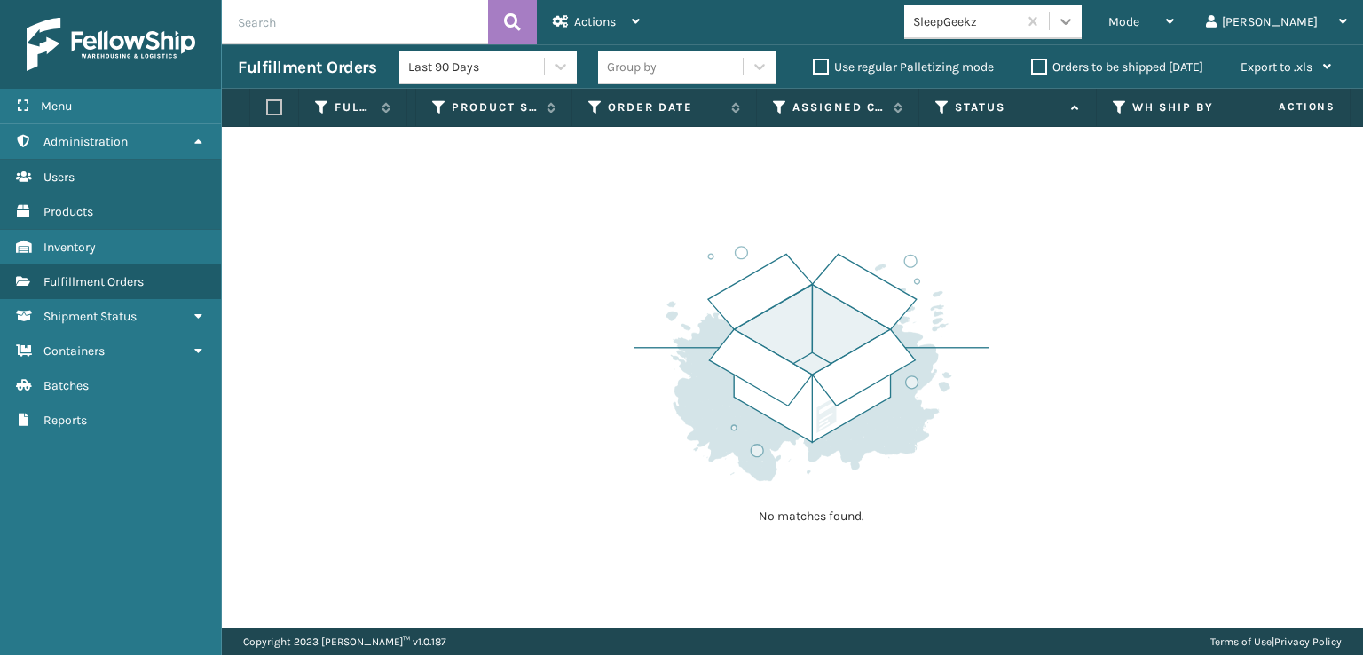
click at [1082, 31] on div at bounding box center [1066, 21] width 32 height 32
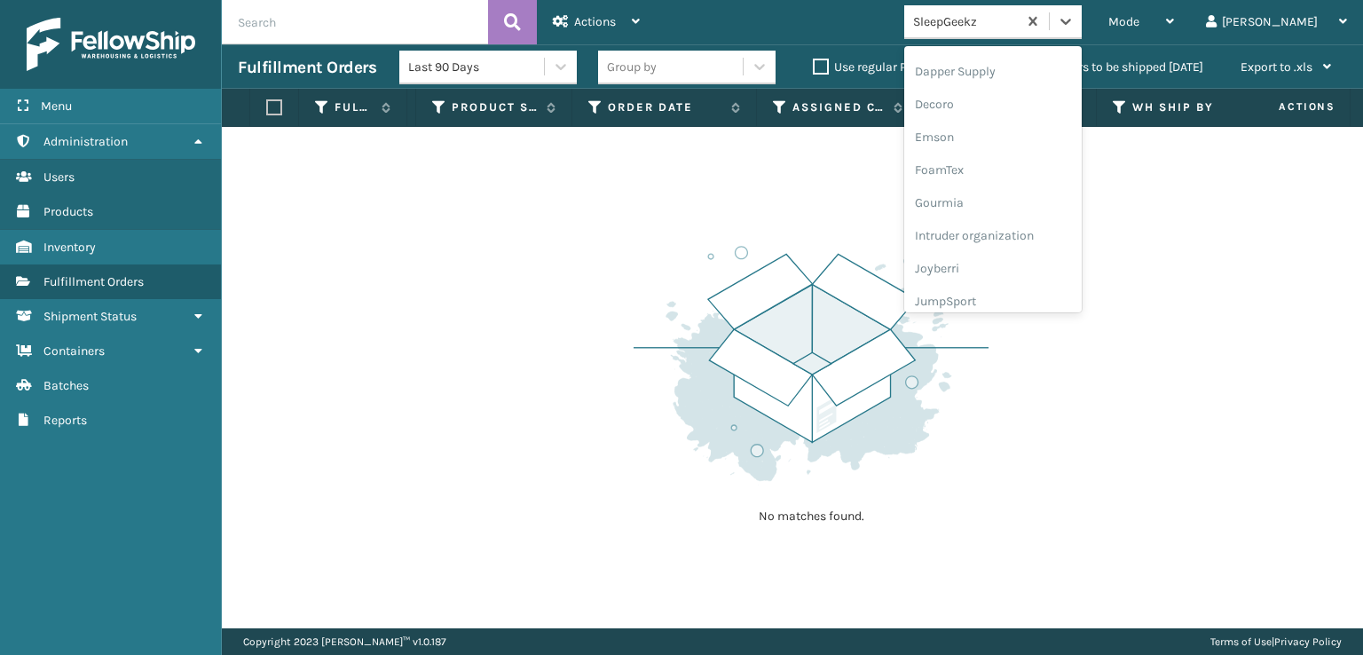
scroll to position [355, 0]
click at [1027, 141] on div "FoamTex" at bounding box center [994, 138] width 178 height 33
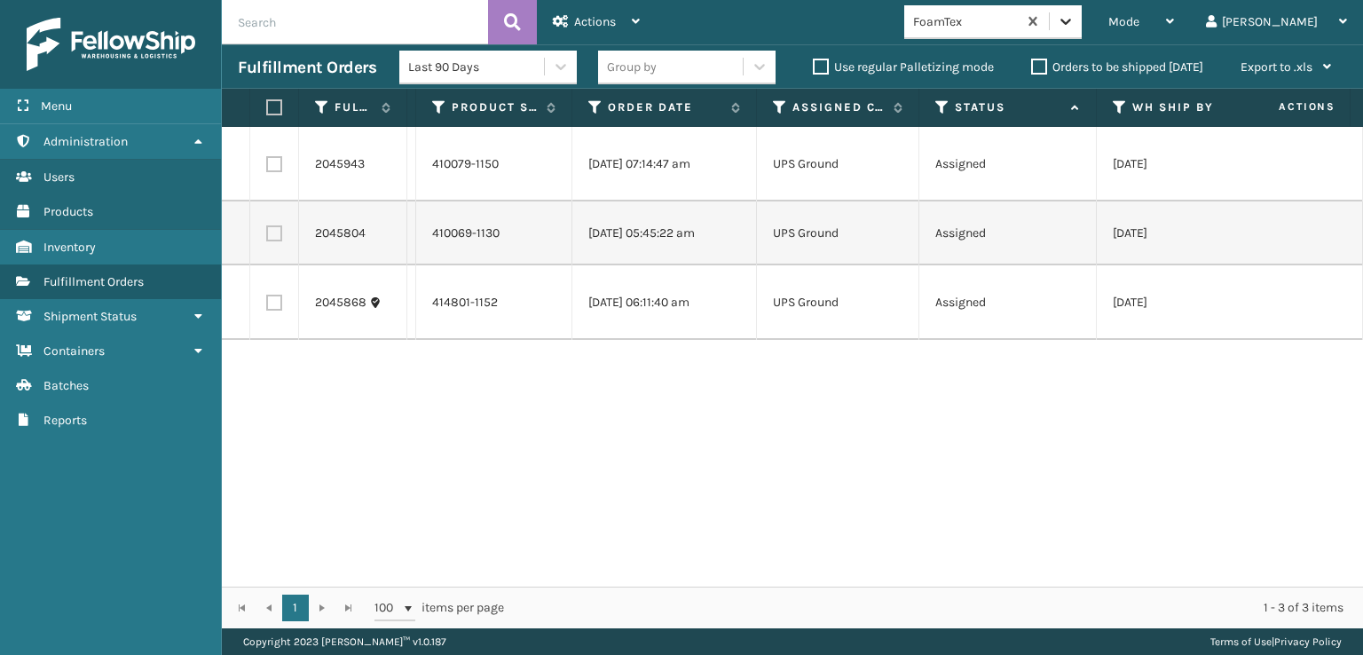
click at [1075, 25] on icon at bounding box center [1066, 21] width 18 height 18
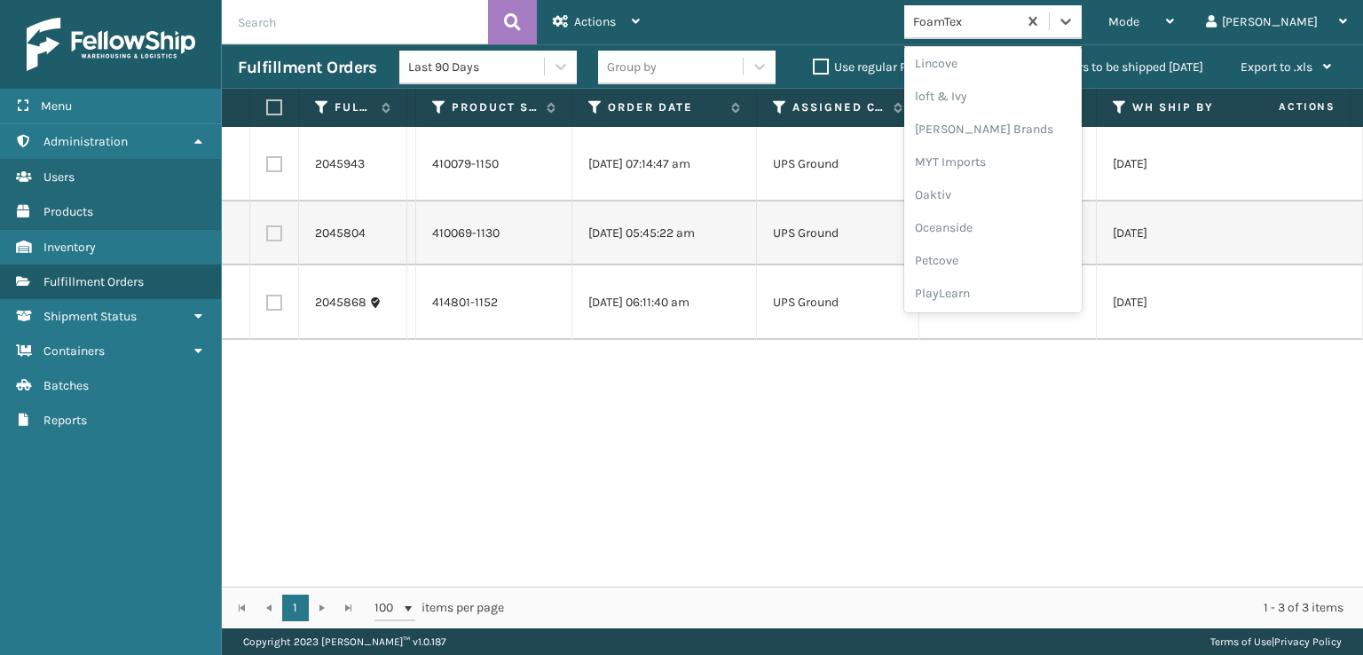
scroll to position [857, 0]
click at [1045, 253] on div "SleepGeekz" at bounding box center [994, 259] width 178 height 33
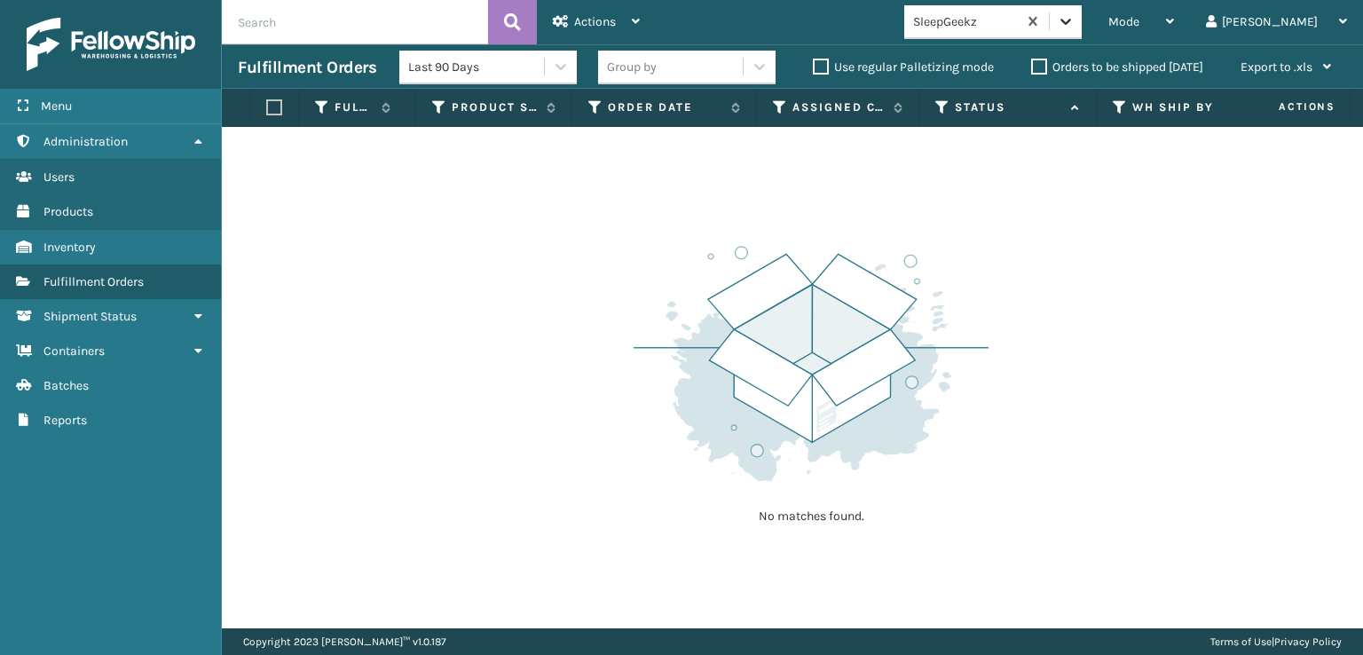
click at [1075, 15] on icon at bounding box center [1066, 21] width 18 height 18
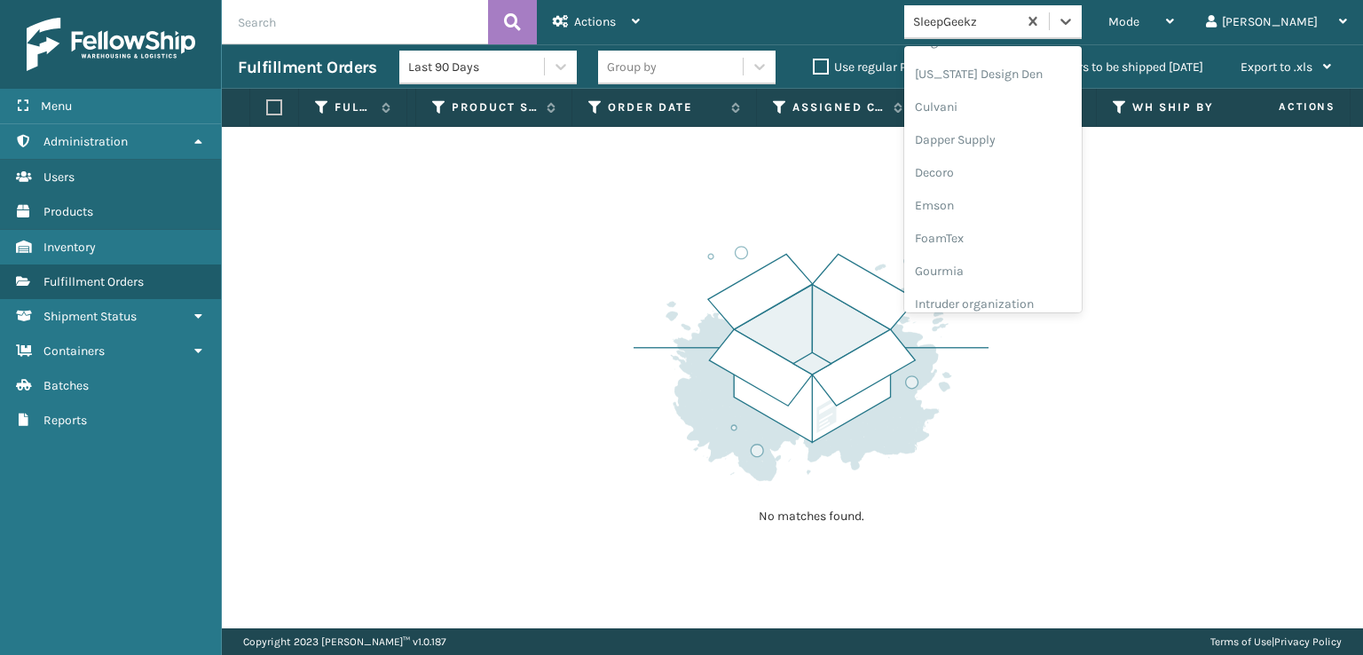
scroll to position [355, 0]
click at [1047, 140] on div "FoamTex" at bounding box center [994, 138] width 178 height 33
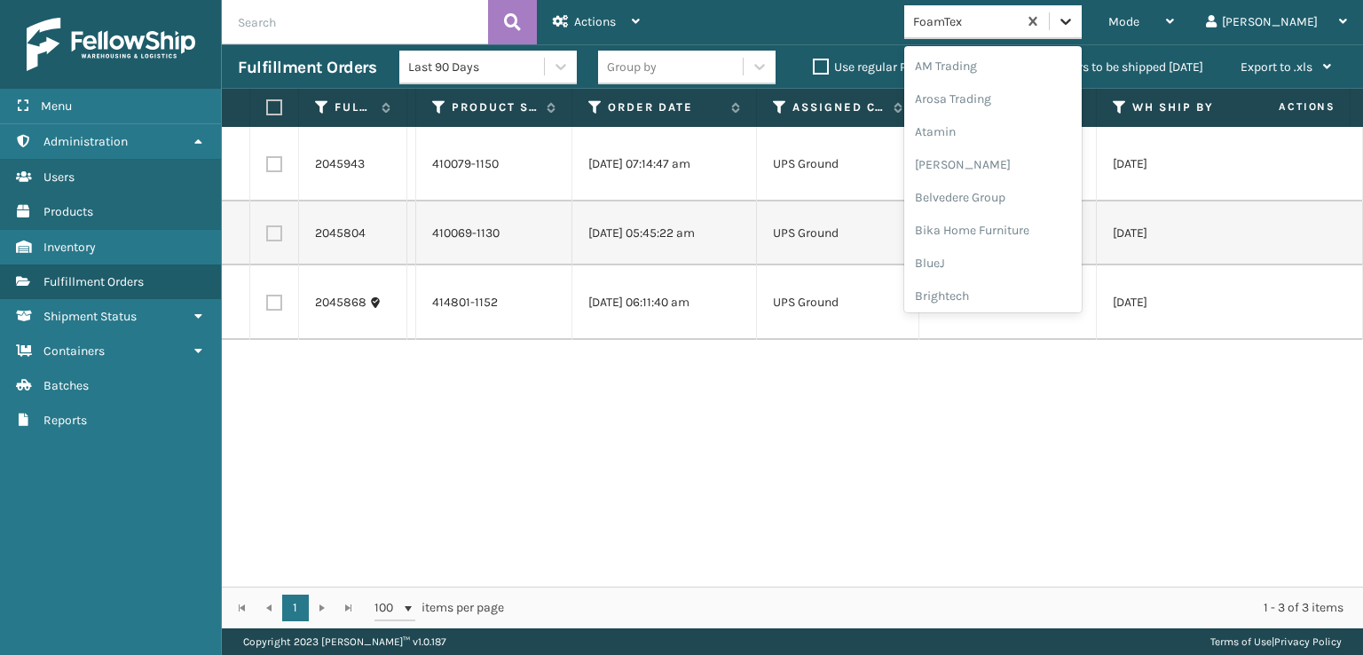
click at [1082, 14] on div at bounding box center [1066, 21] width 32 height 32
click at [1051, 284] on div "Milliard Brands" at bounding box center [994, 293] width 178 height 33
click at [1082, 30] on div at bounding box center [1066, 21] width 32 height 32
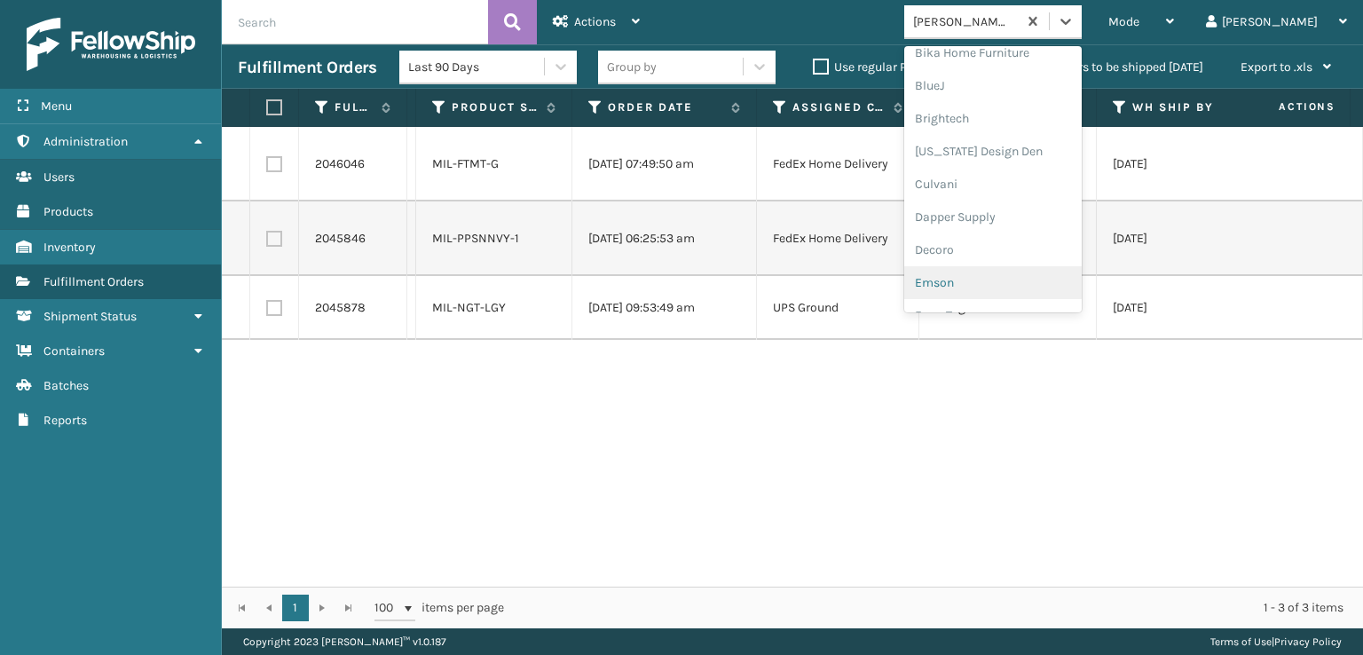
scroll to position [266, 0]
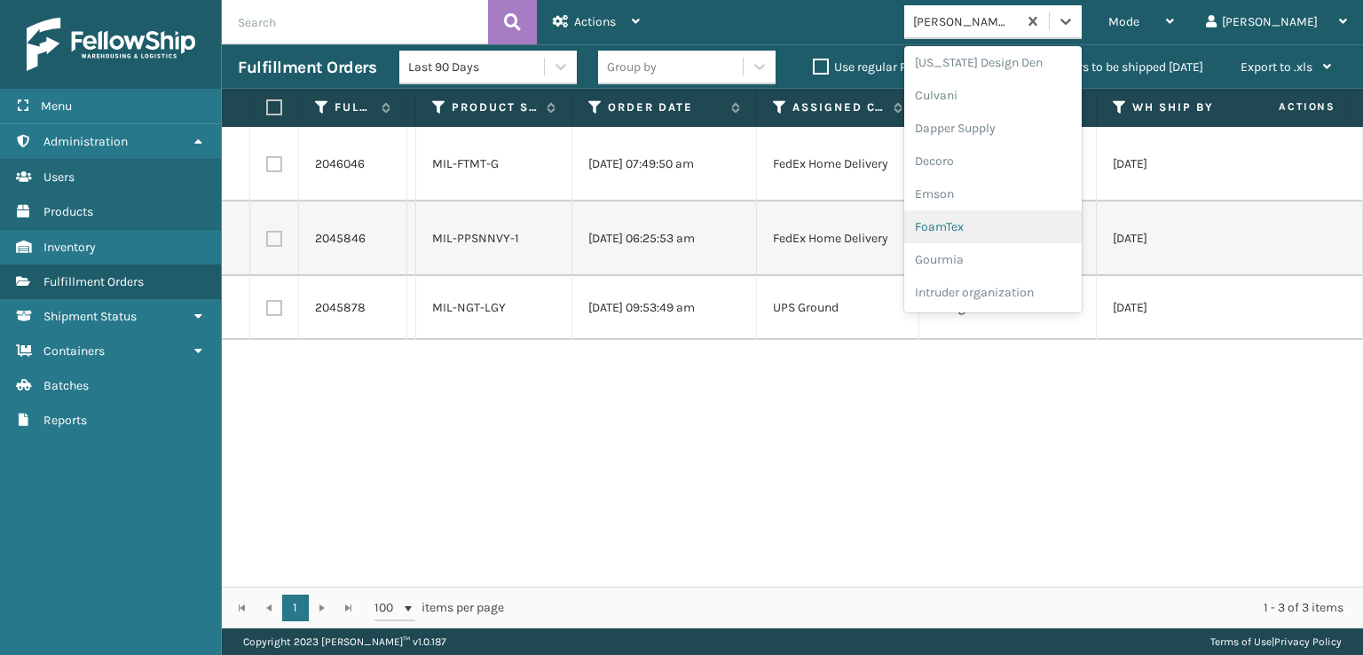
click at [1025, 214] on div "FoamTex" at bounding box center [994, 226] width 178 height 33
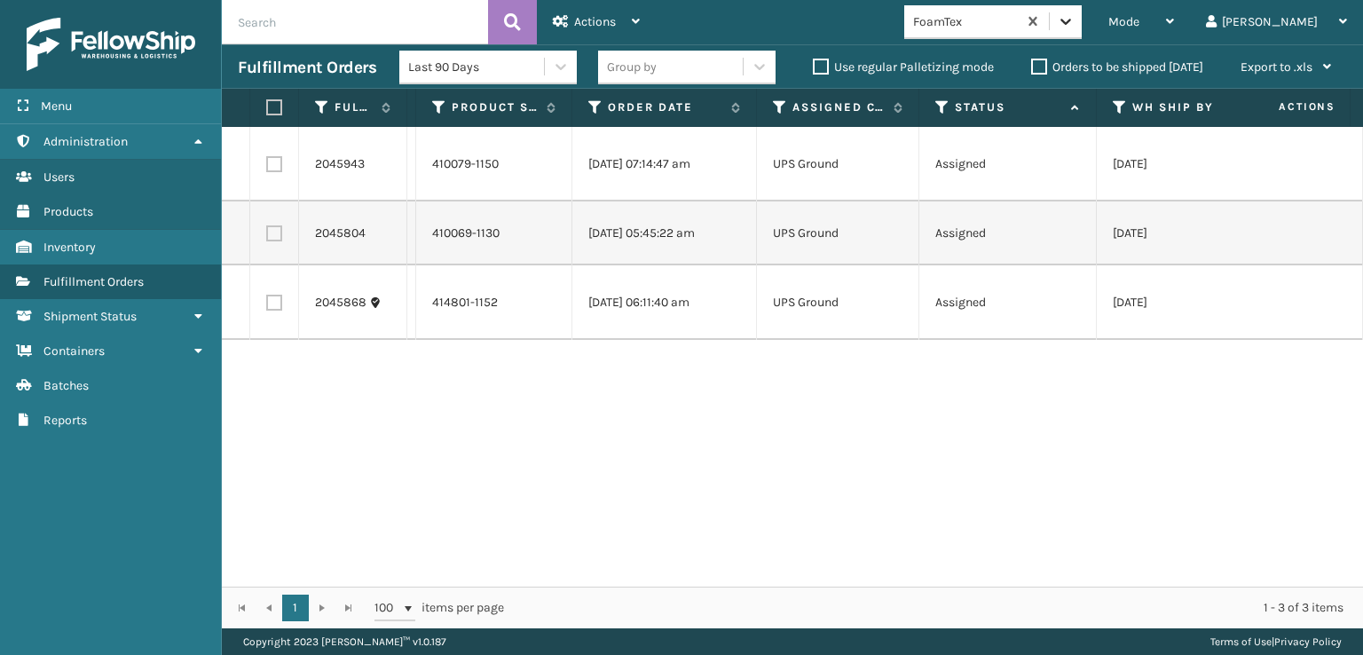
click at [1075, 23] on icon at bounding box center [1066, 21] width 18 height 18
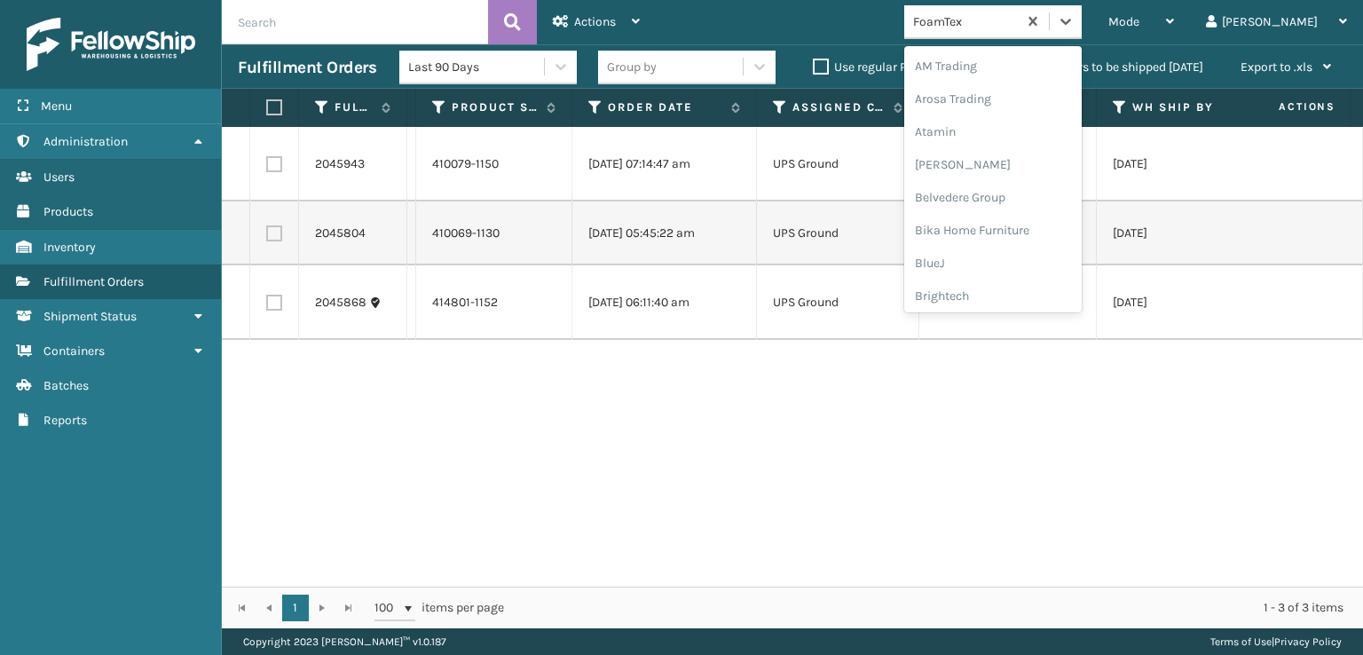
scroll to position [208, 0]
click at [1048, 290] on div "FoamTex" at bounding box center [994, 285] width 178 height 33
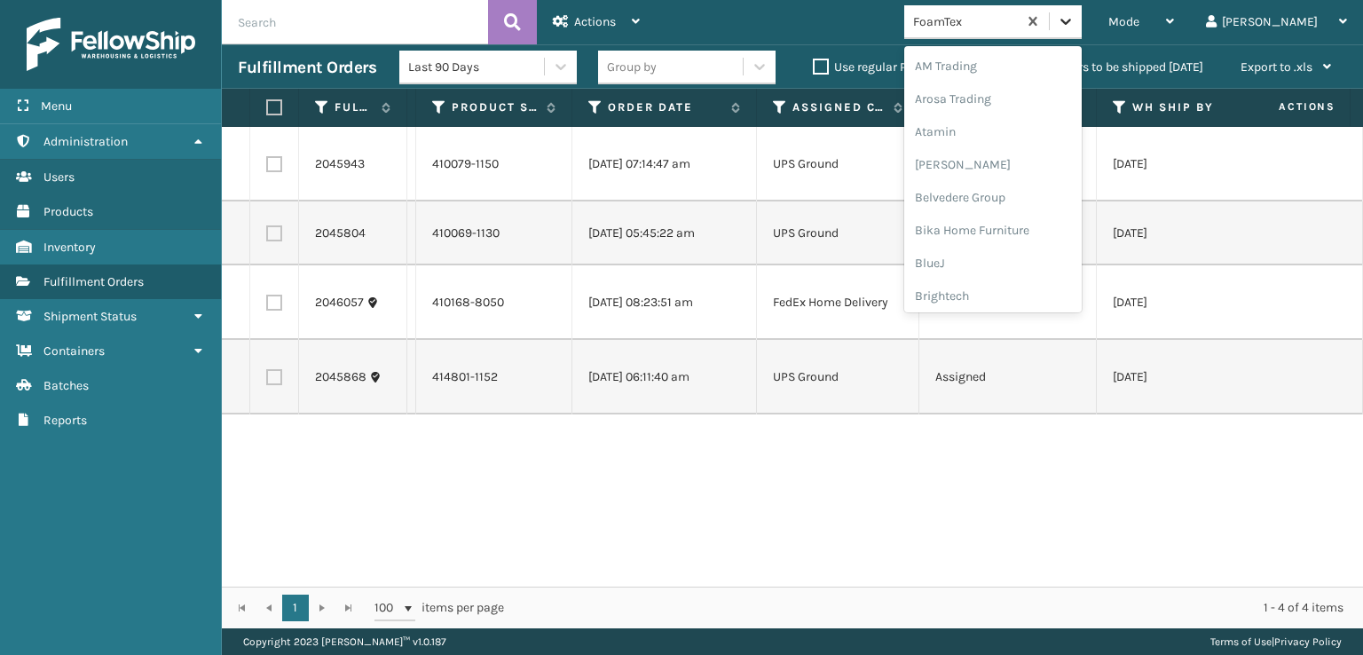
click at [1075, 14] on icon at bounding box center [1066, 21] width 18 height 18
click at [1082, 293] on div "Milliard Brands" at bounding box center [994, 293] width 178 height 33
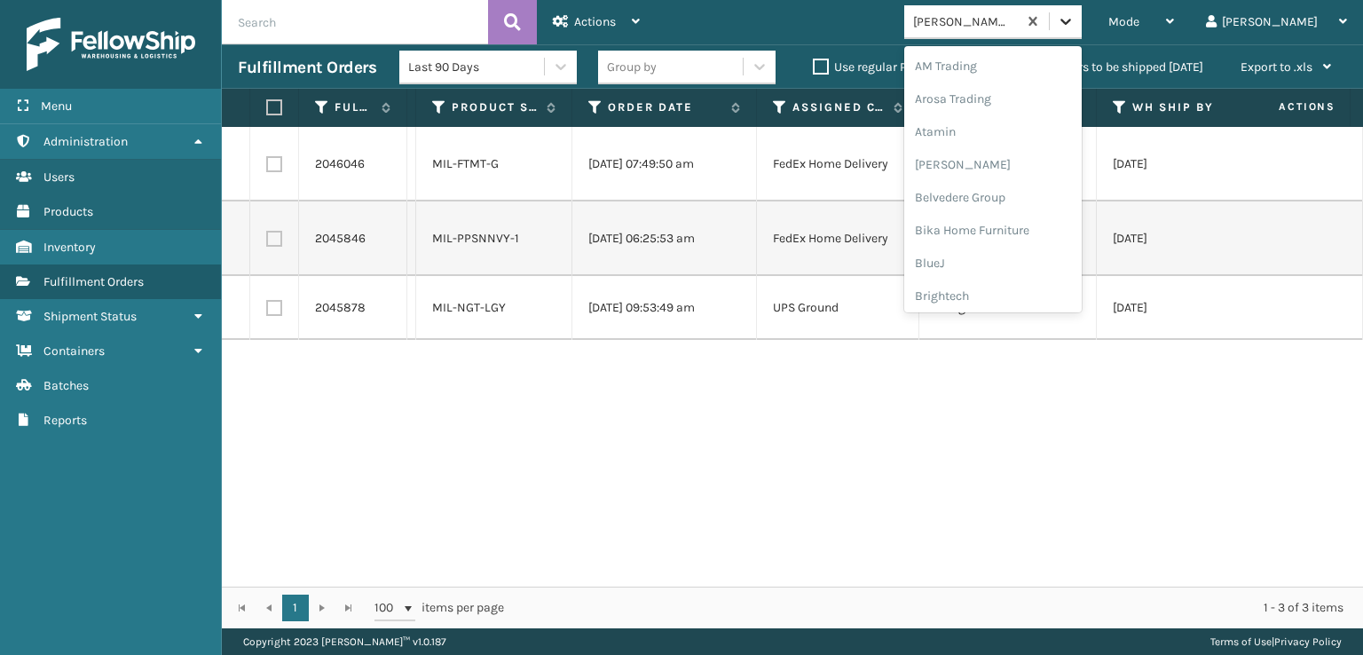
click at [1075, 14] on icon at bounding box center [1066, 21] width 18 height 18
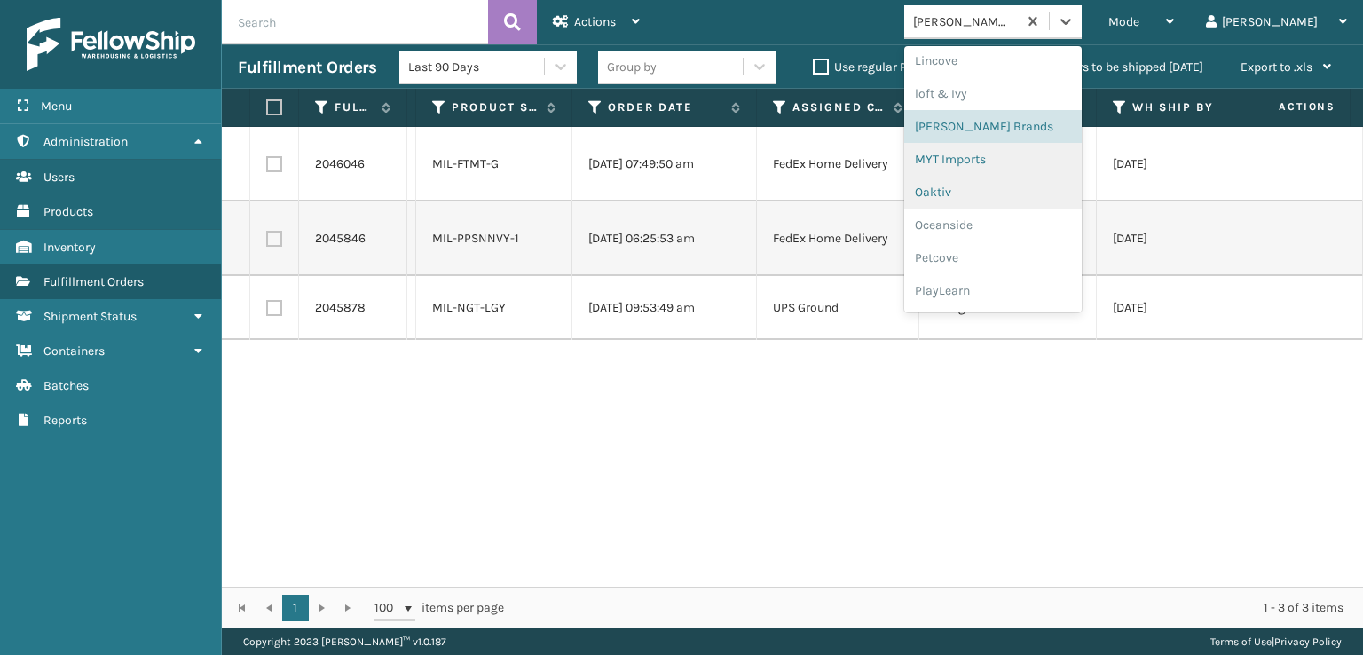
scroll to position [857, 0]
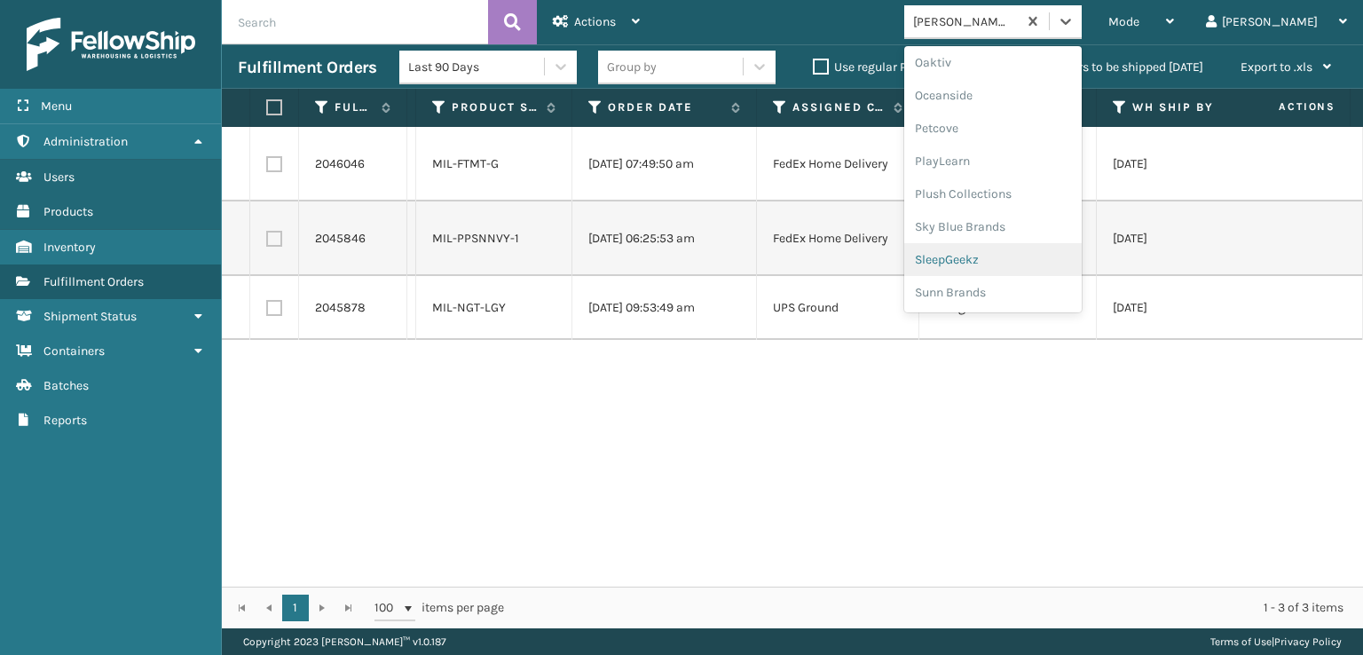
click at [1039, 265] on div "SleepGeekz" at bounding box center [994, 259] width 178 height 33
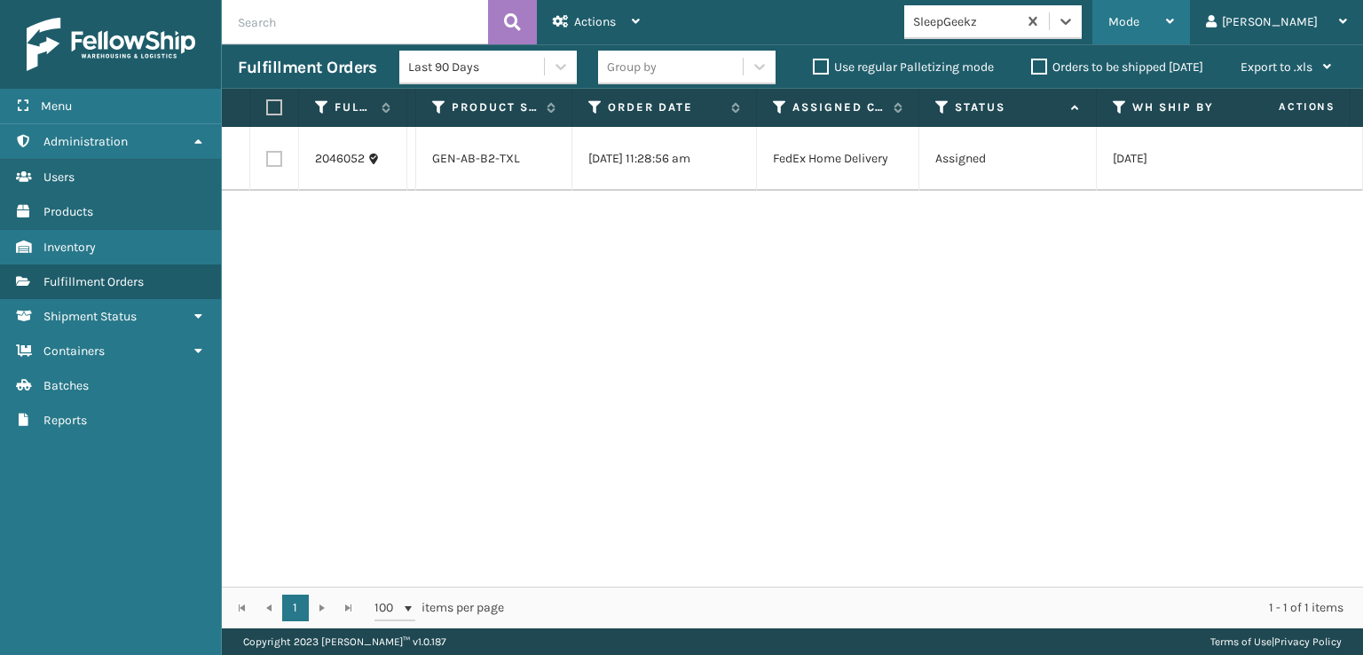
click at [1173, 17] on div "Mode Regular Mode Picking Mode Labeling Mode Exit Scan Mode" at bounding box center [1142, 22] width 98 height 44
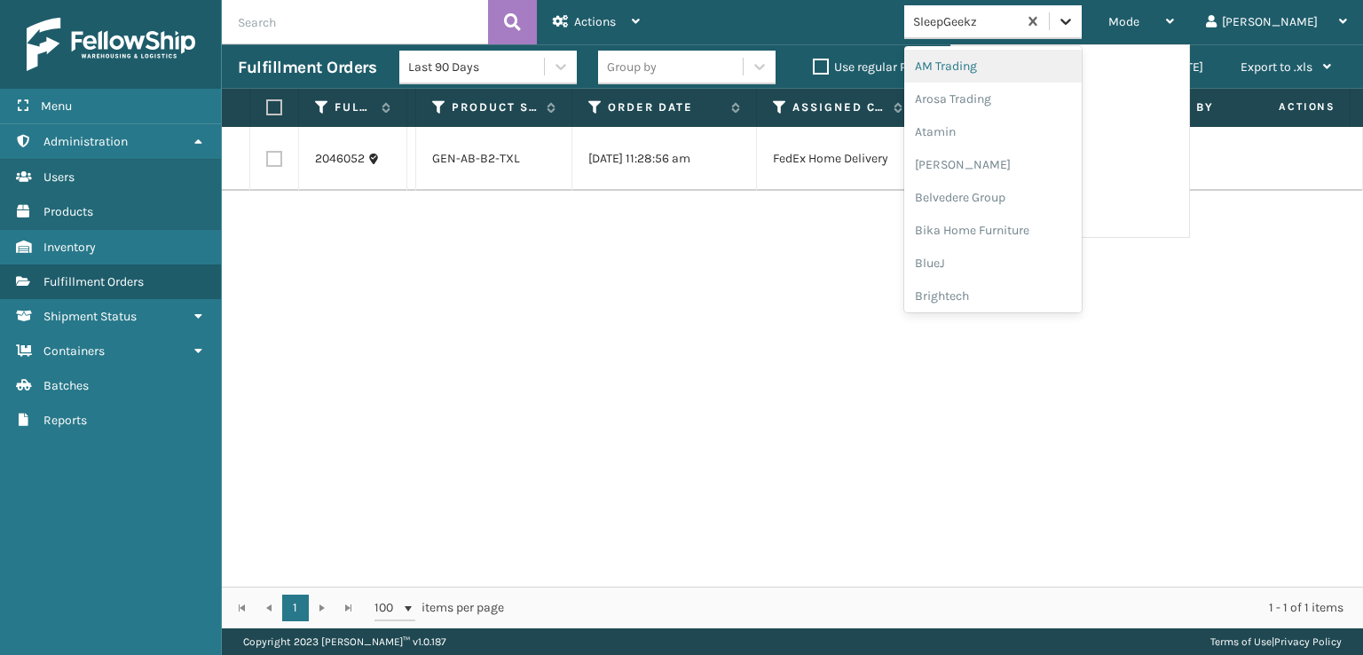
click at [1075, 18] on icon at bounding box center [1066, 21] width 18 height 18
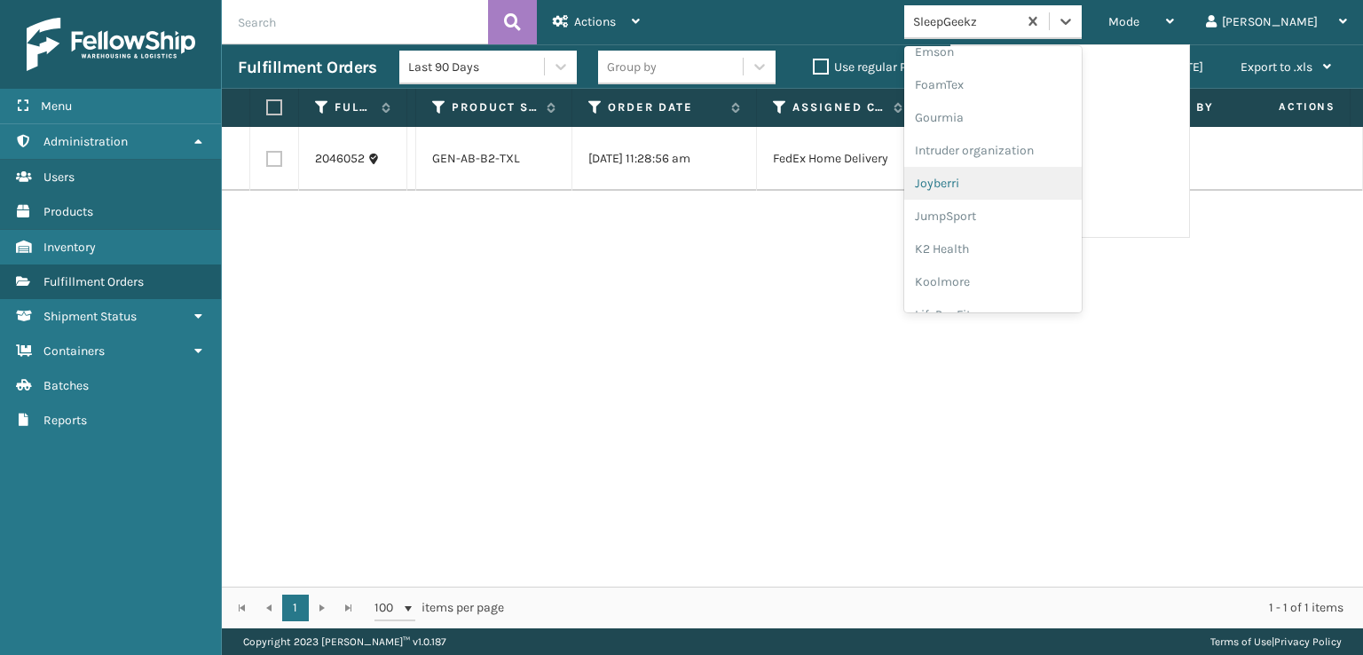
scroll to position [355, 0]
click at [1038, 142] on div "FoamTex" at bounding box center [994, 138] width 178 height 33
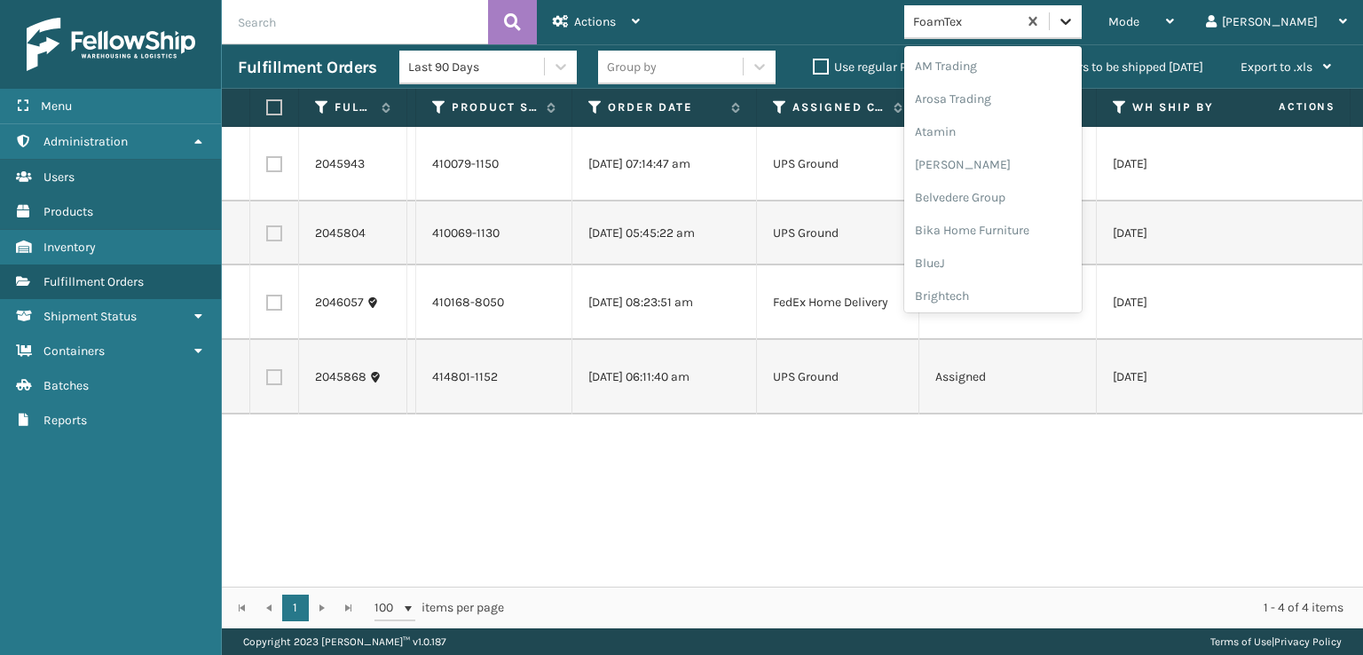
click at [1075, 22] on icon at bounding box center [1066, 21] width 18 height 18
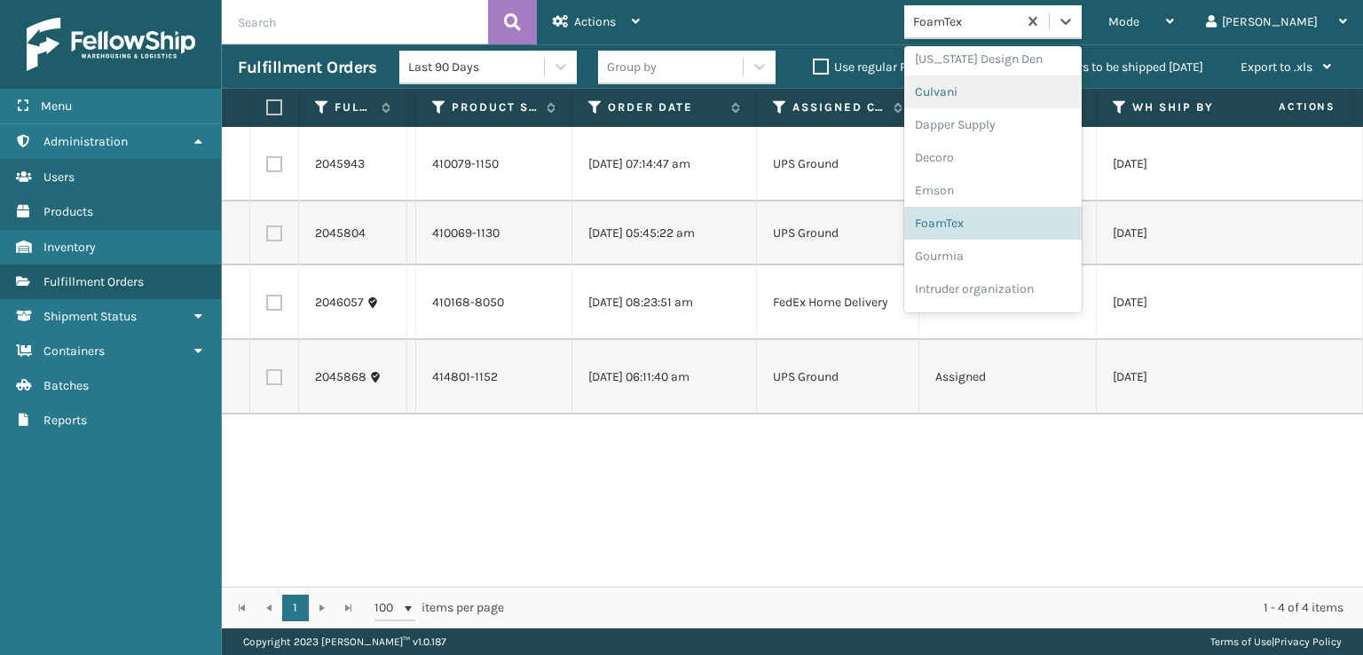
scroll to position [296, 0]
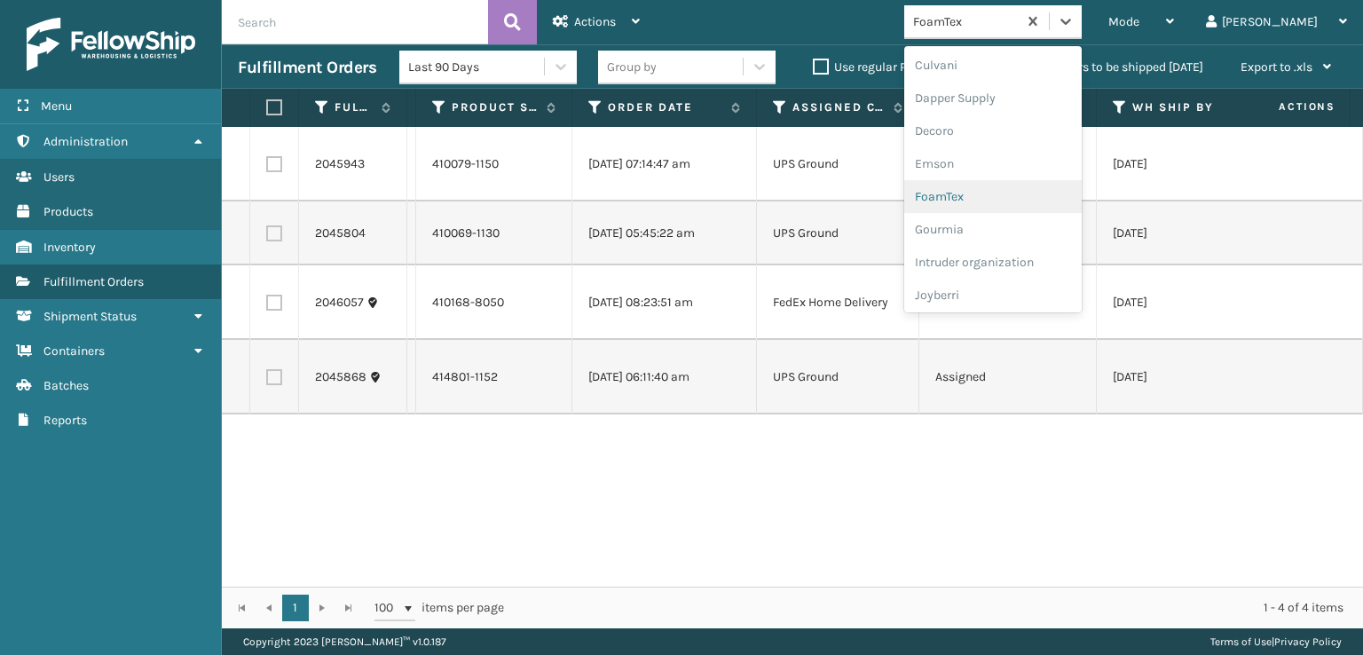
click at [1041, 191] on div "FoamTex" at bounding box center [994, 196] width 178 height 33
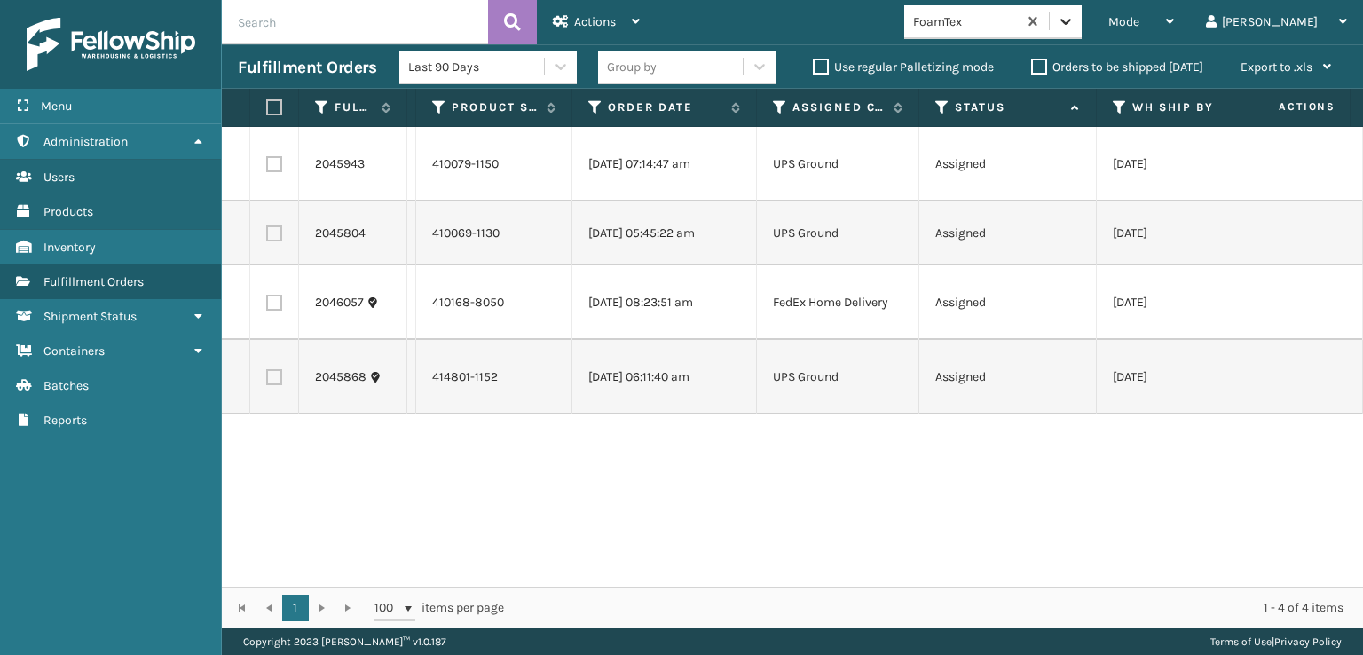
click at [1075, 28] on icon at bounding box center [1066, 21] width 18 height 18
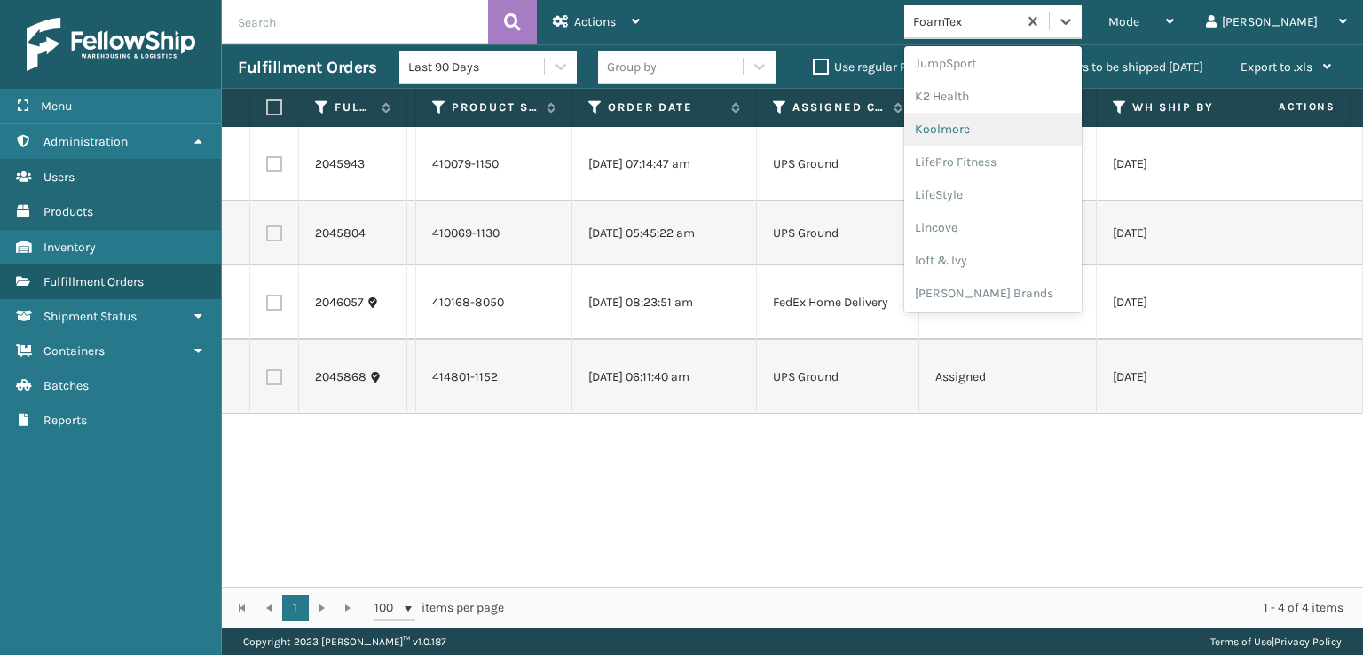
scroll to position [649, 0]
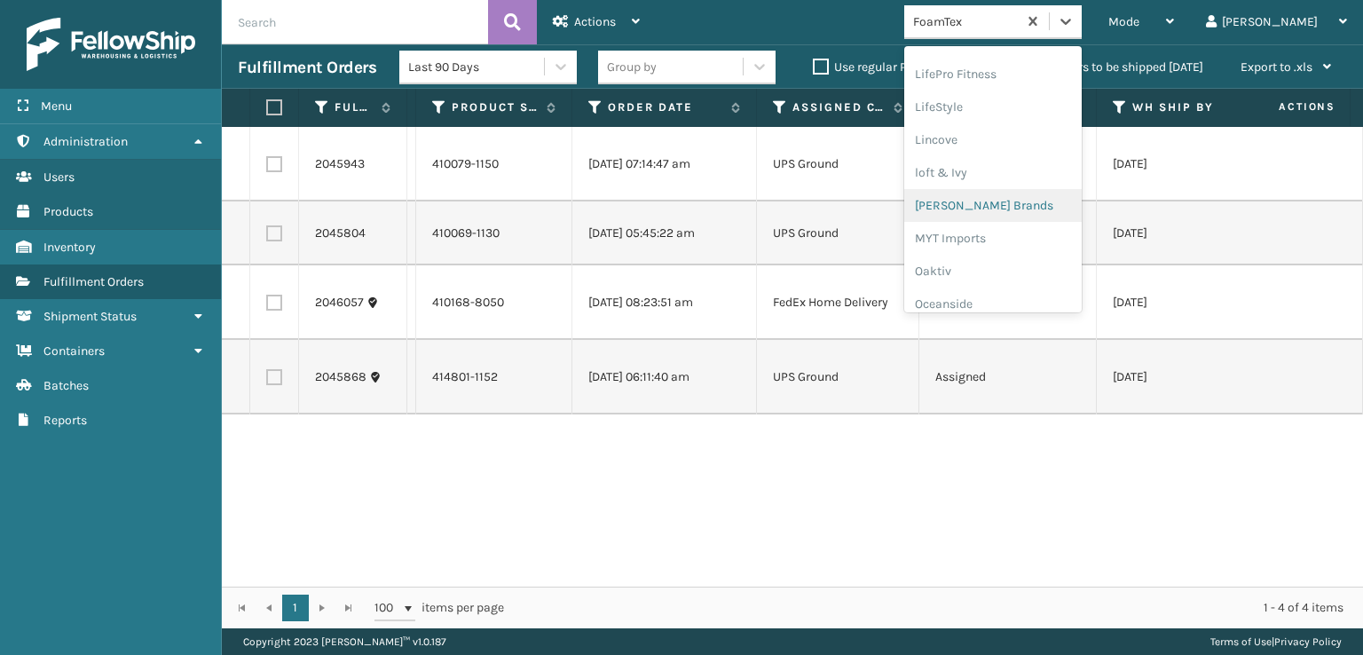
click at [1079, 199] on div "Milliard Brands" at bounding box center [994, 205] width 178 height 33
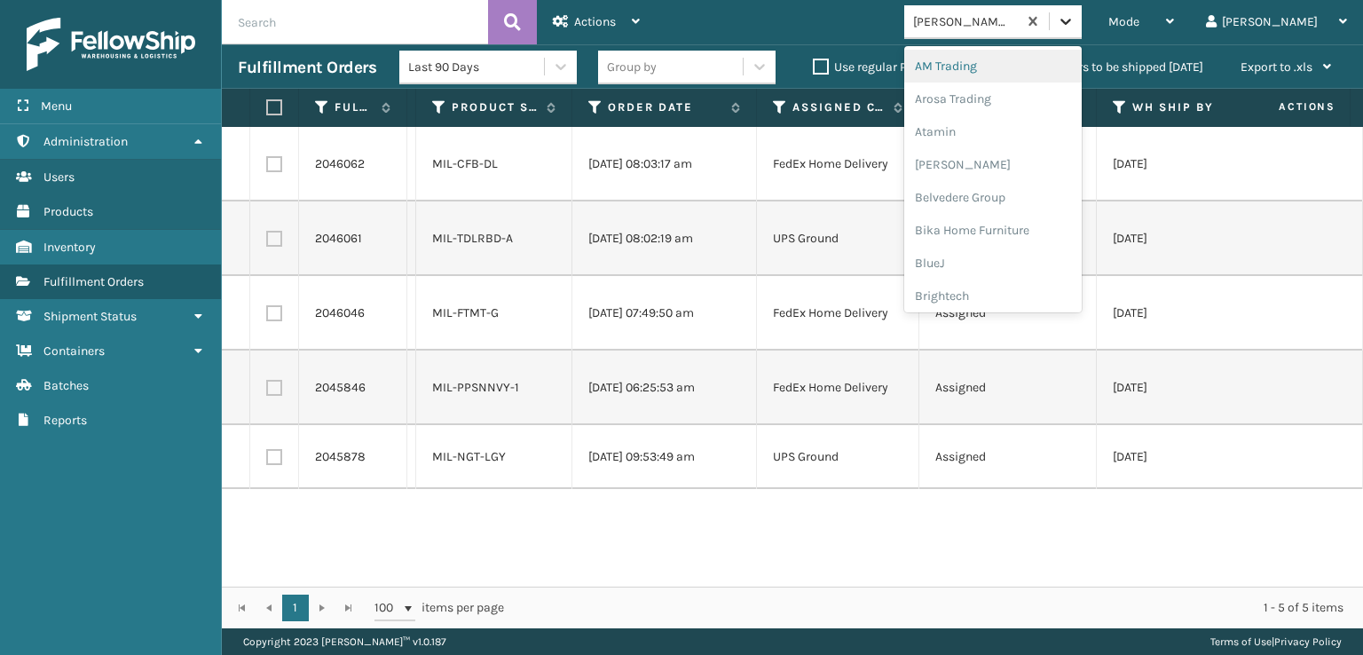
click at [1082, 12] on div at bounding box center [1066, 21] width 32 height 32
click at [1037, 257] on div "SleepGeekz" at bounding box center [994, 259] width 178 height 33
